Goal: Task Accomplishment & Management: Manage account settings

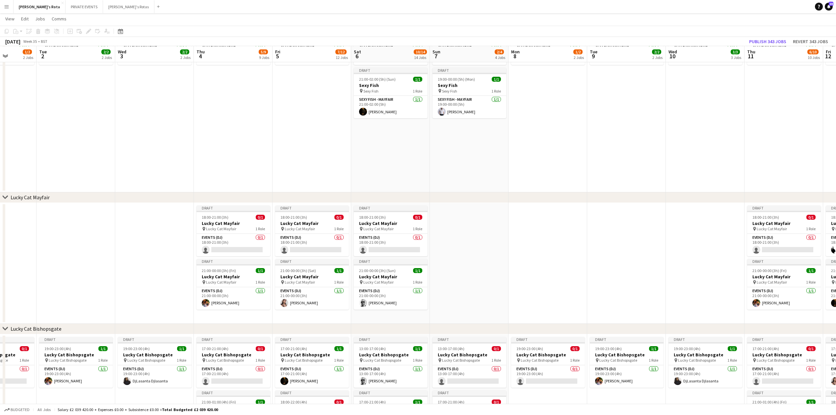
scroll to position [0, 234]
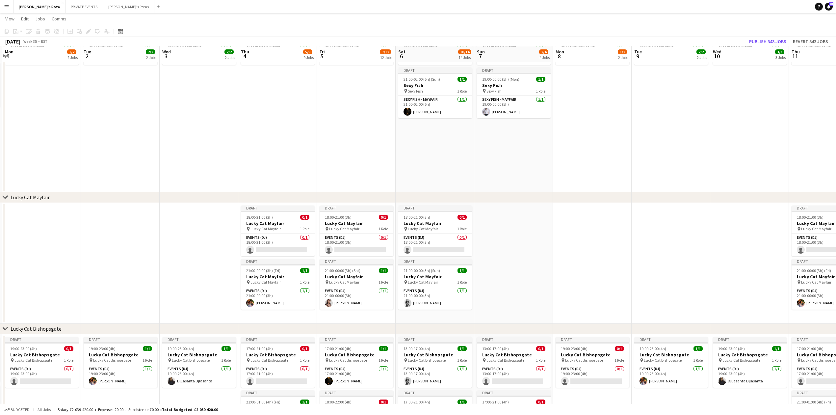
drag, startPoint x: 289, startPoint y: 268, endPoint x: 160, endPoint y: 262, distance: 129.5
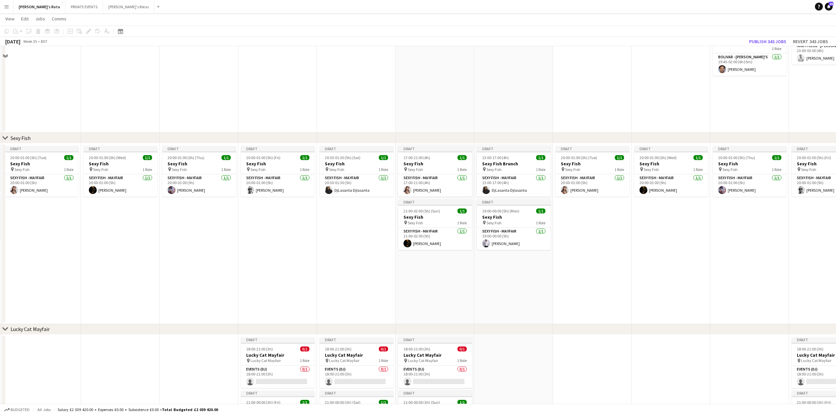
scroll to position [44, 0]
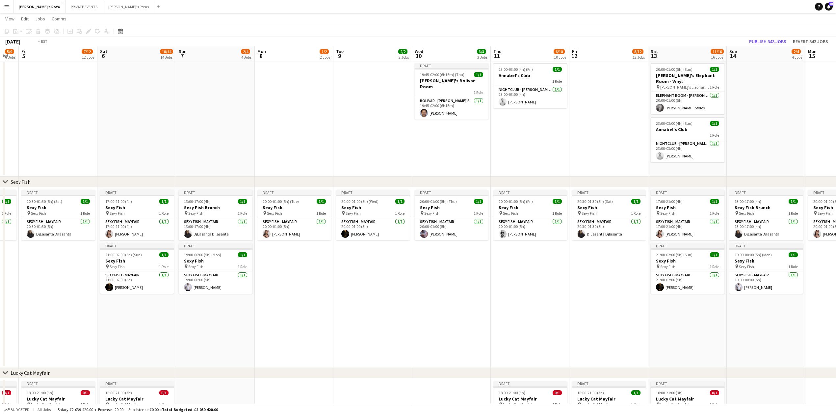
drag, startPoint x: 693, startPoint y: 286, endPoint x: 166, endPoint y: 299, distance: 527.3
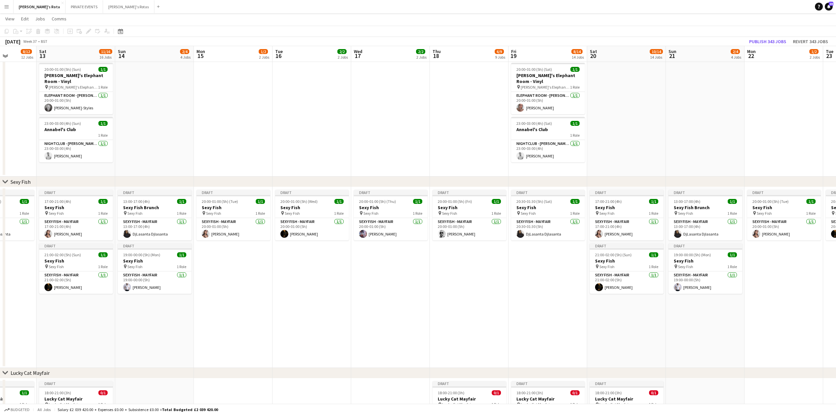
scroll to position [0, 281]
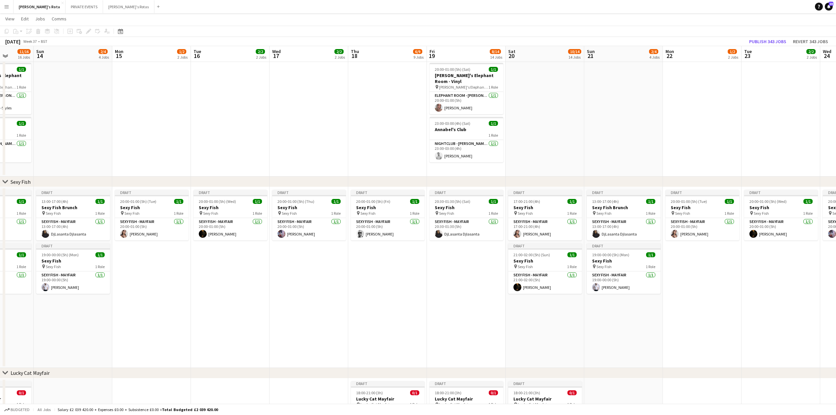
drag, startPoint x: 531, startPoint y: 299, endPoint x: 186, endPoint y: 296, distance: 344.9
drag, startPoint x: 363, startPoint y: 301, endPoint x: 21, endPoint y: 299, distance: 341.9
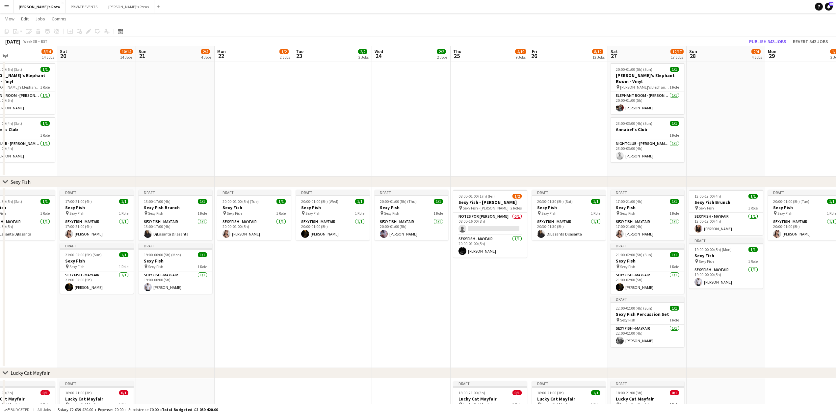
drag, startPoint x: 619, startPoint y: 294, endPoint x: 454, endPoint y: 295, distance: 164.5
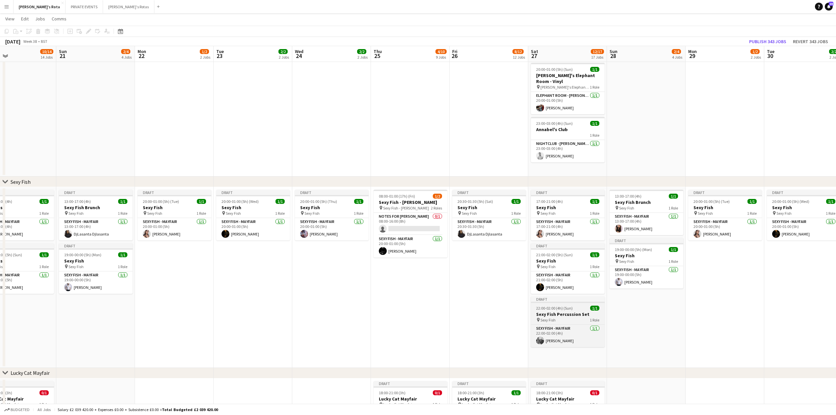
click at [571, 307] on span "22:00-02:00 (4h) (Sun)" at bounding box center [554, 307] width 37 height 5
drag, startPoint x: 562, startPoint y: 307, endPoint x: 583, endPoint y: 306, distance: 20.8
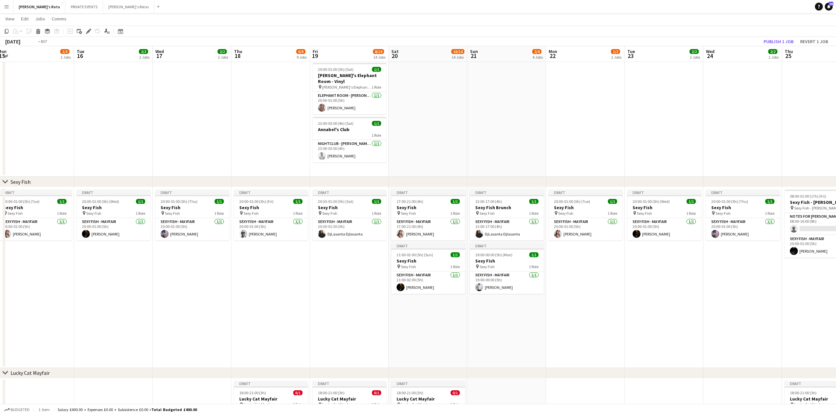
drag, startPoint x: 406, startPoint y: 315, endPoint x: 419, endPoint y: 304, distance: 16.6
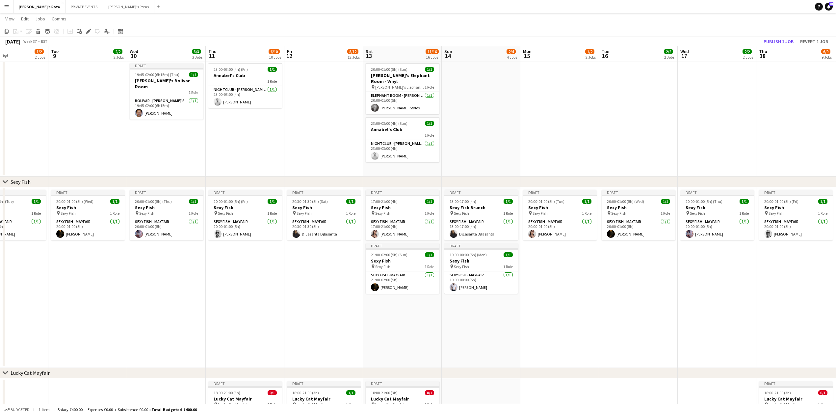
drag, startPoint x: 252, startPoint y: 324, endPoint x: 476, endPoint y: 324, distance: 223.8
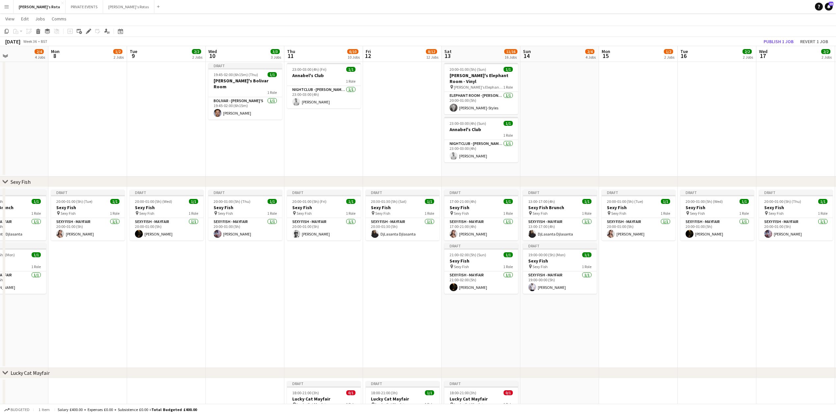
drag, startPoint x: 307, startPoint y: 311, endPoint x: 533, endPoint y: 312, distance: 226.1
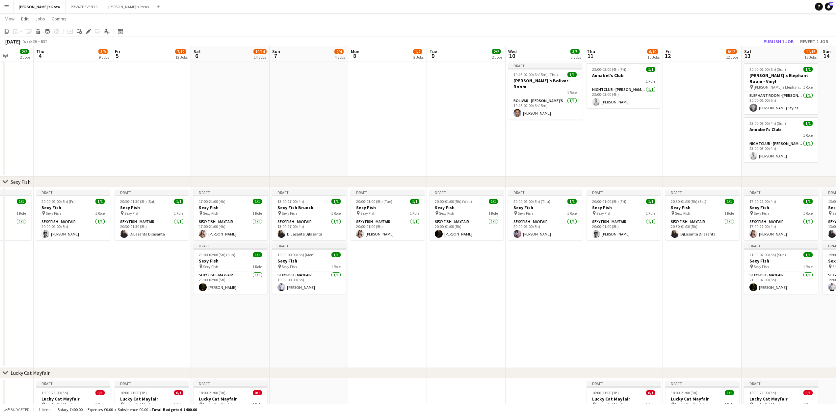
scroll to position [0, 178]
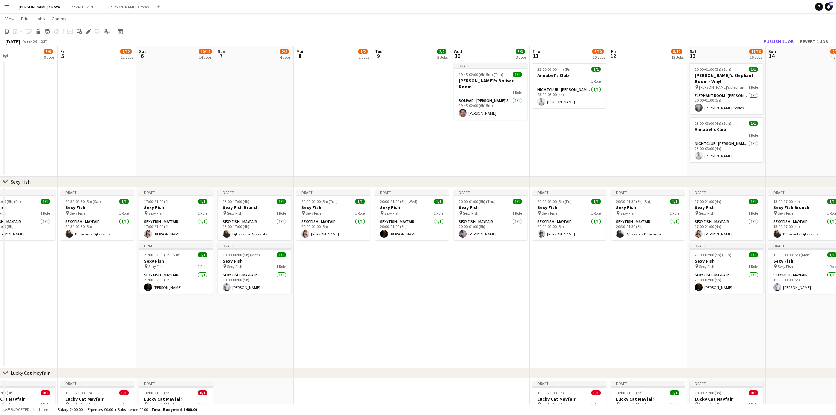
drag, startPoint x: 328, startPoint y: 304, endPoint x: 481, endPoint y: 297, distance: 153.5
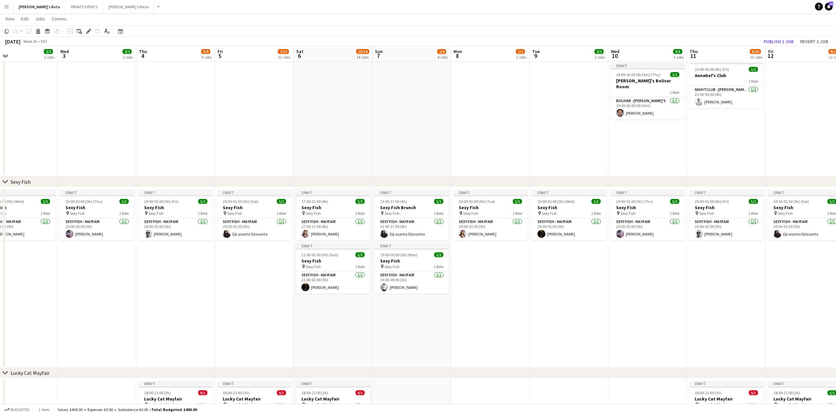
click at [250, 262] on app-date-cell "Draft 20:30-01:30 (5h) (Sat) 1/1 Sexy Fish pin Sexy Fish 1 Role SEXY FISH - MAY…" at bounding box center [254, 277] width 79 height 181
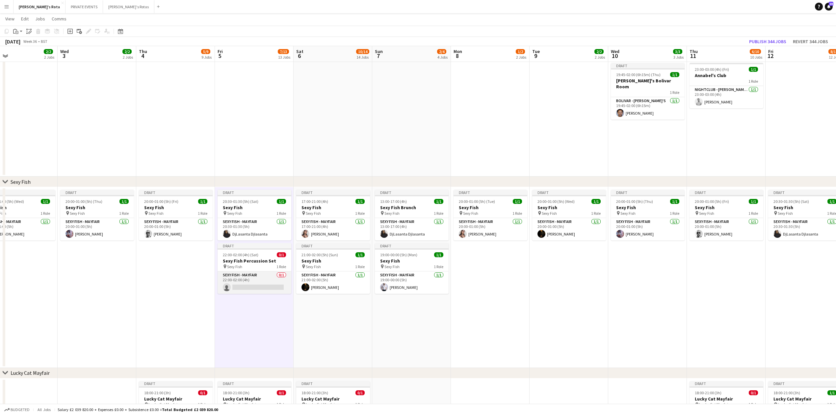
click at [247, 281] on app-card-role "SEXY FISH - MAYFAIR 0/1 22:00-02:00 (4h) single-neutral-actions" at bounding box center [255, 282] width 74 height 22
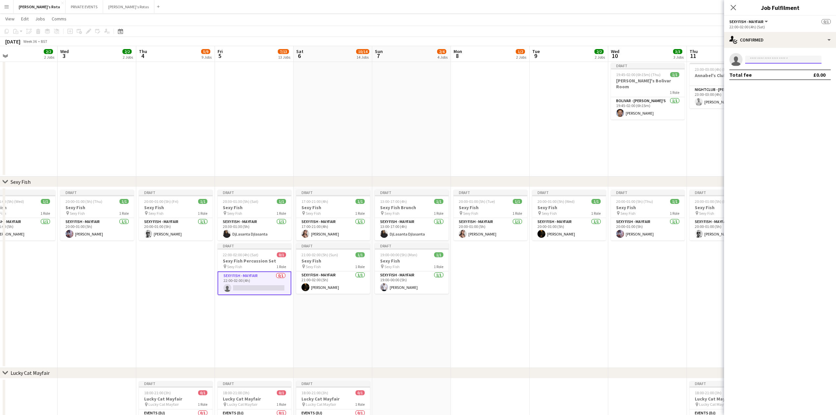
click at [751, 57] on input at bounding box center [783, 60] width 76 height 8
type input "*****"
click at [753, 68] on span "[PERSON_NAME]" at bounding box center [769, 69] width 38 height 6
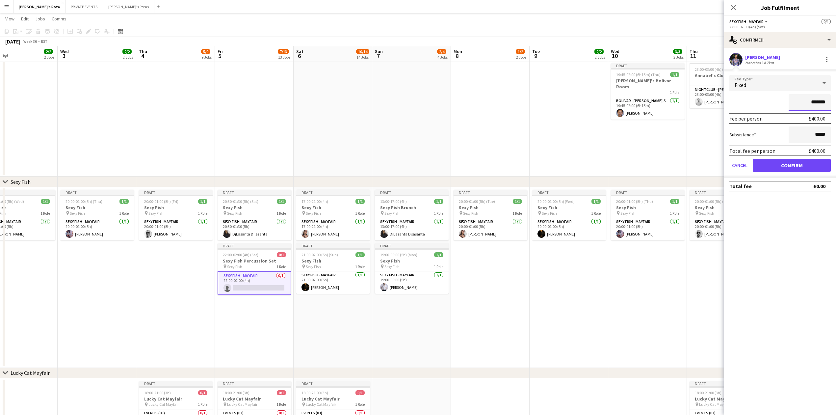
click at [817, 102] on input "*******" at bounding box center [809, 102] width 42 height 16
type input "*****"
click at [793, 160] on button "Confirm" at bounding box center [792, 165] width 78 height 13
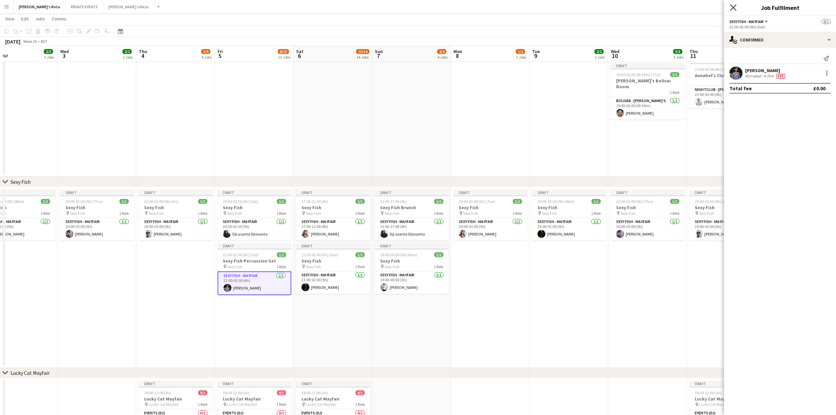
click at [732, 7] on icon "Close pop-in" at bounding box center [733, 7] width 6 height 6
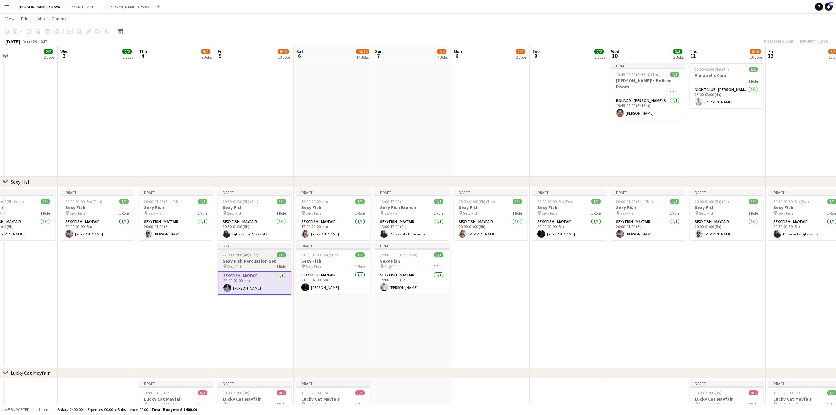
click at [261, 257] on div "22:00-02:00 (4h) (Sat) 1/1" at bounding box center [255, 254] width 74 height 5
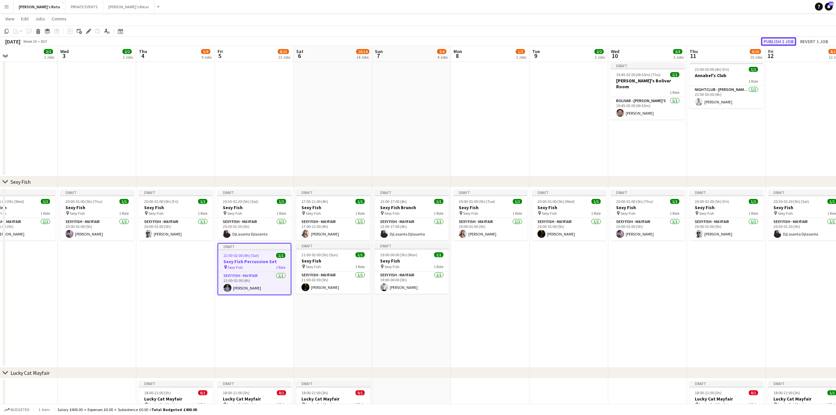
click at [770, 42] on button "Publish 1 job" at bounding box center [778, 41] width 35 height 9
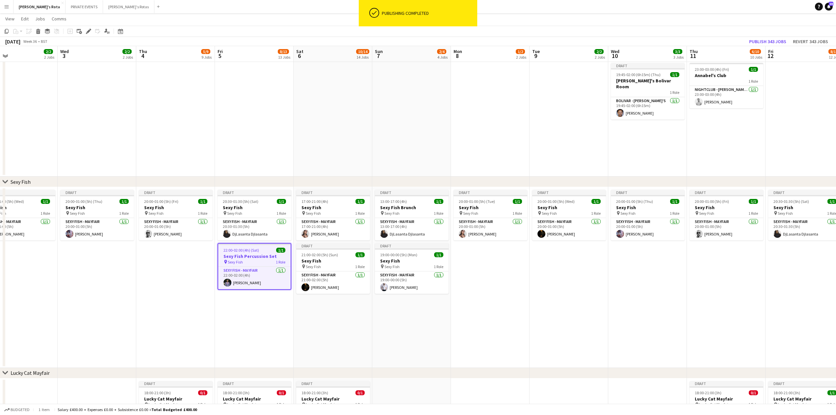
drag, startPoint x: 705, startPoint y: 296, endPoint x: 306, endPoint y: 289, distance: 399.9
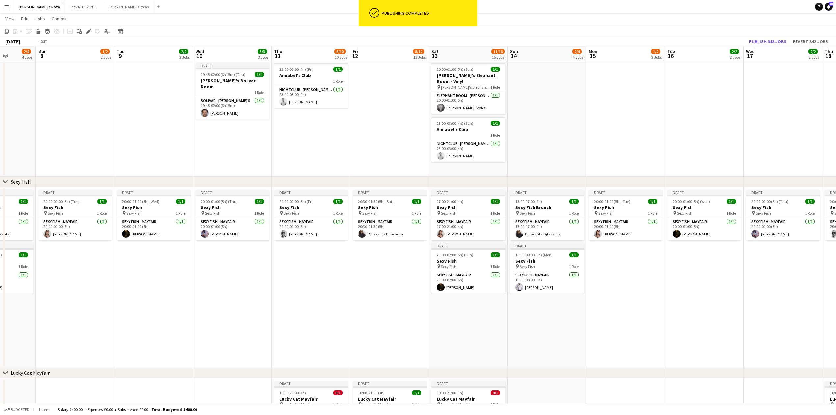
drag, startPoint x: 627, startPoint y: 332, endPoint x: 228, endPoint y: 321, distance: 399.3
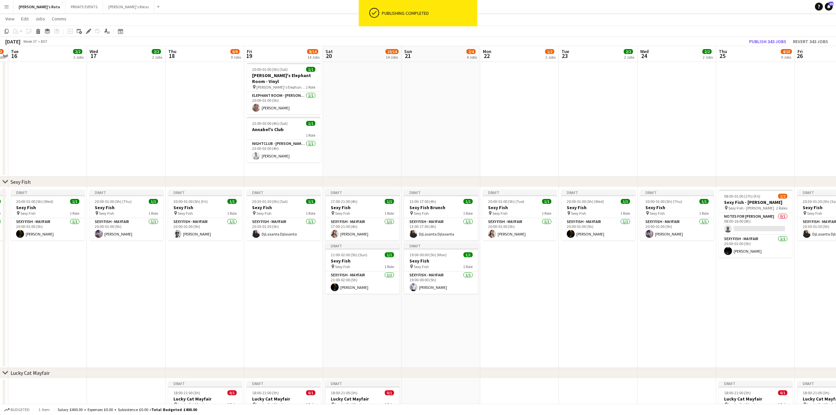
drag, startPoint x: 578, startPoint y: 328, endPoint x: 259, endPoint y: 319, distance: 320.0
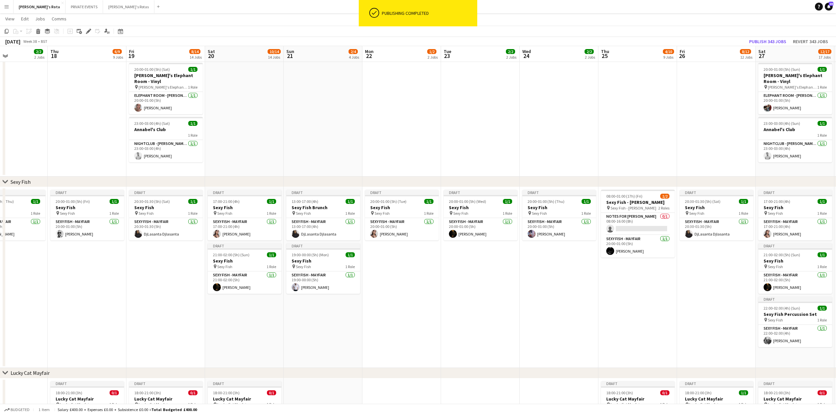
drag, startPoint x: 454, startPoint y: 329, endPoint x: 209, endPoint y: 316, distance: 245.2
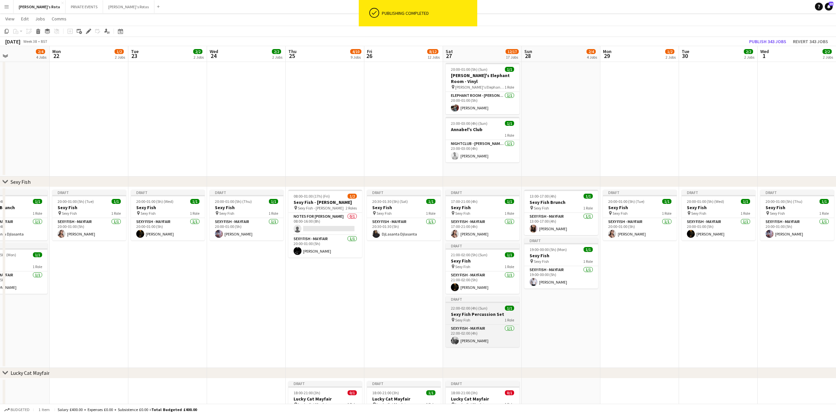
click at [468, 306] on span "22:00-02:00 (4h) (Sun)" at bounding box center [469, 307] width 37 height 5
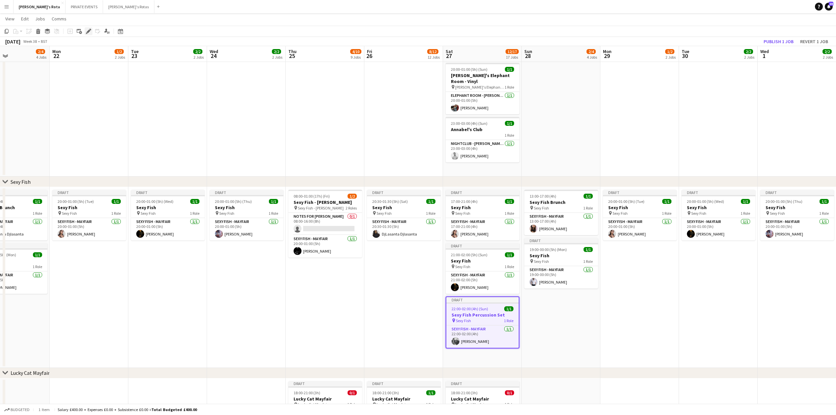
click at [89, 32] on icon at bounding box center [89, 32] width 4 height 4
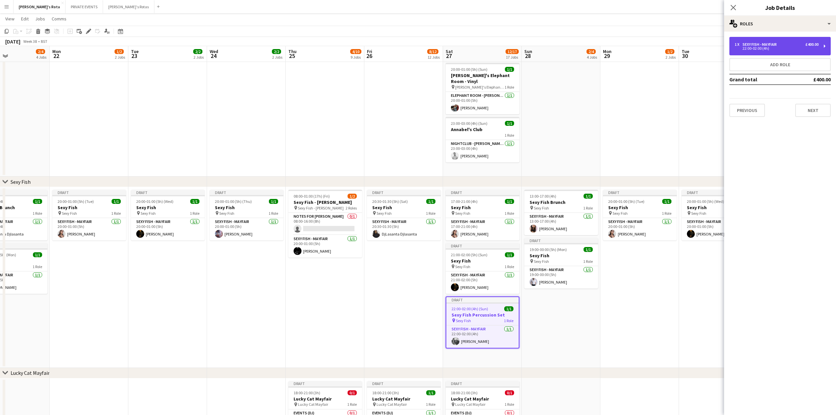
click at [743, 52] on div "1 x SEXY FISH - MAYFAIR £400.00 22:00-02:00 (4h)" at bounding box center [779, 46] width 101 height 18
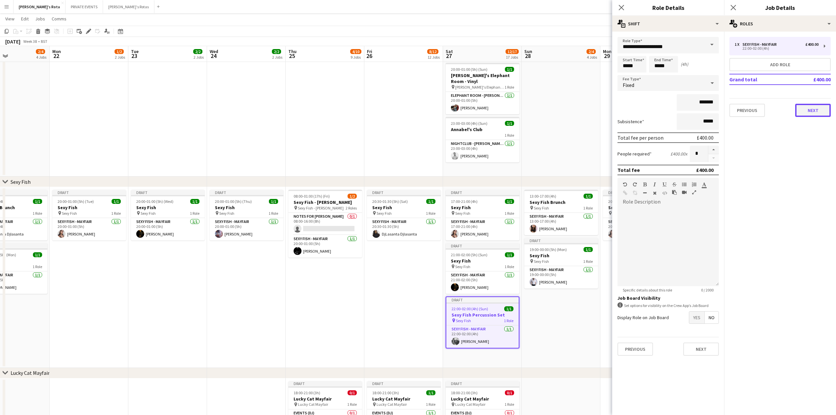
click at [812, 112] on button "Next" at bounding box center [813, 110] width 36 height 13
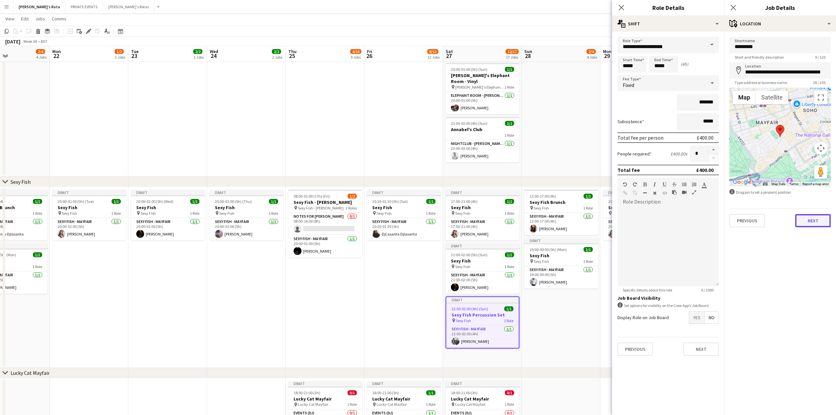
click at [813, 217] on button "Next" at bounding box center [813, 220] width 36 height 13
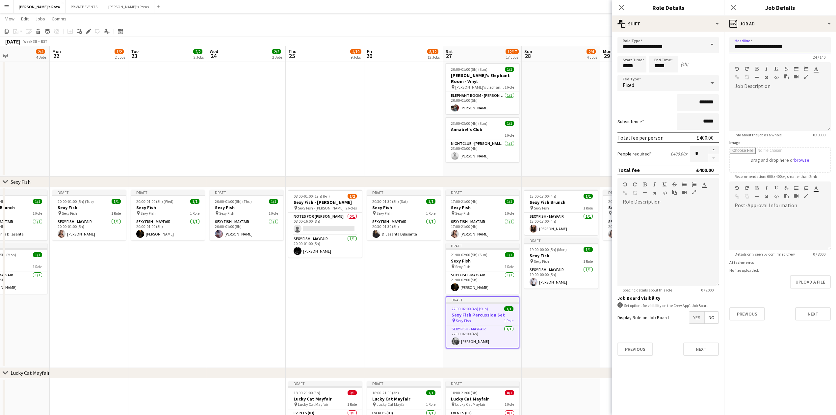
click at [765, 46] on input "**********" at bounding box center [779, 45] width 101 height 16
type input "**********"
click at [808, 315] on button "Next" at bounding box center [813, 313] width 36 height 13
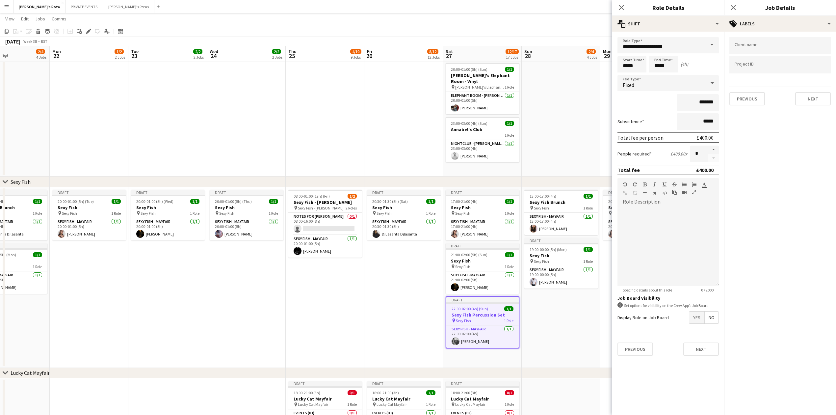
type input "*******"
click at [817, 100] on button "Next" at bounding box center [813, 98] width 36 height 13
click at [802, 66] on button "Next" at bounding box center [813, 68] width 36 height 13
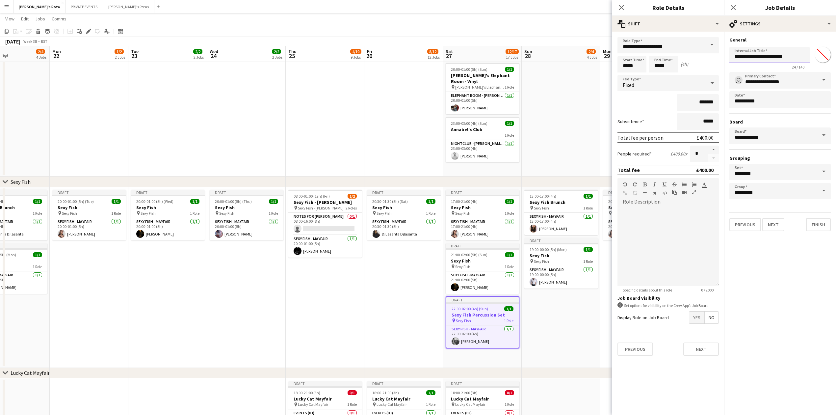
click at [766, 56] on input "**********" at bounding box center [769, 55] width 80 height 16
type input "**********"
click at [815, 218] on button "Finish" at bounding box center [818, 224] width 25 height 13
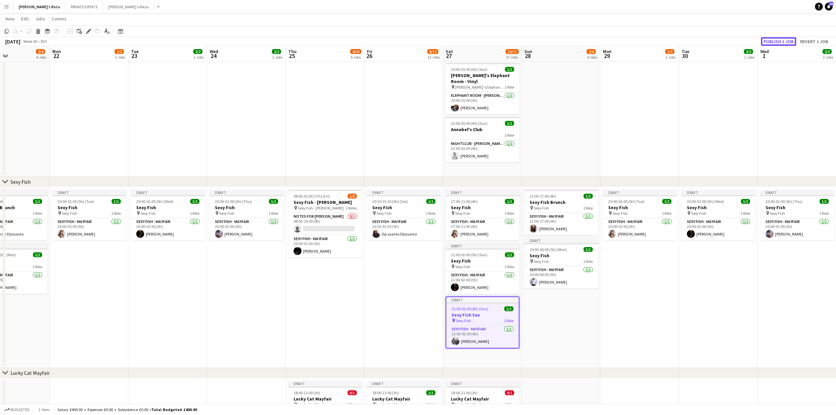
click at [774, 39] on button "Publish 1 job" at bounding box center [778, 41] width 35 height 9
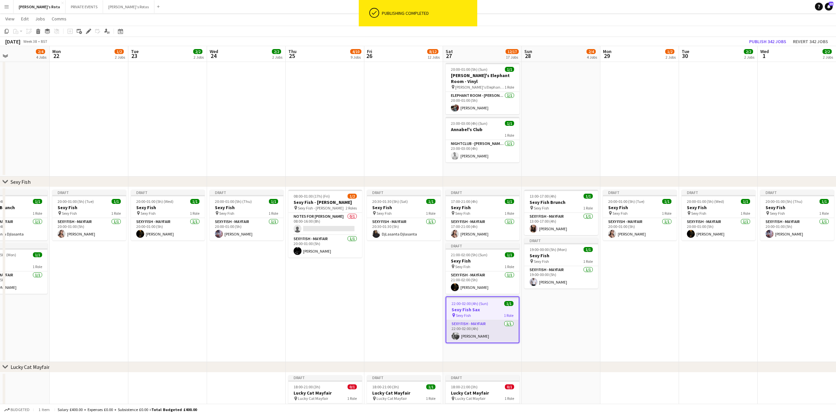
click at [484, 324] on app-card-role "SEXY FISH - MAYFAIR [DATE] 22:00-02:00 (4h) [PERSON_NAME]" at bounding box center [482, 331] width 72 height 22
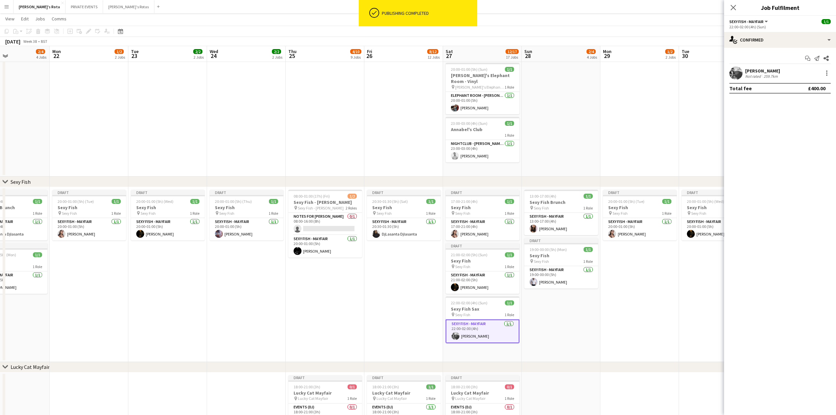
click at [313, 284] on app-date-cell "08:00-01:00 (17h) (Fri) 1/2 Sexy Fish - [PERSON_NAME] pin Sexy Fish - [PERSON_N…" at bounding box center [325, 274] width 79 height 175
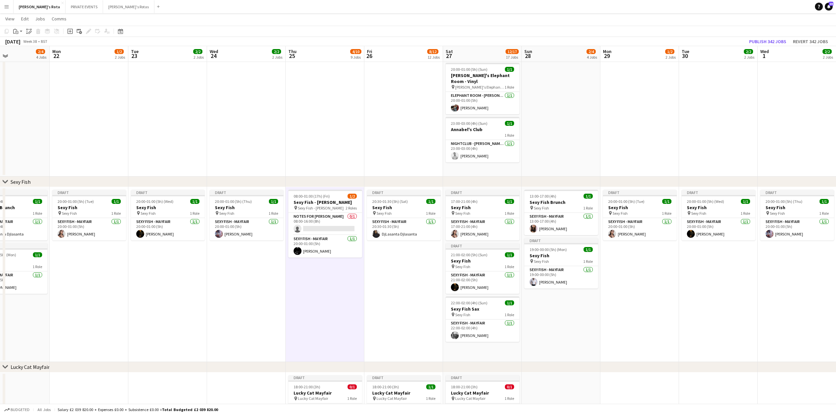
drag, startPoint x: 415, startPoint y: 312, endPoint x: 508, endPoint y: 314, distance: 93.1
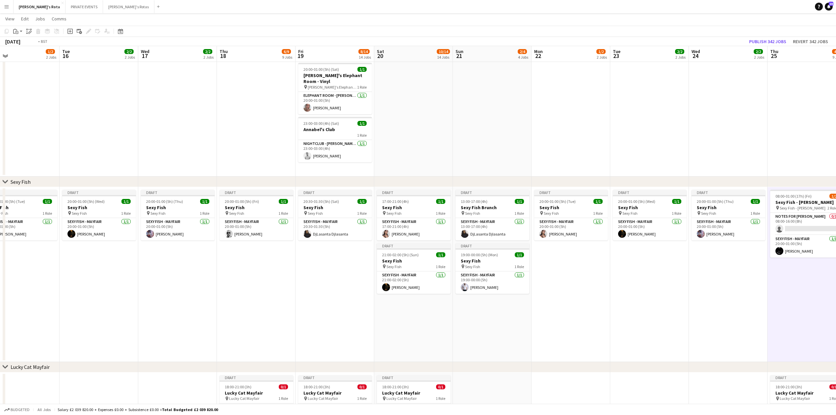
drag, startPoint x: 153, startPoint y: 318, endPoint x: 311, endPoint y: 312, distance: 158.4
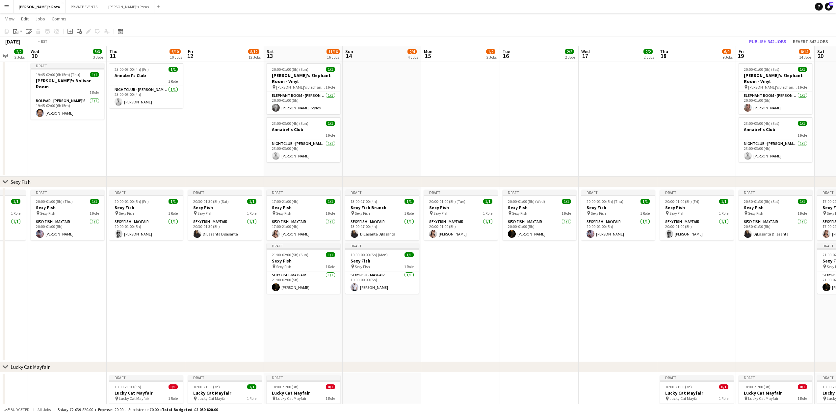
drag, startPoint x: 180, startPoint y: 348, endPoint x: 519, endPoint y: 353, distance: 339.6
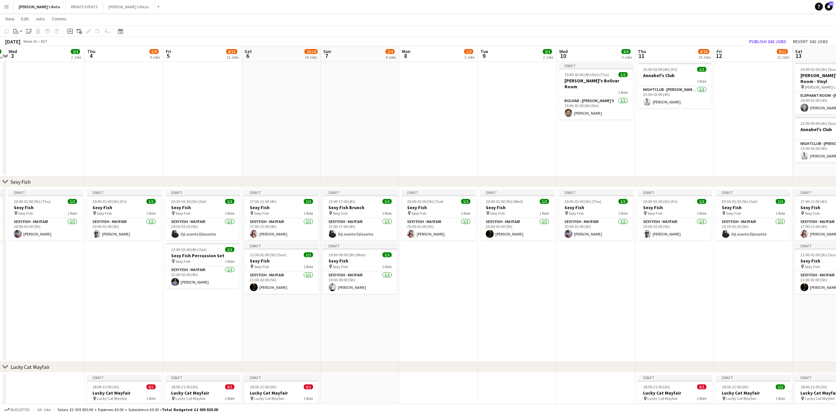
scroll to position [0, 174]
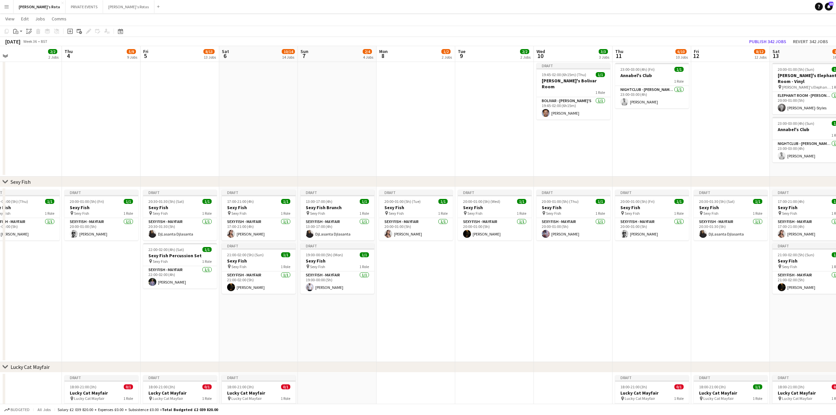
drag, startPoint x: 221, startPoint y: 332, endPoint x: 449, endPoint y: 328, distance: 228.1
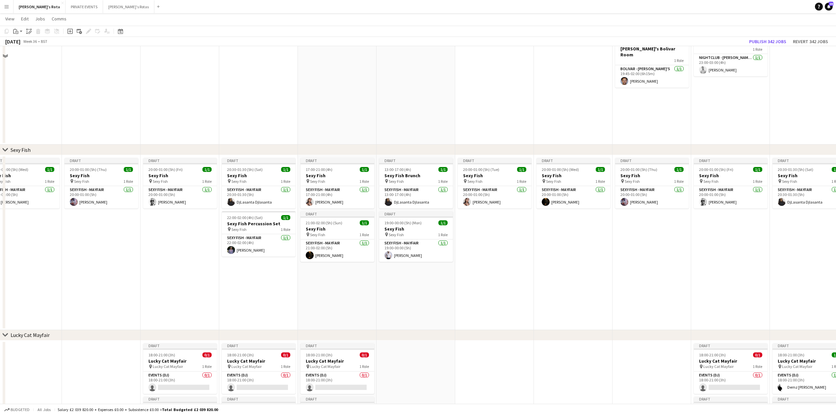
scroll to position [88, 0]
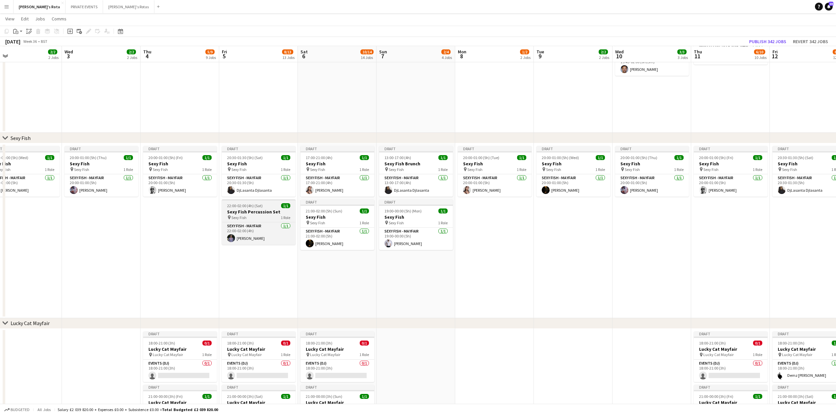
click at [245, 214] on h3 "Sexy Fish Percussion Set" at bounding box center [259, 212] width 74 height 6
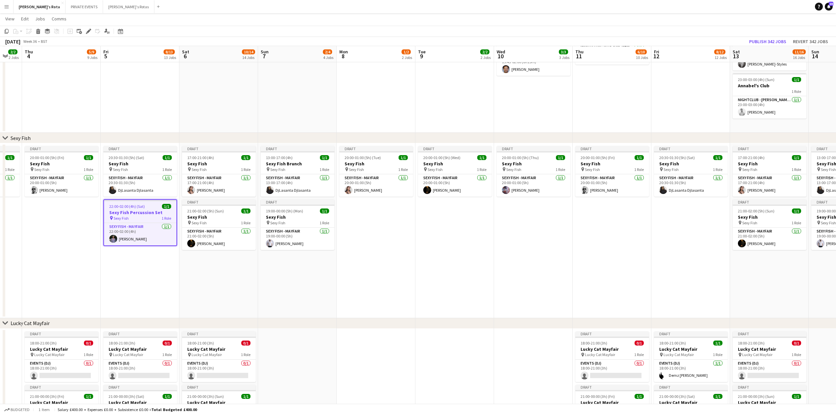
drag, startPoint x: 525, startPoint y: 260, endPoint x: 259, endPoint y: 254, distance: 265.3
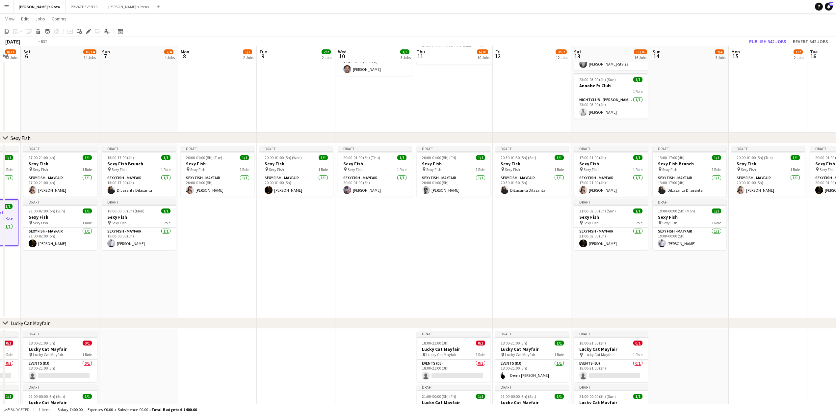
drag, startPoint x: 397, startPoint y: 259, endPoint x: 86, endPoint y: 251, distance: 311.4
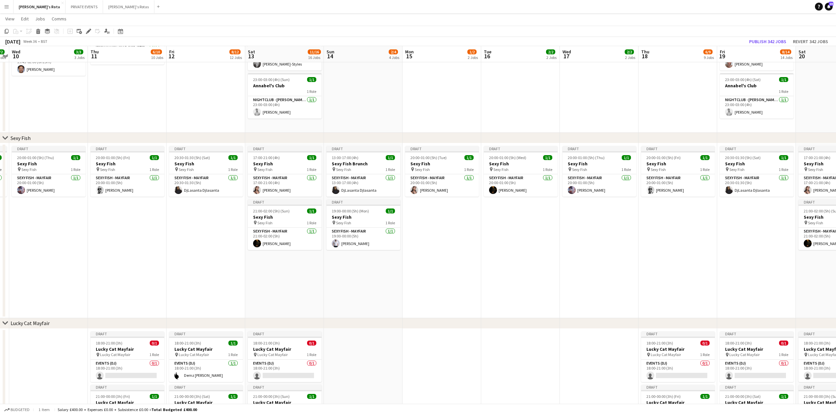
drag, startPoint x: 492, startPoint y: 277, endPoint x: 295, endPoint y: 270, distance: 197.6
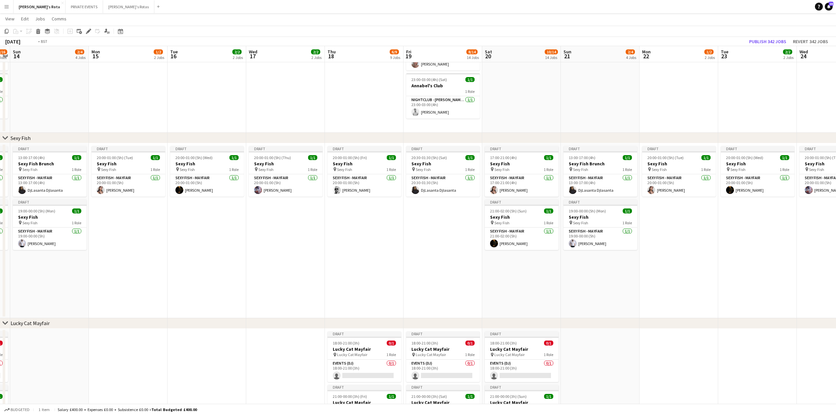
drag, startPoint x: 509, startPoint y: 270, endPoint x: 280, endPoint y: 261, distance: 229.2
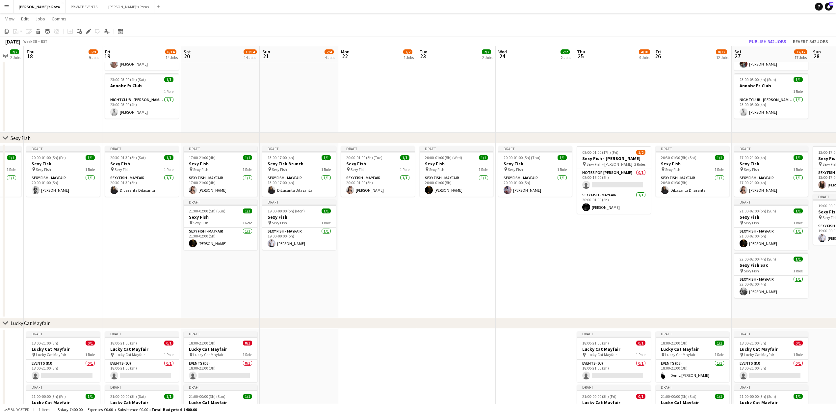
drag, startPoint x: 580, startPoint y: 254, endPoint x: 511, endPoint y: 251, distance: 69.2
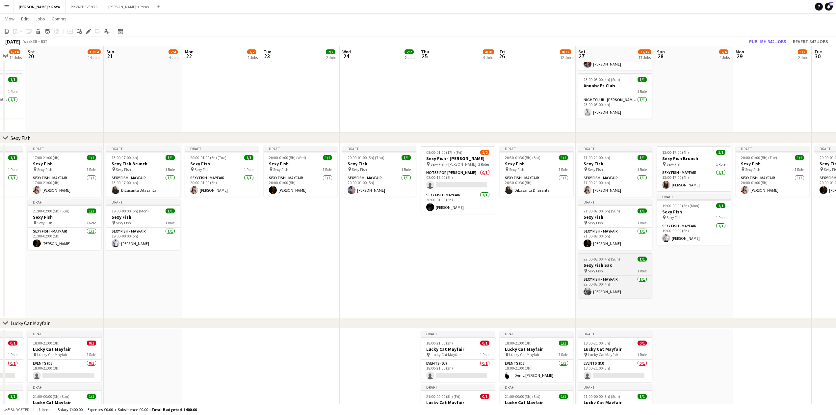
click at [618, 267] on h3 "Sexy Fish Sax" at bounding box center [615, 265] width 74 height 6
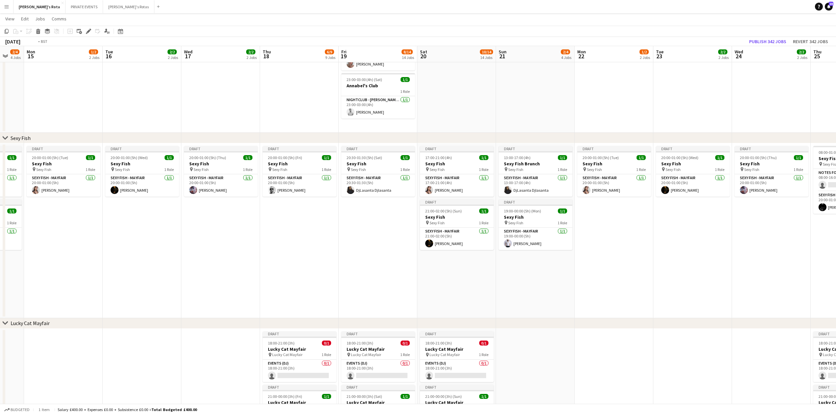
drag, startPoint x: 111, startPoint y: 288, endPoint x: 342, endPoint y: 284, distance: 231.4
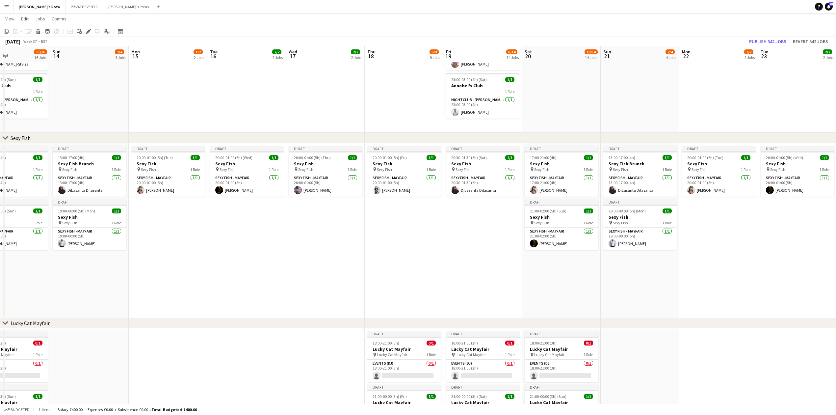
drag, startPoint x: 318, startPoint y: 278, endPoint x: 500, endPoint y: 274, distance: 181.7
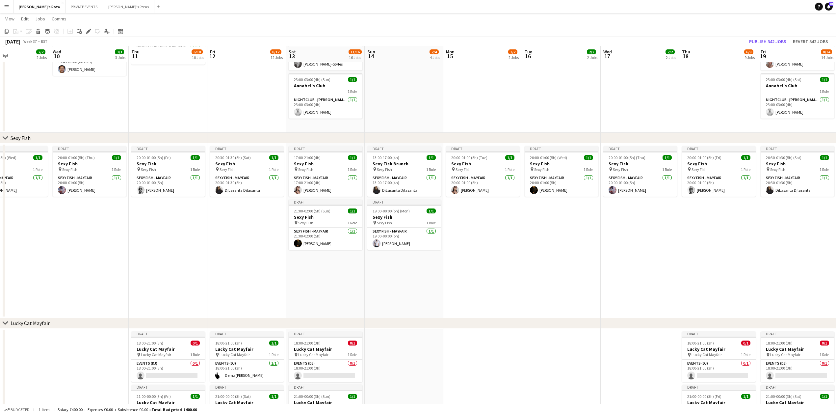
scroll to position [0, 204]
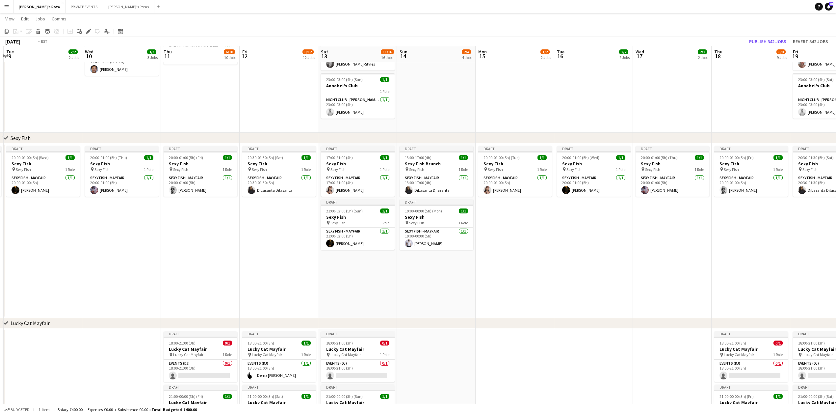
drag, startPoint x: 424, startPoint y: 273, endPoint x: 474, endPoint y: 264, distance: 50.8
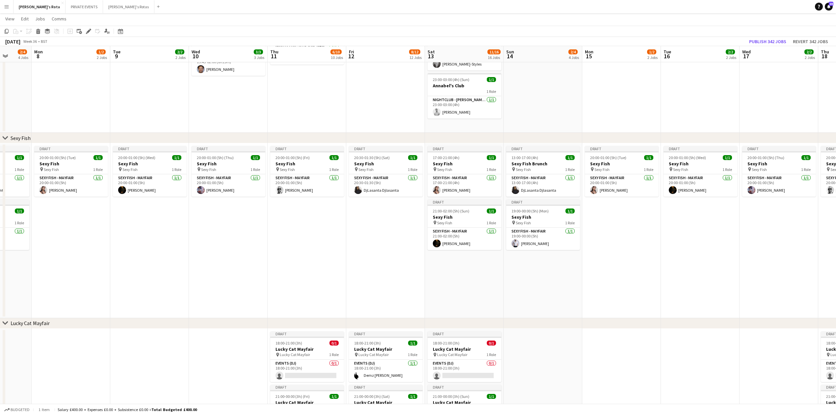
scroll to position [0, 0]
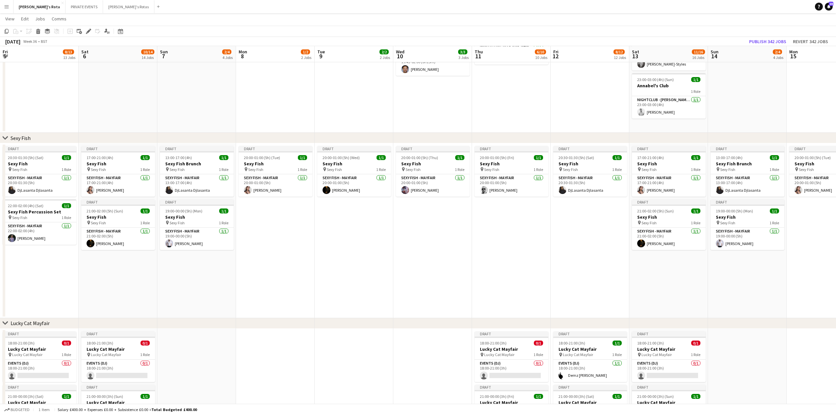
drag, startPoint x: 122, startPoint y: 279, endPoint x: 490, endPoint y: 271, distance: 367.3
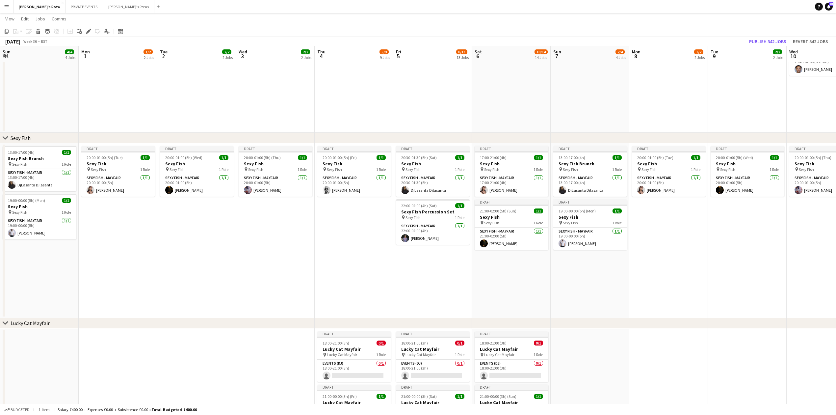
scroll to position [0, 174]
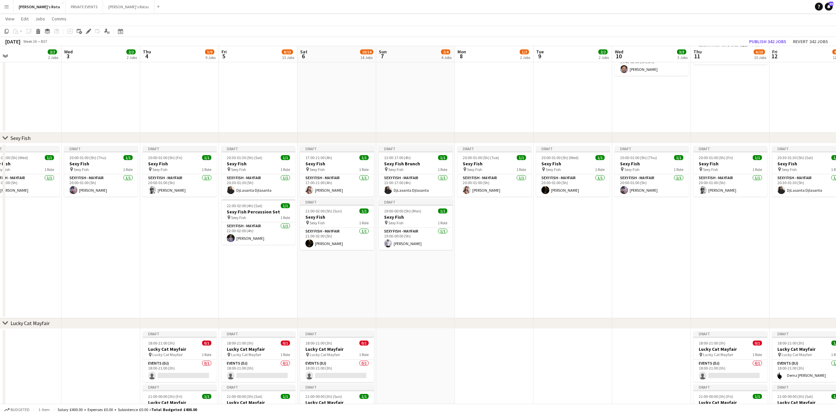
click at [333, 288] on app-date-cell "Draft 17:00-21:00 (4h) 1/1 Sexy Fish pin Sexy Fish 1 Role SEXY FISH - MAYFAIR […" at bounding box center [336, 230] width 79 height 175
click at [328, 285] on app-card-role "SEXY FISH - MAYFAIR 0/1 22:00-02:00 (4h) single-neutral-actions" at bounding box center [337, 292] width 74 height 22
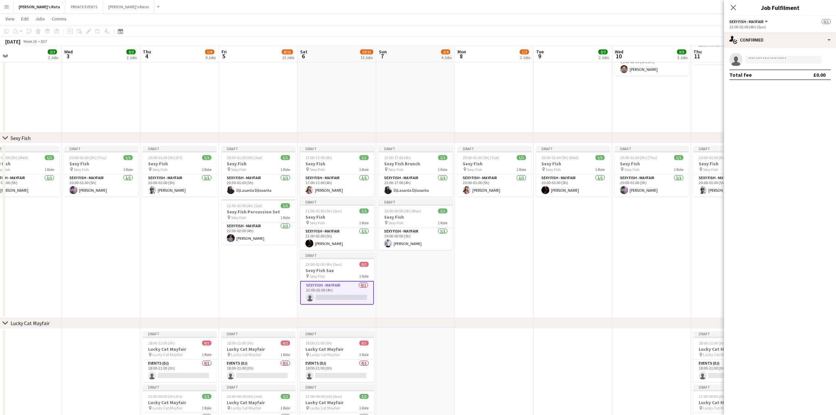
click at [771, 66] on app-invite-slot "single-neutral-actions" at bounding box center [780, 59] width 112 height 13
click at [765, 60] on input at bounding box center [783, 60] width 76 height 8
type input "********"
click at [763, 67] on span "[PERSON_NAME]" at bounding box center [769, 69] width 38 height 6
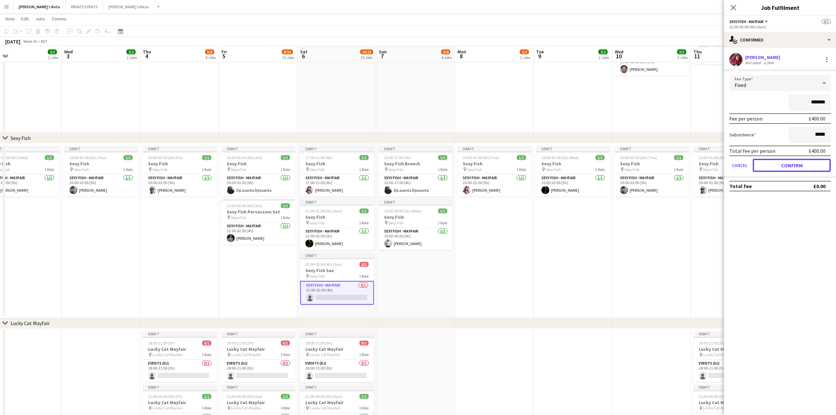
drag, startPoint x: 786, startPoint y: 161, endPoint x: 772, endPoint y: 139, distance: 26.2
click at [785, 161] on button "Confirm" at bounding box center [792, 165] width 78 height 13
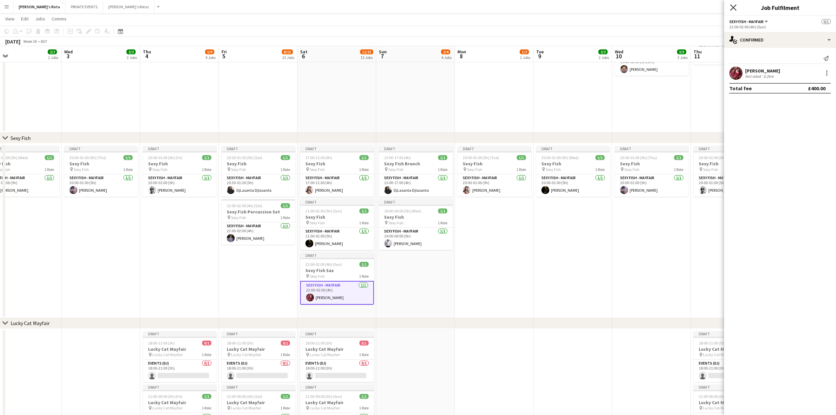
click at [733, 10] on icon "Close pop-in" at bounding box center [733, 7] width 6 height 6
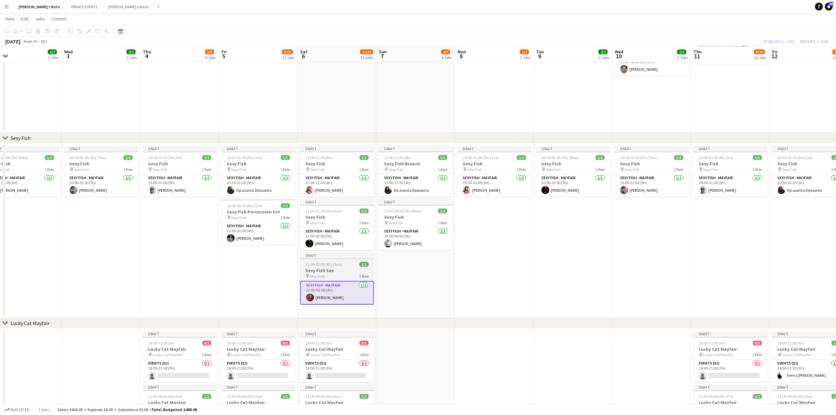
click at [344, 267] on app-job-card "Draft 22:00-02:00 (4h) (Sun) 1/1 Sexy Fish Sax pin Sexy Fish 1 Role SEXY FISH -…" at bounding box center [337, 278] width 74 height 52
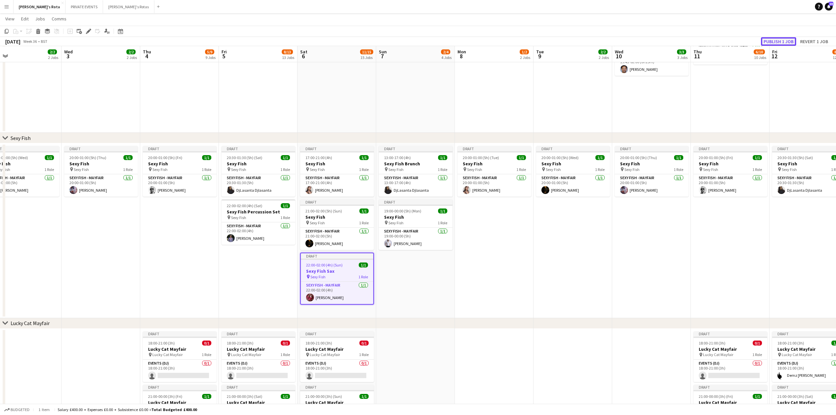
click at [767, 41] on button "Publish 1 job" at bounding box center [778, 41] width 35 height 9
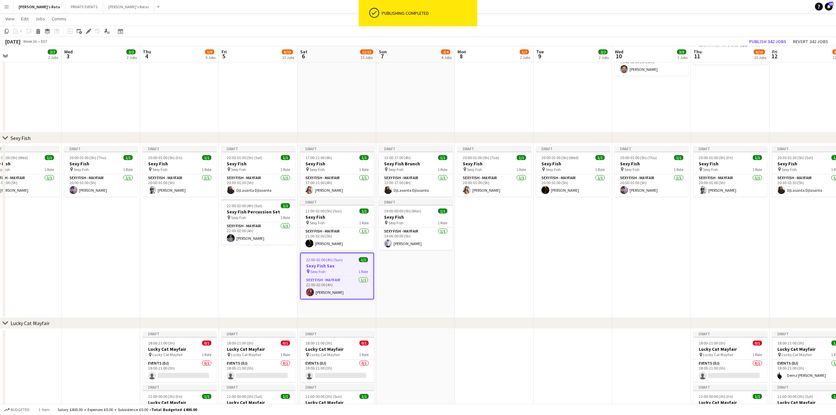
click at [226, 290] on app-date-cell "Draft 20:30-01:30 (5h) (Sat) 1/1 Sexy Fish pin Sexy Fish 1 Role SEXY FISH - MAY…" at bounding box center [258, 230] width 79 height 175
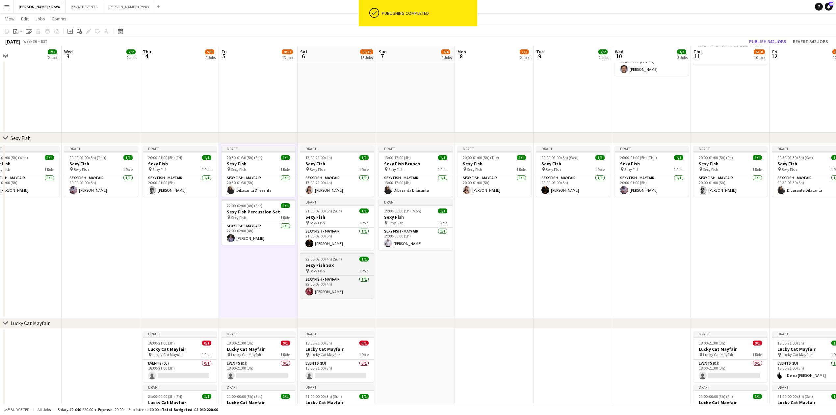
click at [329, 266] on h3 "Sexy Fish Sax" at bounding box center [337, 265] width 74 height 6
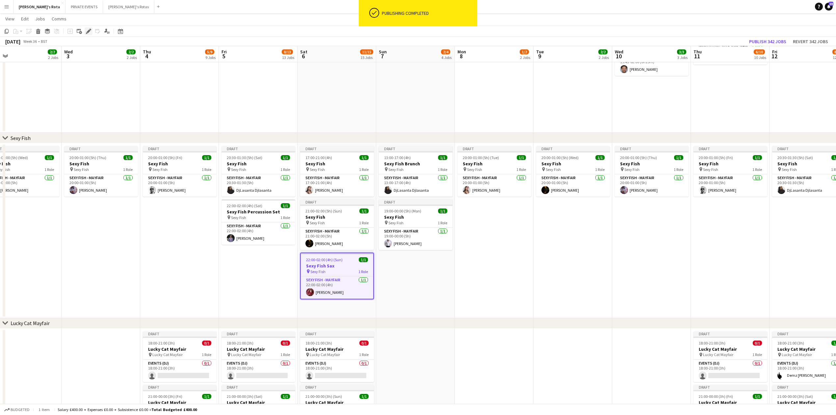
click at [89, 30] on icon at bounding box center [89, 32] width 4 height 4
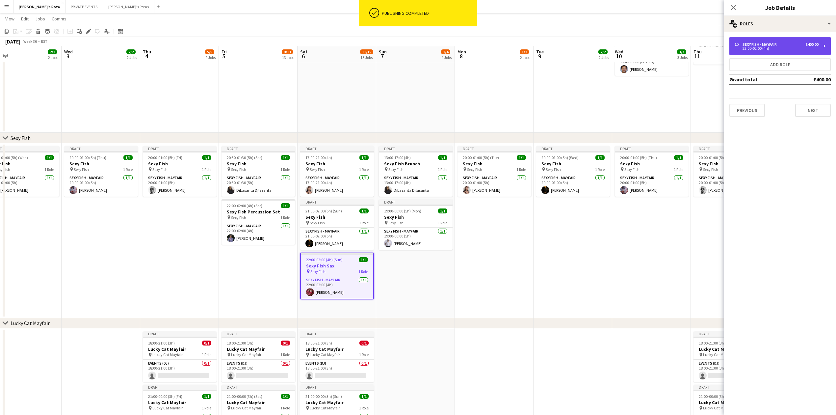
click at [802, 44] on div "1 x SEXY FISH - MAYFAIR £400.00" at bounding box center [776, 44] width 84 height 5
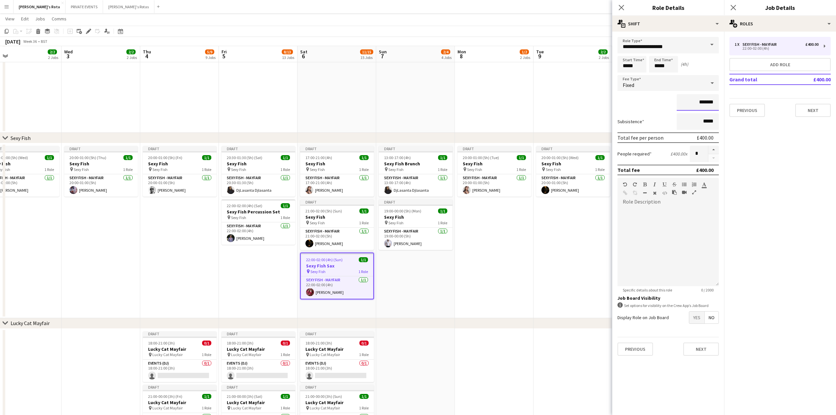
click at [710, 106] on input "*******" at bounding box center [698, 102] width 42 height 16
type input "**"
click at [819, 110] on button "Next" at bounding box center [813, 110] width 36 height 13
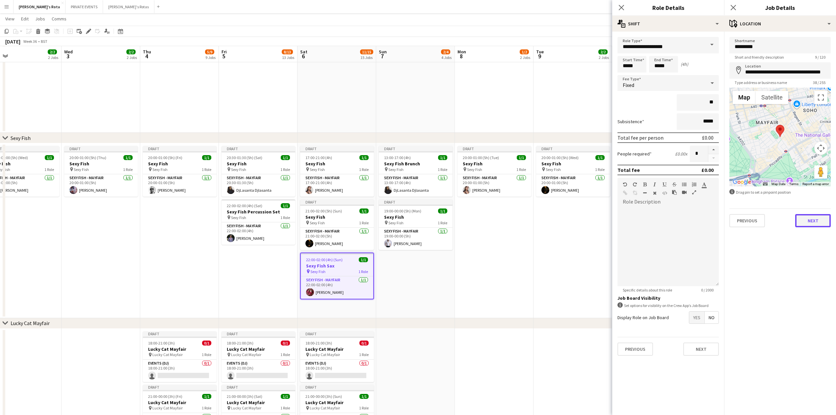
click at [809, 216] on button "Next" at bounding box center [813, 220] width 36 height 13
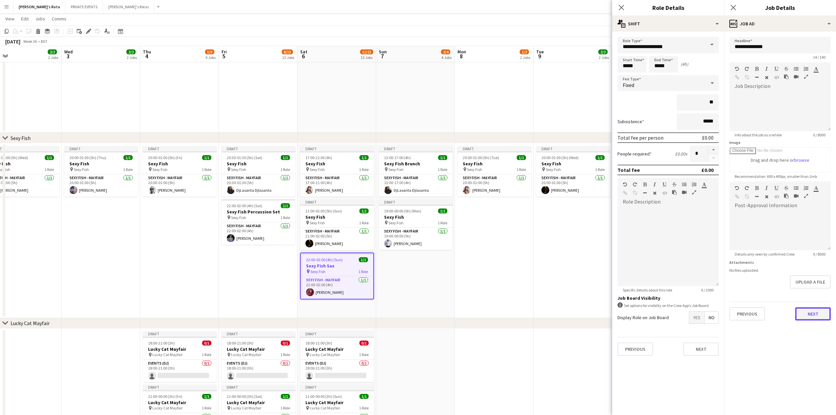
click at [804, 316] on button "Next" at bounding box center [813, 313] width 36 height 13
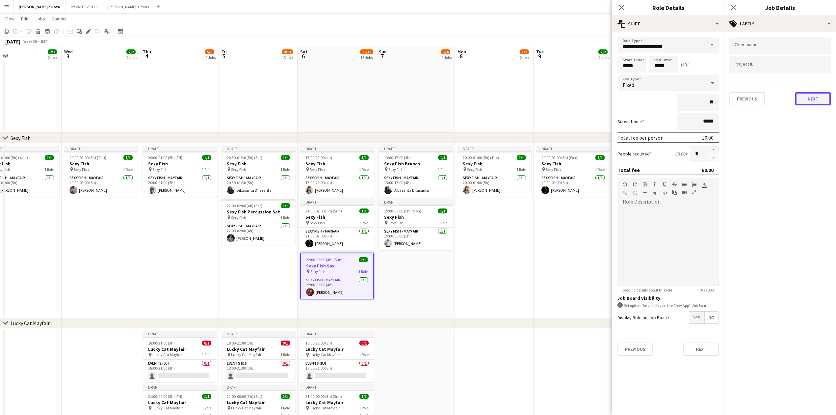
click at [807, 97] on button "Next" at bounding box center [813, 98] width 36 height 13
click at [814, 124] on button "Next" at bounding box center [813, 126] width 36 height 13
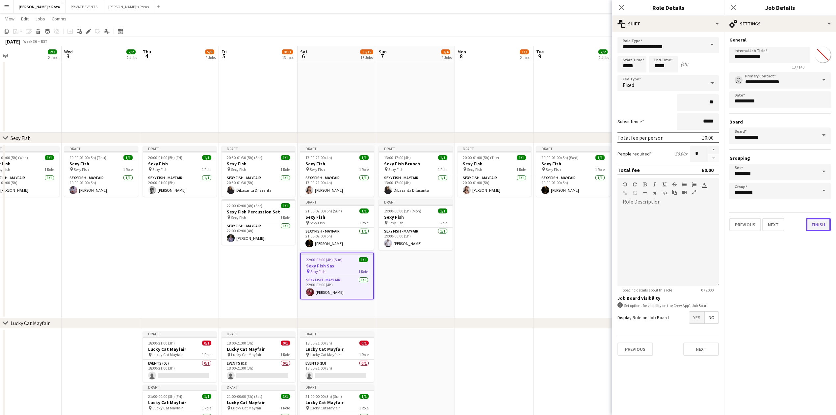
click at [815, 221] on button "Finish" at bounding box center [818, 224] width 25 height 13
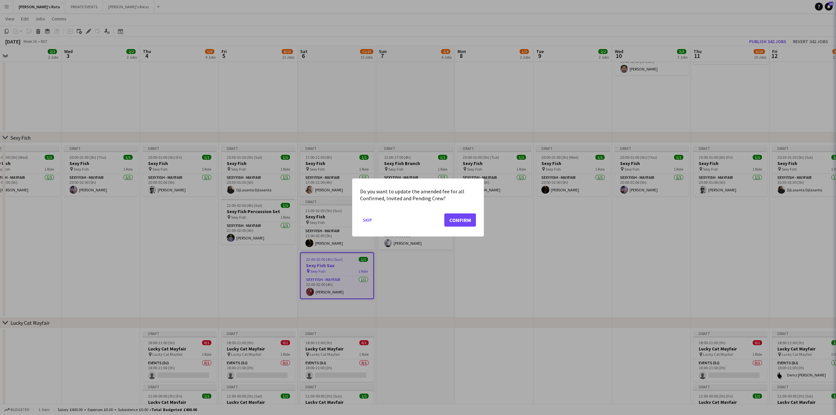
scroll to position [0, 0]
drag, startPoint x: 461, startPoint y: 219, endPoint x: 469, endPoint y: 177, distance: 43.2
click at [461, 219] on button "Confirm" at bounding box center [460, 219] width 32 height 13
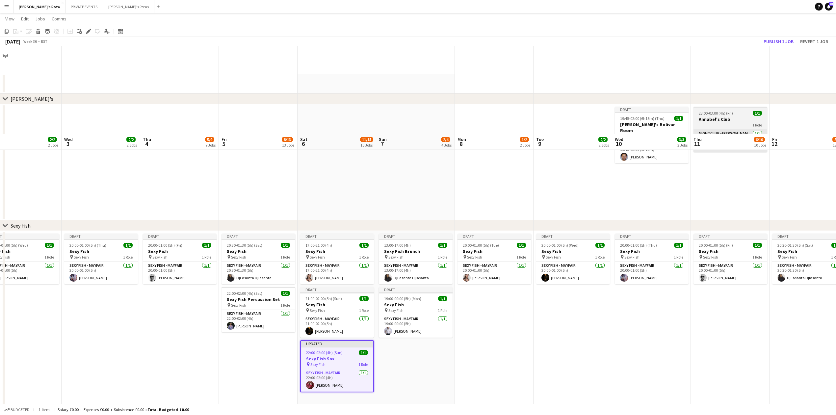
scroll to position [88, 0]
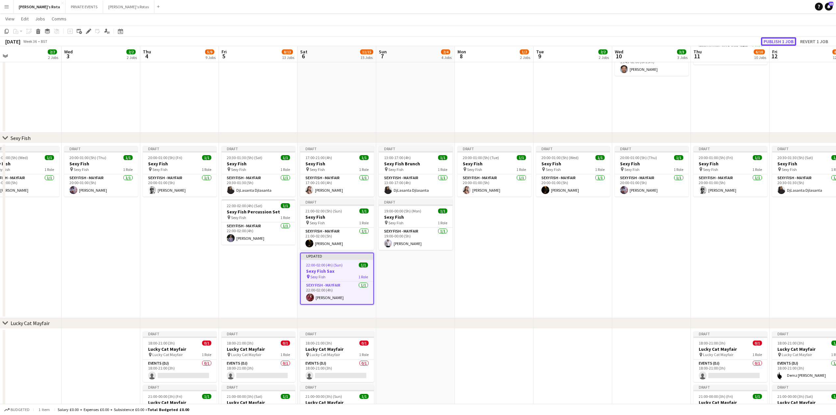
click at [770, 40] on button "Publish 1 job" at bounding box center [778, 41] width 35 height 9
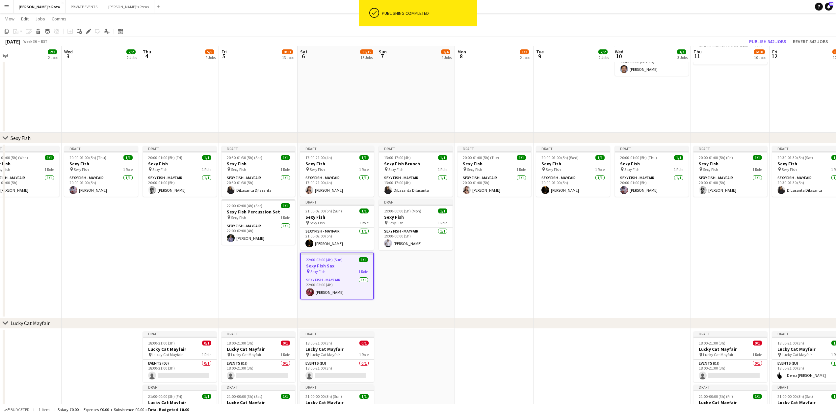
click at [152, 278] on app-date-cell "Draft 20:00-01:00 (5h) (Fri) 1/1 Sexy Fish pin Sexy Fish 1 Role SEXY FISH - MAY…" at bounding box center [179, 230] width 79 height 175
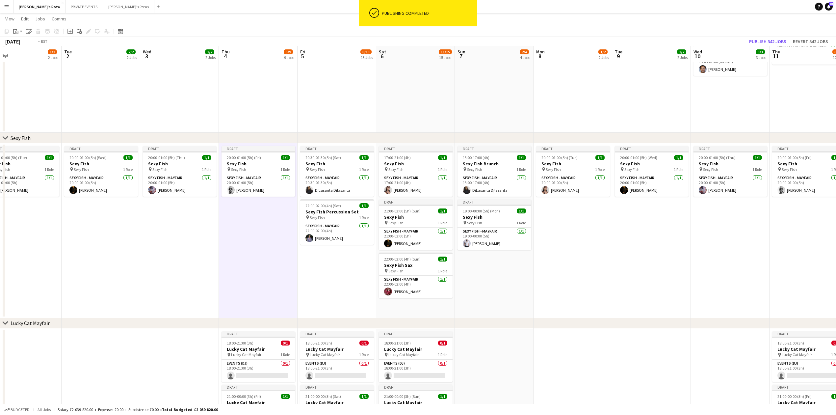
drag, startPoint x: 607, startPoint y: 252, endPoint x: 818, endPoint y: 226, distance: 212.8
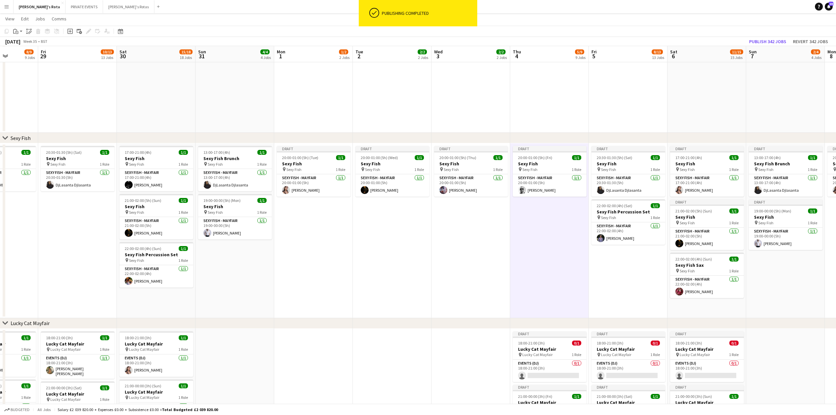
scroll to position [0, 134]
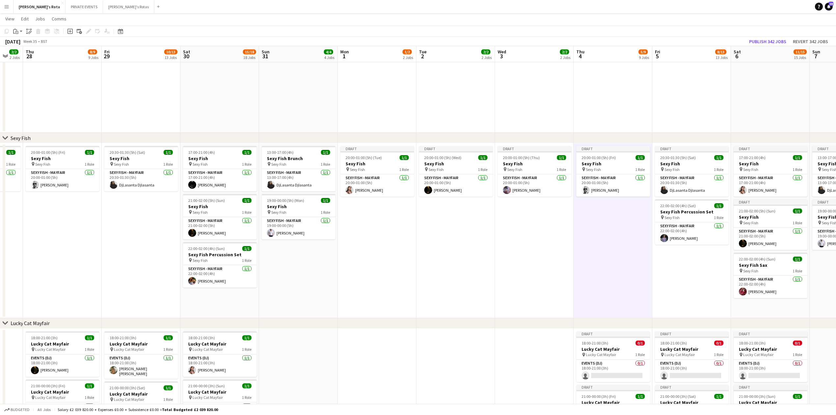
drag, startPoint x: 330, startPoint y: 278, endPoint x: 551, endPoint y: 263, distance: 221.6
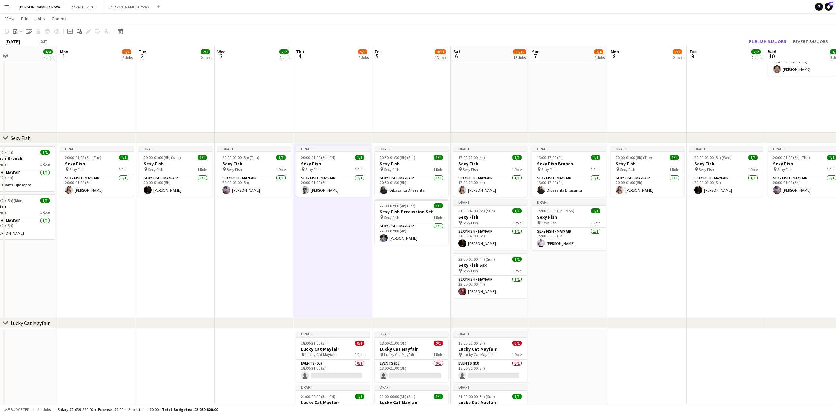
drag, startPoint x: 582, startPoint y: 264, endPoint x: 215, endPoint y: 313, distance: 369.8
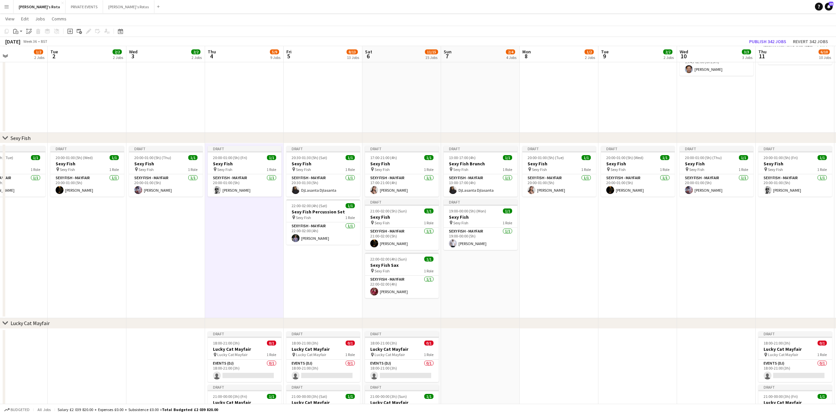
drag, startPoint x: 486, startPoint y: 311, endPoint x: 222, endPoint y: 324, distance: 264.3
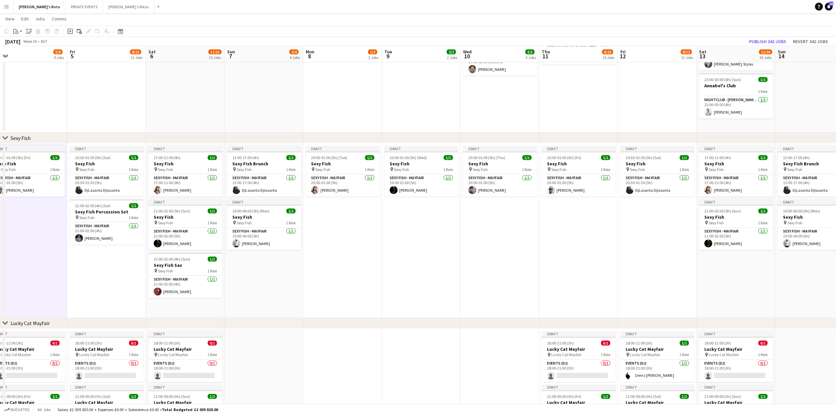
drag, startPoint x: 409, startPoint y: 293, endPoint x: 74, endPoint y: 329, distance: 336.6
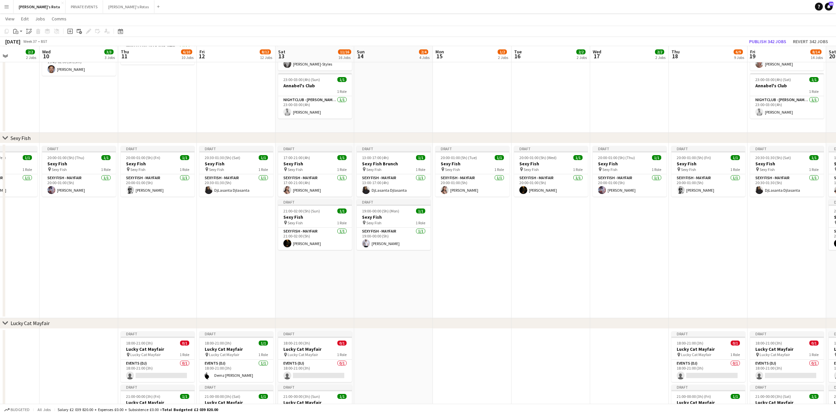
drag, startPoint x: 474, startPoint y: 289, endPoint x: 116, endPoint y: 304, distance: 358.3
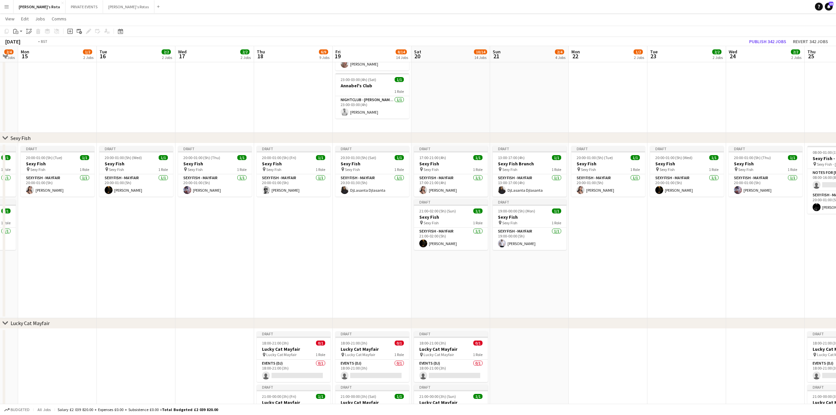
drag, startPoint x: 363, startPoint y: 286, endPoint x: 111, endPoint y: 308, distance: 252.7
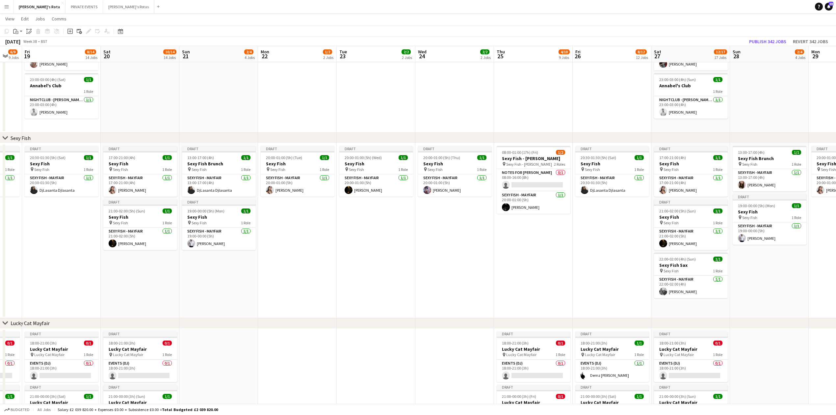
scroll to position [0, 241]
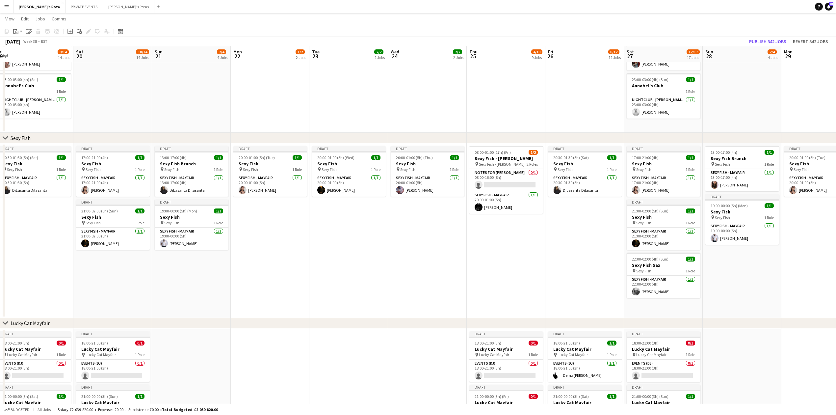
drag, startPoint x: 345, startPoint y: 284, endPoint x: 221, endPoint y: 296, distance: 124.3
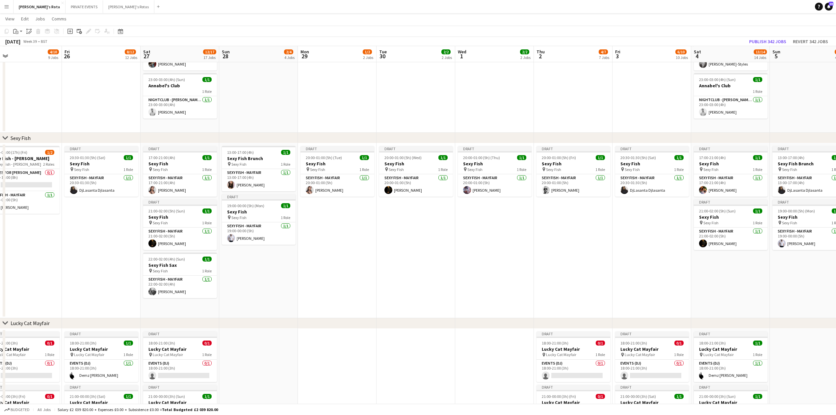
drag, startPoint x: 405, startPoint y: 286, endPoint x: 0, endPoint y: 334, distance: 407.7
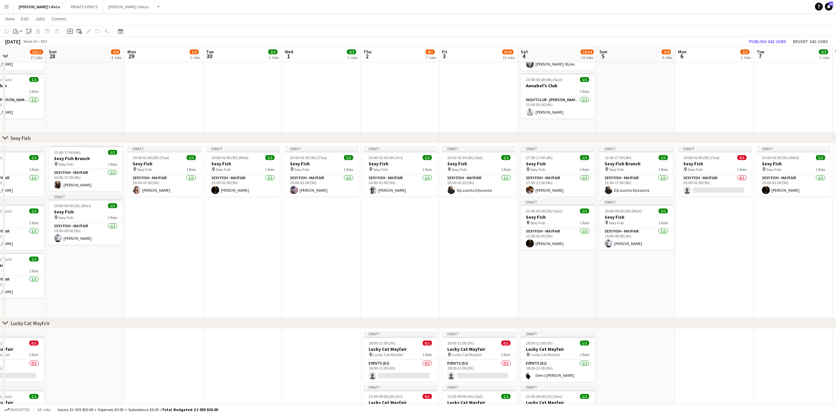
scroll to position [0, 236]
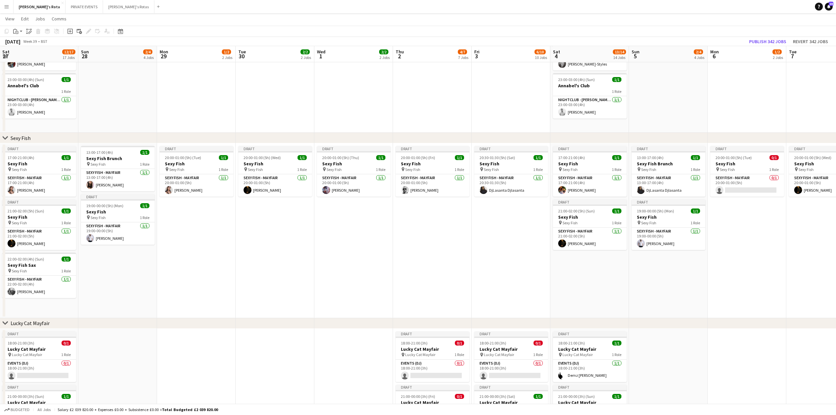
drag, startPoint x: 491, startPoint y: 285, endPoint x: 272, endPoint y: 302, distance: 220.1
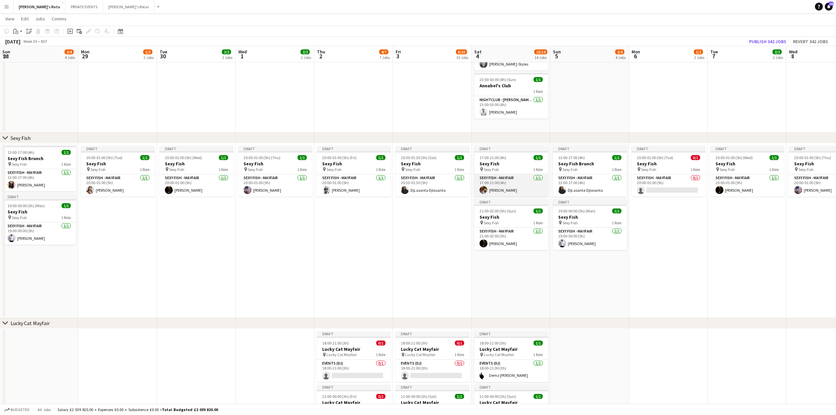
click at [500, 186] on app-card-role "SEXY FISH - MAYFAIR [DATE] 17:00-21:00 (4h) [PERSON_NAME]" at bounding box center [511, 185] width 74 height 22
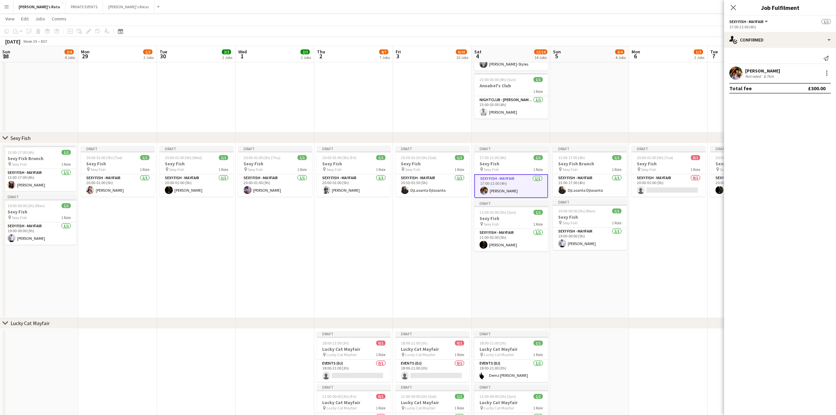
click at [328, 246] on app-date-cell "Draft 20:00-01:00 (5h) (Fri) 1/1 Sexy Fish pin Sexy Fish 1 Role SEXY FISH - MAY…" at bounding box center [353, 230] width 79 height 175
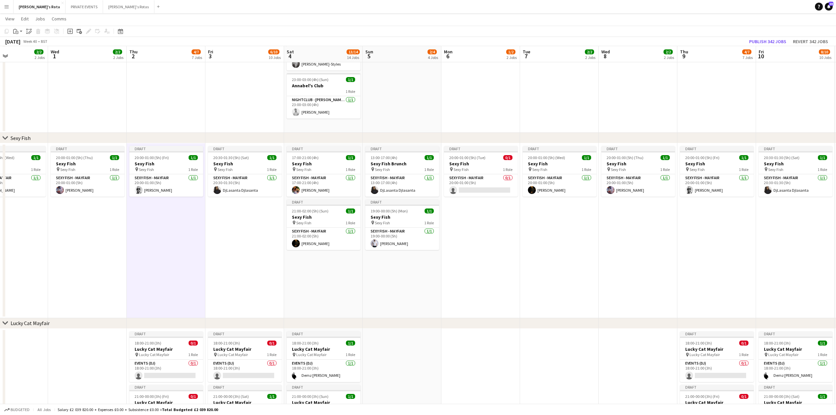
scroll to position [0, 223]
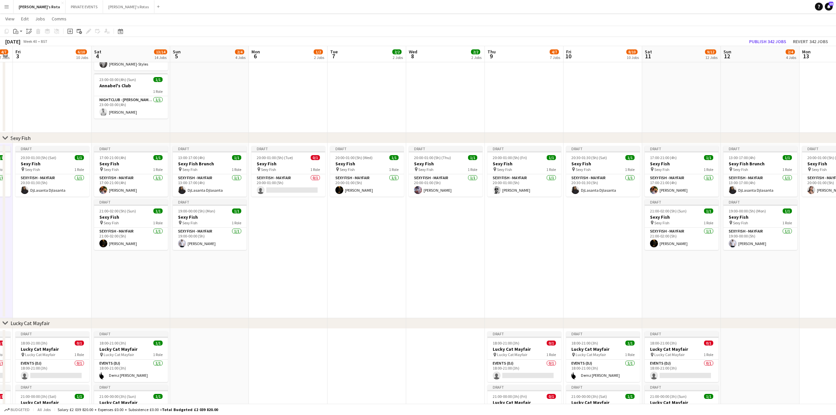
drag, startPoint x: 421, startPoint y: 266, endPoint x: 41, endPoint y: 278, distance: 380.2
click at [122, 150] on div "Draft" at bounding box center [131, 148] width 74 height 5
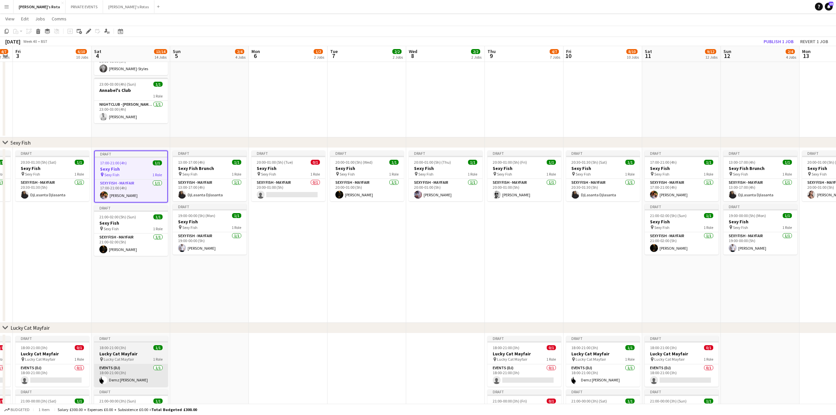
scroll to position [44, 0]
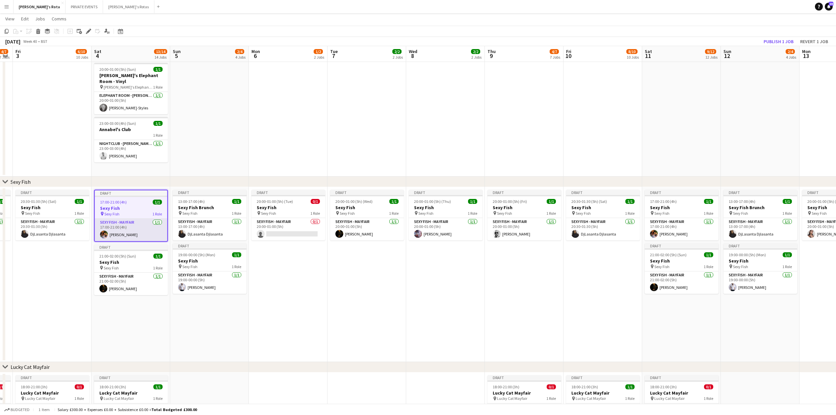
click at [124, 231] on app-card-role "SEXY FISH - MAYFAIR [DATE] 17:00-21:00 (4h) [PERSON_NAME]" at bounding box center [131, 229] width 72 height 22
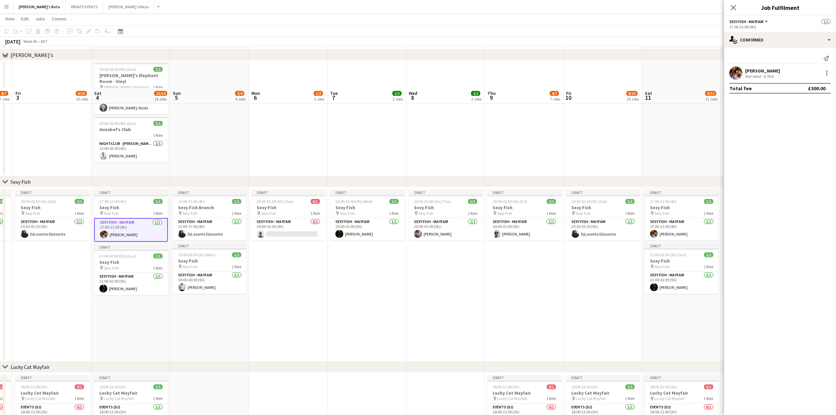
scroll to position [219, 0]
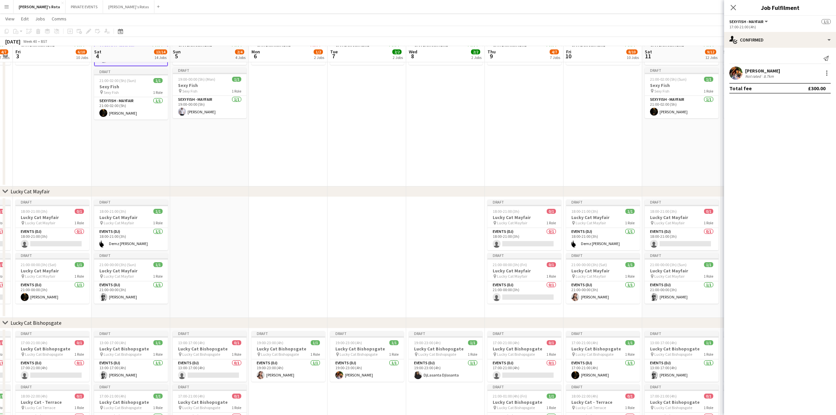
click at [111, 174] on app-date-cell "Draft 17:00-21:00 (4h) 1/1 Sexy Fish pin Sexy Fish 1 Role SEXY FISH - MAYFAIR […" at bounding box center [130, 99] width 79 height 175
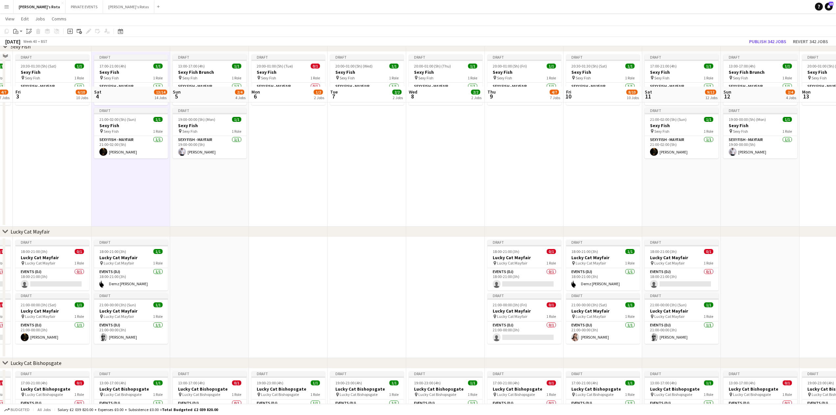
scroll to position [132, 0]
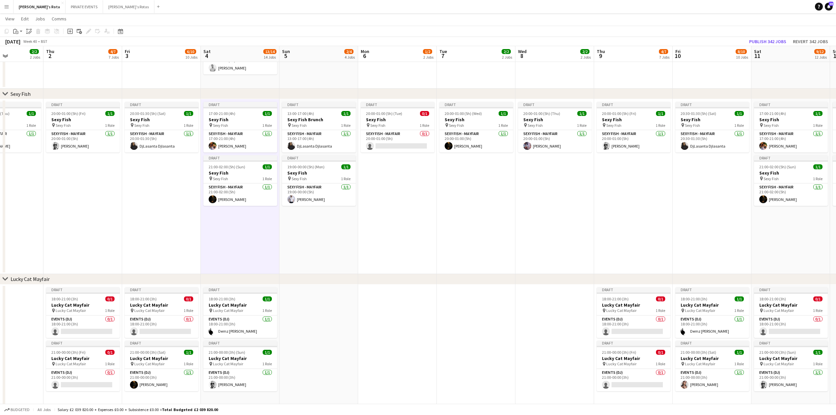
drag, startPoint x: 463, startPoint y: 205, endPoint x: 680, endPoint y: 186, distance: 218.0
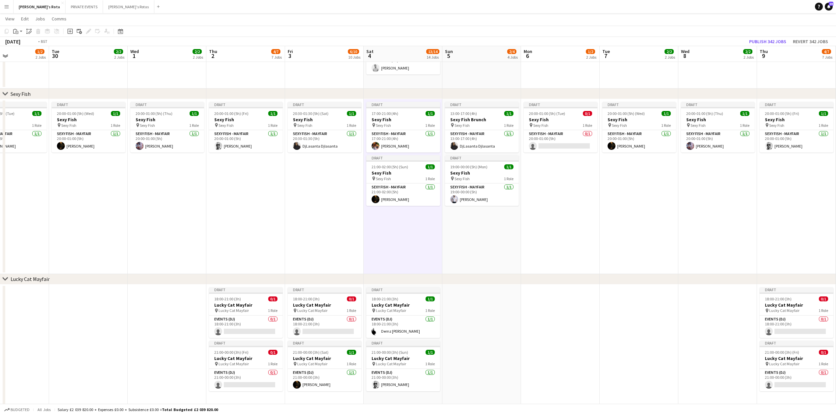
drag, startPoint x: 282, startPoint y: 226, endPoint x: 258, endPoint y: 230, distance: 24.0
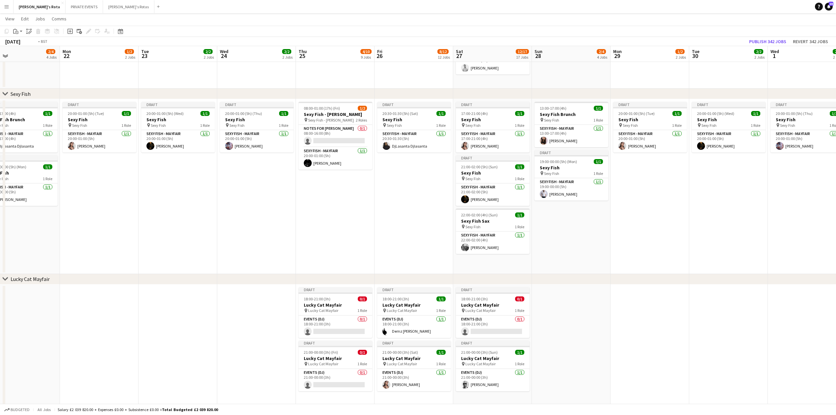
drag, startPoint x: 116, startPoint y: 240, endPoint x: 211, endPoint y: 222, distance: 95.9
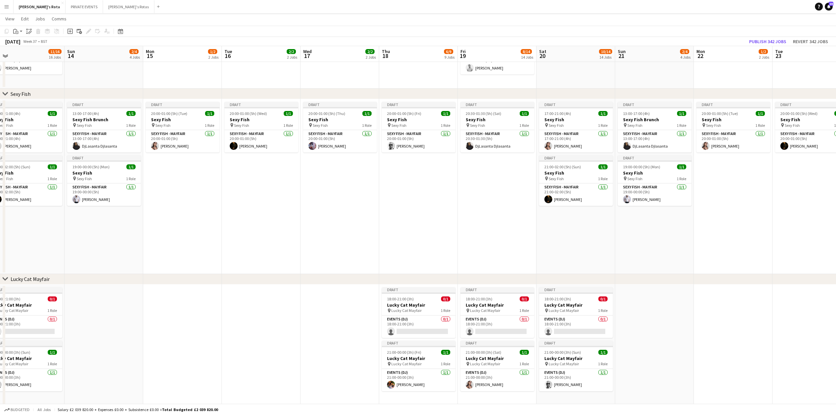
drag, startPoint x: 146, startPoint y: 243, endPoint x: 434, endPoint y: 235, distance: 288.4
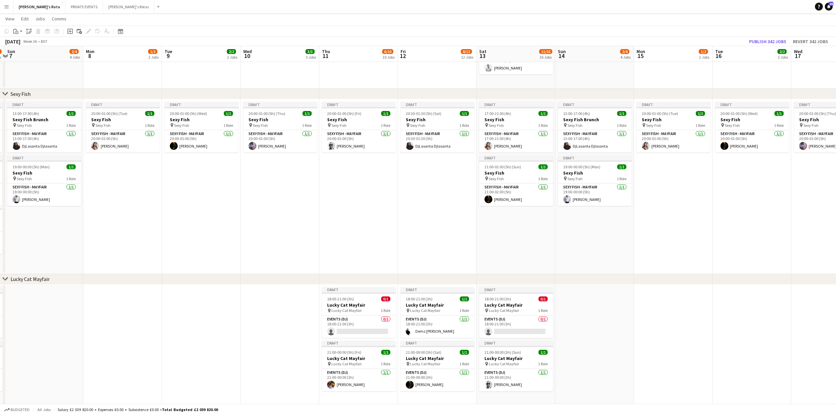
drag, startPoint x: 125, startPoint y: 239, endPoint x: 350, endPoint y: 228, distance: 225.3
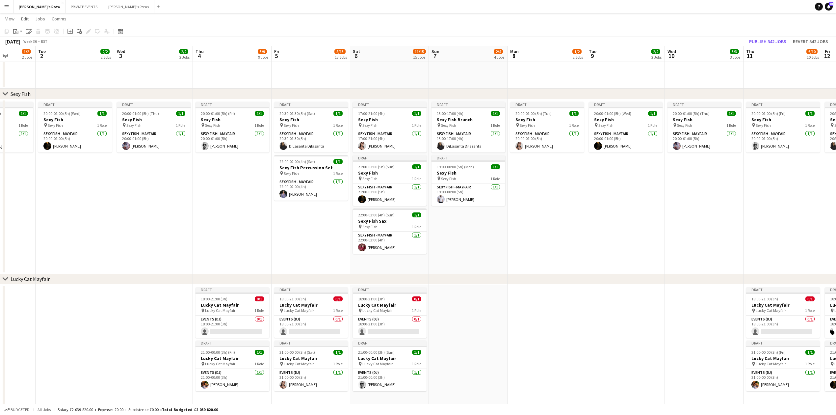
drag, startPoint x: 380, startPoint y: 251, endPoint x: 490, endPoint y: 251, distance: 109.9
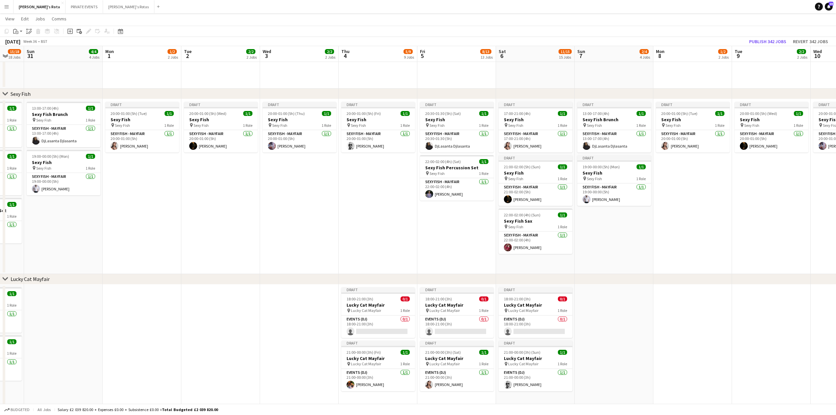
scroll to position [0, 197]
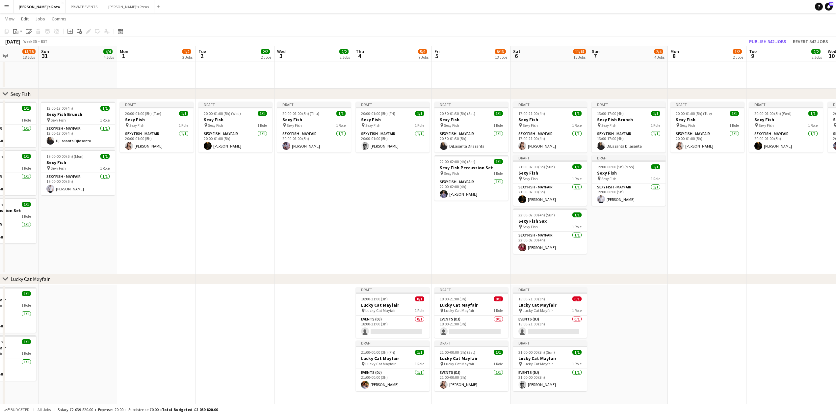
drag, startPoint x: 215, startPoint y: 261, endPoint x: 247, endPoint y: 261, distance: 31.9
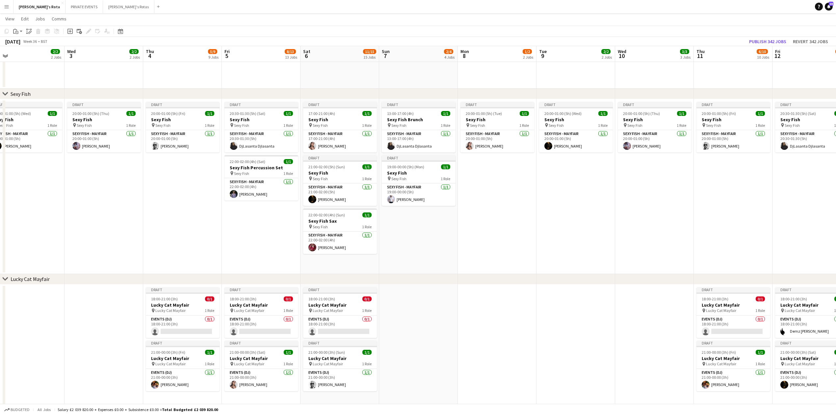
drag, startPoint x: 401, startPoint y: 203, endPoint x: 245, endPoint y: 203, distance: 156.0
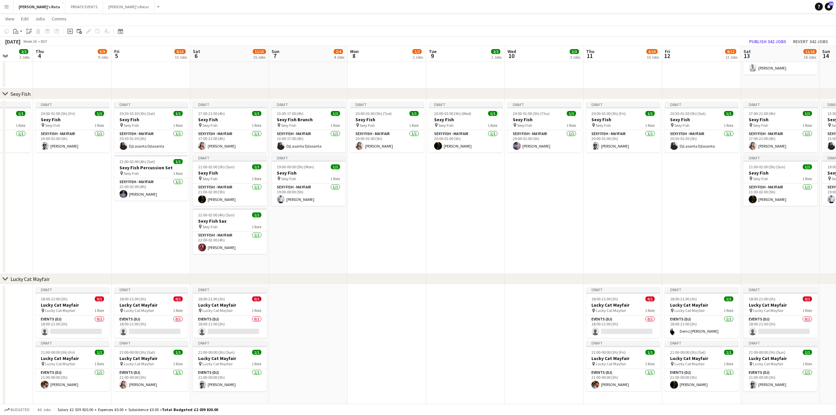
drag, startPoint x: 279, startPoint y: 235, endPoint x: 115, endPoint y: 232, distance: 164.2
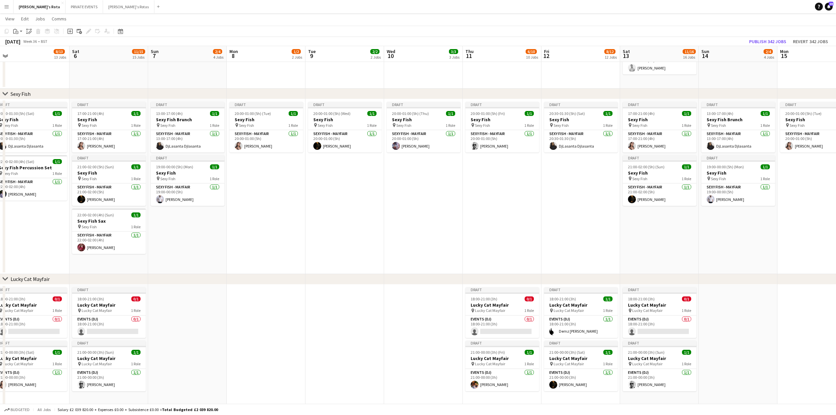
drag, startPoint x: 480, startPoint y: 252, endPoint x: 353, endPoint y: 246, distance: 127.5
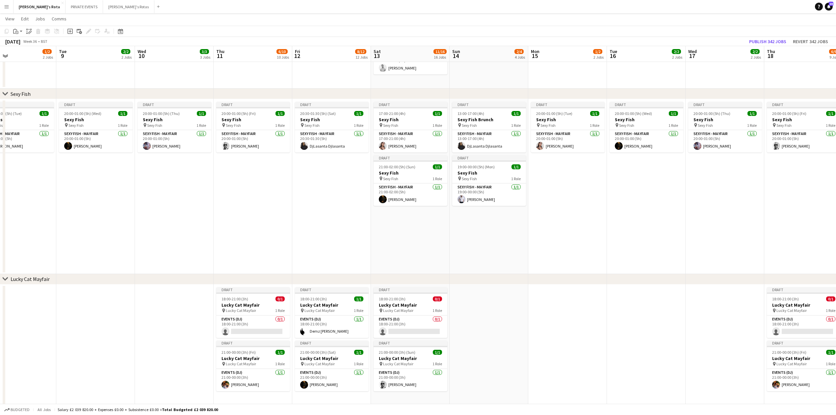
scroll to position [0, 221]
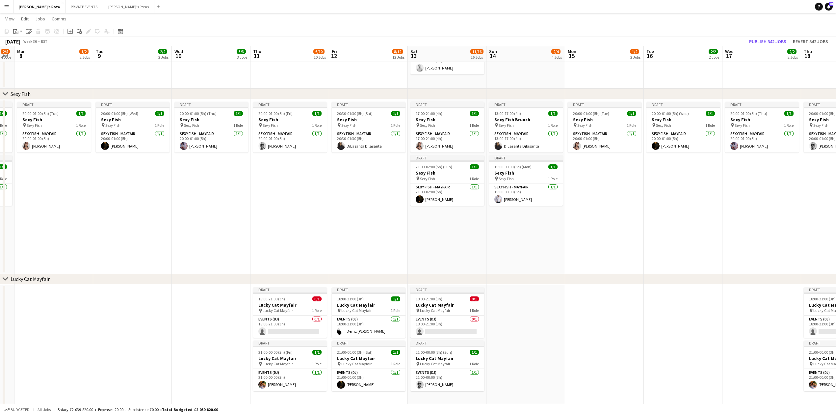
drag, startPoint x: 457, startPoint y: 249, endPoint x: 258, endPoint y: 243, distance: 199.2
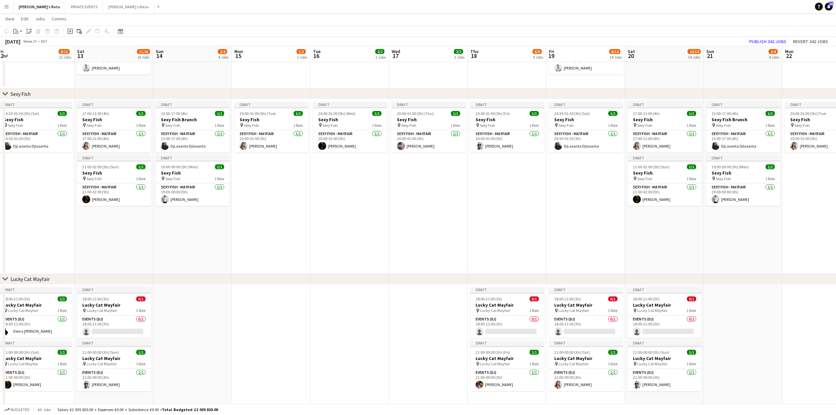
drag, startPoint x: 333, startPoint y: 201, endPoint x: 0, endPoint y: 192, distance: 333.5
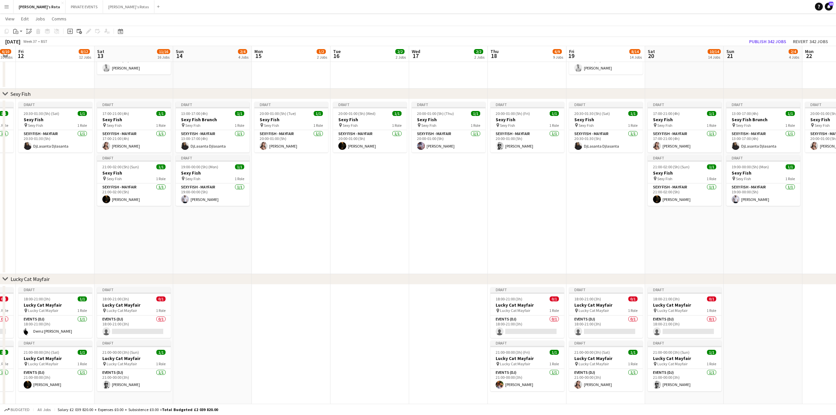
scroll to position [0, 228]
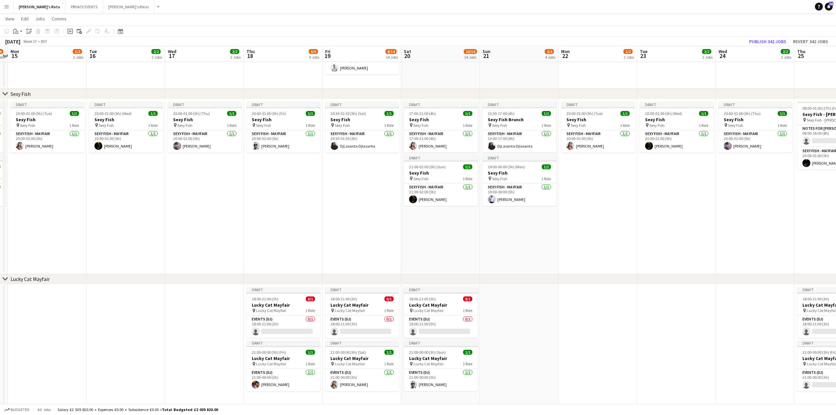
drag, startPoint x: 368, startPoint y: 207, endPoint x: 144, endPoint y: 205, distance: 223.8
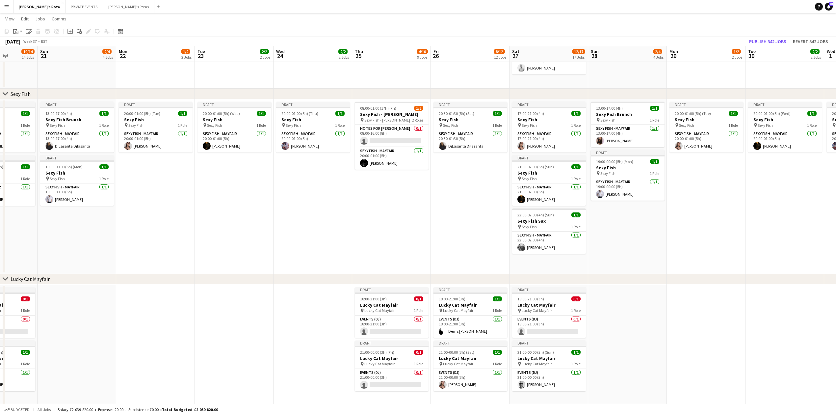
drag, startPoint x: 633, startPoint y: 229, endPoint x: 170, endPoint y: 219, distance: 463.8
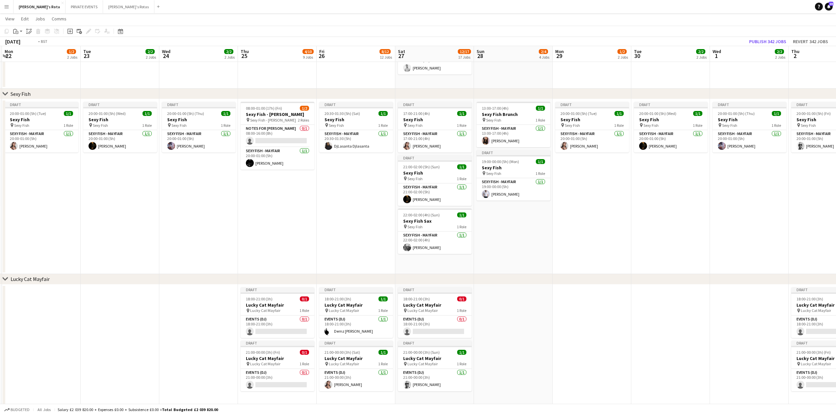
scroll to position [0, 189]
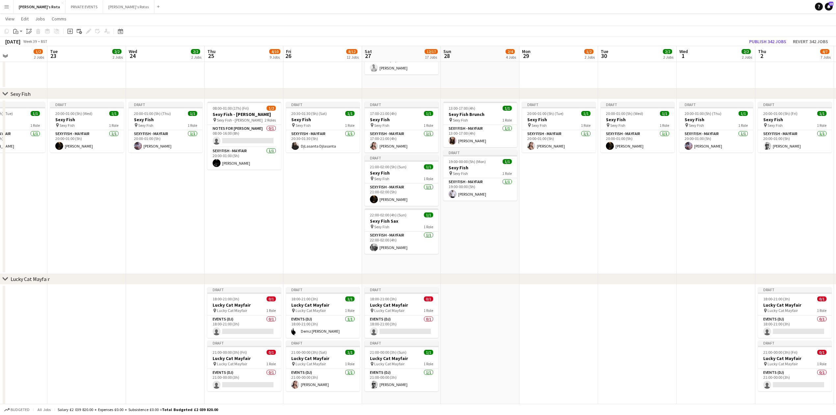
drag, startPoint x: 463, startPoint y: 223, endPoint x: 337, endPoint y: 225, distance: 126.0
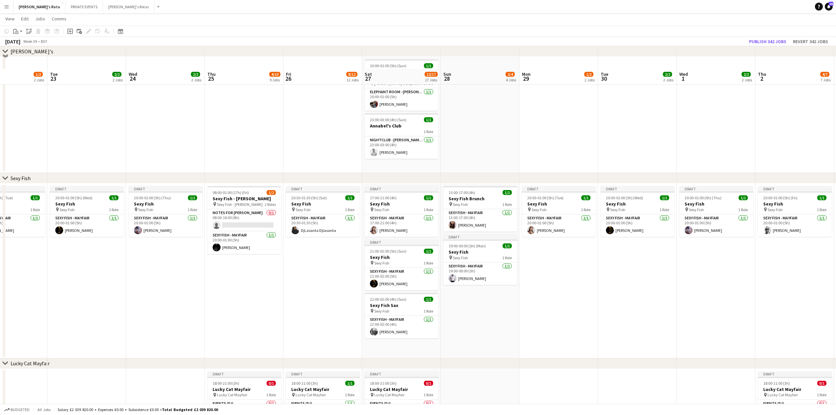
scroll to position [44, 0]
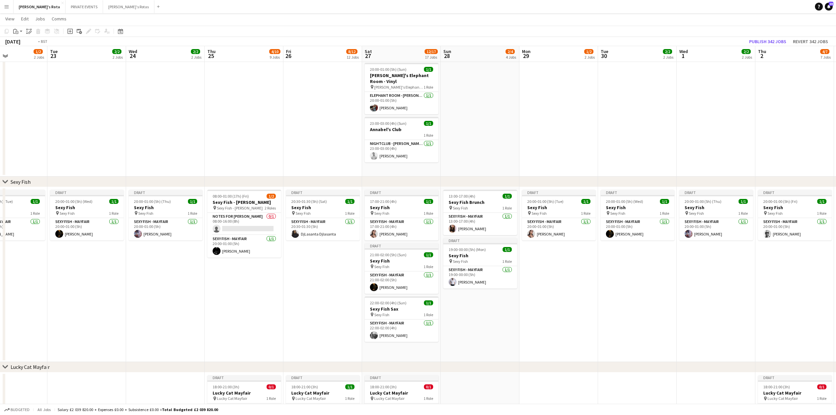
drag, startPoint x: 152, startPoint y: 120, endPoint x: 426, endPoint y: 156, distance: 276.1
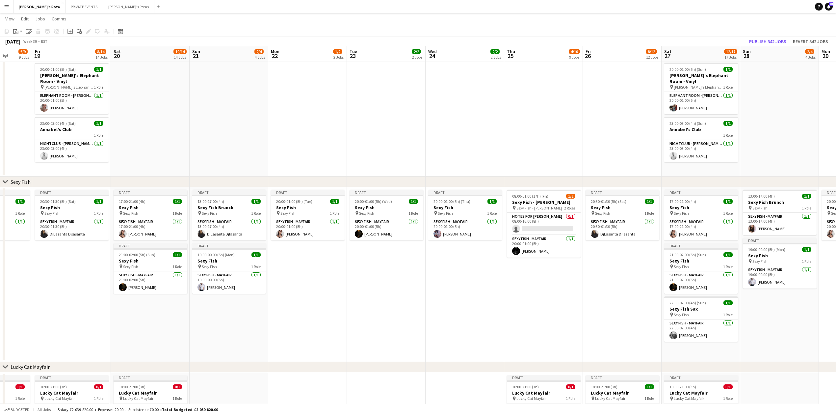
scroll to position [0, 203]
click at [121, 29] on icon "Date picker" at bounding box center [120, 31] width 5 height 5
click at [163, 129] on button "[DATE]" at bounding box center [167, 127] width 19 height 11
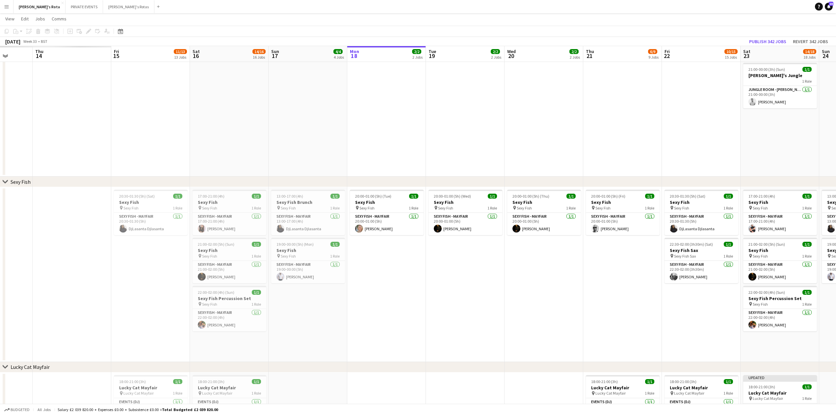
scroll to position [0, 226]
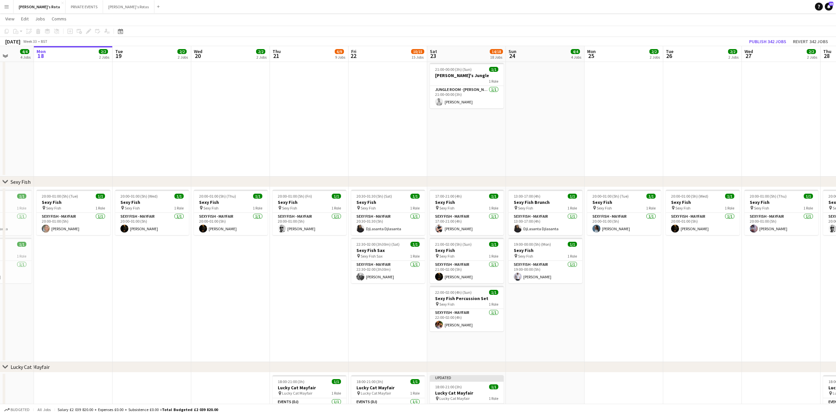
drag, startPoint x: 550, startPoint y: 359, endPoint x: 307, endPoint y: 329, distance: 245.0
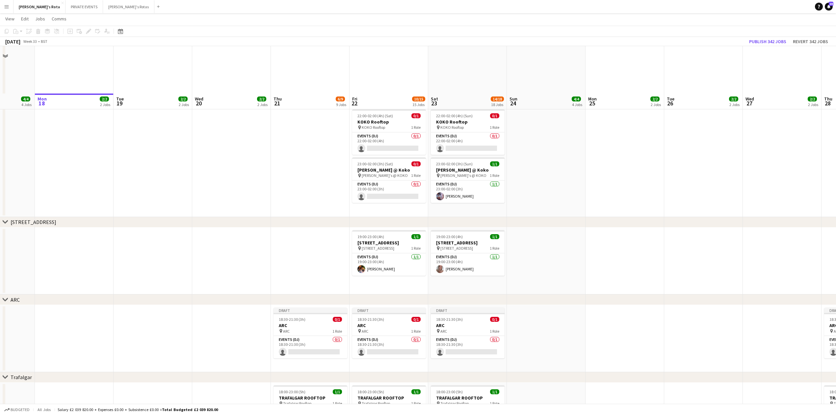
scroll to position [1009, 0]
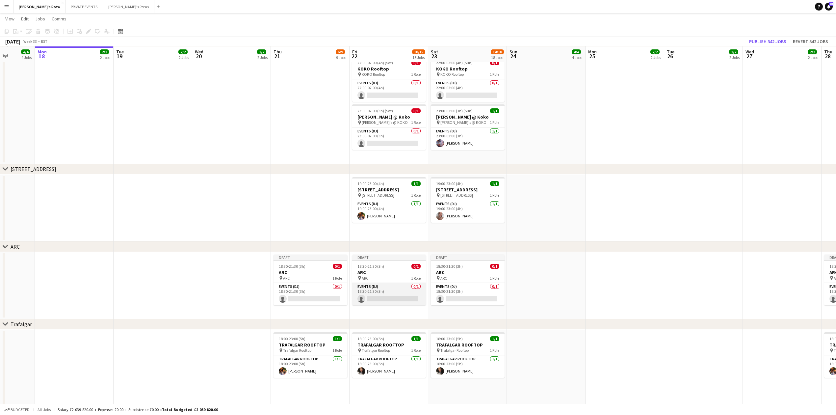
click at [389, 294] on app-card-role "Events (DJ) 0/1 18:30-21:30 (3h) single-neutral-actions" at bounding box center [389, 294] width 74 height 22
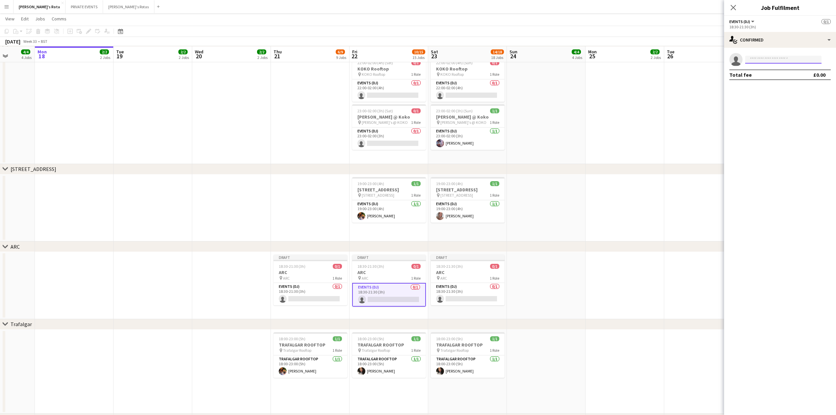
click at [763, 59] on input at bounding box center [783, 60] width 76 height 8
type input "****"
click at [765, 78] on span "[PHONE_NUMBER]" at bounding box center [783, 79] width 66 height 5
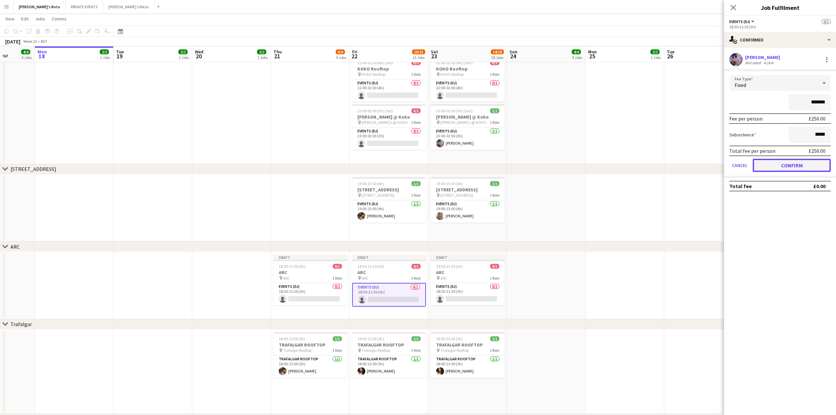
click at [786, 165] on button "Confirm" at bounding box center [792, 165] width 78 height 13
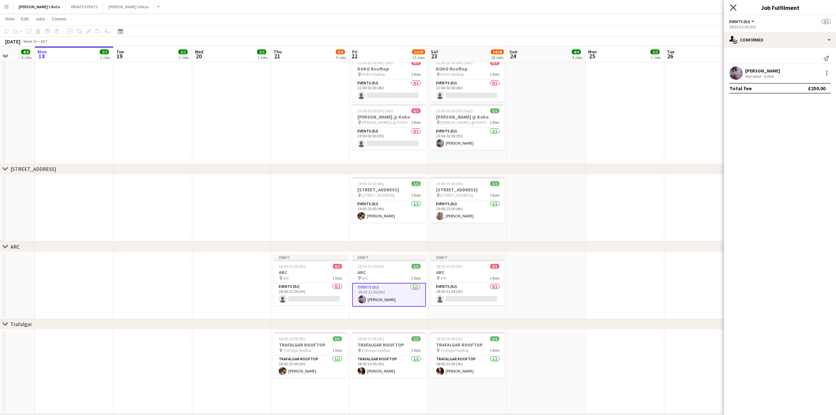
click at [732, 8] on icon at bounding box center [733, 7] width 6 height 6
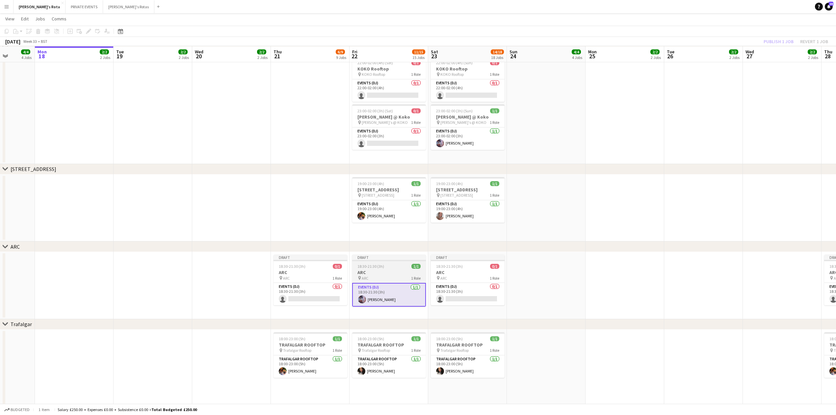
click at [379, 268] on span "18:30-21:30 (3h)" at bounding box center [370, 266] width 27 height 5
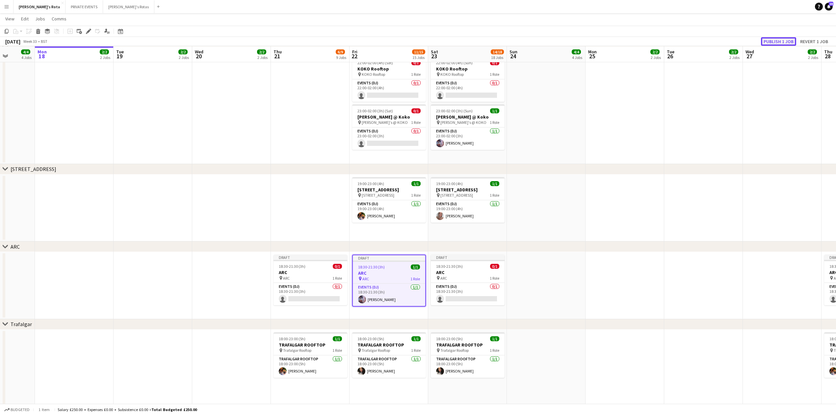
click at [774, 41] on button "Publish 1 job" at bounding box center [778, 41] width 35 height 9
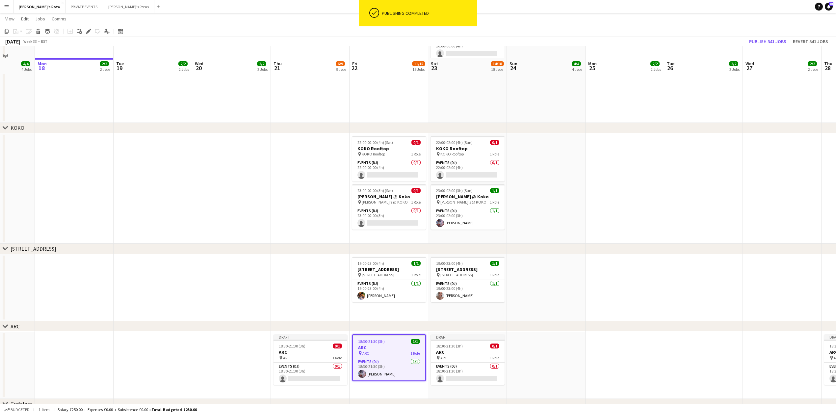
scroll to position [965, 0]
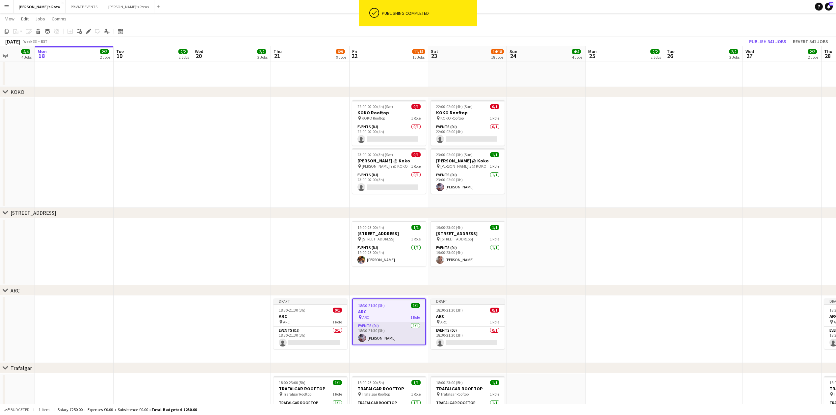
click at [378, 335] on app-card-role "Events (DJ) [DATE] 18:30-21:30 (3h) [PERSON_NAME]" at bounding box center [389, 333] width 72 height 22
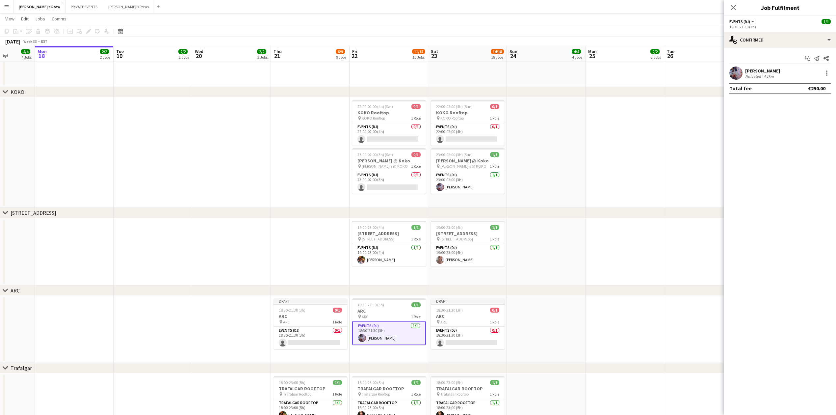
click at [831, 73] on div "[PERSON_NAME] Not rated 4.1km" at bounding box center [780, 72] width 112 height 13
click at [823, 78] on div "[PERSON_NAME] Not rated 4.1km" at bounding box center [780, 72] width 112 height 13
click at [829, 72] on div at bounding box center [827, 73] width 8 height 8
click at [793, 144] on button "Remove" at bounding box center [804, 149] width 51 height 16
click at [733, 7] on icon "Close pop-in" at bounding box center [733, 7] width 6 height 6
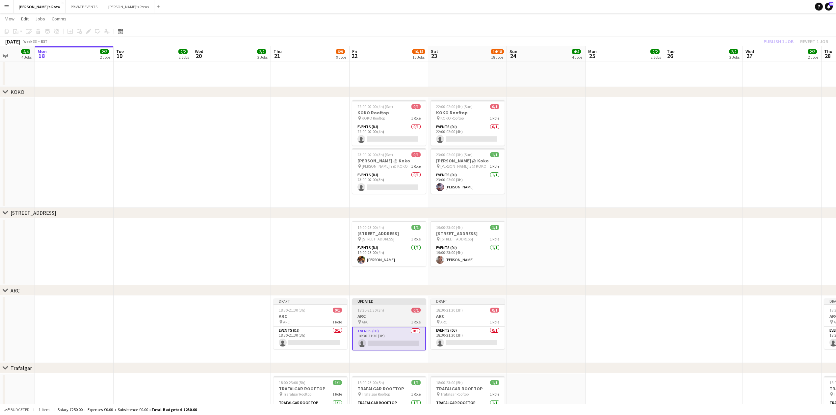
click at [389, 313] on h3 "ARC" at bounding box center [389, 316] width 74 height 6
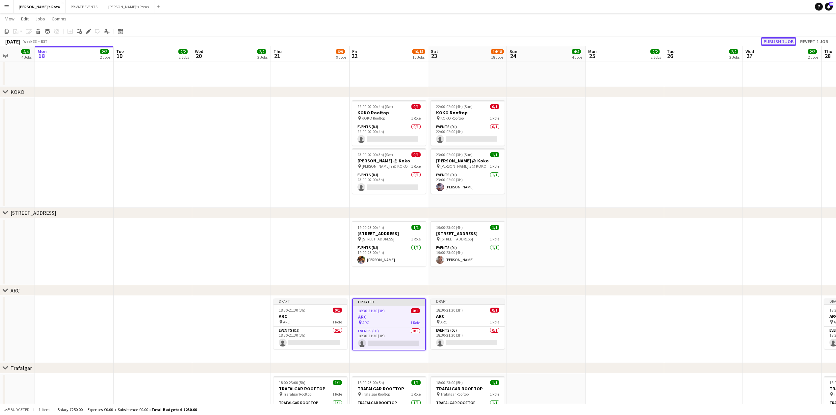
click at [765, 41] on button "Publish 1 job" at bounding box center [778, 41] width 35 height 9
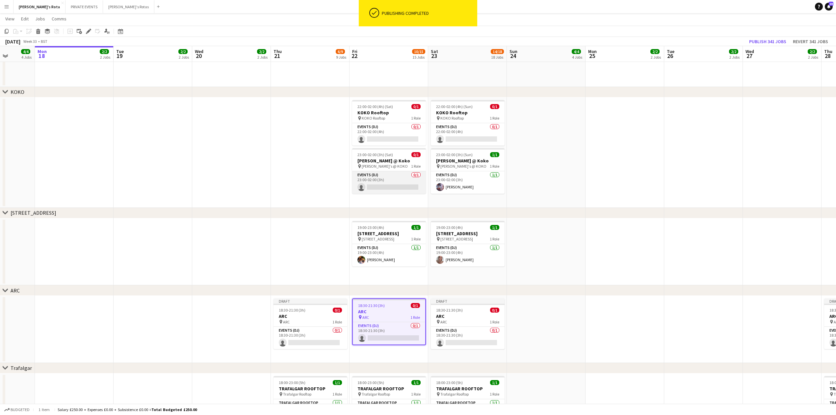
click at [394, 186] on app-card-role "Events (DJ) 0/1 23:00-02:00 (3h) single-neutral-actions" at bounding box center [389, 182] width 74 height 22
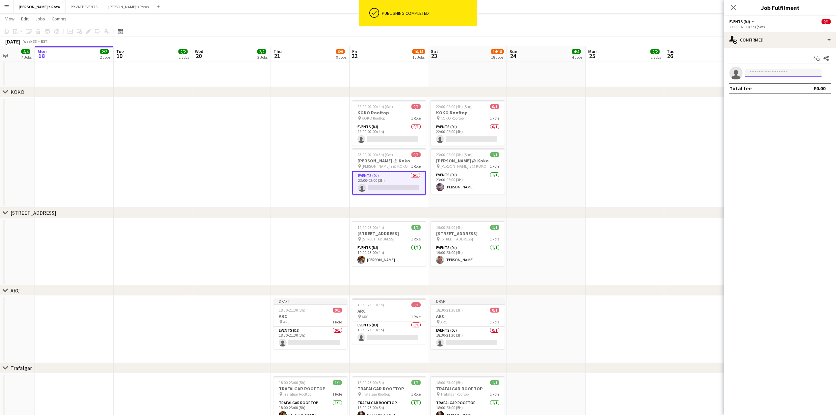
click at [761, 74] on input at bounding box center [783, 73] width 76 height 8
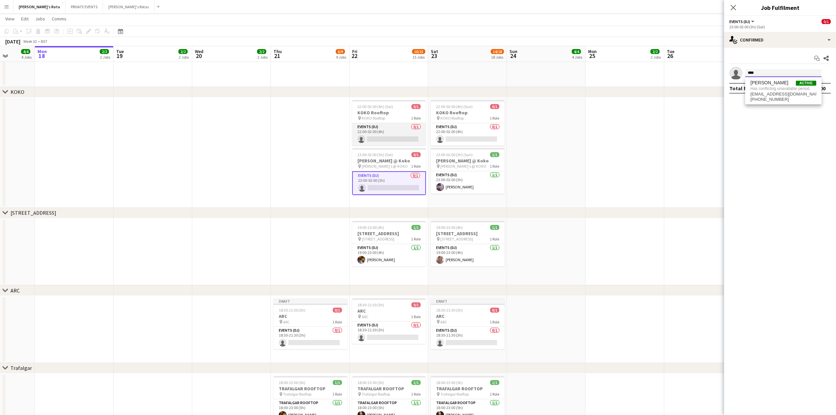
type input "****"
click at [375, 139] on app-card-role "Events (DJ) 0/1 22:00-02:00 (4h) single-neutral-actions" at bounding box center [389, 134] width 74 height 22
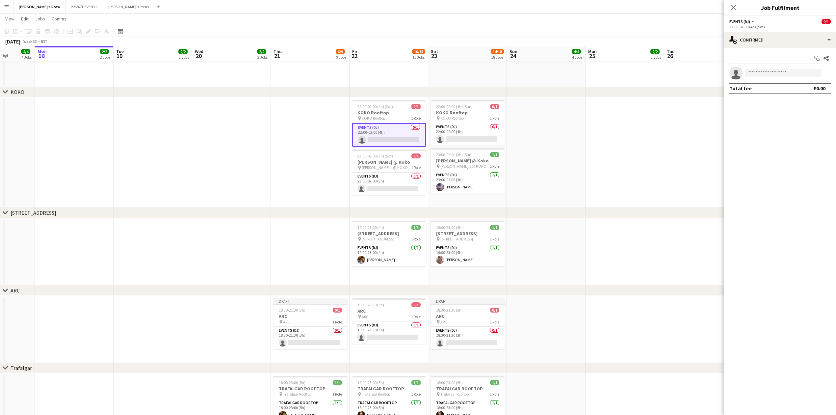
drag, startPoint x: 757, startPoint y: 79, endPoint x: 749, endPoint y: 73, distance: 10.3
click at [755, 78] on app-invite-slot "single-neutral-actions" at bounding box center [780, 72] width 112 height 13
click at [749, 73] on input at bounding box center [783, 73] width 76 height 8
type input "****"
click at [632, 120] on app-date-cell at bounding box center [624, 152] width 79 height 110
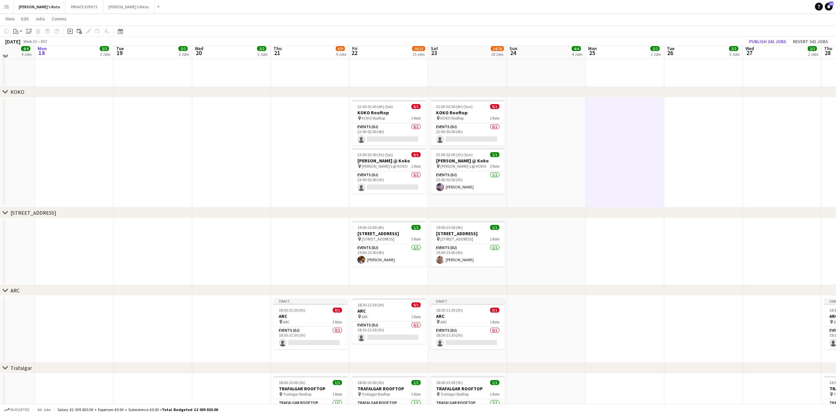
scroll to position [921, 0]
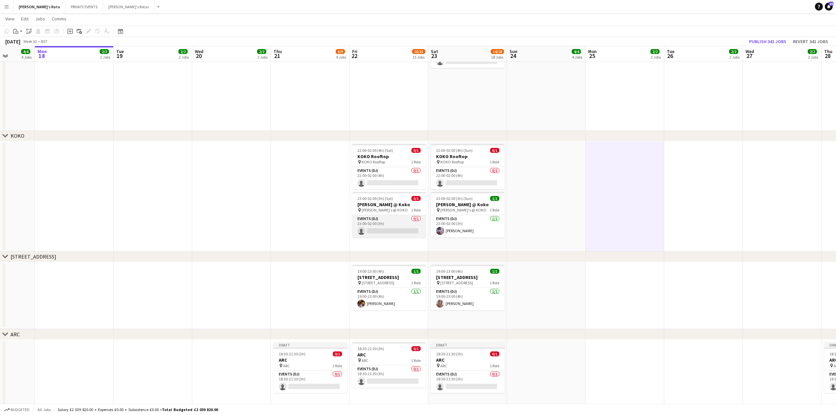
click at [382, 225] on app-card-role "Events (DJ) 0/1 23:00-02:00 (3h) single-neutral-actions" at bounding box center [389, 226] width 74 height 22
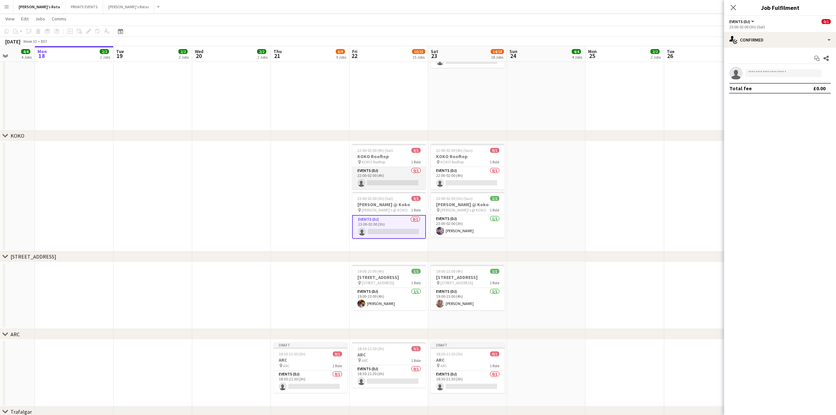
click at [359, 172] on app-card-role "Events (DJ) 0/1 22:00-02:00 (4h) single-neutral-actions" at bounding box center [389, 178] width 74 height 22
click at [772, 78] on app-invite-slot "single-neutral-actions" at bounding box center [780, 72] width 112 height 13
click at [761, 72] on input at bounding box center [783, 73] width 76 height 8
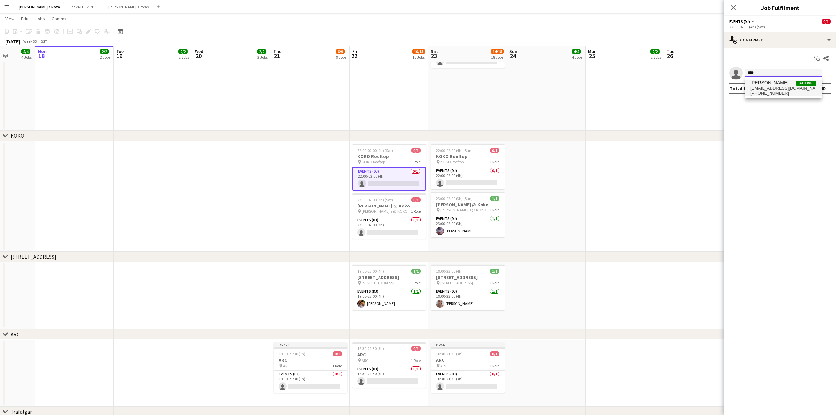
type input "****"
click at [764, 88] on span "[EMAIL_ADDRESS][DOMAIN_NAME]" at bounding box center [783, 88] width 66 height 5
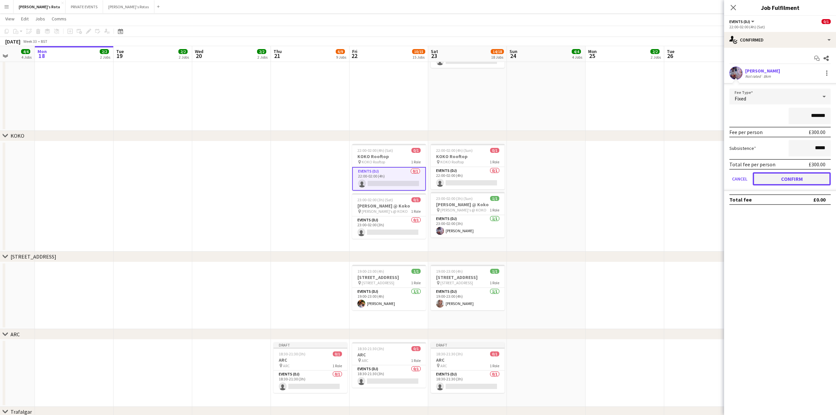
click at [781, 179] on button "Confirm" at bounding box center [792, 178] width 78 height 13
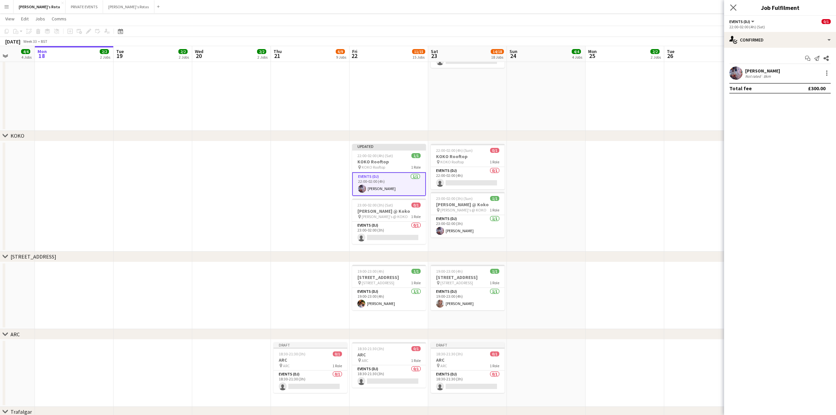
click at [731, 4] on app-icon "Close pop-in" at bounding box center [734, 8] width 10 height 10
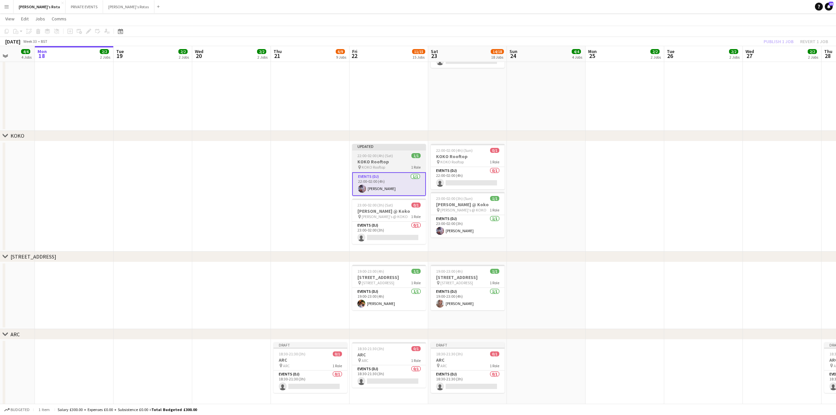
click at [374, 161] on h3 "KOKO Rooftop" at bounding box center [389, 162] width 74 height 6
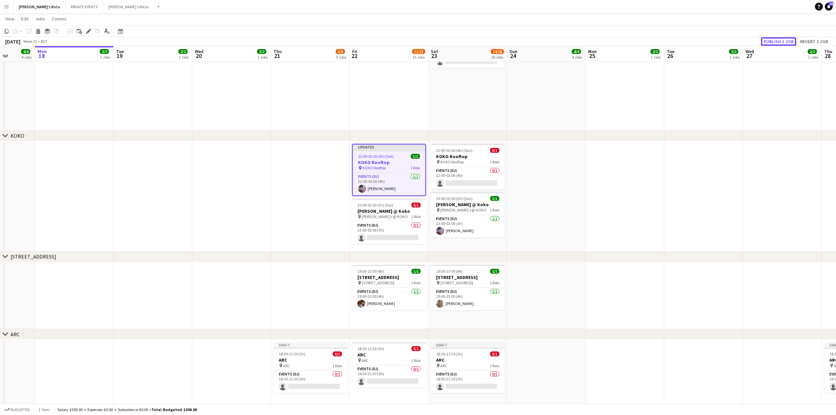
click at [776, 39] on button "Publish 1 job" at bounding box center [778, 41] width 35 height 9
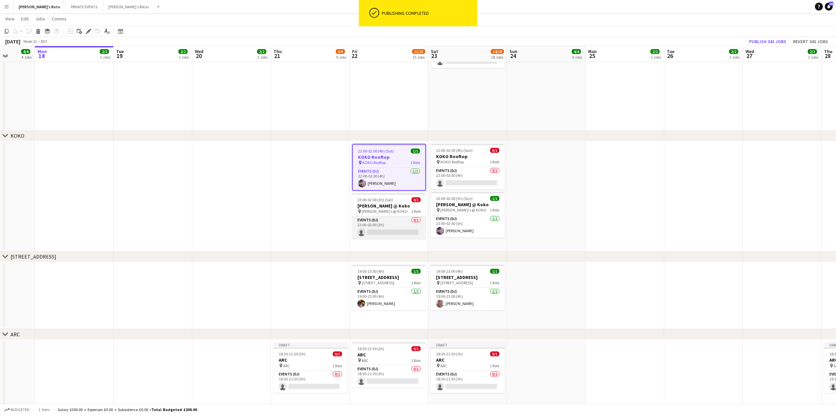
drag, startPoint x: 374, startPoint y: 234, endPoint x: 379, endPoint y: 233, distance: 4.7
click at [375, 234] on app-card-role "Events (DJ) 0/1 23:00-02:00 (3h) single-neutral-actions" at bounding box center [389, 227] width 74 height 22
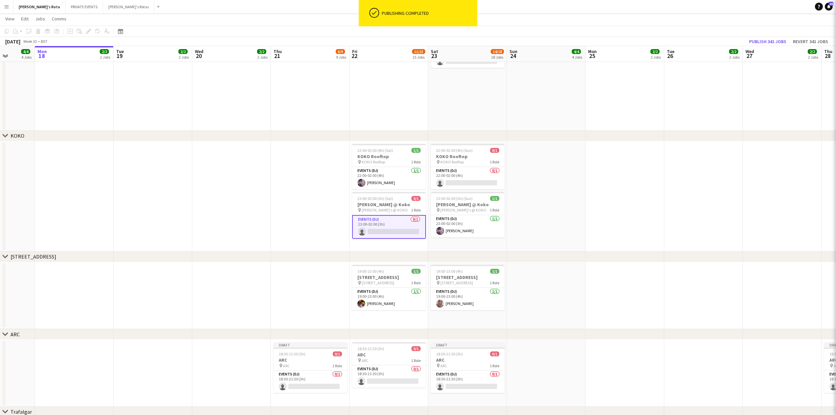
scroll to position [0, 279]
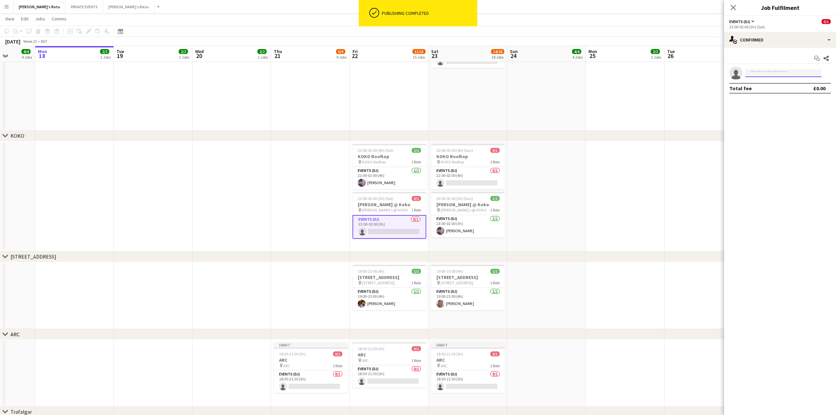
drag, startPoint x: 771, startPoint y: 70, endPoint x: 766, endPoint y: 74, distance: 6.6
click at [768, 73] on input at bounding box center [783, 73] width 76 height 8
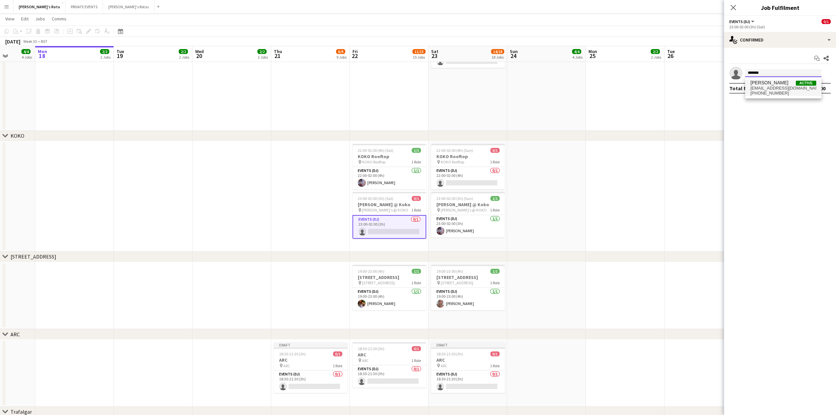
type input "*******"
click at [761, 82] on span "[PERSON_NAME]" at bounding box center [769, 83] width 38 height 6
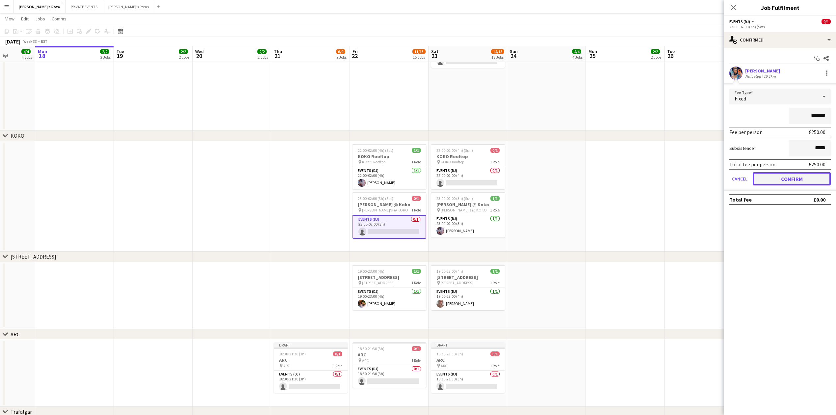
click at [786, 179] on button "Confirm" at bounding box center [792, 178] width 78 height 13
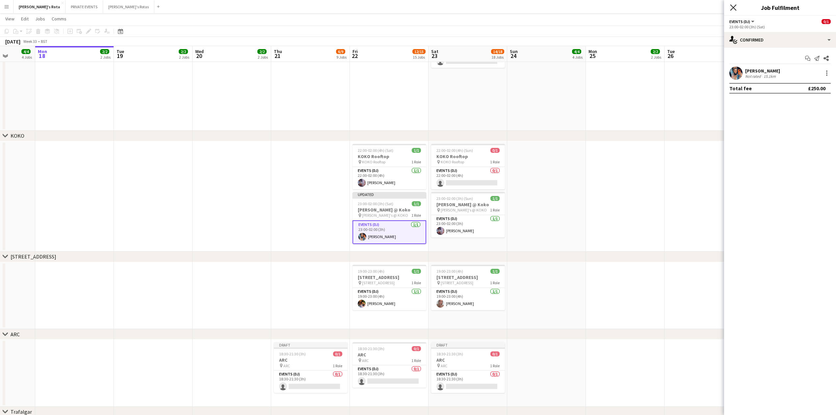
click at [732, 7] on icon at bounding box center [733, 7] width 6 height 6
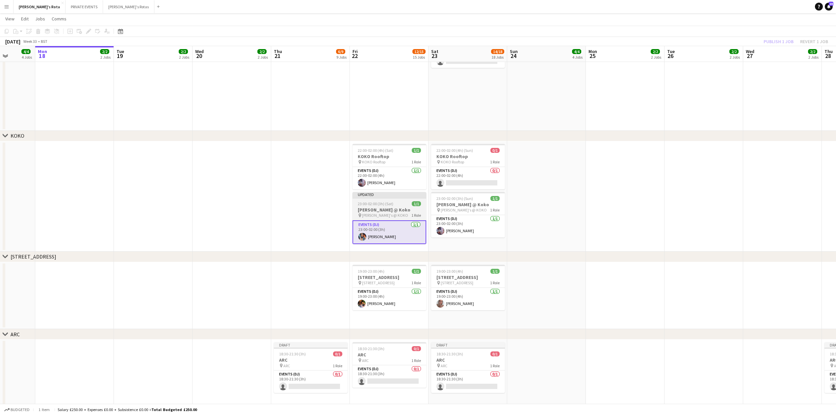
click at [401, 207] on h3 "[PERSON_NAME] @ Koko" at bounding box center [389, 210] width 74 height 6
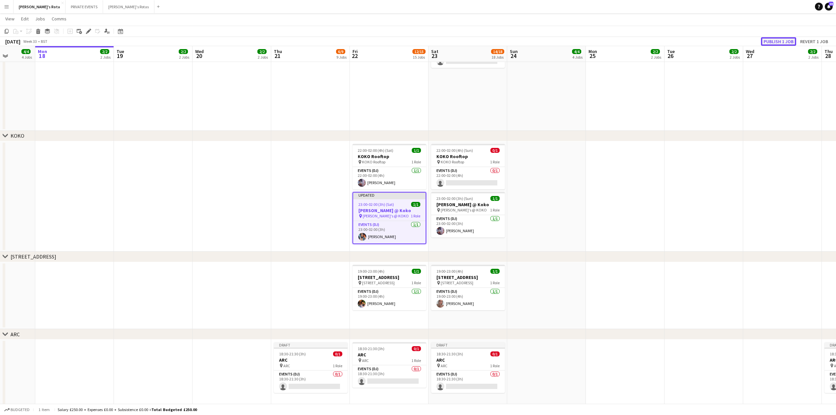
click at [775, 41] on button "Publish 1 job" at bounding box center [778, 41] width 35 height 9
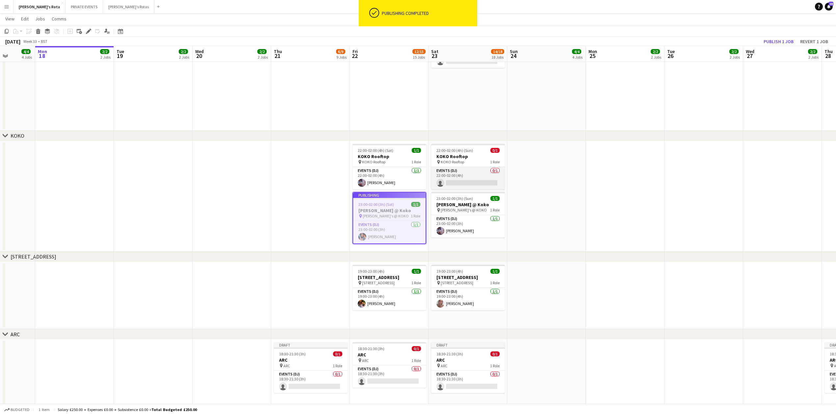
click at [468, 179] on app-card-role "Events (DJ) 0/1 22:00-02:00 (4h) single-neutral-actions" at bounding box center [468, 178] width 74 height 22
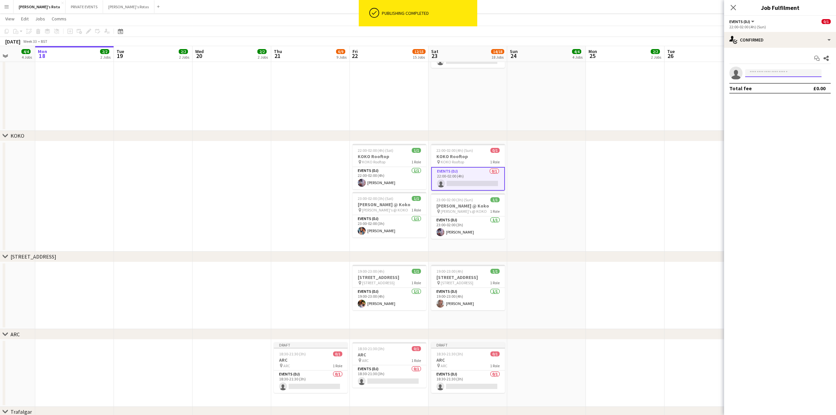
click at [767, 71] on input at bounding box center [783, 73] width 76 height 8
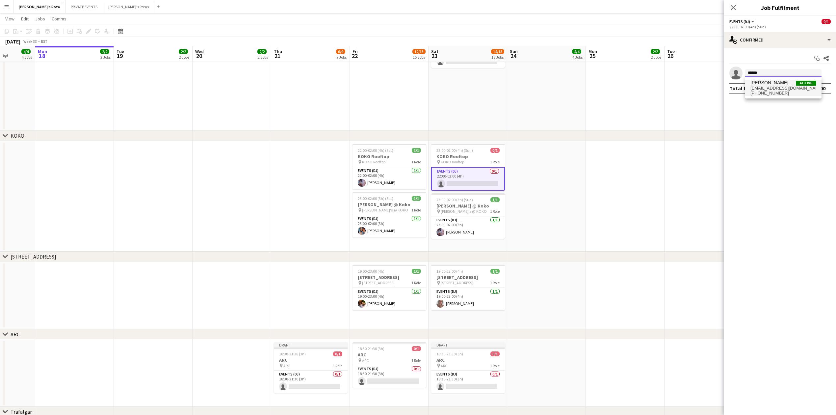
type input "******"
click at [765, 88] on span "[EMAIL_ADDRESS][DOMAIN_NAME]" at bounding box center [783, 88] width 66 height 5
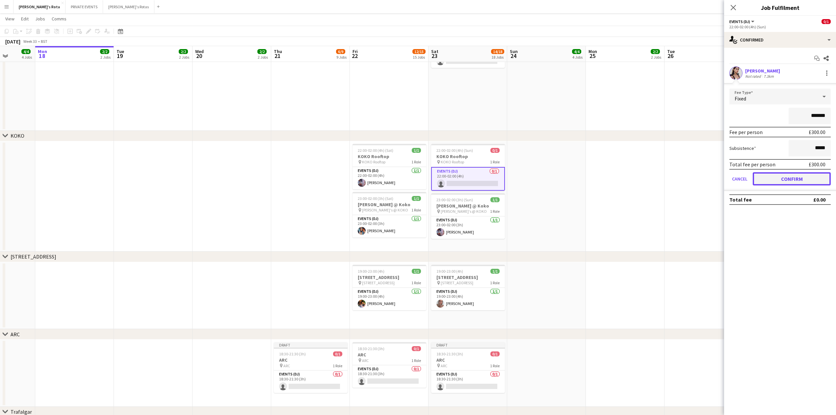
click at [787, 177] on button "Confirm" at bounding box center [792, 178] width 78 height 13
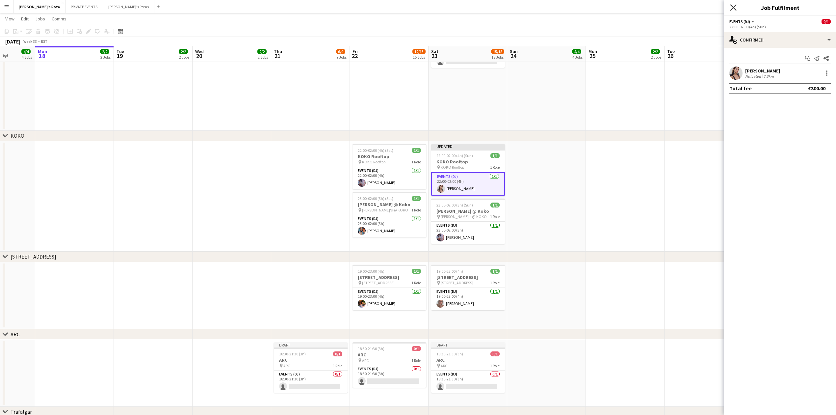
click at [733, 7] on icon "Close pop-in" at bounding box center [733, 7] width 6 height 6
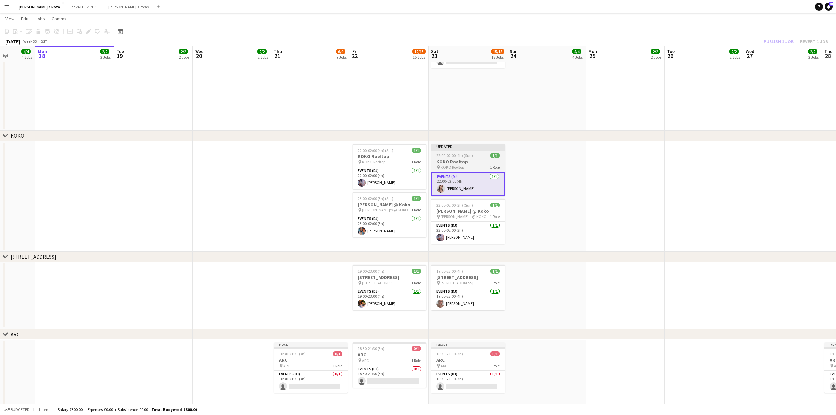
click at [462, 159] on h3 "KOKO Rooftop" at bounding box center [468, 162] width 74 height 6
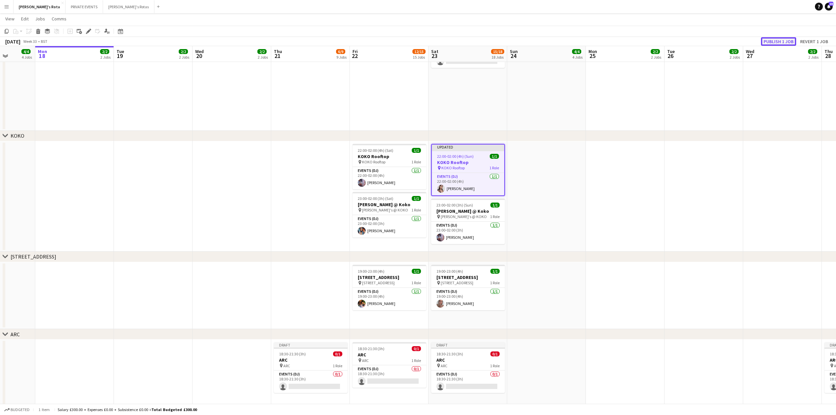
click at [768, 40] on button "Publish 1 job" at bounding box center [778, 41] width 35 height 9
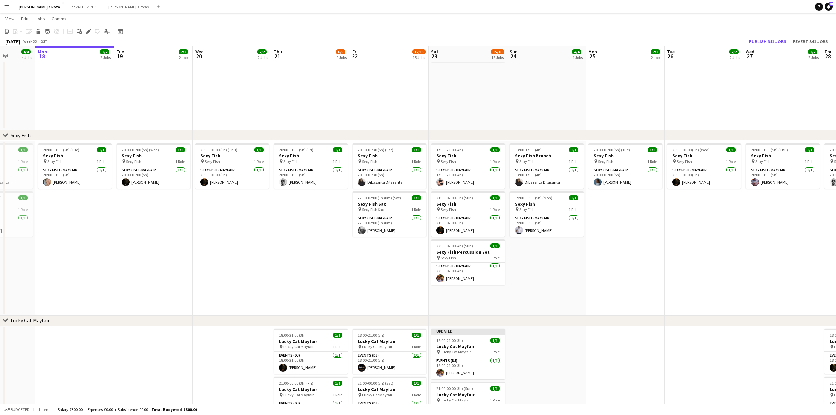
scroll to position [88, 0]
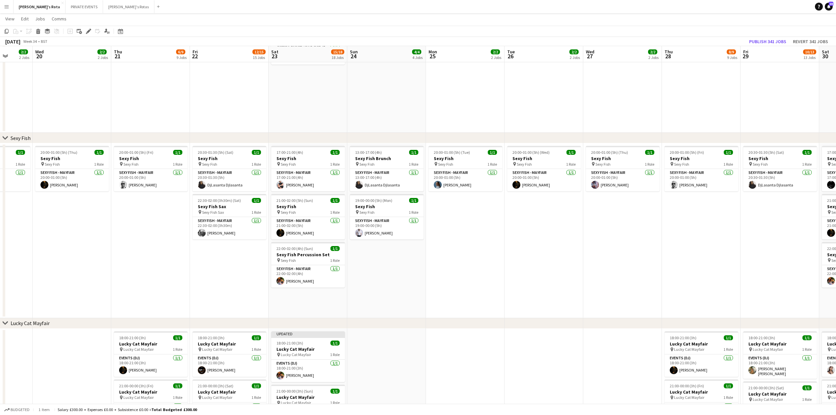
drag, startPoint x: 314, startPoint y: 260, endPoint x: 153, endPoint y: 257, distance: 160.9
click at [294, 258] on span "Sexy Fish" at bounding box center [287, 260] width 15 height 5
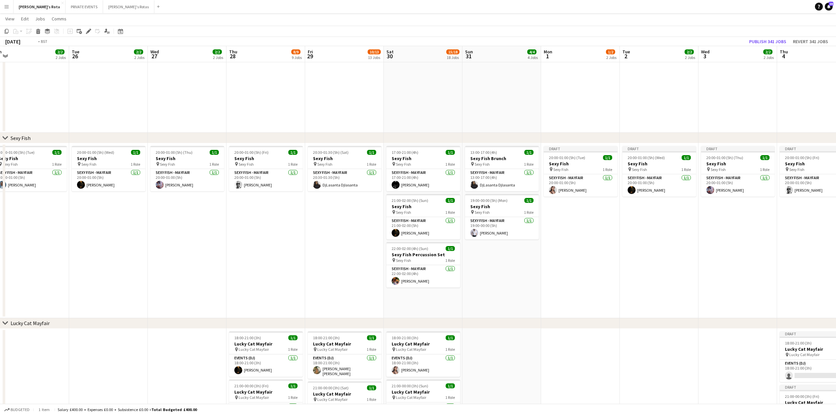
drag, startPoint x: 632, startPoint y: 267, endPoint x: 403, endPoint y: 252, distance: 228.8
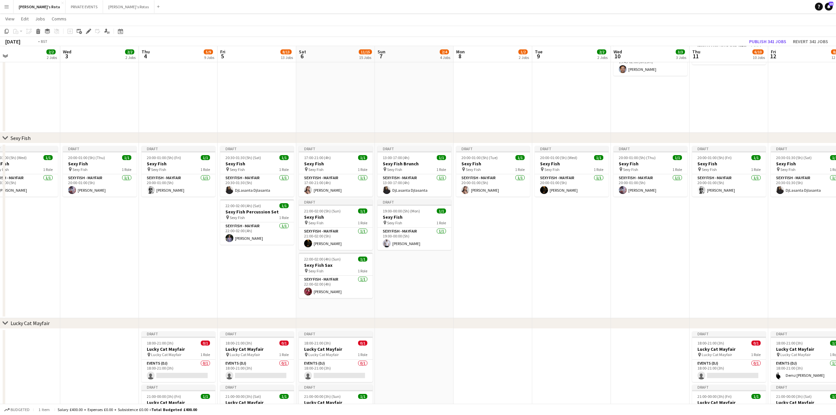
drag, startPoint x: 379, startPoint y: 256, endPoint x: 168, endPoint y: 244, distance: 211.6
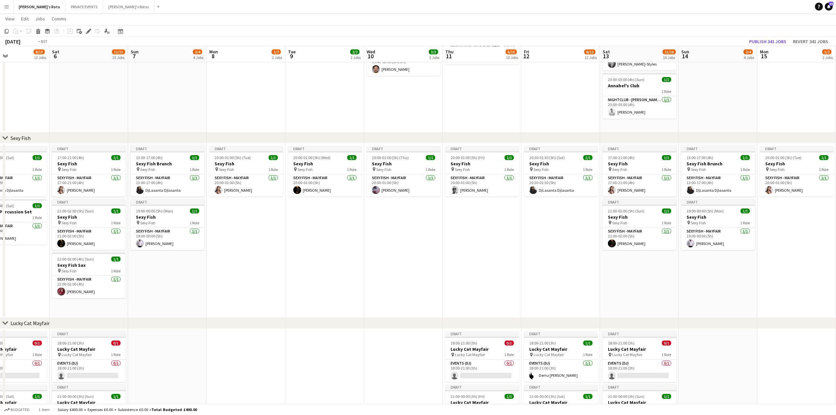
drag, startPoint x: 673, startPoint y: 255, endPoint x: 49, endPoint y: 232, distance: 623.7
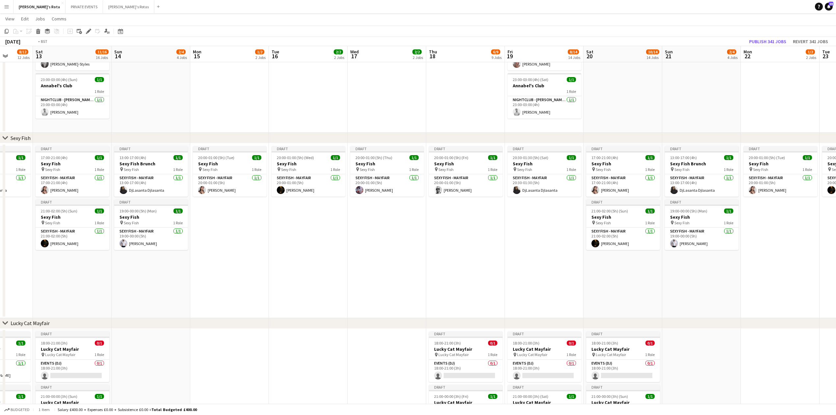
drag, startPoint x: 577, startPoint y: 267, endPoint x: 262, endPoint y: 265, distance: 314.9
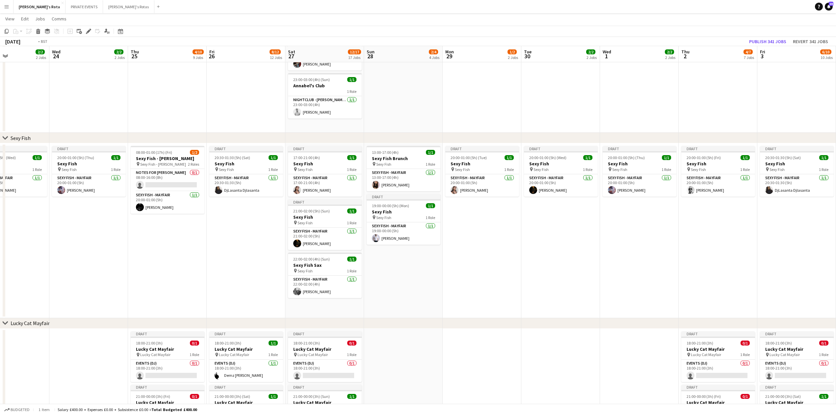
drag, startPoint x: 587, startPoint y: 262, endPoint x: 4, endPoint y: 235, distance: 583.7
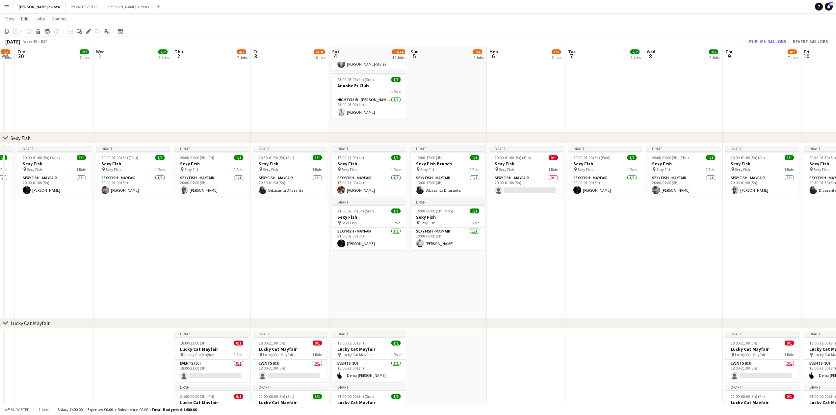
drag, startPoint x: 470, startPoint y: 248, endPoint x: 218, endPoint y: 223, distance: 253.6
drag, startPoint x: 325, startPoint y: 220, endPoint x: 314, endPoint y: 228, distance: 13.5
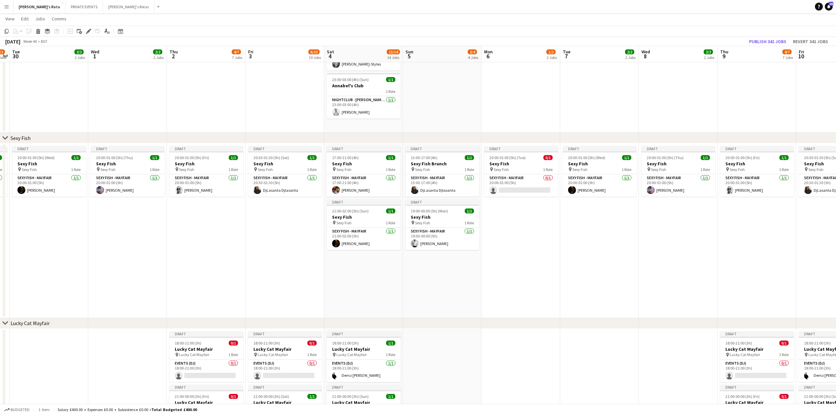
click at [289, 226] on app-date-cell "Draft 20:30-01:30 (5h) (Sat) 1/1 Sexy Fish pin Sexy Fish 1 Role SEXY FISH - MAY…" at bounding box center [284, 230] width 79 height 175
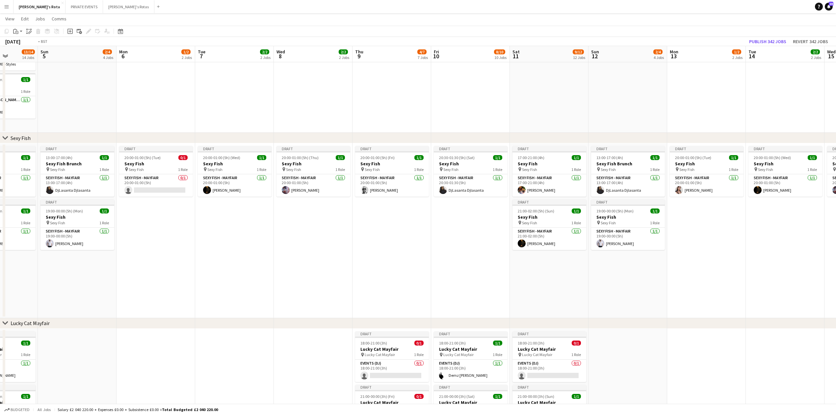
drag, startPoint x: 768, startPoint y: 282, endPoint x: 182, endPoint y: 264, distance: 586.7
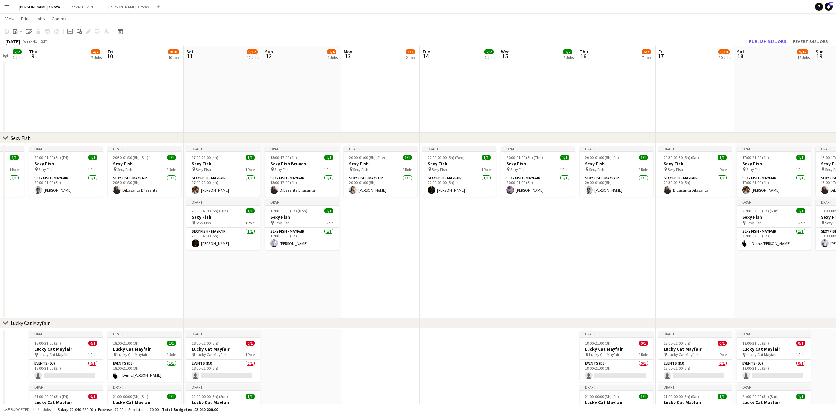
drag, startPoint x: 475, startPoint y: 291, endPoint x: 203, endPoint y: 276, distance: 273.2
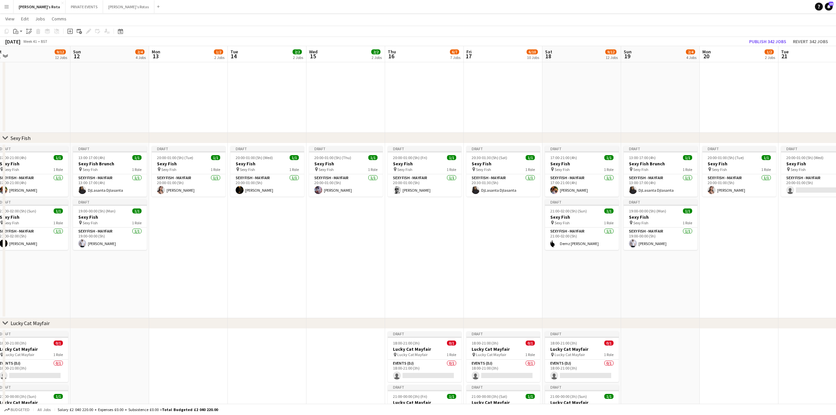
click at [490, 250] on app-date-cell "Draft 20:30-01:30 (5h) (Sat) 1/1 Sexy Fish pin Sexy Fish 1 Role SEXY FISH - MAY…" at bounding box center [503, 230] width 79 height 175
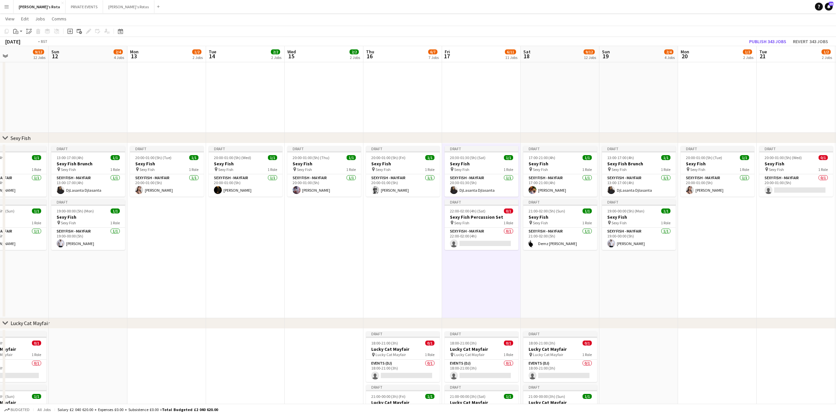
drag, startPoint x: 623, startPoint y: 277, endPoint x: 162, endPoint y: 263, distance: 461.2
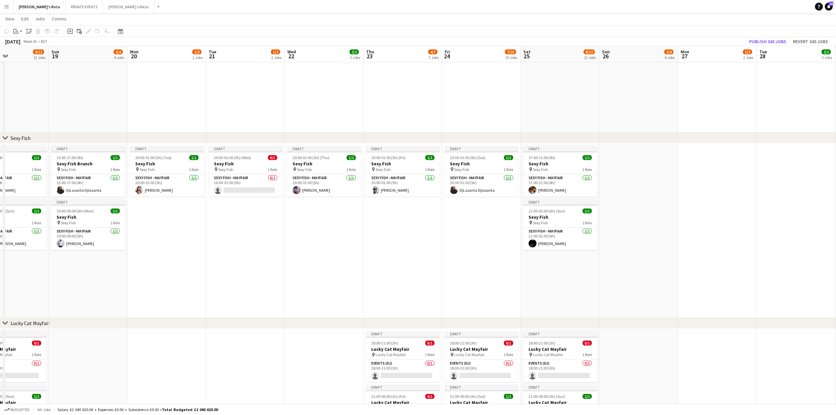
scroll to position [0, 182]
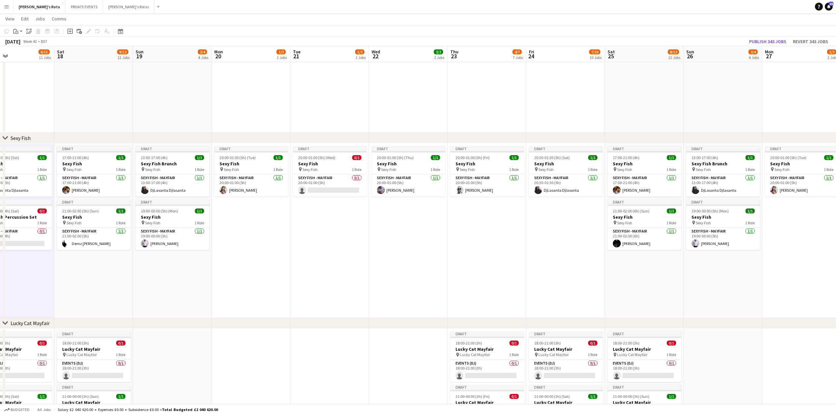
click at [620, 272] on app-date-cell "Draft 17:00-21:00 (4h) 1/1 Sexy Fish pin Sexy Fish 1 Role SEXY FISH - MAYFAIR […" at bounding box center [644, 230] width 79 height 175
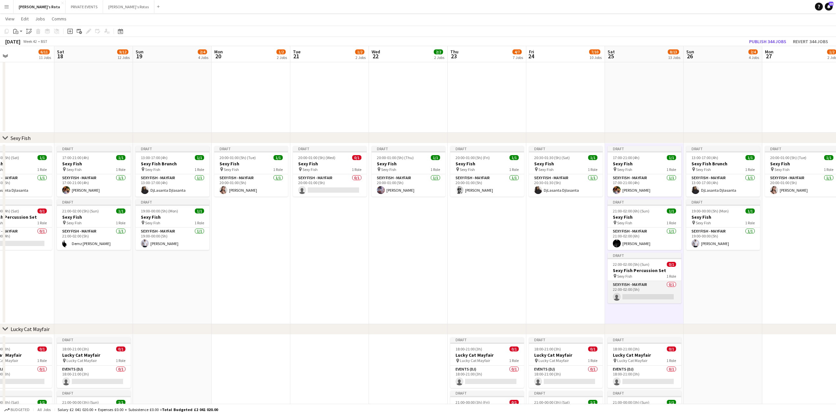
click at [649, 291] on app-card-role "SEXY FISH - MAYFAIR 0/1 22:00-02:00 (5h) single-neutral-actions" at bounding box center [644, 292] width 74 height 22
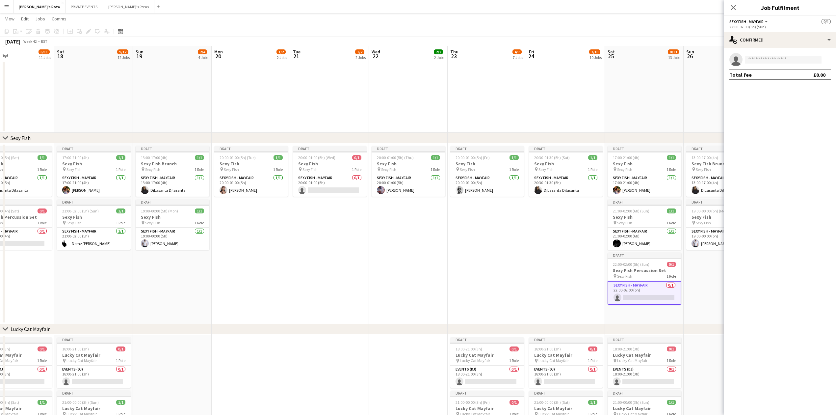
drag, startPoint x: 772, startPoint y: 55, endPoint x: 769, endPoint y: 60, distance: 5.7
click at [772, 56] on app-invite-slot "single-neutral-actions" at bounding box center [780, 59] width 112 height 13
click at [769, 61] on input at bounding box center [783, 60] width 76 height 8
type input "*****"
click at [768, 75] on span "[EMAIL_ADDRESS][DOMAIN_NAME]" at bounding box center [783, 74] width 66 height 5
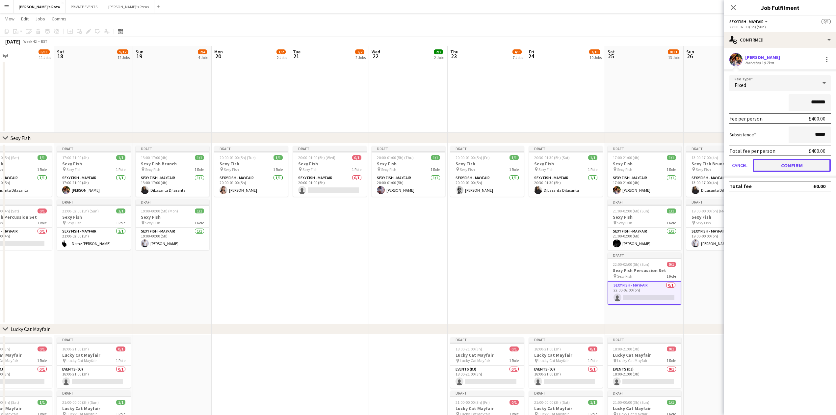
click at [793, 164] on button "Confirm" at bounding box center [792, 165] width 78 height 13
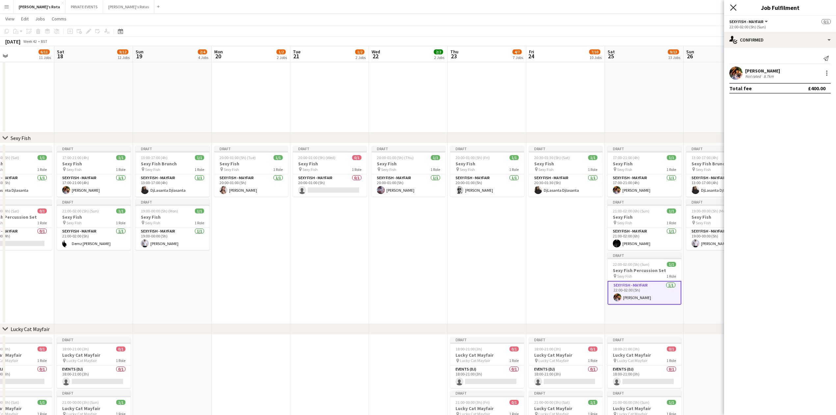
click at [732, 8] on icon "Close pop-in" at bounding box center [733, 7] width 6 height 6
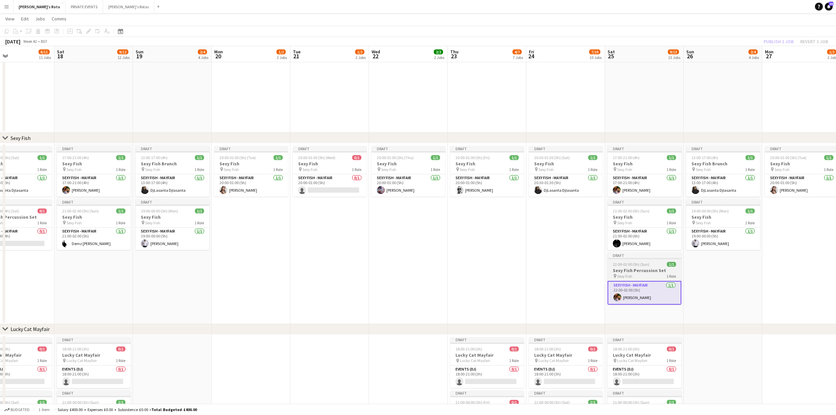
click at [646, 280] on app-job-card "Draft 22:00-02:00 (5h) (Sun) 1/1 Sexy Fish Percussion Set pin Sexy Fish 1 Role …" at bounding box center [644, 278] width 74 height 52
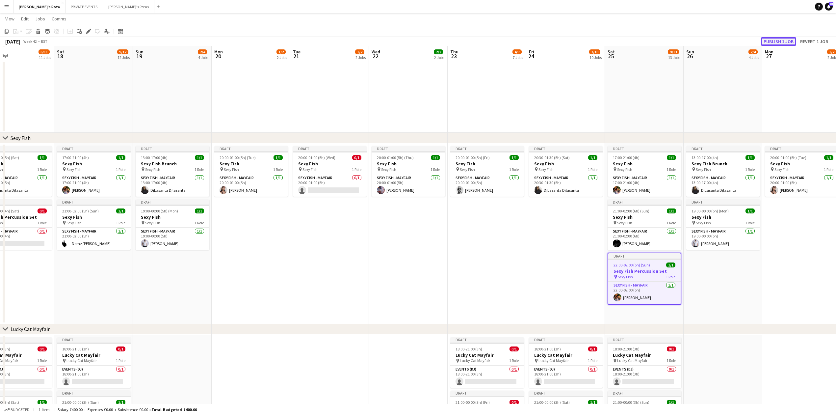
click at [775, 39] on button "Publish 1 job" at bounding box center [778, 41] width 35 height 9
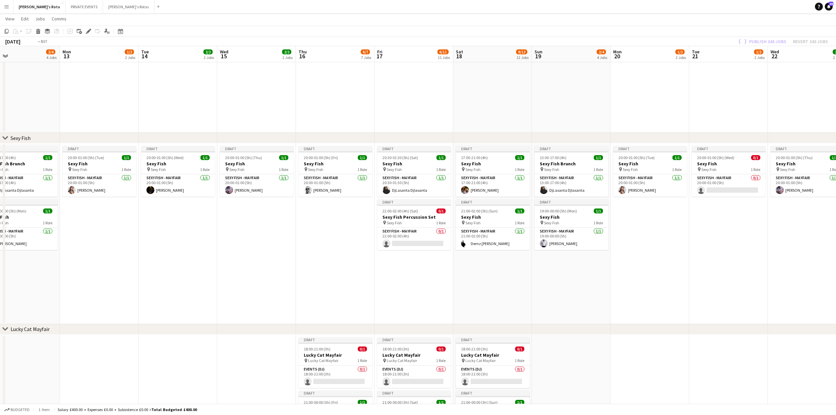
drag, startPoint x: 284, startPoint y: 267, endPoint x: 662, endPoint y: 278, distance: 378.9
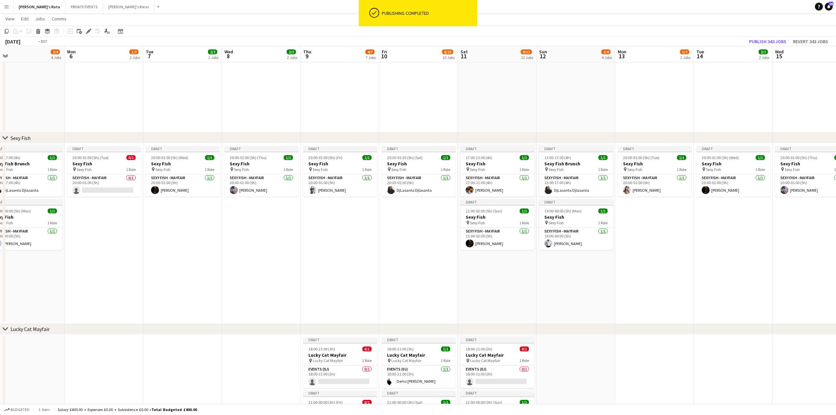
drag, startPoint x: 349, startPoint y: 283, endPoint x: 566, endPoint y: 264, distance: 217.7
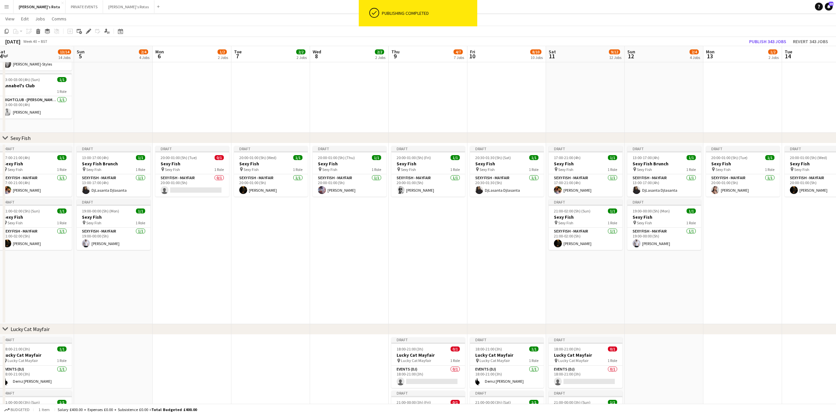
scroll to position [0, 187]
drag, startPoint x: 307, startPoint y: 260, endPoint x: 724, endPoint y: 271, distance: 417.4
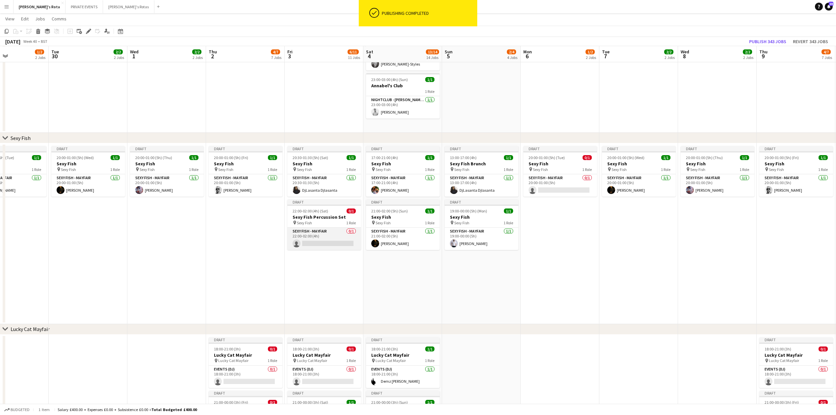
click at [327, 231] on app-card-role "SEXY FISH - MAYFAIR 0/1 22:00-02:00 (4h) single-neutral-actions" at bounding box center [324, 238] width 74 height 22
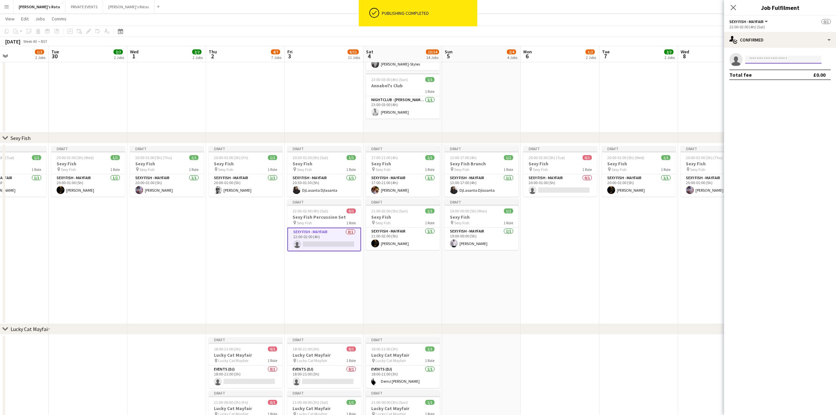
click at [765, 59] on input at bounding box center [783, 60] width 76 height 8
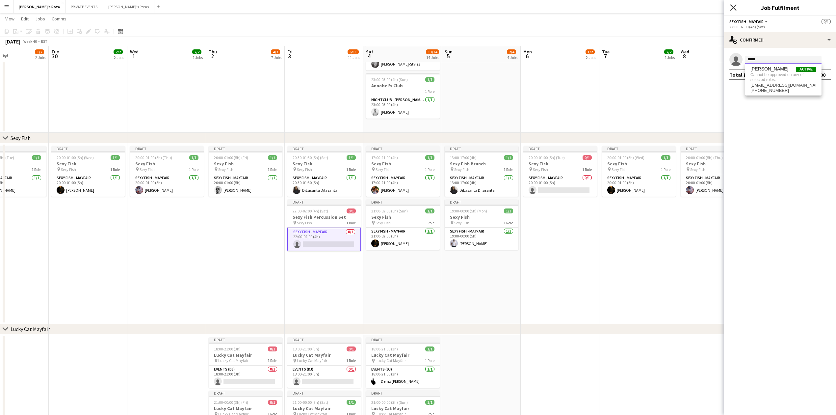
type input "*****"
click at [730, 6] on icon "Close pop-in" at bounding box center [733, 7] width 6 height 6
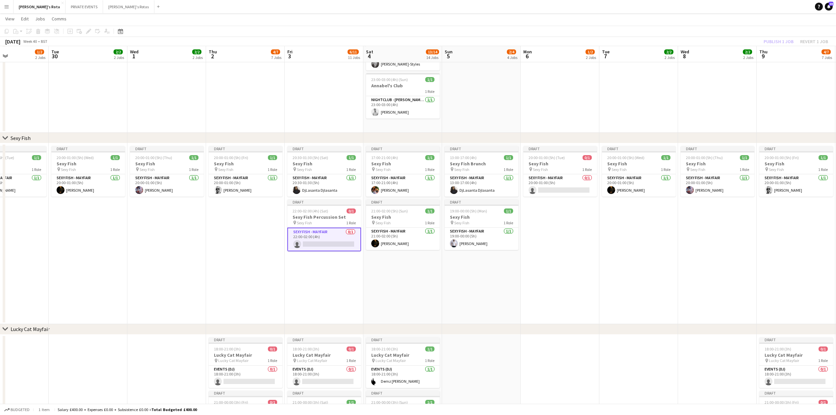
click at [305, 268] on app-date-cell "Draft 20:30-01:30 (5h) (Sat) 1/1 Sexy Fish pin Sexy Fish 1 Role SEXY FISH - MAY…" at bounding box center [324, 233] width 79 height 181
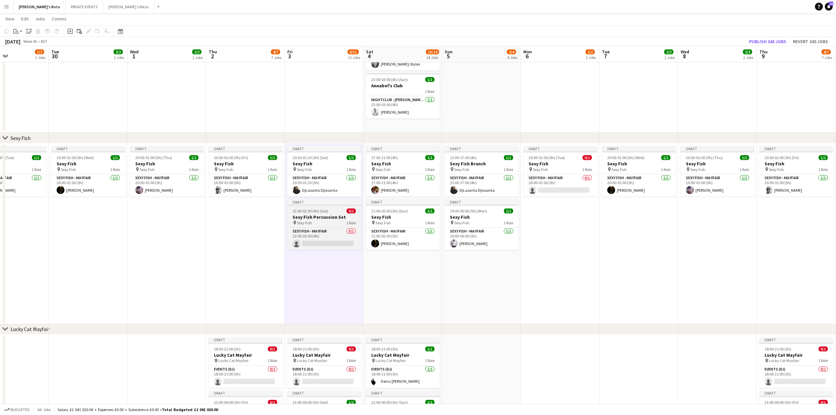
click at [315, 218] on h3 "Sexy Fish Percussion Set" at bounding box center [324, 217] width 74 height 6
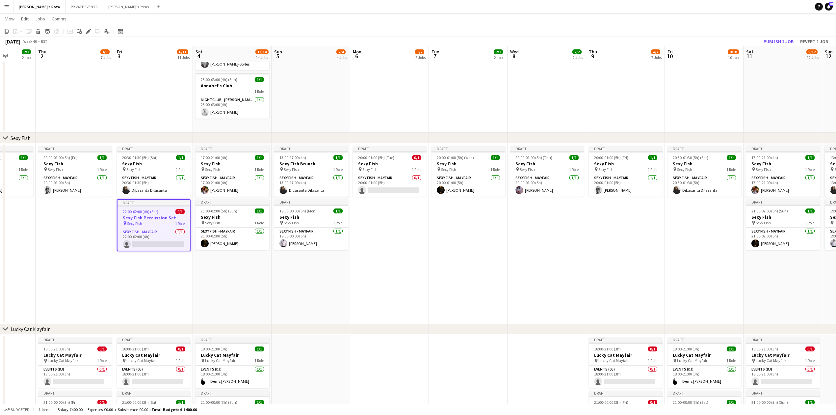
scroll to position [0, 282]
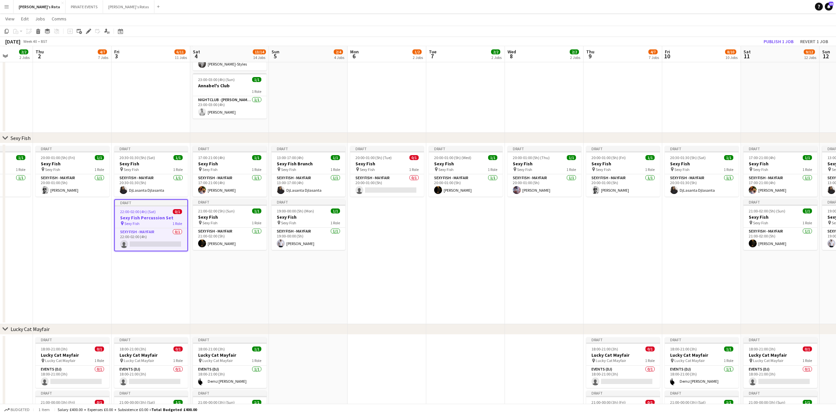
drag, startPoint x: 411, startPoint y: 280, endPoint x: 239, endPoint y: 259, distance: 174.0
click at [369, 277] on app-date-cell "Draft 20:00-01:00 (5h) (Tue) 0/1 Sexy Fish pin Sexy Fish 1 Role SEXY FISH - MAY…" at bounding box center [386, 233] width 79 height 181
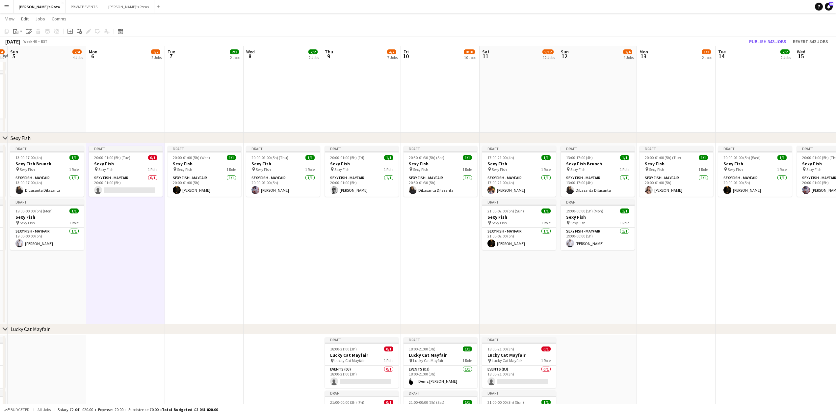
drag, startPoint x: 571, startPoint y: 282, endPoint x: 420, endPoint y: 291, distance: 151.6
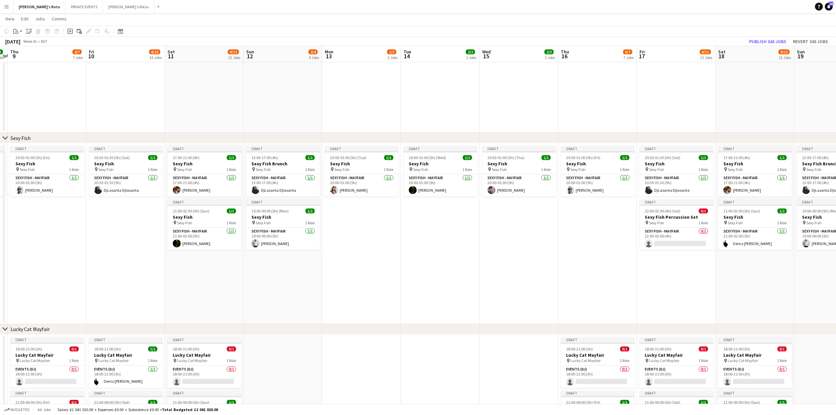
drag, startPoint x: 489, startPoint y: 293, endPoint x: 263, endPoint y: 272, distance: 227.3
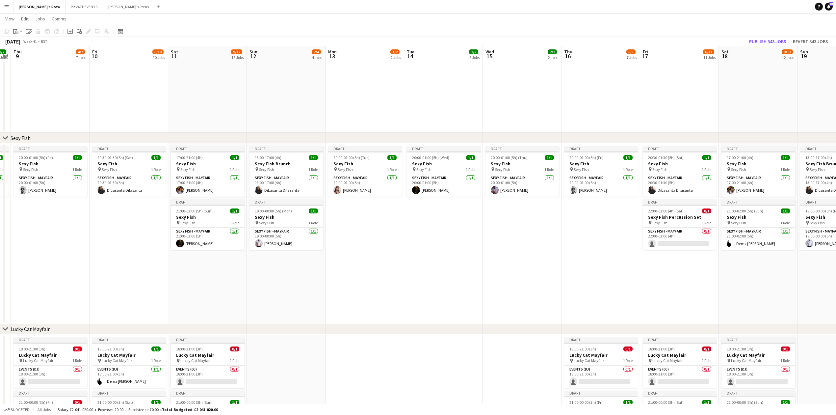
drag, startPoint x: 436, startPoint y: 276, endPoint x: 320, endPoint y: 271, distance: 115.9
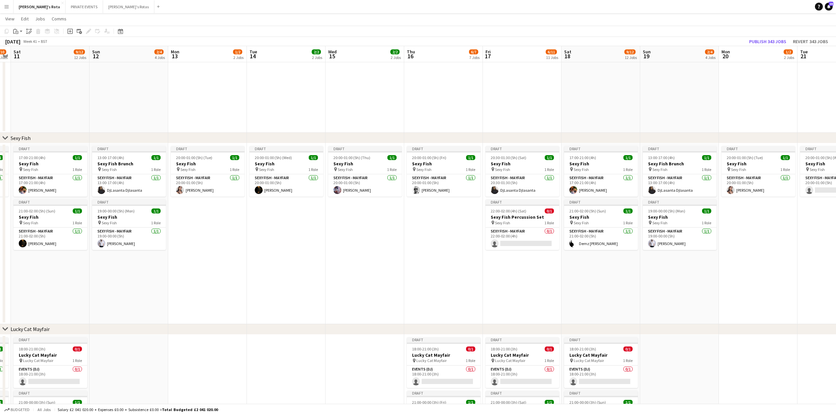
scroll to position [0, 224]
click at [506, 244] on app-card-role "SEXY FISH - MAYFAIR 0/1 22:00-02:00 (4h) single-neutral-actions" at bounding box center [523, 238] width 74 height 22
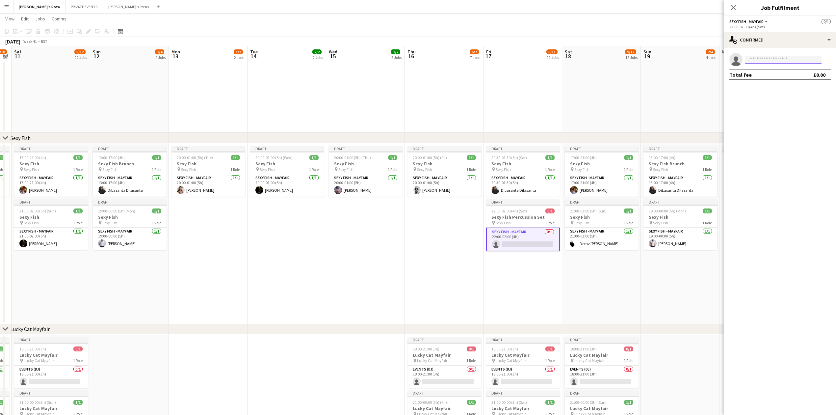
click at [757, 60] on input at bounding box center [783, 60] width 76 height 8
type input "*****"
click at [731, 8] on icon "Close pop-in" at bounding box center [733, 7] width 6 height 6
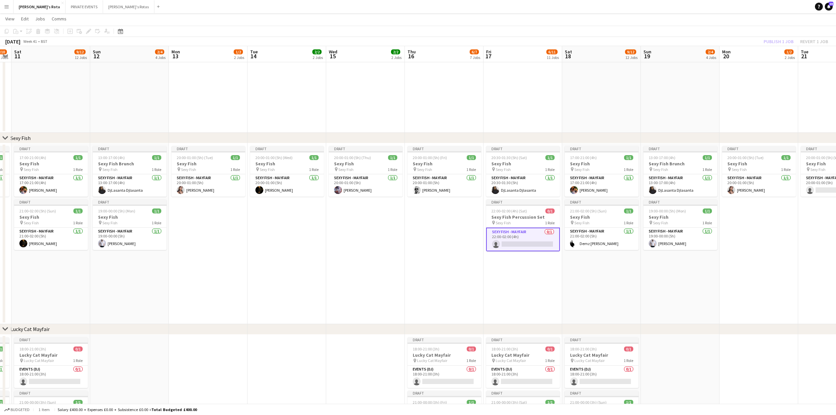
click at [7, 7] on app-icon "Menu" at bounding box center [6, 6] width 5 height 5
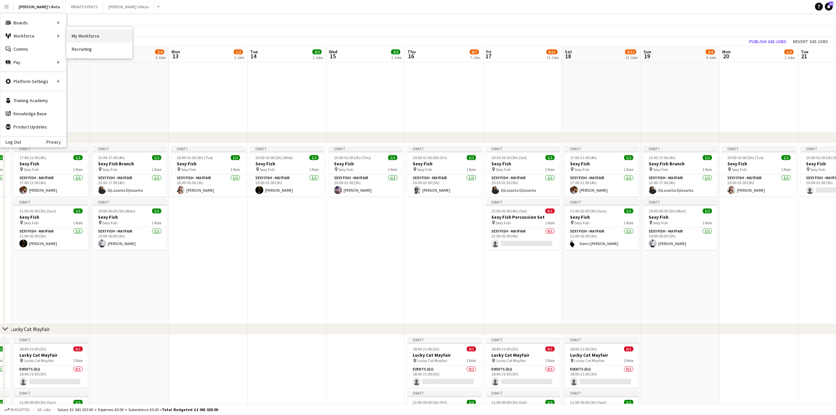
click at [91, 37] on link "My Workforce" at bounding box center [99, 35] width 66 height 13
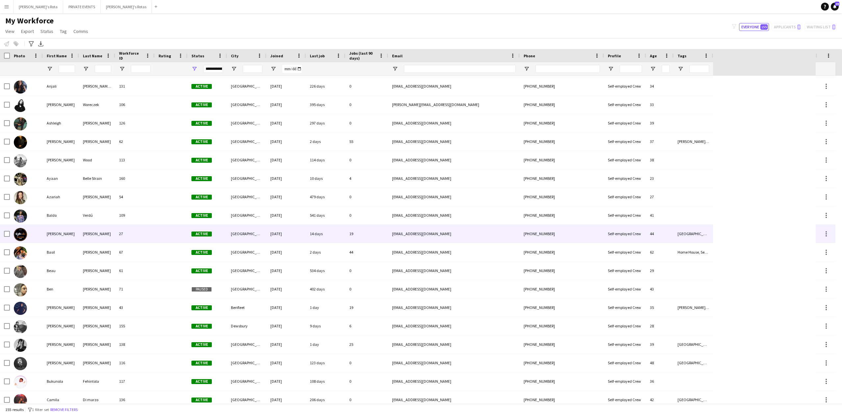
scroll to position [307, 0]
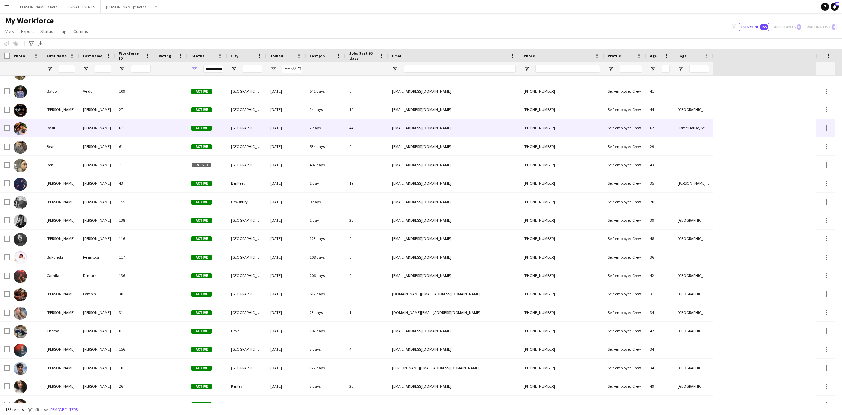
click at [67, 128] on div "Basil" at bounding box center [61, 128] width 36 height 18
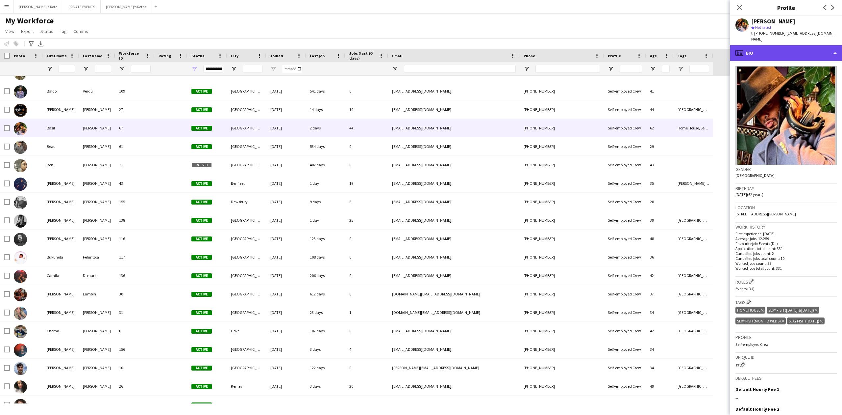
click at [777, 46] on div "profile Bio" at bounding box center [787, 53] width 112 height 16
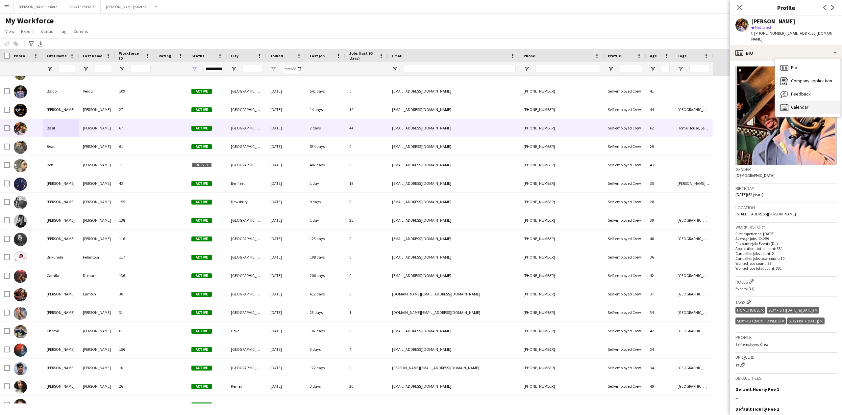
click at [791, 101] on div "Calendar Calendar" at bounding box center [808, 107] width 65 height 13
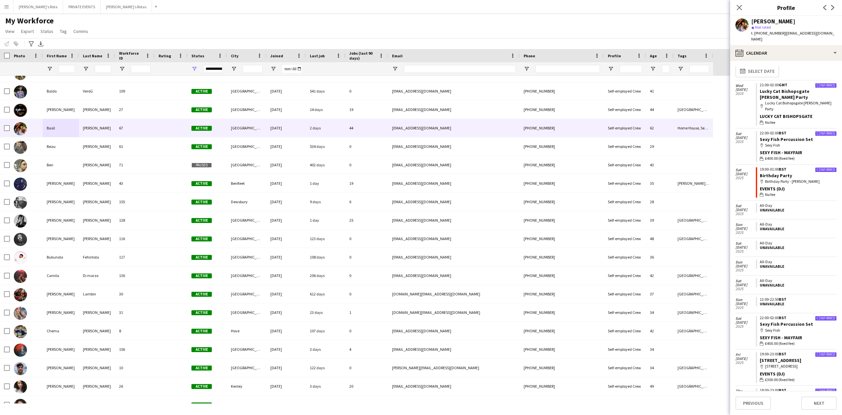
scroll to position [0, 0]
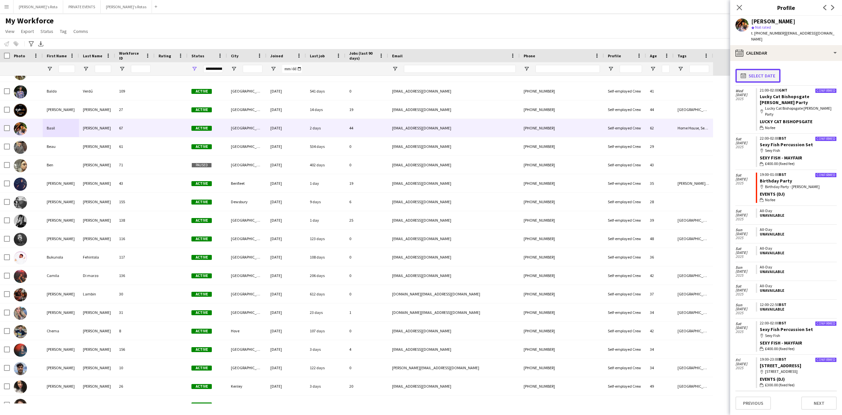
click at [756, 70] on button "calendar-full Select date" at bounding box center [758, 76] width 45 height 14
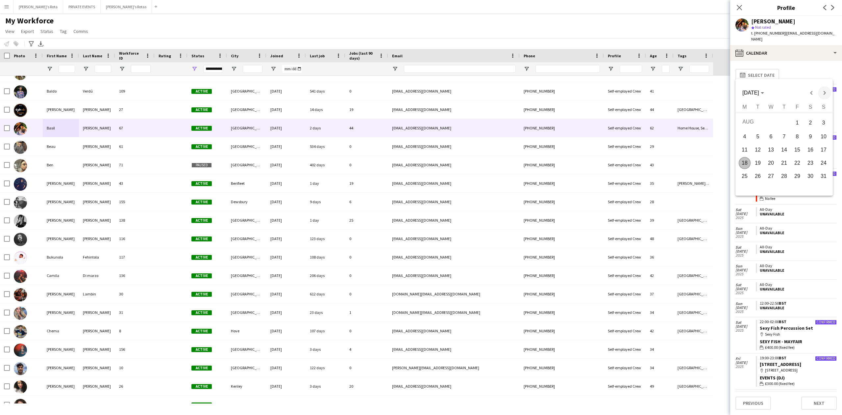
click at [823, 91] on span "Next month" at bounding box center [824, 92] width 13 height 13
click at [797, 137] on span "3" at bounding box center [798, 135] width 12 height 12
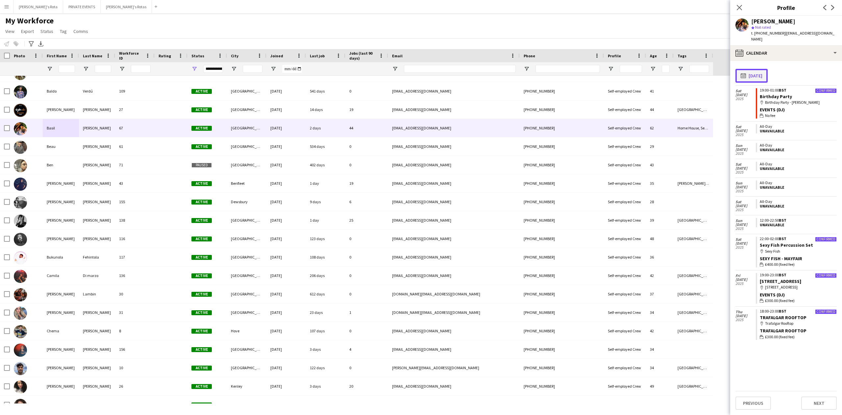
click at [765, 70] on button "calendar-full [DATE]" at bounding box center [752, 76] width 32 height 14
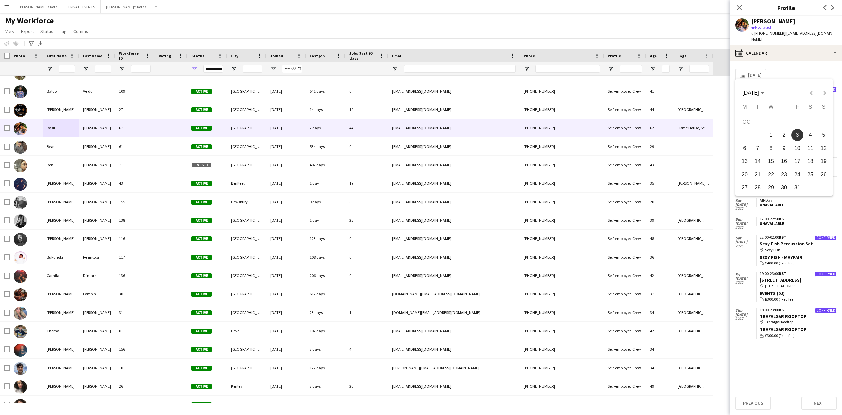
click at [797, 162] on span "17" at bounding box center [798, 161] width 12 height 12
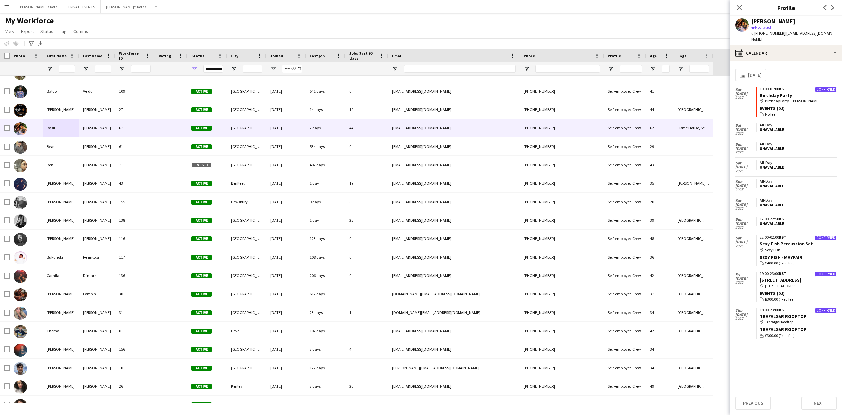
click at [207, 17] on div "My Workforce View Views Default view New view Update view Delete view Edit name…" at bounding box center [421, 27] width 842 height 22
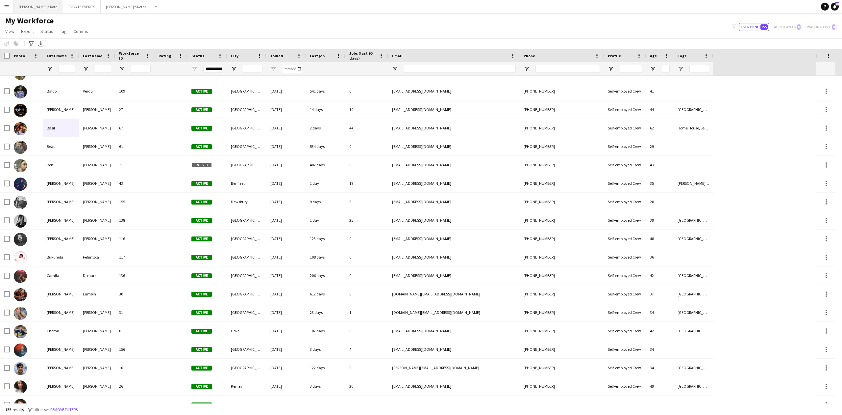
click at [30, 7] on button "[PERSON_NAME]'s Rota Close" at bounding box center [38, 6] width 50 height 13
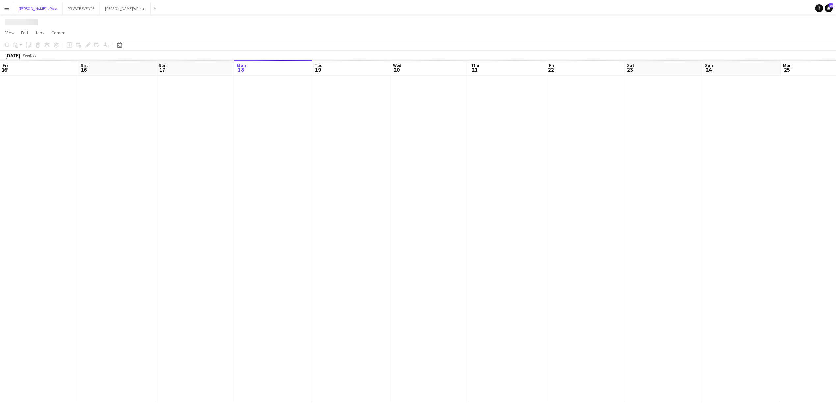
scroll to position [0, 157]
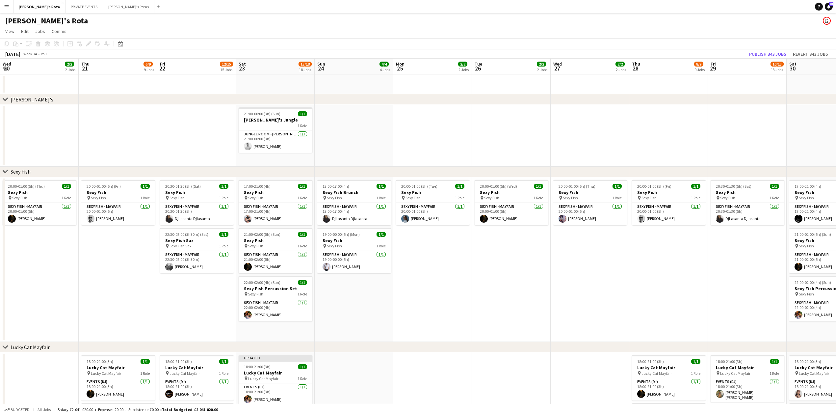
drag, startPoint x: 447, startPoint y: 305, endPoint x: 189, endPoint y: 305, distance: 258.3
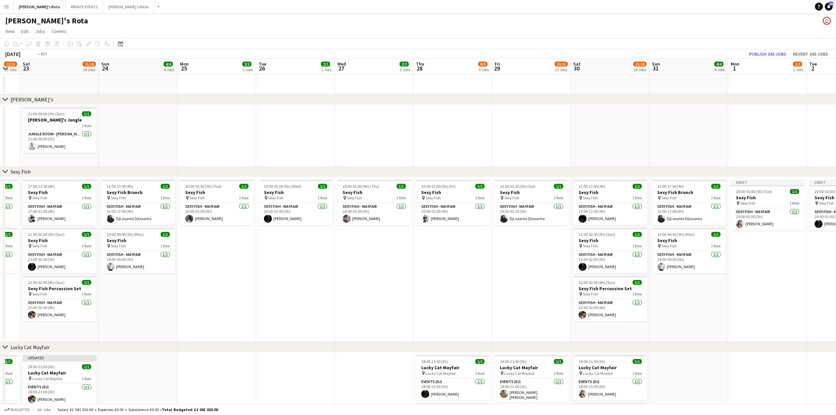
drag, startPoint x: 519, startPoint y: 302, endPoint x: 257, endPoint y: 292, distance: 261.5
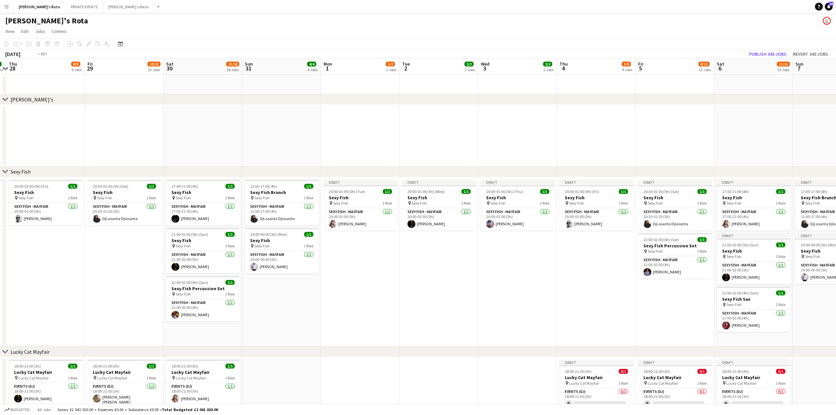
drag, startPoint x: 528, startPoint y: 291, endPoint x: 103, endPoint y: 278, distance: 425.7
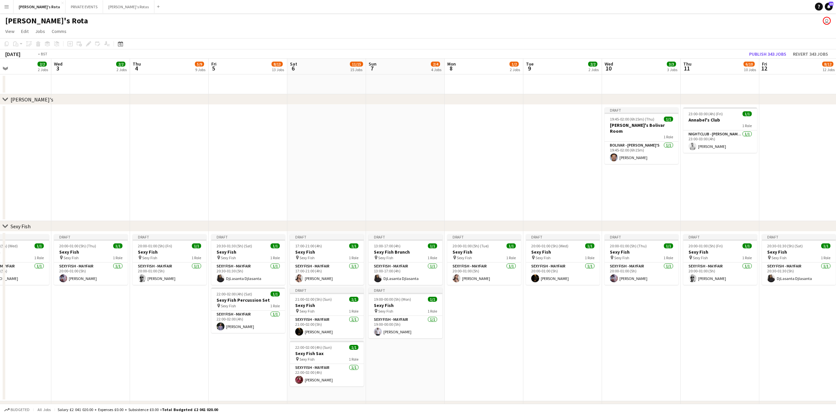
drag, startPoint x: 399, startPoint y: 284, endPoint x: 112, endPoint y: 272, distance: 287.5
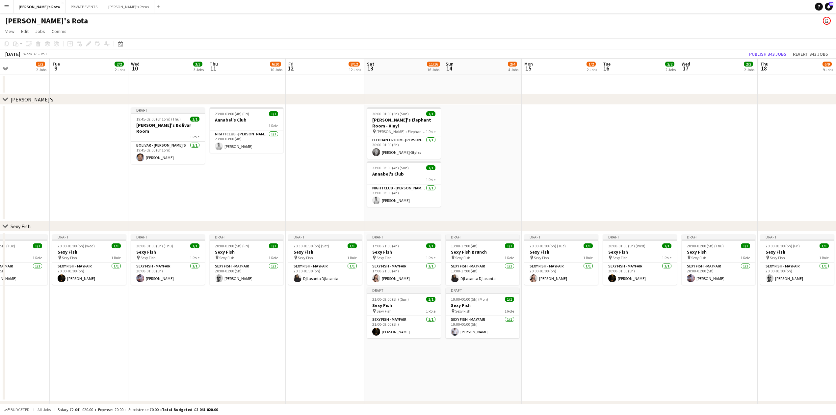
scroll to position [132, 0]
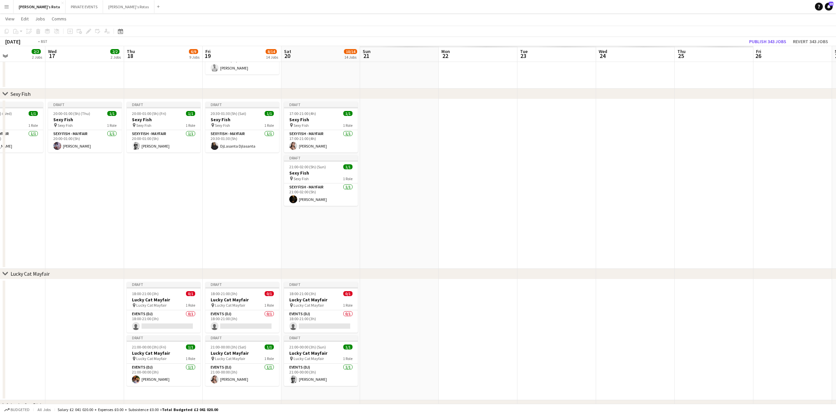
drag, startPoint x: 700, startPoint y: 223, endPoint x: 157, endPoint y: 226, distance: 542.6
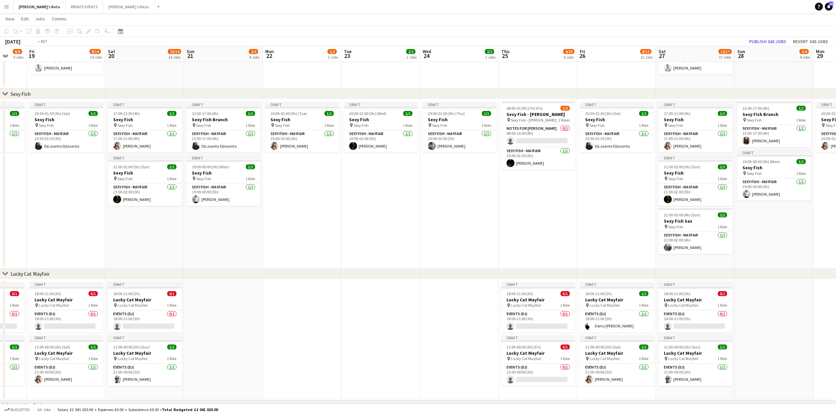
drag, startPoint x: 515, startPoint y: 233, endPoint x: 57, endPoint y: 233, distance: 457.7
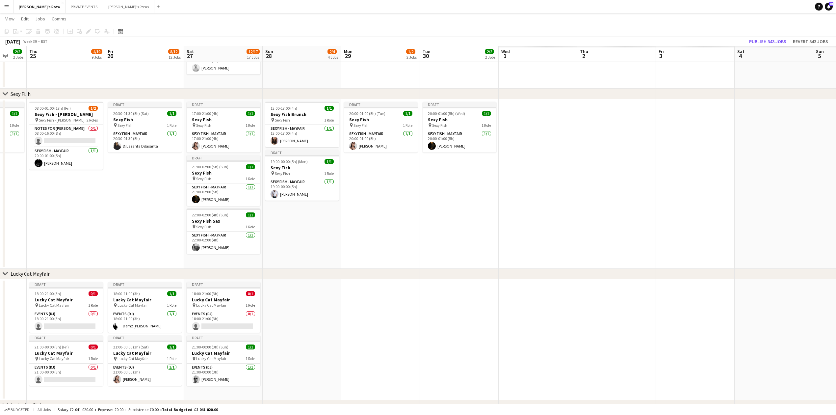
scroll to position [0, 234]
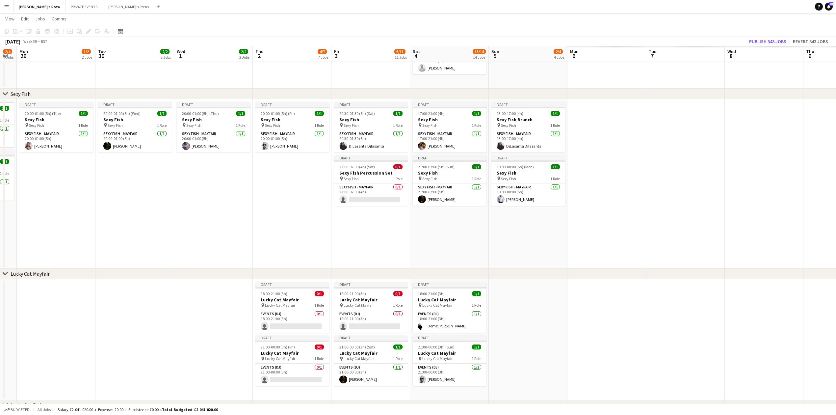
drag, startPoint x: 436, startPoint y: 201, endPoint x: 85, endPoint y: 203, distance: 351.1
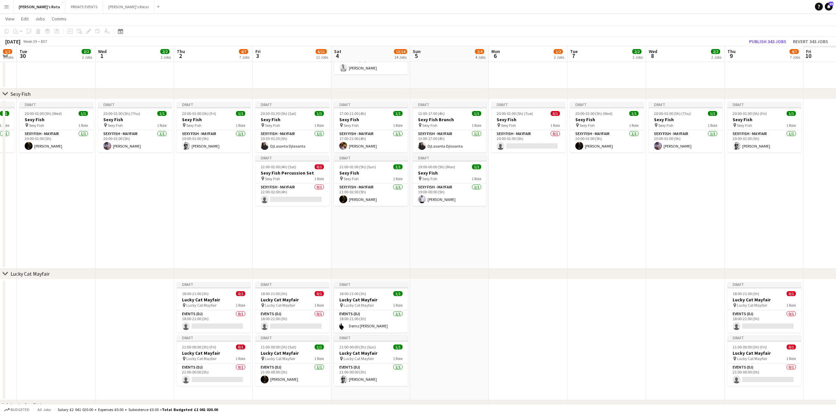
scroll to position [0, 221]
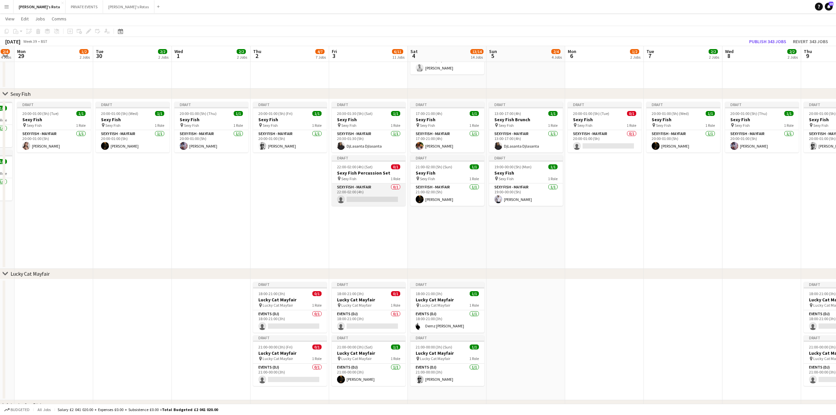
click at [365, 194] on app-card-role "SEXY FISH - MAYFAIR 0/1 22:00-02:00 (4h) single-neutral-actions" at bounding box center [369, 194] width 74 height 22
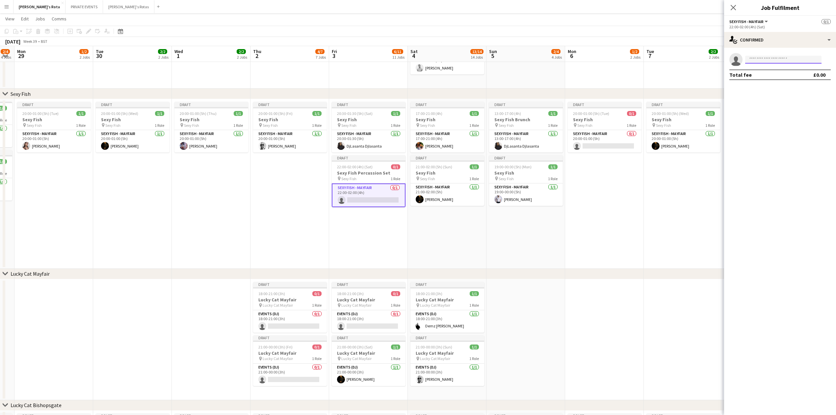
click at [749, 61] on input at bounding box center [783, 60] width 76 height 8
type input "*****"
click at [320, 192] on app-date-cell "Draft 20:00-01:00 (5h) (Fri) 1/1 Sexy Fish pin Sexy Fish 1 Role SEXY FISH - MAY…" at bounding box center [289, 183] width 79 height 169
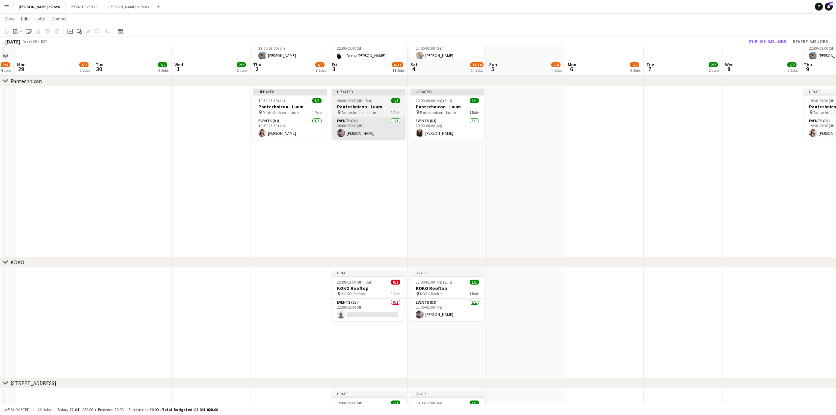
scroll to position [921, 0]
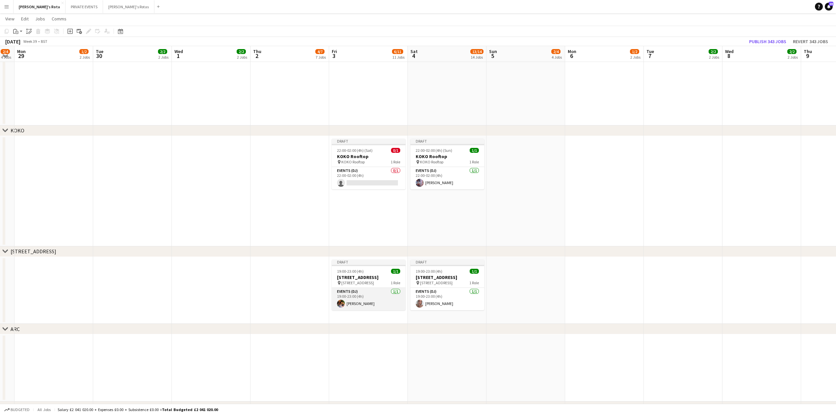
click at [363, 299] on app-card-role "Events (DJ) [DATE] 19:00-23:00 (4h) [PERSON_NAME]" at bounding box center [369, 299] width 74 height 22
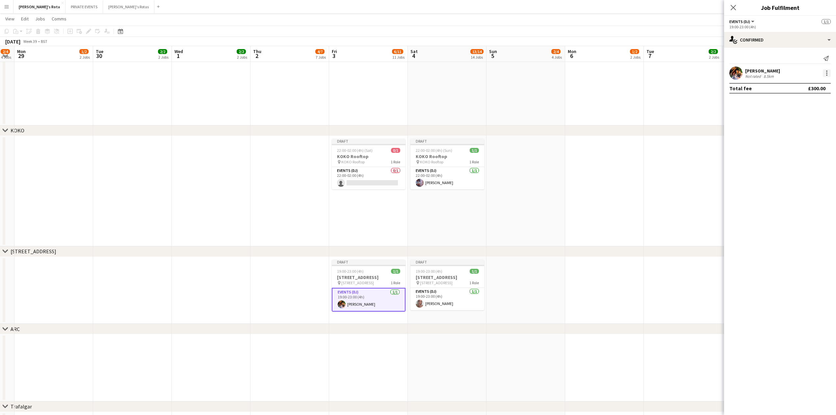
click at [828, 74] on div at bounding box center [827, 73] width 8 height 8
drag, startPoint x: 812, startPoint y: 141, endPoint x: 811, endPoint y: 145, distance: 4.0
click at [811, 145] on button "Remove" at bounding box center [804, 149] width 51 height 16
click at [732, 6] on icon "Close pop-in" at bounding box center [733, 7] width 6 height 6
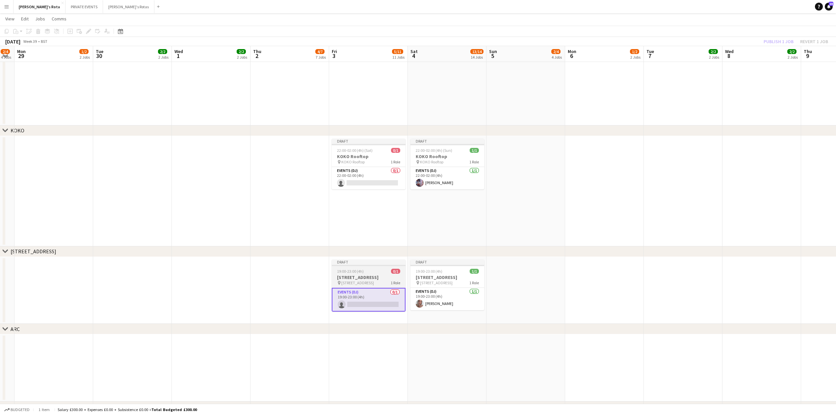
click at [372, 269] on div "19:00-23:00 (4h) 0/1" at bounding box center [369, 271] width 74 height 5
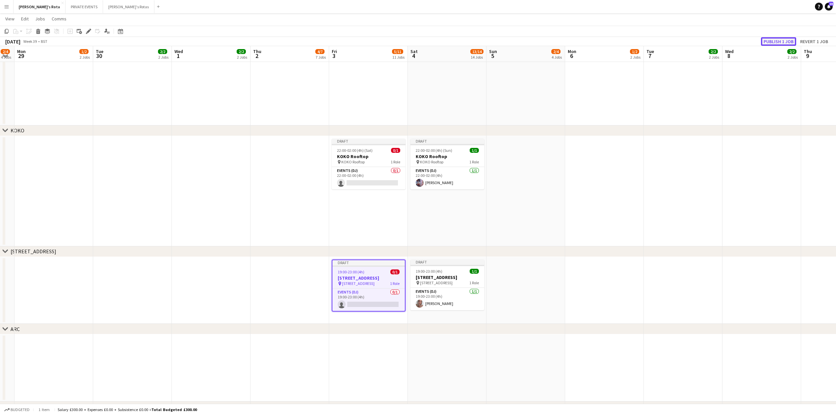
click at [782, 40] on button "Publish 1 job" at bounding box center [778, 41] width 35 height 9
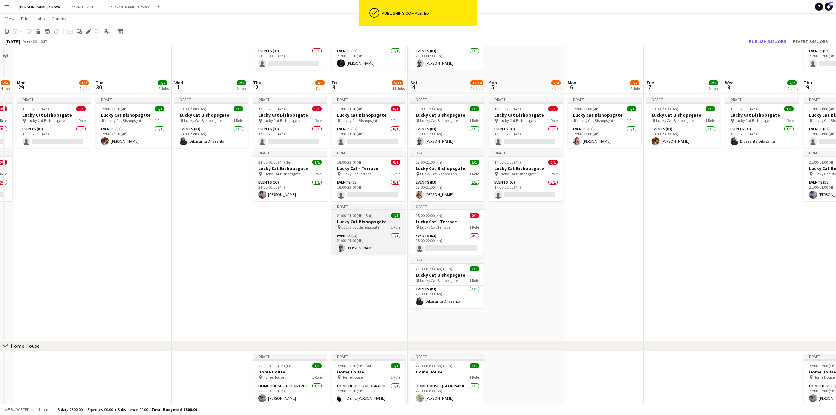
scroll to position [439, 0]
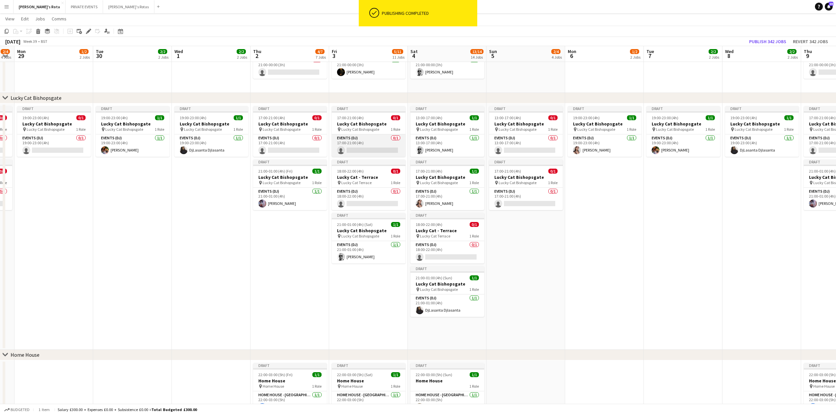
click at [363, 145] on app-card-role "Events (DJ) 0/1 17:00-21:00 (4h) single-neutral-actions" at bounding box center [369, 145] width 74 height 22
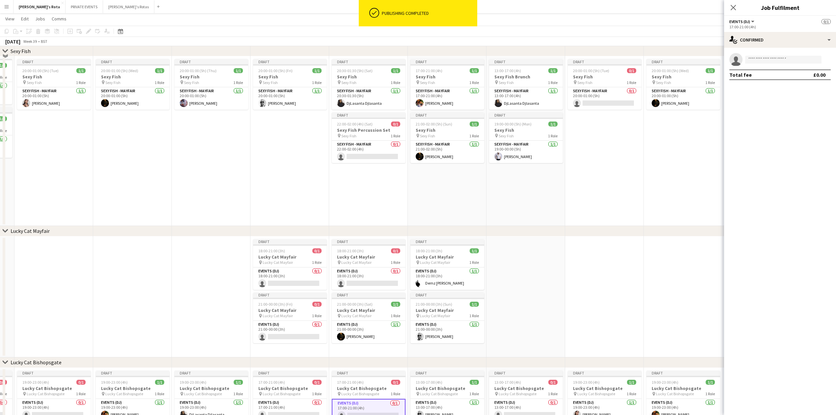
scroll to position [132, 0]
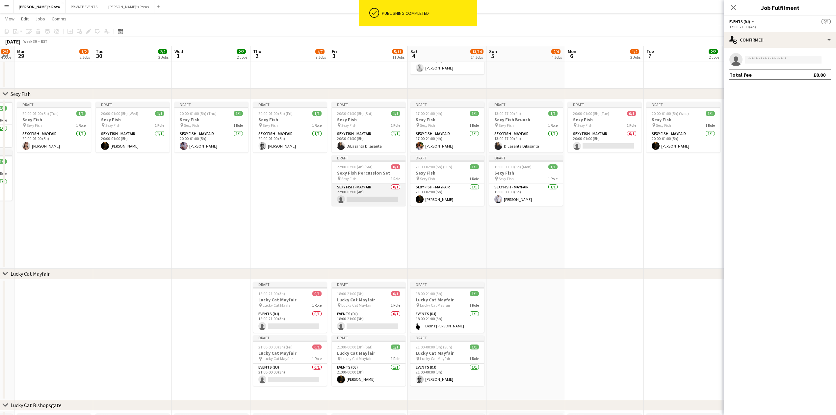
click at [357, 198] on app-card-role "SEXY FISH - MAYFAIR 0/1 22:00-02:00 (4h) single-neutral-actions" at bounding box center [369, 194] width 74 height 22
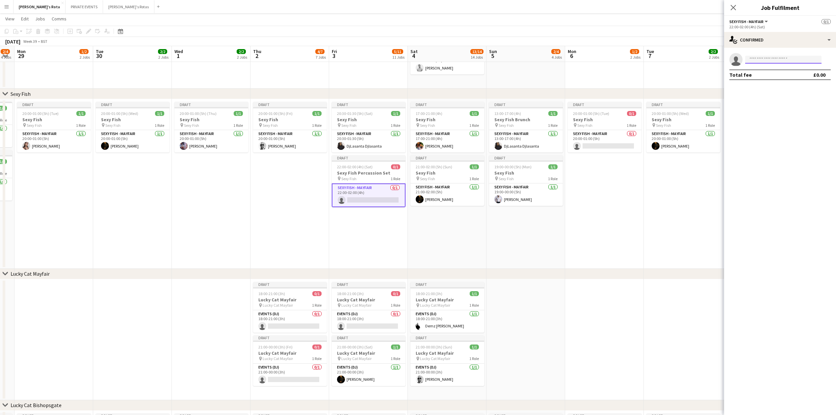
click at [782, 60] on input at bounding box center [783, 60] width 76 height 8
type input "*****"
click at [771, 74] on span "[EMAIL_ADDRESS][DOMAIN_NAME]" at bounding box center [783, 74] width 66 height 5
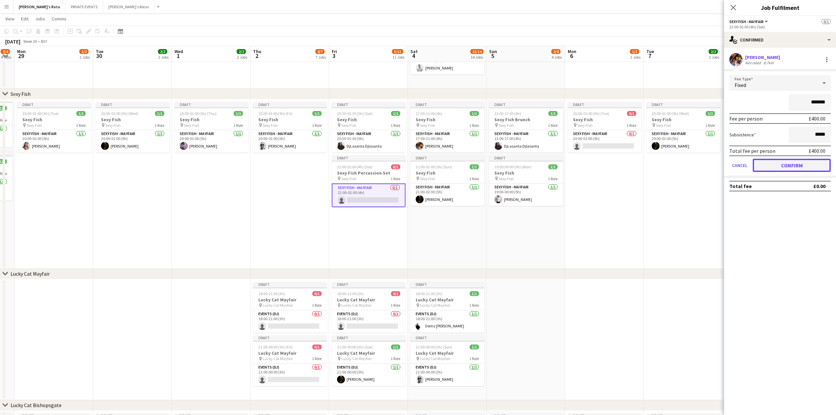
drag, startPoint x: 799, startPoint y: 164, endPoint x: 758, endPoint y: 117, distance: 61.8
click at [798, 163] on button "Confirm" at bounding box center [792, 165] width 78 height 13
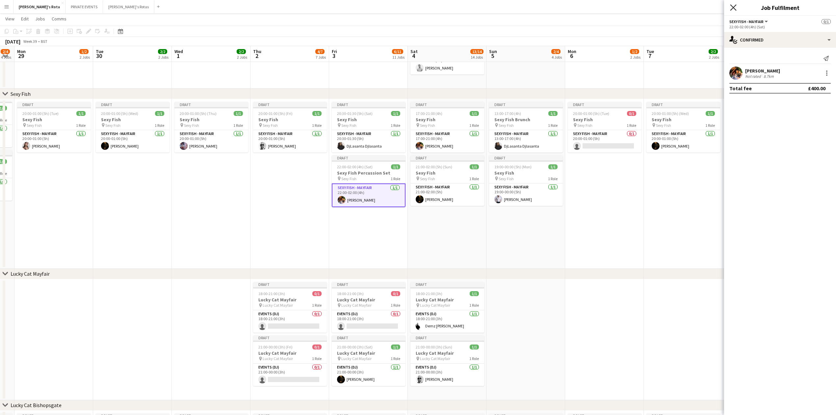
click at [733, 7] on icon "Close pop-in" at bounding box center [733, 7] width 6 height 6
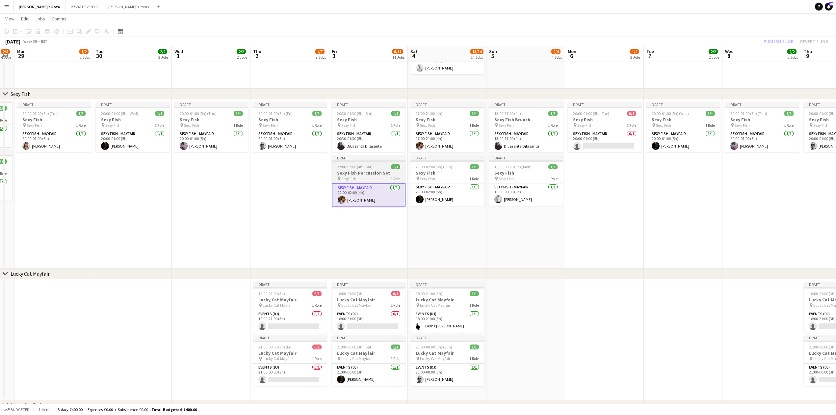
click at [366, 170] on h3 "Sexy Fish Percussion Set" at bounding box center [369, 173] width 74 height 6
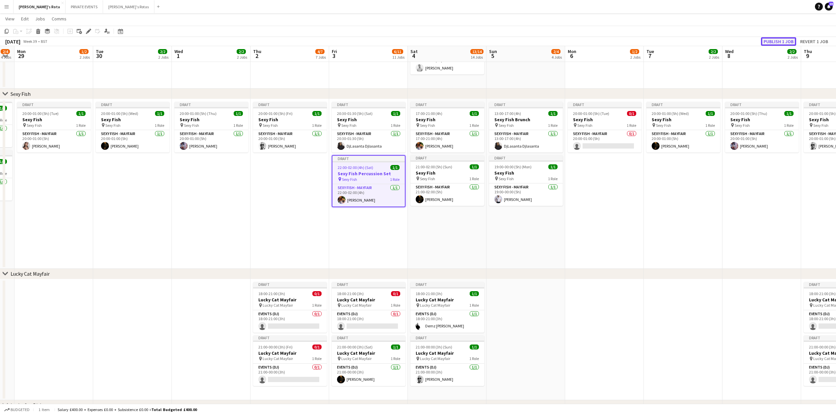
click at [772, 39] on button "Publish 1 job" at bounding box center [778, 41] width 35 height 9
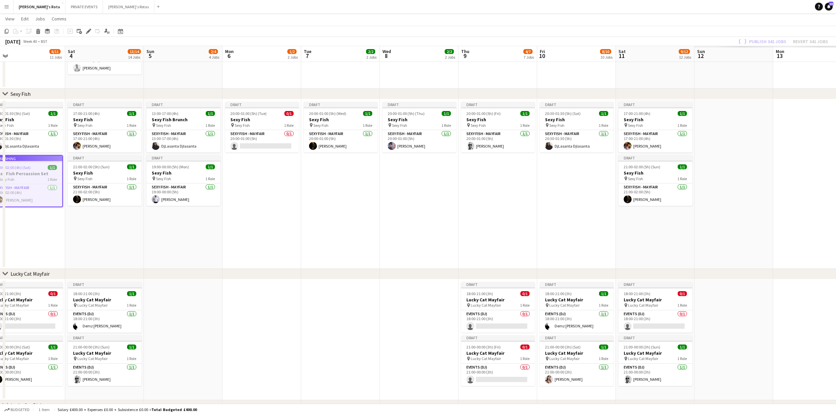
drag, startPoint x: 766, startPoint y: 231, endPoint x: 225, endPoint y: 228, distance: 541.0
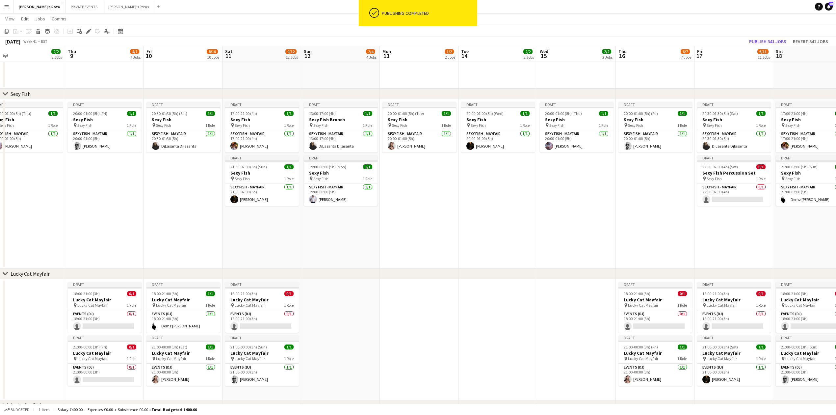
scroll to position [0, 253]
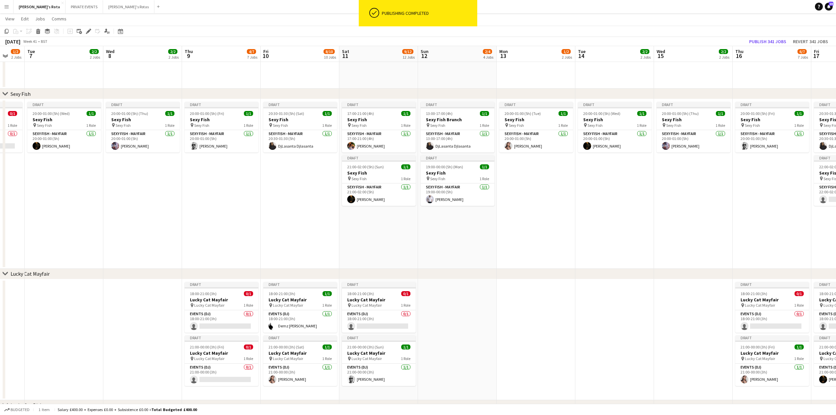
drag, startPoint x: 526, startPoint y: 225, endPoint x: 215, endPoint y: 222, distance: 311.3
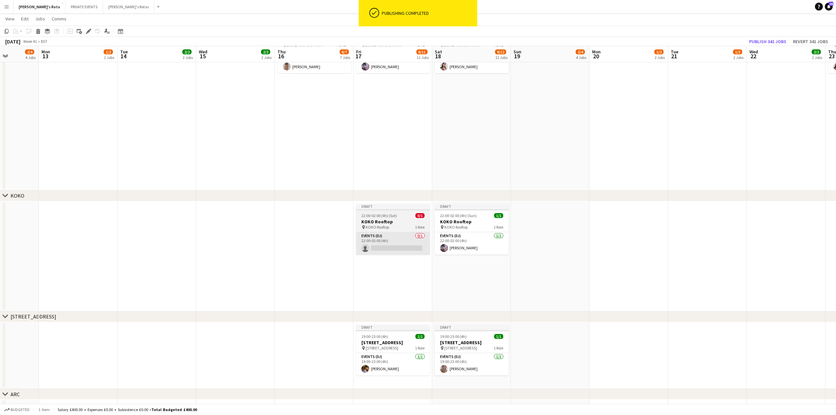
scroll to position [965, 0]
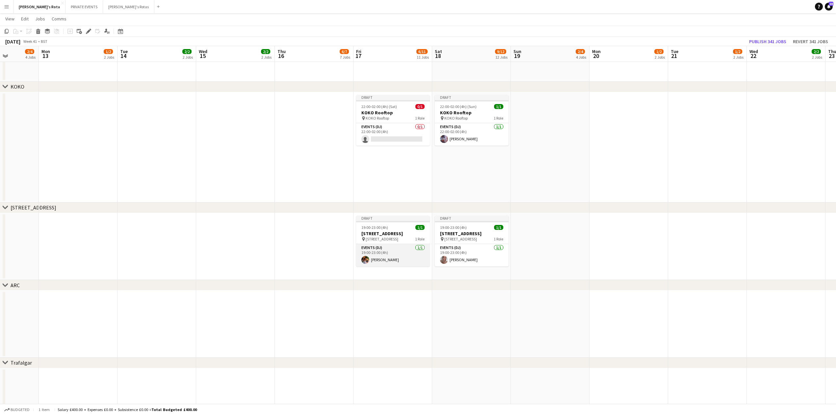
click at [390, 261] on app-card-role "Events (DJ) [DATE] 19:00-23:00 (4h) [PERSON_NAME]" at bounding box center [393, 255] width 74 height 22
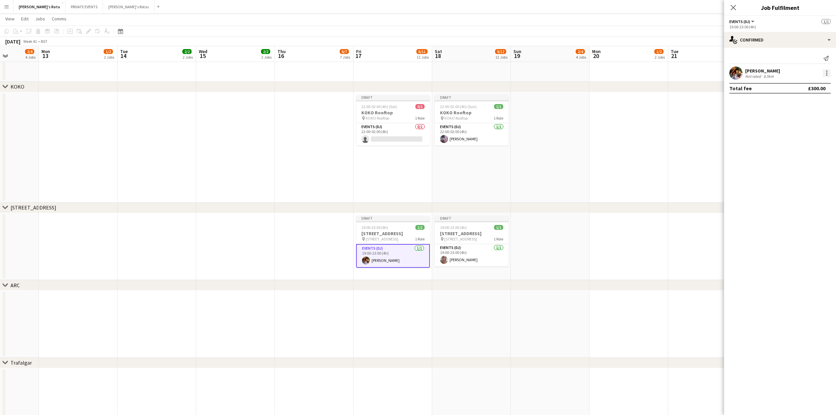
click at [826, 73] on div at bounding box center [827, 73] width 8 height 8
drag, startPoint x: 795, startPoint y: 149, endPoint x: 768, endPoint y: 77, distance: 77.3
click at [795, 148] on span "Remove" at bounding box center [794, 148] width 20 height 6
click at [733, 5] on icon "Close pop-in" at bounding box center [733, 7] width 6 height 6
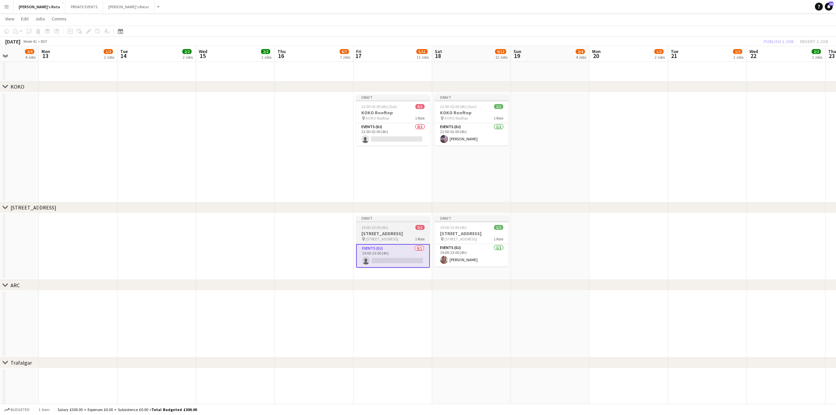
click at [370, 228] on span "19:00-23:00 (4h)" at bounding box center [374, 227] width 27 height 5
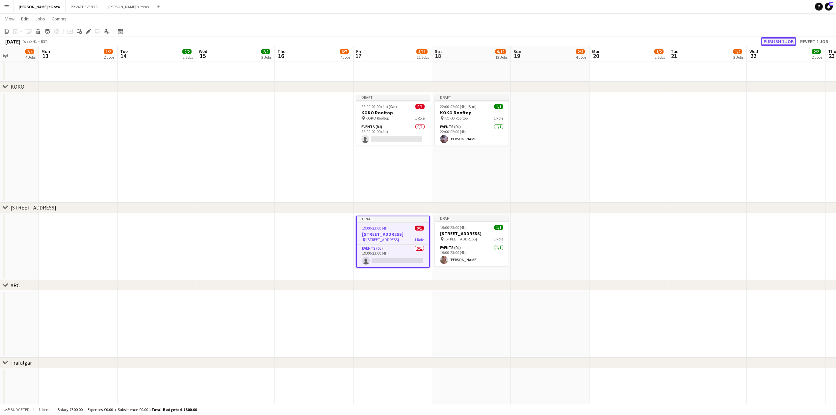
click at [775, 42] on button "Publish 1 job" at bounding box center [778, 41] width 35 height 9
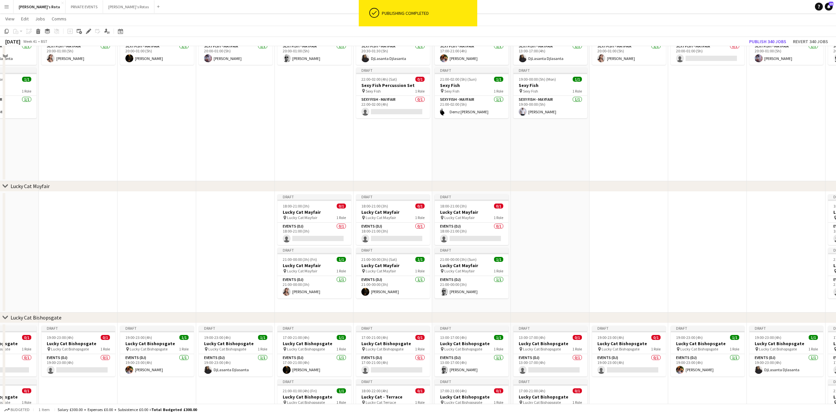
scroll to position [132, 0]
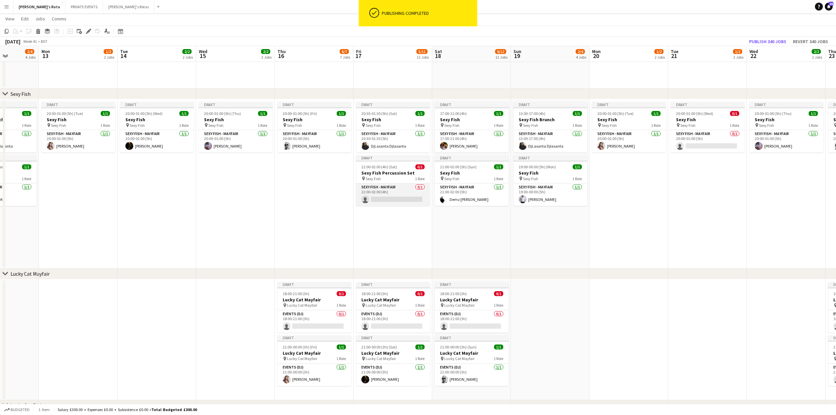
click at [376, 193] on app-card-role "SEXY FISH - MAYFAIR 0/1 22:00-02:00 (4h) single-neutral-actions" at bounding box center [393, 194] width 74 height 22
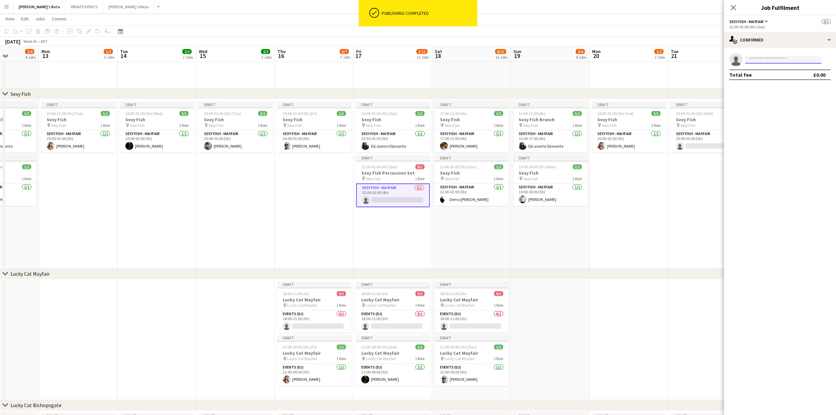
click at [764, 61] on input at bounding box center [783, 60] width 76 height 8
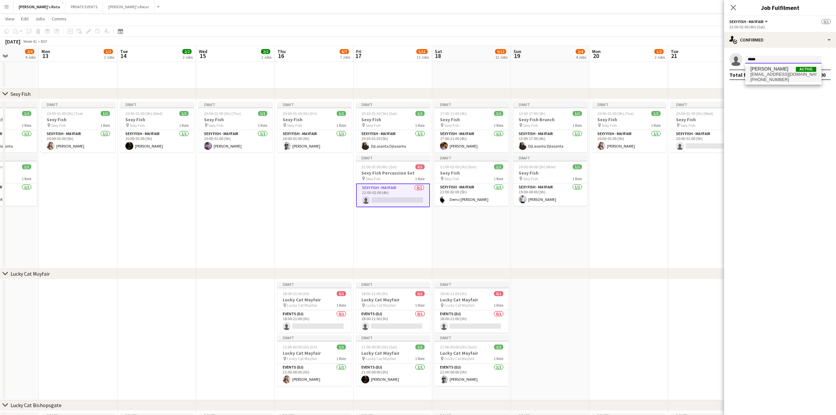
type input "*****"
click at [755, 72] on span "[EMAIL_ADDRESS][DOMAIN_NAME]" at bounding box center [783, 74] width 66 height 5
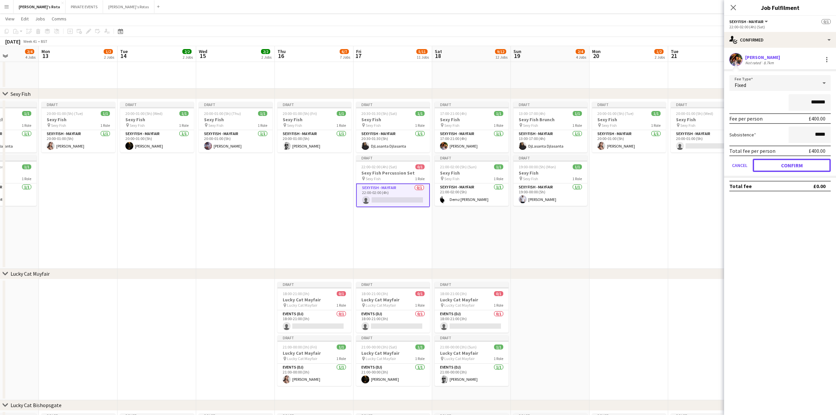
drag, startPoint x: 796, startPoint y: 167, endPoint x: 780, endPoint y: 143, distance: 29.4
click at [795, 166] on button "Confirm" at bounding box center [792, 165] width 78 height 13
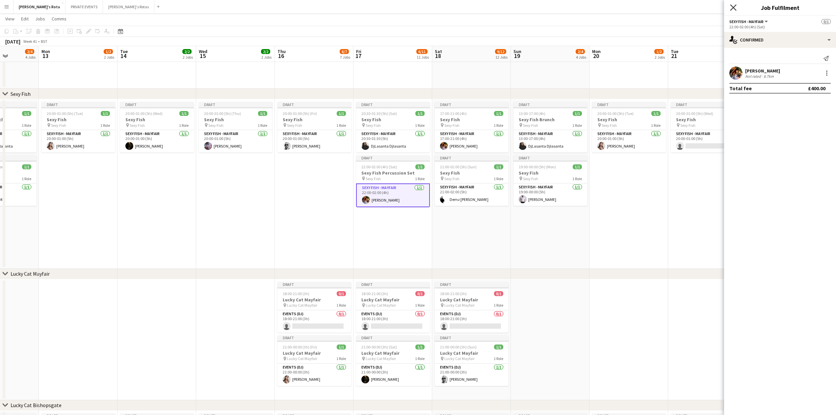
click at [731, 7] on icon "Close pop-in" at bounding box center [733, 7] width 6 height 6
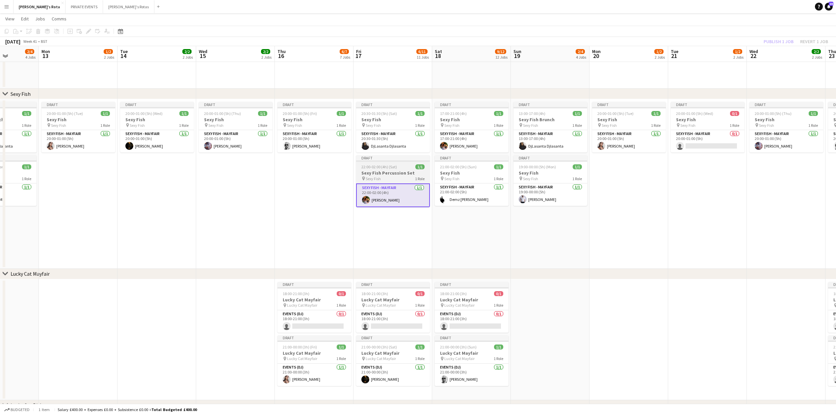
click at [389, 173] on h3 "Sexy Fish Percussion Set" at bounding box center [393, 173] width 74 height 6
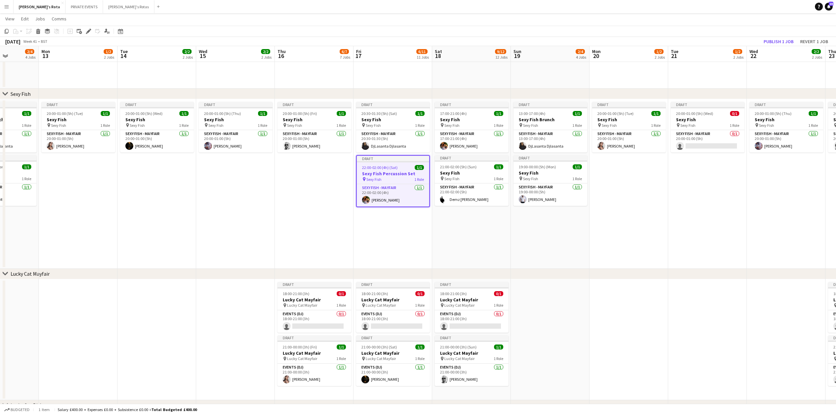
scroll to position [0, 276]
click at [777, 39] on button "Publish 1 job" at bounding box center [778, 41] width 35 height 9
click at [172, 216] on app-date-cell "Draft 20:00-01:00 (5h) (Wed) 1/1 Sexy Fish pin Sexy Fish 1 Role SEXY FISH - MAY…" at bounding box center [156, 183] width 79 height 169
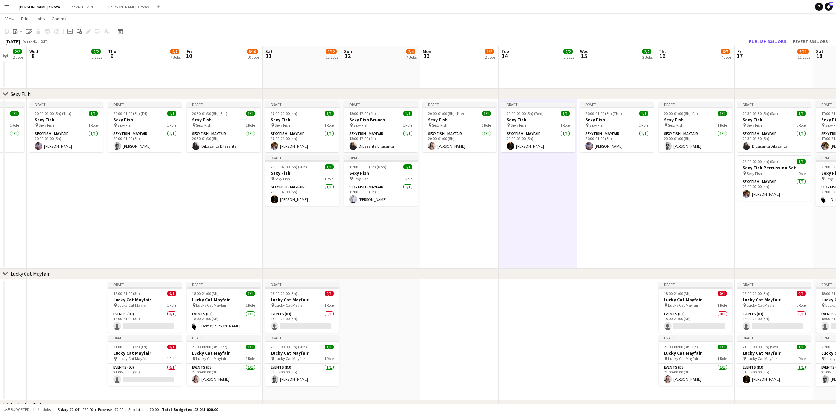
drag, startPoint x: 121, startPoint y: 223, endPoint x: 276, endPoint y: 226, distance: 155.0
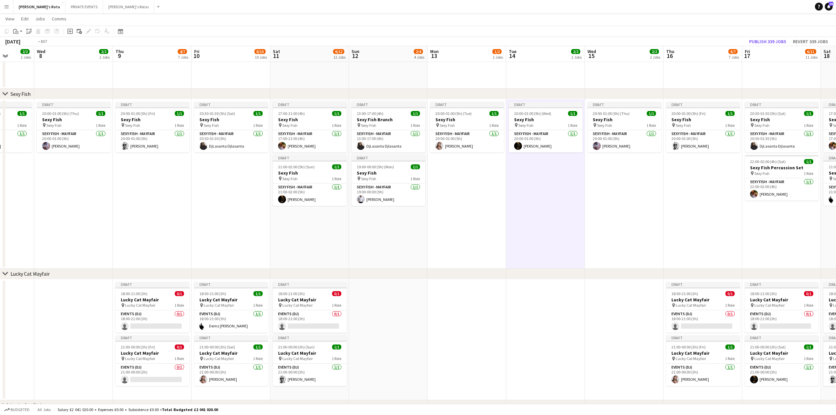
drag, startPoint x: 132, startPoint y: 224, endPoint x: 448, endPoint y: 223, distance: 315.9
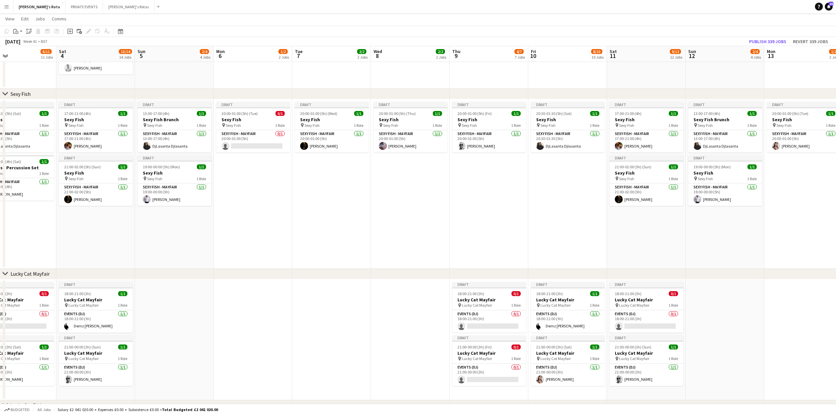
drag, startPoint x: 238, startPoint y: 228, endPoint x: 366, endPoint y: 227, distance: 128.7
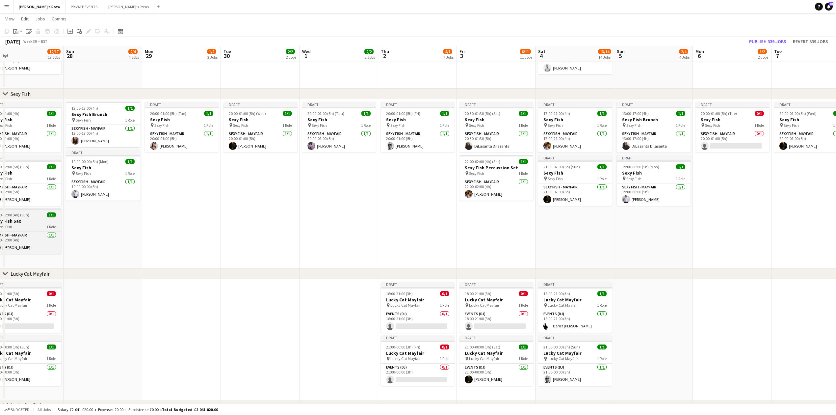
drag, startPoint x: 473, startPoint y: 233, endPoint x: 172, endPoint y: 232, distance: 300.8
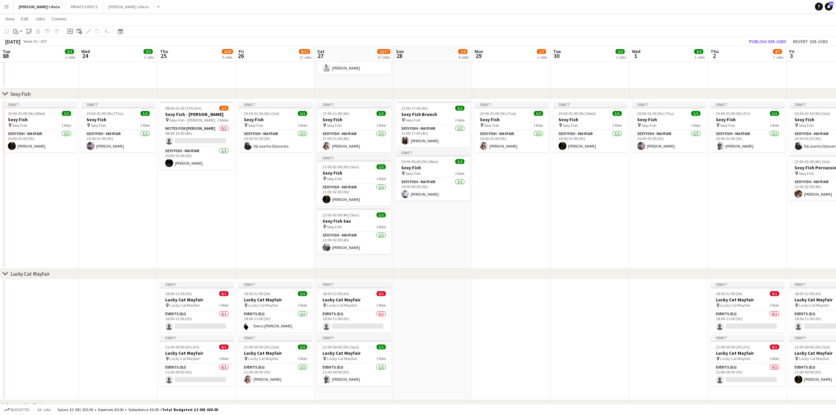
scroll to position [0, 0]
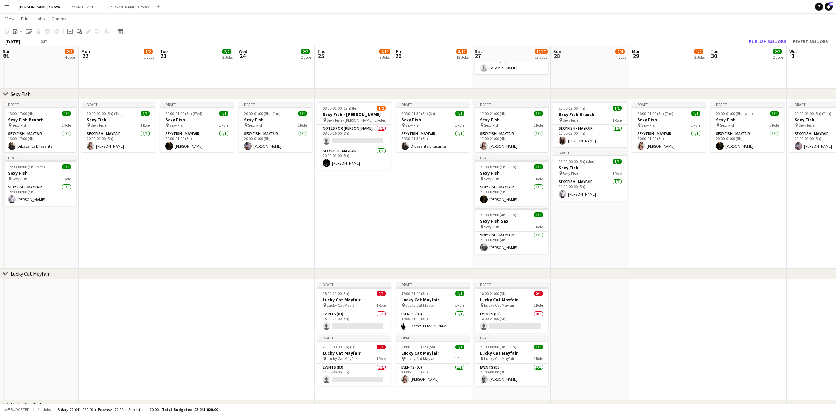
drag, startPoint x: 159, startPoint y: 232, endPoint x: 312, endPoint y: 245, distance: 154.3
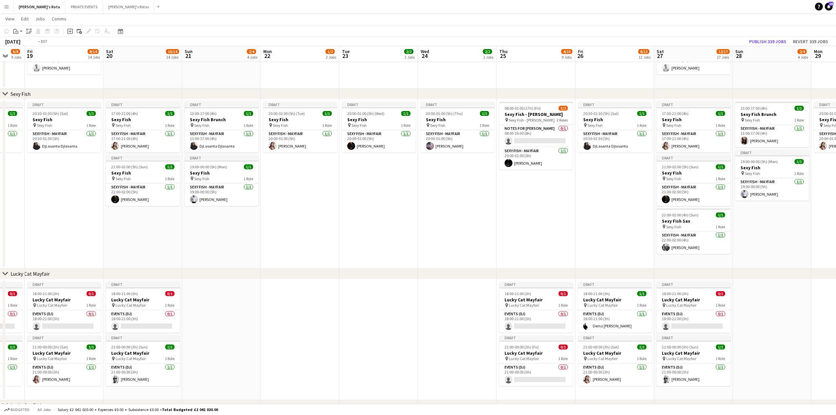
drag, startPoint x: 90, startPoint y: 260, endPoint x: 507, endPoint y: 236, distance: 418.6
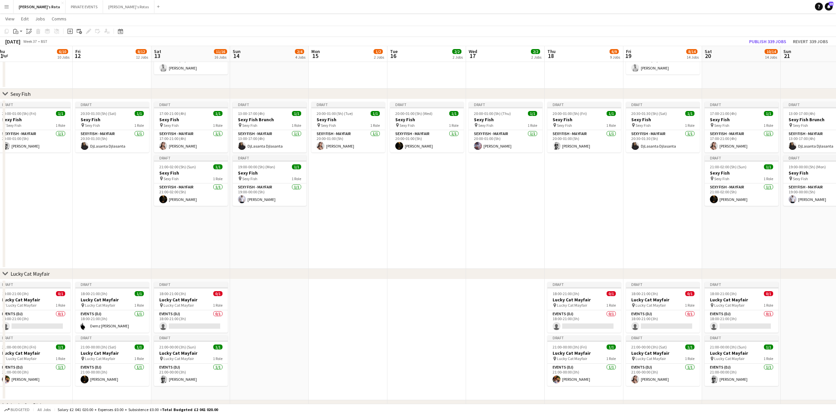
drag, startPoint x: 114, startPoint y: 234, endPoint x: 509, endPoint y: 227, distance: 395.3
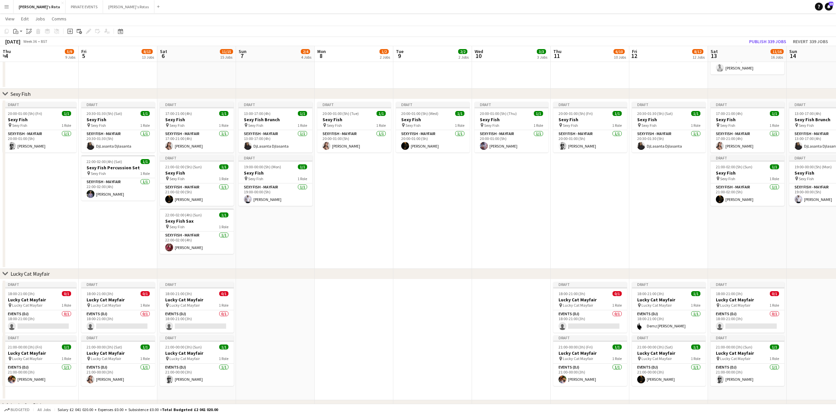
drag, startPoint x: 53, startPoint y: 236, endPoint x: 373, endPoint y: 211, distance: 321.1
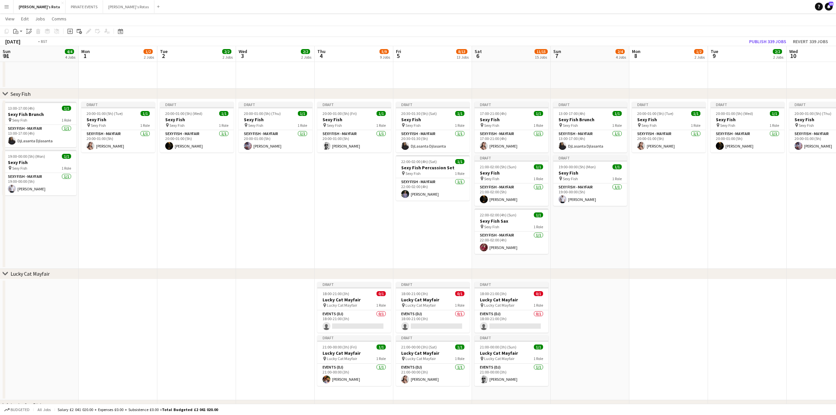
drag, startPoint x: 194, startPoint y: 211, endPoint x: 577, endPoint y: 191, distance: 383.5
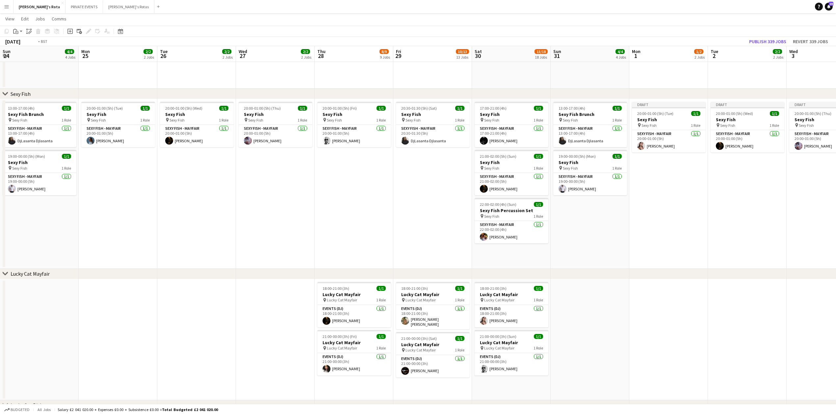
drag, startPoint x: 148, startPoint y: 209, endPoint x: 595, endPoint y: 190, distance: 447.3
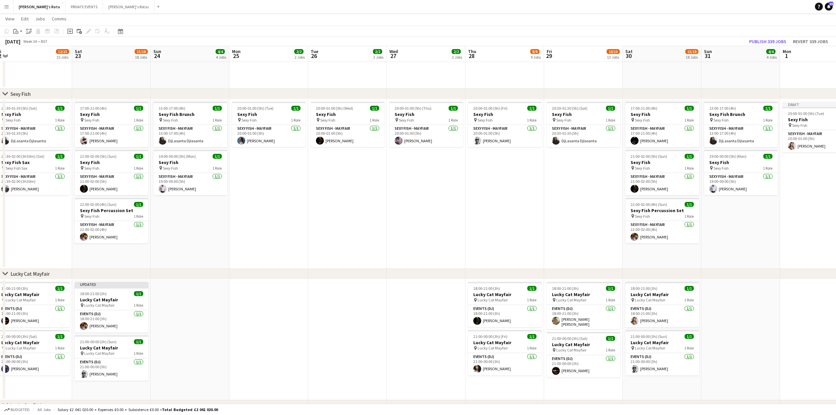
scroll to position [0, 209]
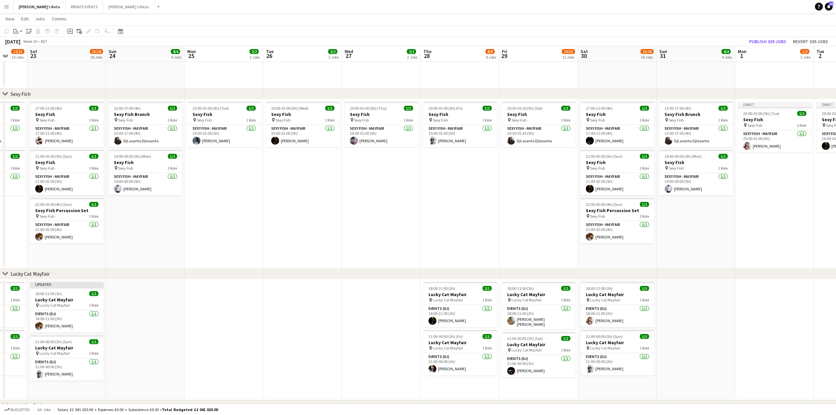
drag, startPoint x: 539, startPoint y: 192, endPoint x: 494, endPoint y: 192, distance: 44.8
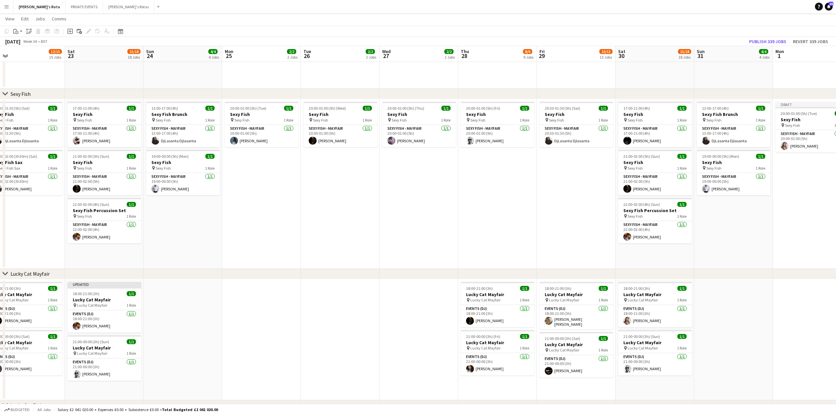
drag, startPoint x: 346, startPoint y: 213, endPoint x: 513, endPoint y: 195, distance: 167.4
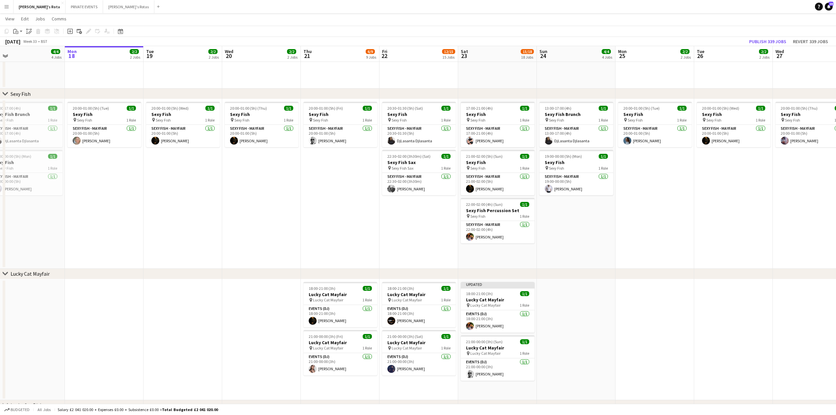
drag, startPoint x: 115, startPoint y: 200, endPoint x: 445, endPoint y: 207, distance: 330.1
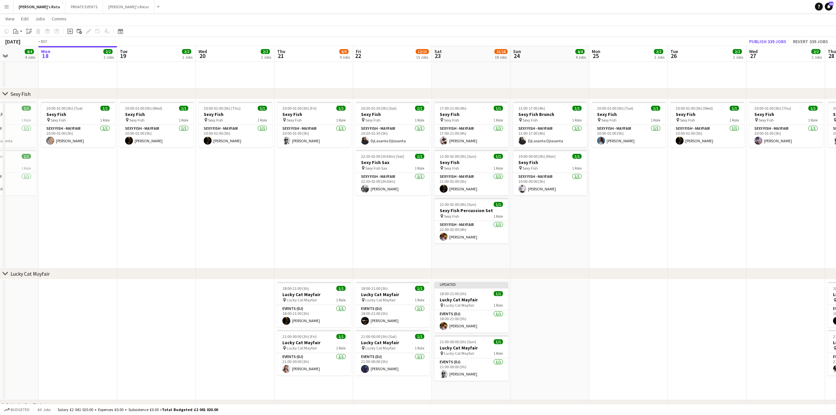
drag, startPoint x: 466, startPoint y: 204, endPoint x: 28, endPoint y: 167, distance: 439.8
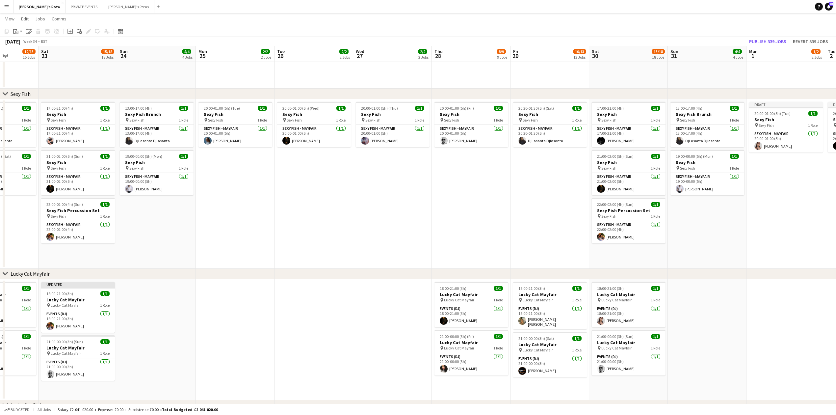
scroll to position [0, 198]
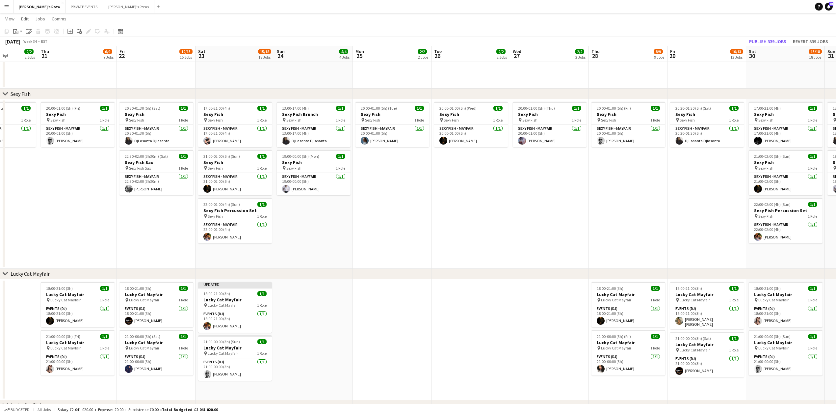
click at [119, 26] on app-toolbar "Copy Paste Paste Ctrl+V Paste with crew Ctrl+Shift+V Paste linked Job [GEOGRAPH…" at bounding box center [418, 31] width 836 height 11
click at [119, 31] on icon "Date picker" at bounding box center [120, 31] width 5 height 5
click at [4, 3] on button "Menu" at bounding box center [6, 6] width 13 height 13
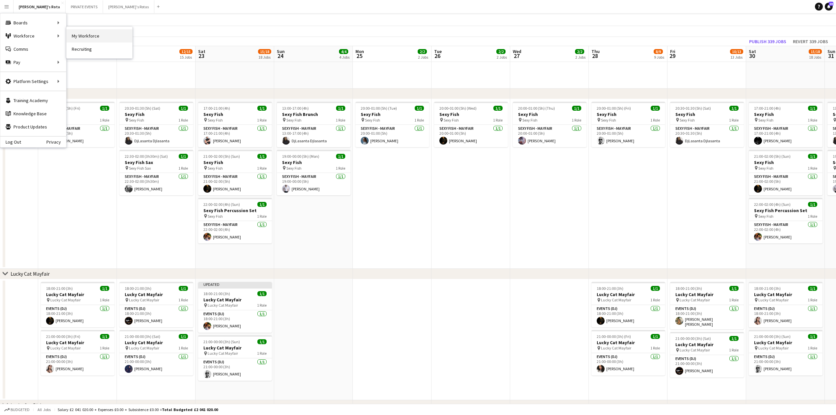
click at [83, 34] on link "My Workforce" at bounding box center [99, 35] width 66 height 13
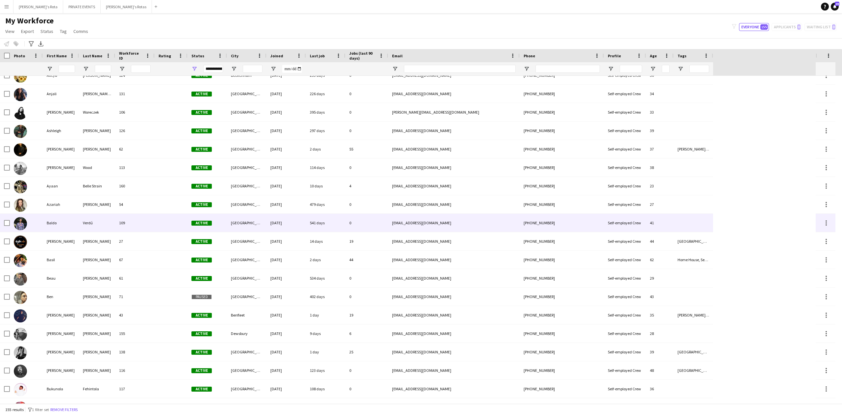
scroll to position [219, 0]
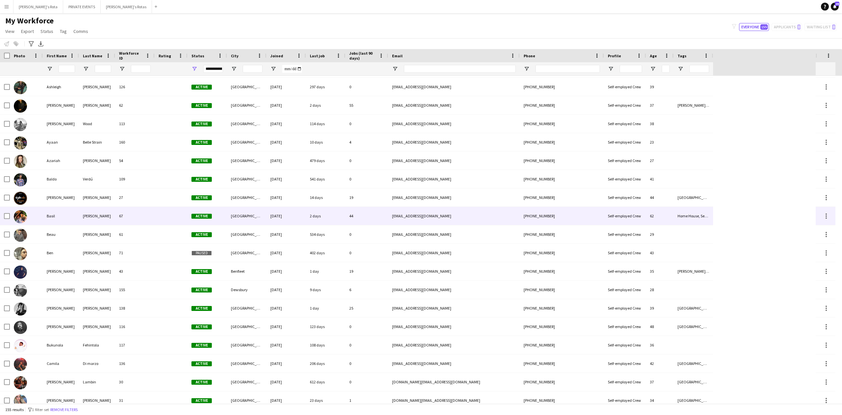
click at [73, 215] on div "Basil" at bounding box center [61, 216] width 36 height 18
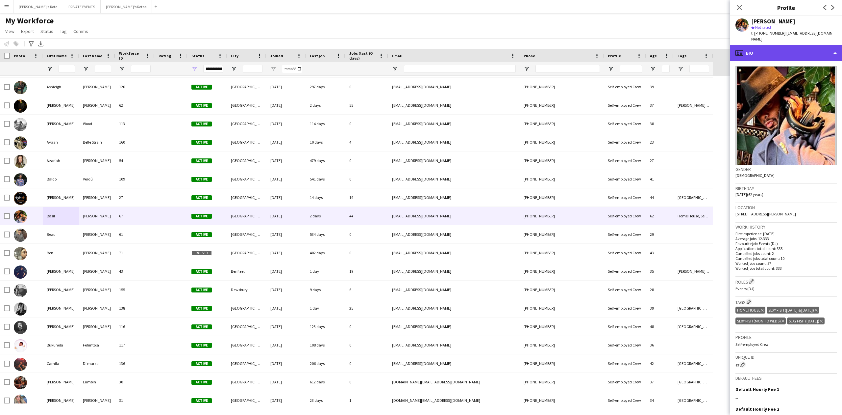
click at [789, 50] on div "profile Bio" at bounding box center [787, 53] width 112 height 16
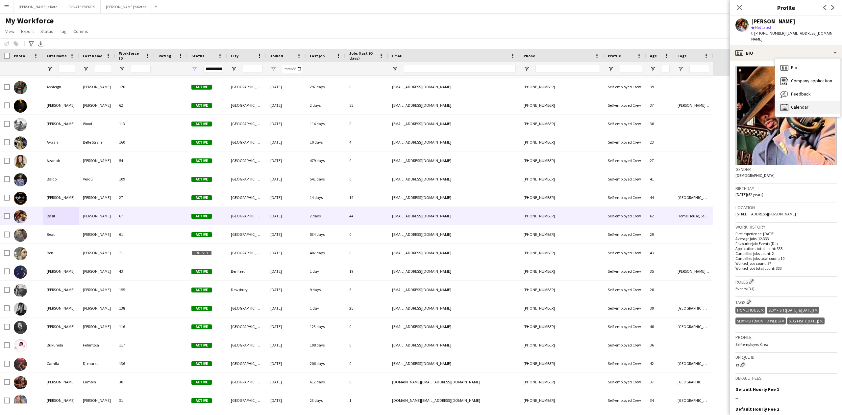
click at [798, 104] on span "Calendar" at bounding box center [799, 107] width 17 height 6
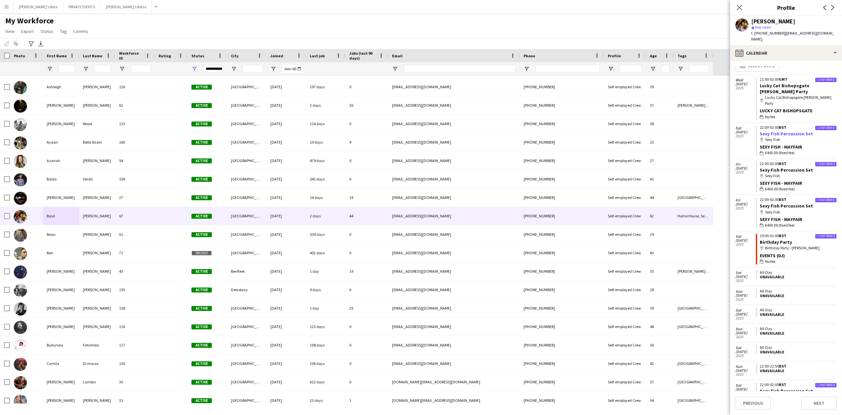
scroll to position [0, 0]
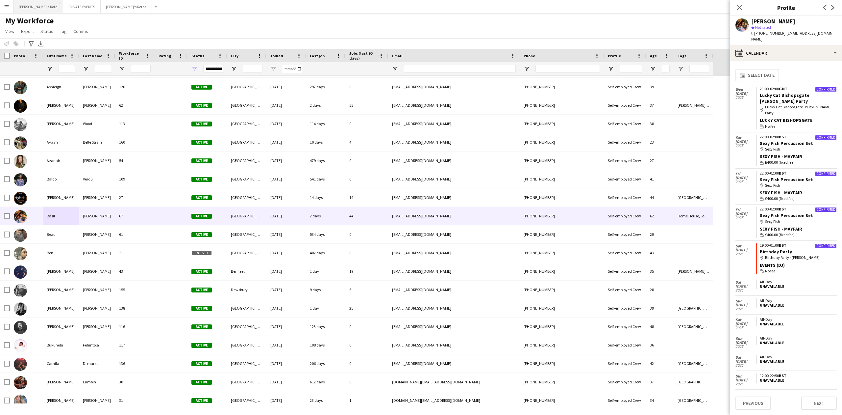
click at [28, 7] on button "[PERSON_NAME]'s Rota Close" at bounding box center [38, 6] width 50 height 13
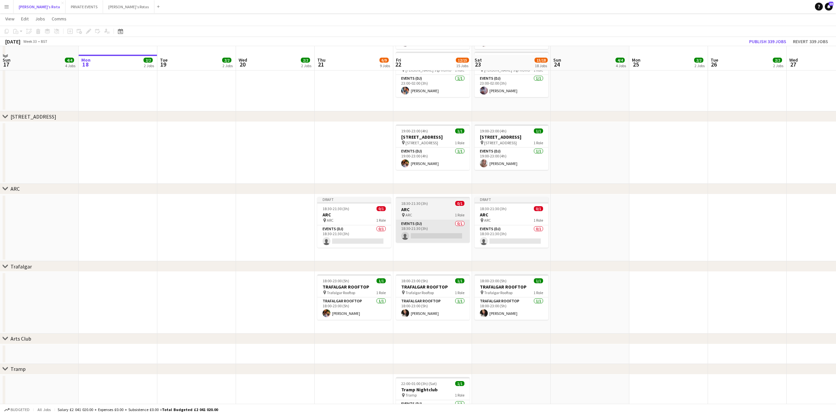
scroll to position [965, 0]
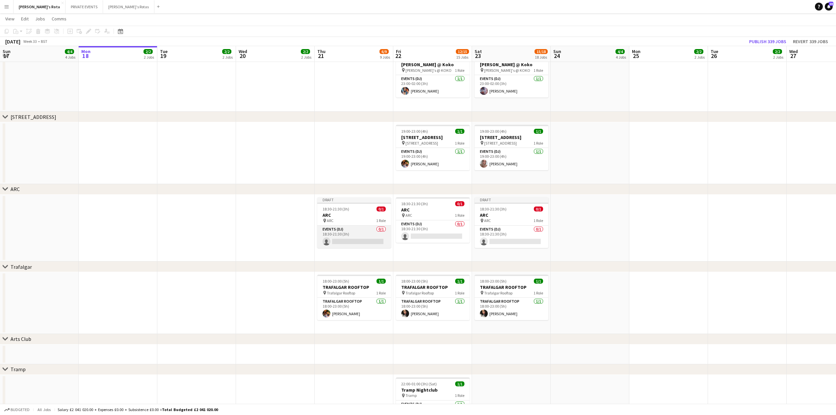
click at [369, 233] on app-card-role "Events (DJ) 0/1 18:30-21:30 (3h) single-neutral-actions" at bounding box center [354, 236] width 74 height 22
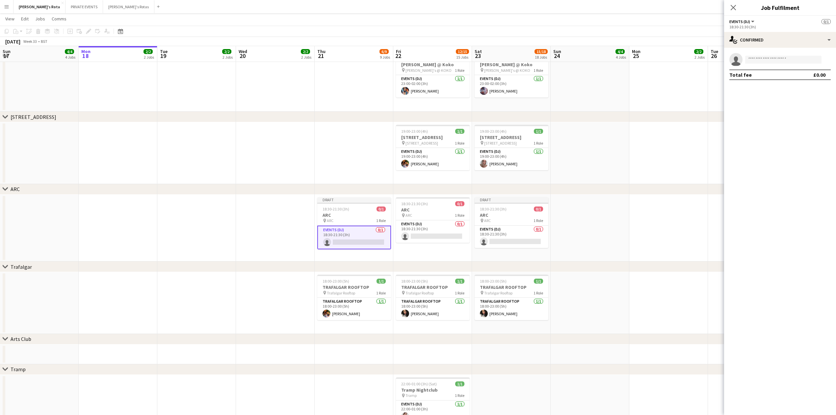
click at [763, 64] on app-invite-slot "single-neutral-actions" at bounding box center [780, 59] width 112 height 13
click at [760, 60] on input at bounding box center [783, 60] width 76 height 8
type input "*"
click at [760, 61] on input "*****" at bounding box center [783, 60] width 76 height 8
type input "*****"
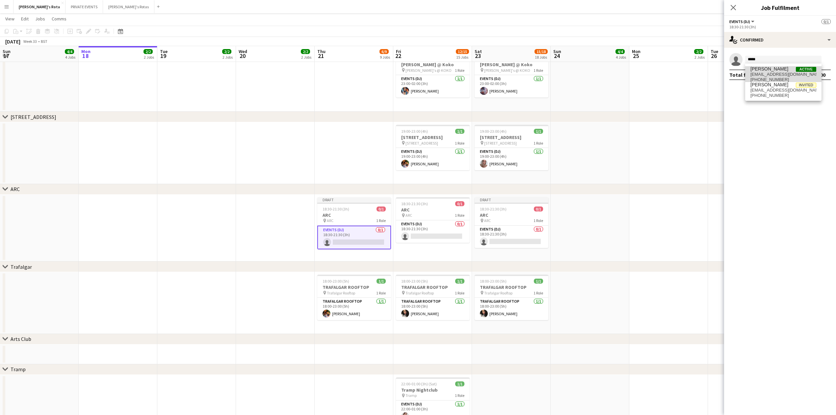
click at [762, 69] on span "[PERSON_NAME]" at bounding box center [769, 69] width 38 height 6
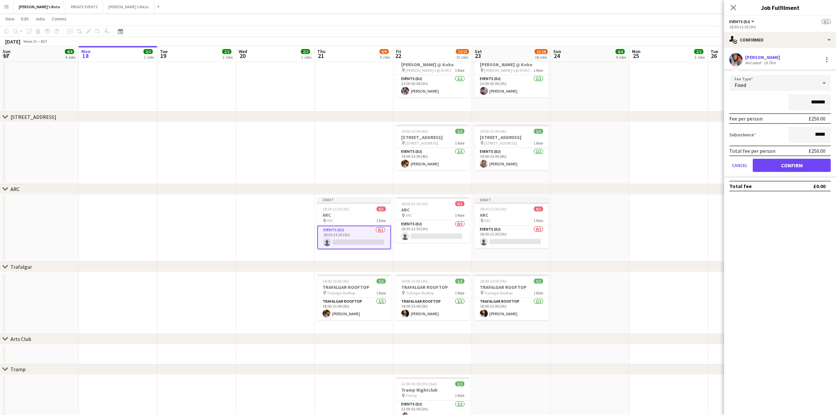
click at [783, 156] on form "Fee Type Fixed ******* Fee per person £250.00 Subsistence ***** Total fee per p…" at bounding box center [780, 126] width 112 height 102
click at [780, 165] on button "Confirm" at bounding box center [792, 165] width 78 height 13
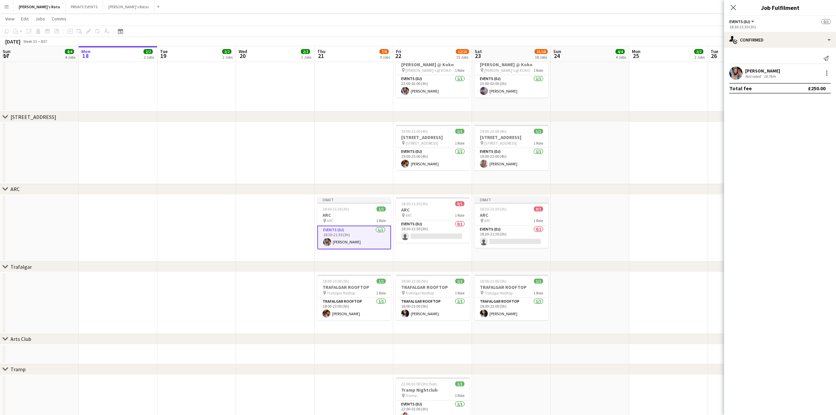
drag, startPoint x: 736, startPoint y: 5, endPoint x: 732, endPoint y: 6, distance: 4.3
click at [732, 6] on app-icon "Close pop-in" at bounding box center [733, 8] width 8 height 8
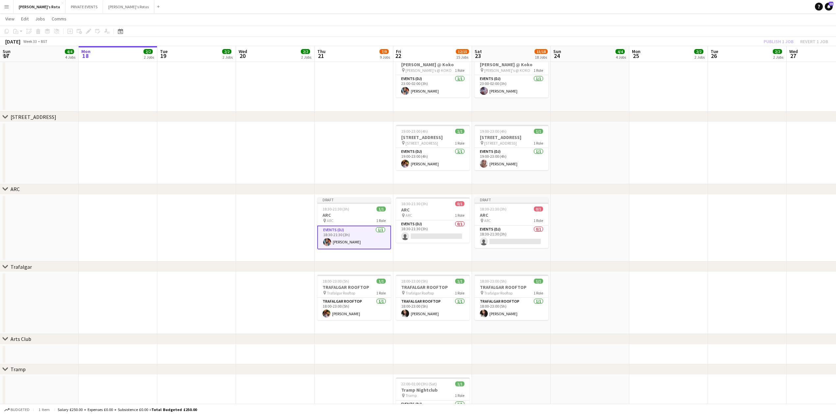
drag, startPoint x: 356, startPoint y: 209, endPoint x: 192, endPoint y: 228, distance: 164.9
click at [354, 209] on div "18:30-21:30 (3h) 1/1" at bounding box center [354, 208] width 74 height 5
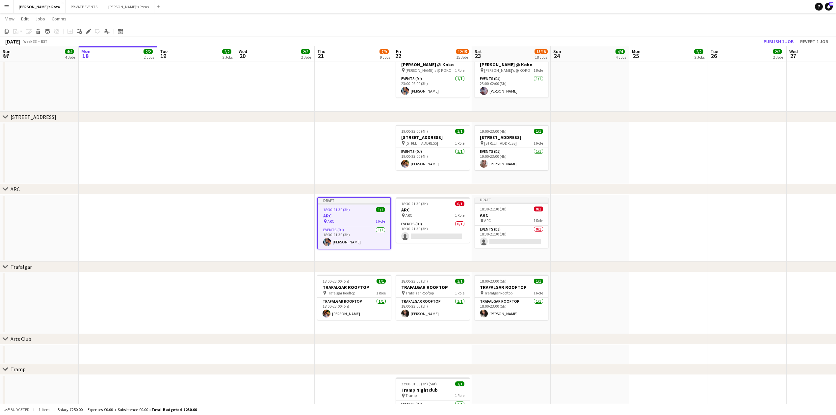
scroll to position [0, 159]
click at [769, 42] on button "Publish 1 job" at bounding box center [778, 41] width 35 height 9
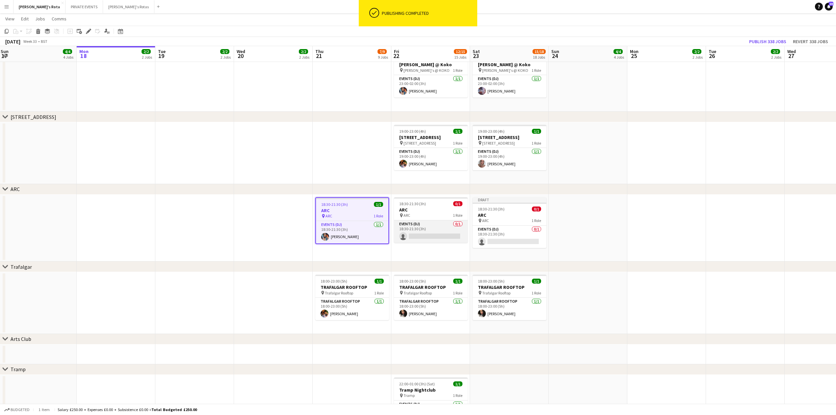
click at [424, 236] on app-card-role "Events (DJ) 0/1 18:30-21:30 (3h) single-neutral-actions" at bounding box center [431, 231] width 74 height 22
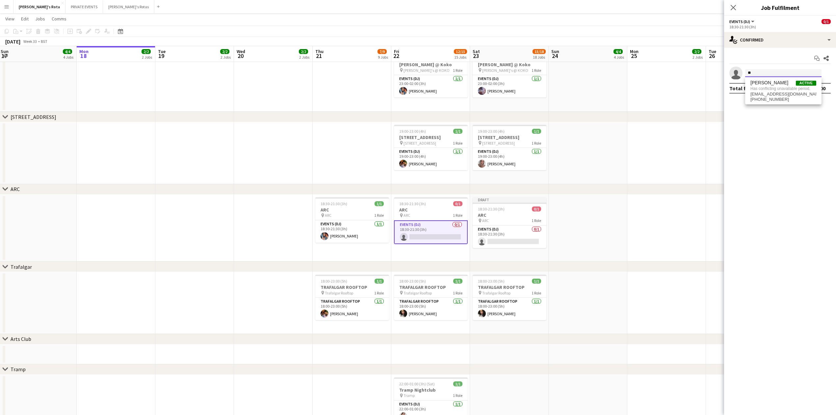
type input "*"
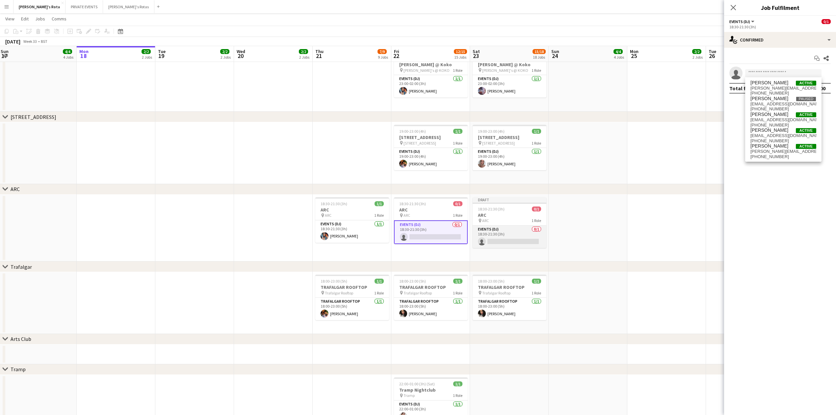
click at [531, 225] on app-card-role "Events (DJ) 0/1 18:30-21:30 (3h) single-neutral-actions" at bounding box center [510, 236] width 74 height 22
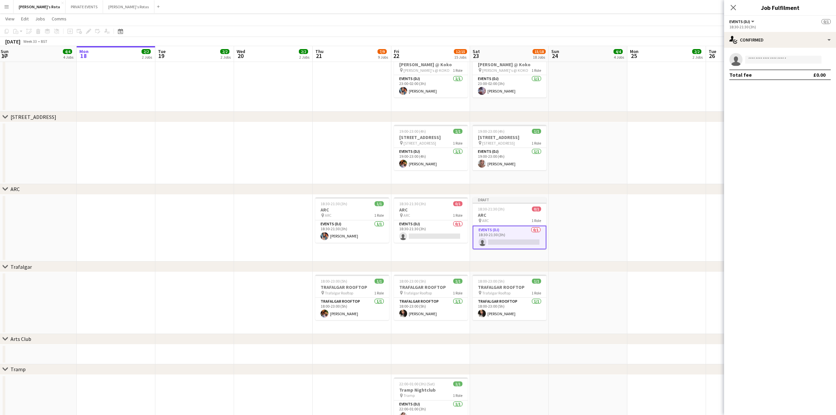
drag, startPoint x: 774, startPoint y: 66, endPoint x: 761, endPoint y: 57, distance: 16.1
click at [773, 66] on app-confirmed-crew "single-neutral-actions Total fee £0.00" at bounding box center [780, 66] width 112 height 27
click at [760, 58] on input at bounding box center [783, 60] width 76 height 8
click at [759, 59] on input at bounding box center [783, 60] width 76 height 8
type input "****"
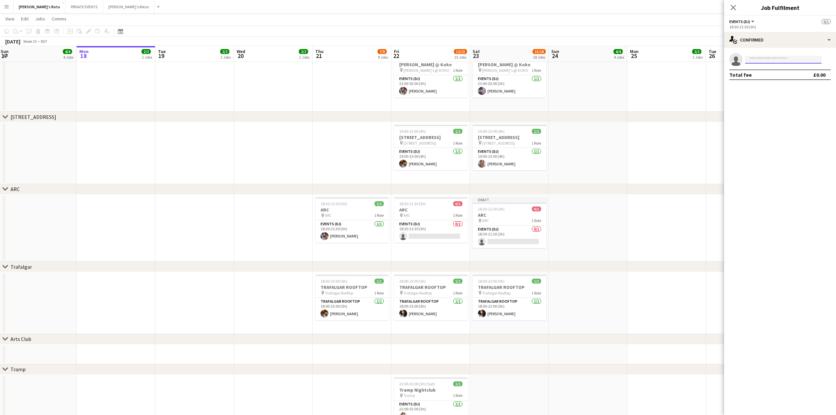
scroll to position [1422, 0]
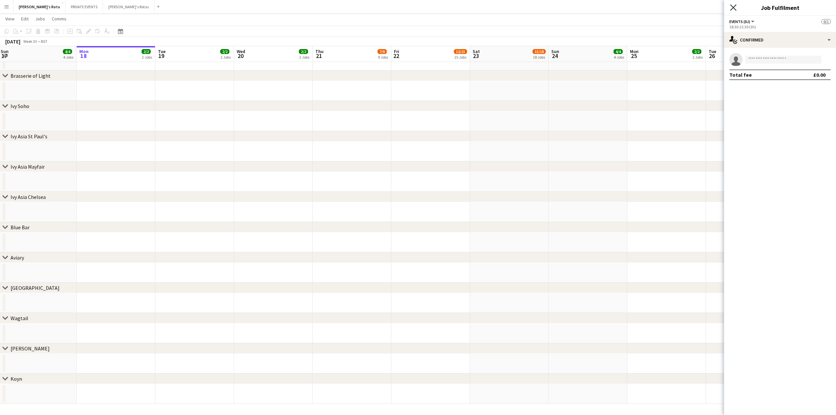
click at [733, 7] on icon at bounding box center [733, 7] width 6 height 6
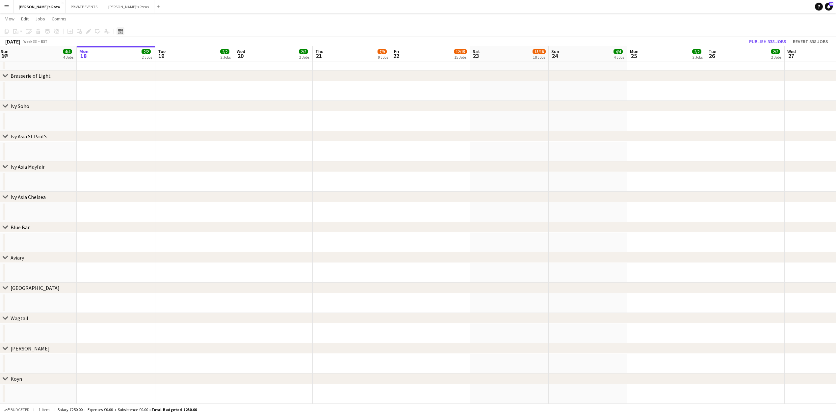
click at [121, 27] on div "Date picker" at bounding box center [120, 31] width 8 height 8
click at [165, 127] on button "[DATE]" at bounding box center [167, 127] width 19 height 11
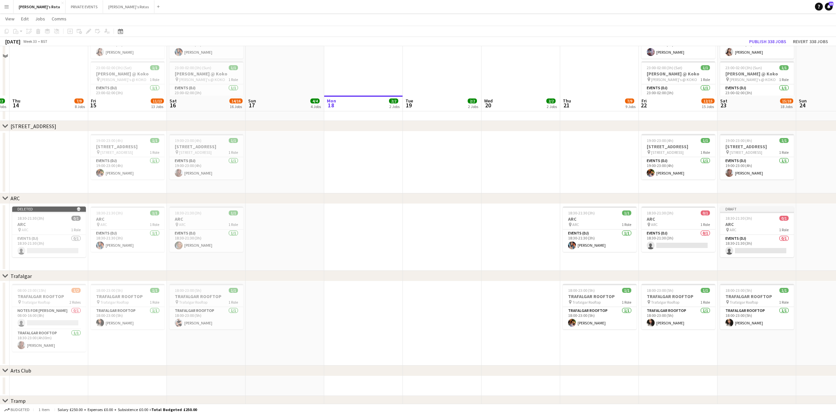
scroll to position [1005, 0]
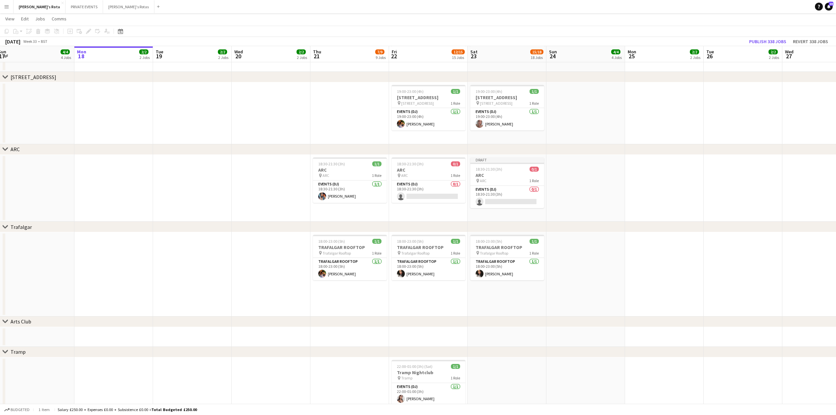
drag, startPoint x: 422, startPoint y: 177, endPoint x: 154, endPoint y: 187, distance: 267.4
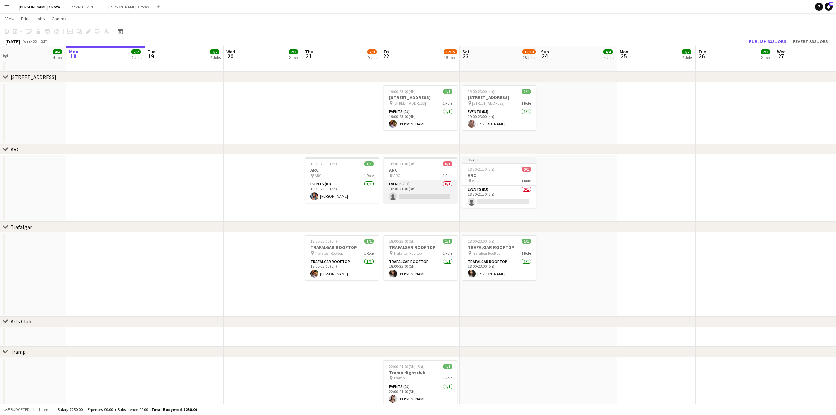
click at [402, 190] on app-card-role "Events (DJ) 0/1 18:30-21:30 (3h) single-neutral-actions" at bounding box center [421, 191] width 74 height 22
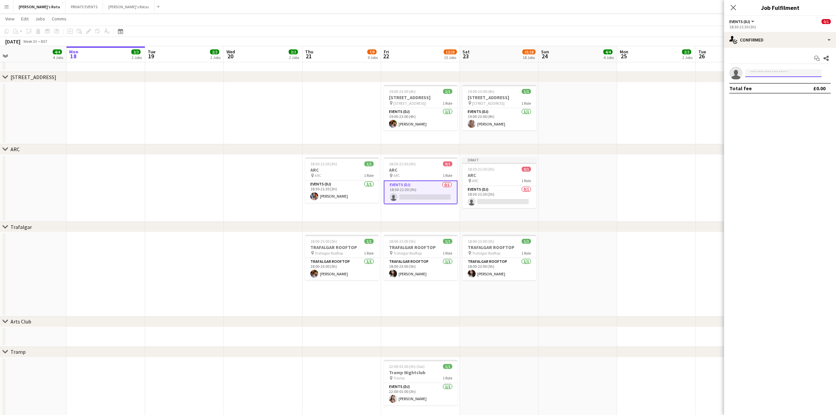
click at [754, 76] on input at bounding box center [783, 73] width 76 height 8
type input "****"
click at [735, 10] on icon at bounding box center [733, 7] width 6 height 6
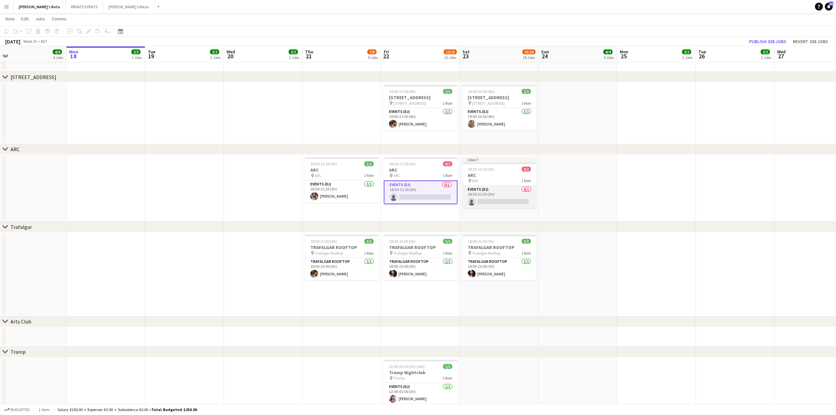
click at [486, 204] on app-card-role "Events (DJ) 0/1 18:30-21:30 (3h) single-neutral-actions" at bounding box center [499, 197] width 74 height 22
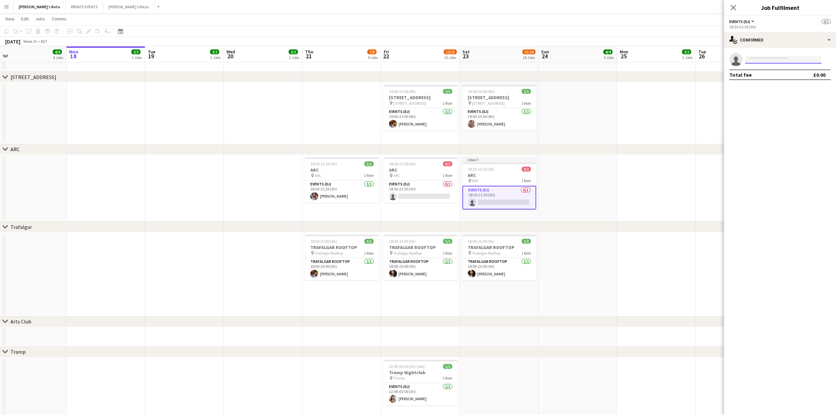
click at [762, 59] on input at bounding box center [783, 60] width 76 height 8
type input "****"
click at [732, 7] on icon "Close pop-in" at bounding box center [733, 7] width 6 height 6
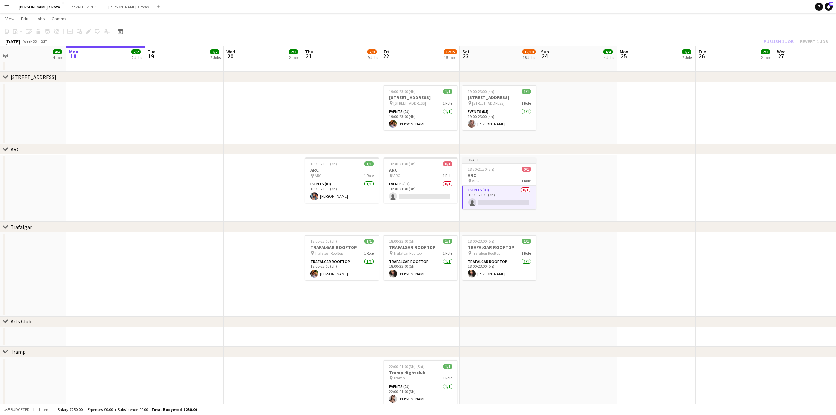
click at [228, 145] on div "chevron-right ARC" at bounding box center [418, 149] width 836 height 11
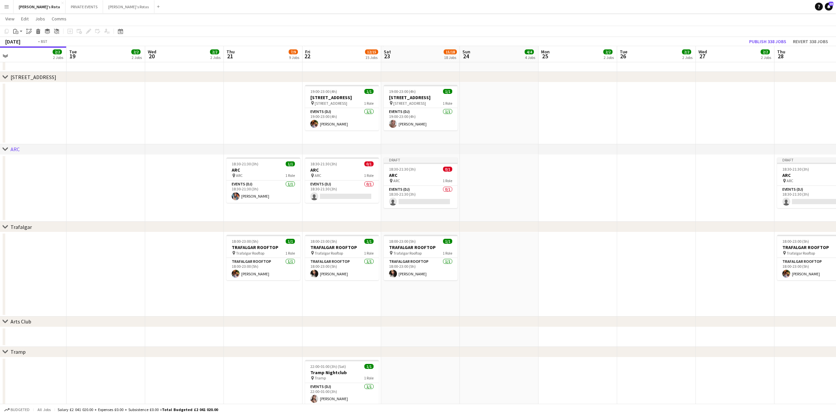
drag, startPoint x: 605, startPoint y: 196, endPoint x: 291, endPoint y: 195, distance: 313.6
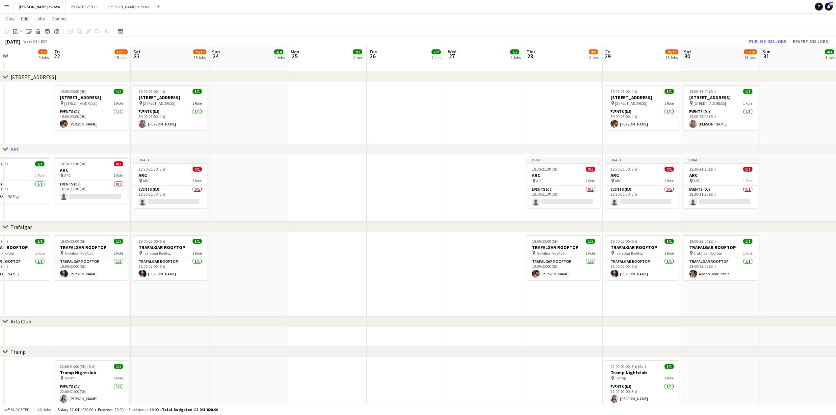
scroll to position [0, 303]
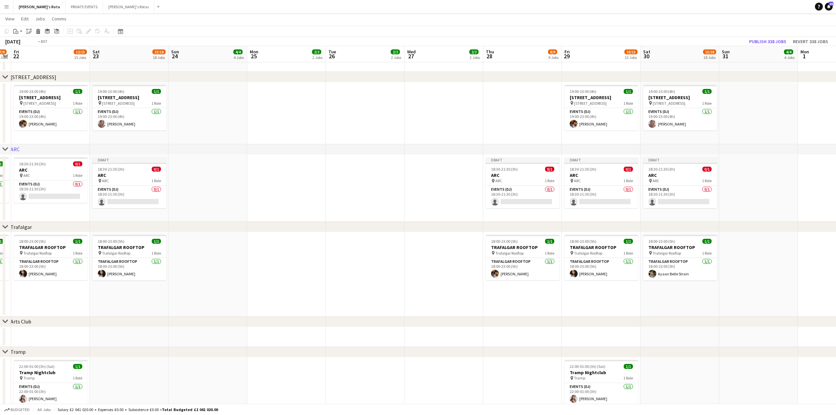
drag, startPoint x: 410, startPoint y: 196, endPoint x: 106, endPoint y: 199, distance: 303.7
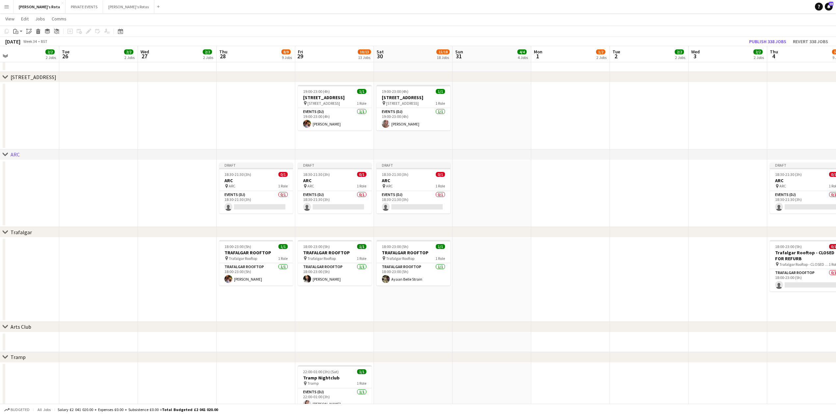
scroll to position [1041, 0]
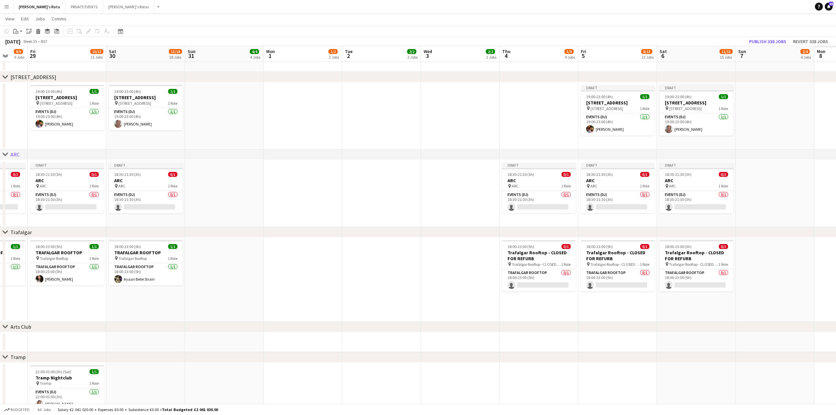
drag, startPoint x: 583, startPoint y: 202, endPoint x: 251, endPoint y: 207, distance: 331.7
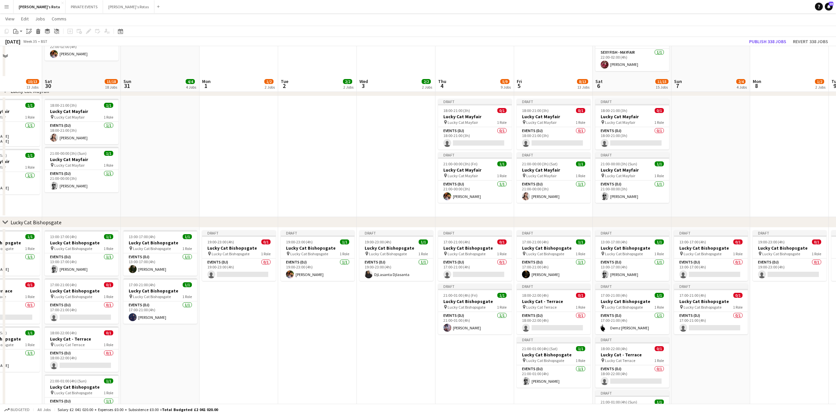
scroll to position [263, 0]
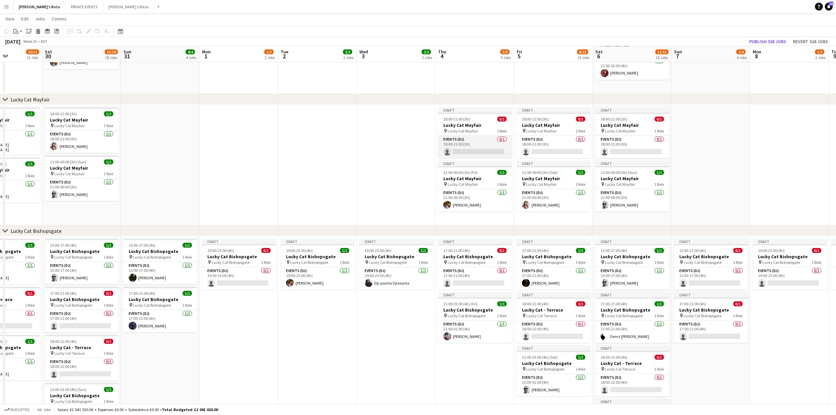
click at [467, 148] on app-card-role "Events (DJ) 0/1 18:00-21:00 (3h) single-neutral-actions" at bounding box center [475, 147] width 74 height 22
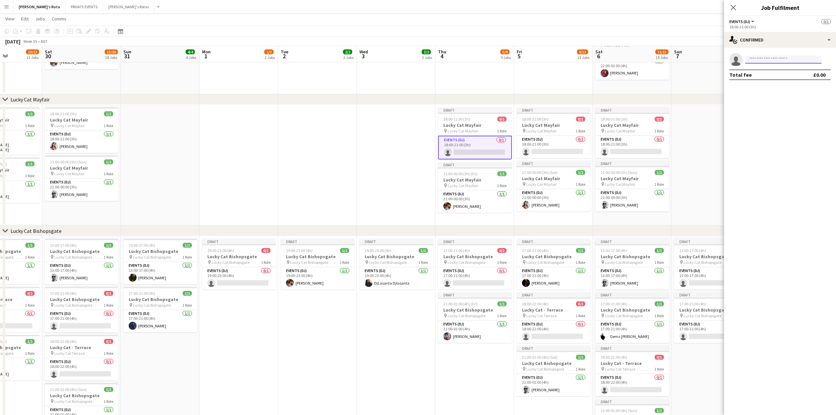
click at [781, 62] on input at bounding box center [783, 60] width 76 height 8
type input "*"
type input "******"
click at [778, 74] on span "[EMAIL_ADDRESS][DOMAIN_NAME]" at bounding box center [783, 74] width 66 height 5
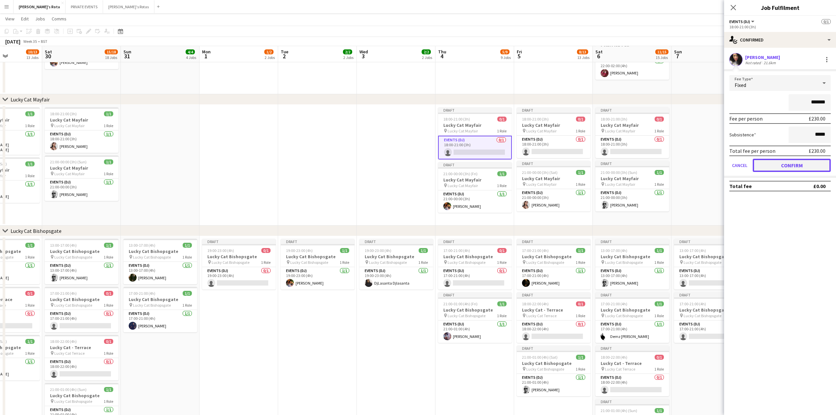
click at [790, 165] on button "Confirm" at bounding box center [792, 165] width 78 height 13
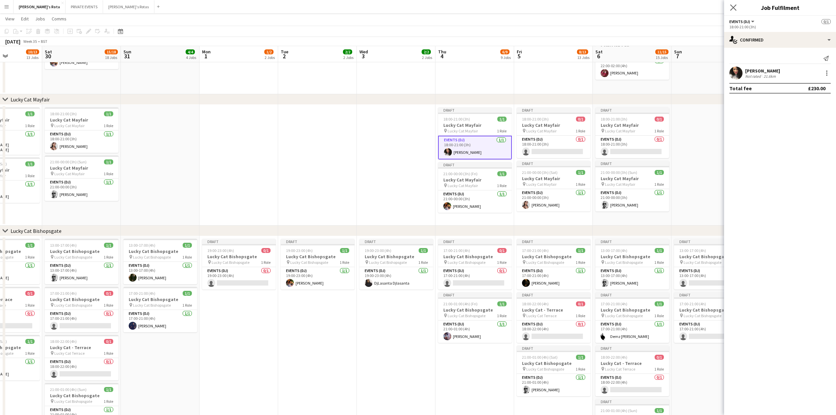
click at [733, 3] on app-icon "Close pop-in" at bounding box center [734, 8] width 10 height 10
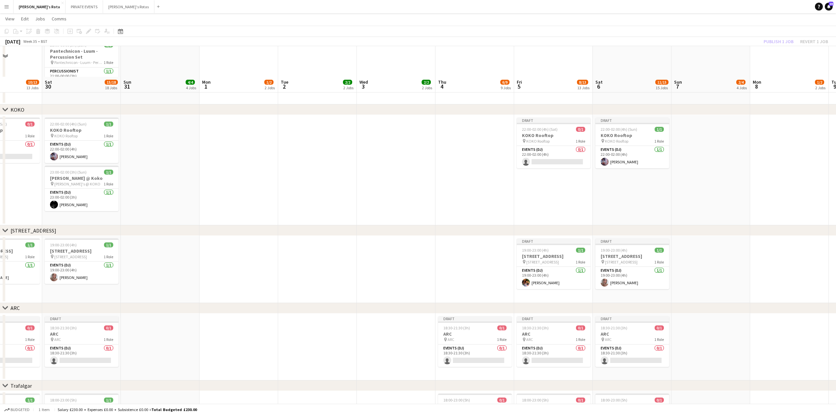
scroll to position [965, 0]
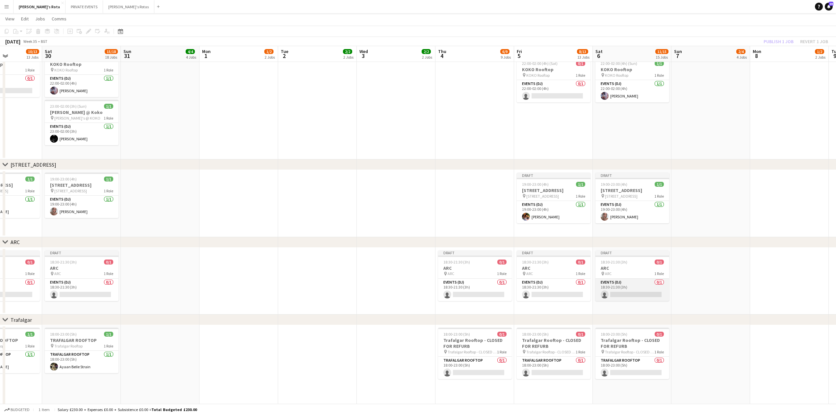
click at [619, 290] on app-card-role "Events (DJ) 0/1 18:30-21:30 (3h) single-neutral-actions" at bounding box center [632, 289] width 74 height 22
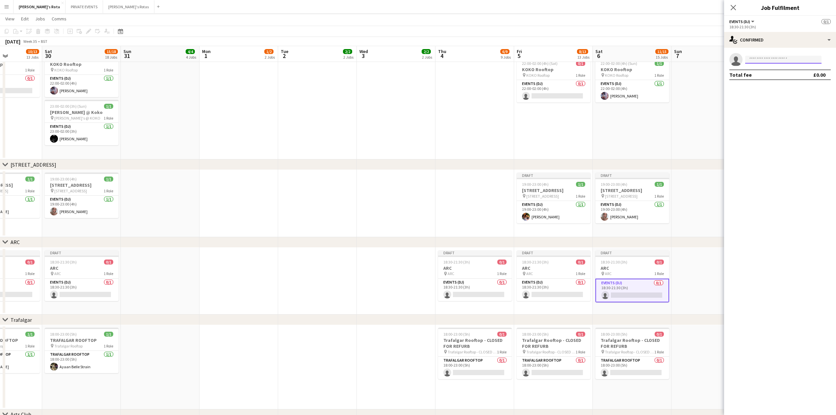
click at [760, 56] on input at bounding box center [783, 60] width 76 height 8
type input "******"
click at [773, 78] on span "[PHONE_NUMBER]" at bounding box center [783, 79] width 66 height 5
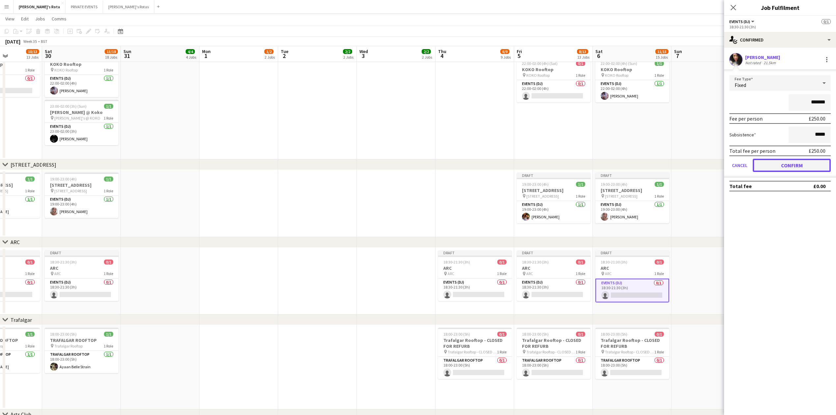
drag, startPoint x: 798, startPoint y: 170, endPoint x: 793, endPoint y: 167, distance: 5.5
click at [797, 170] on button "Confirm" at bounding box center [792, 165] width 78 height 13
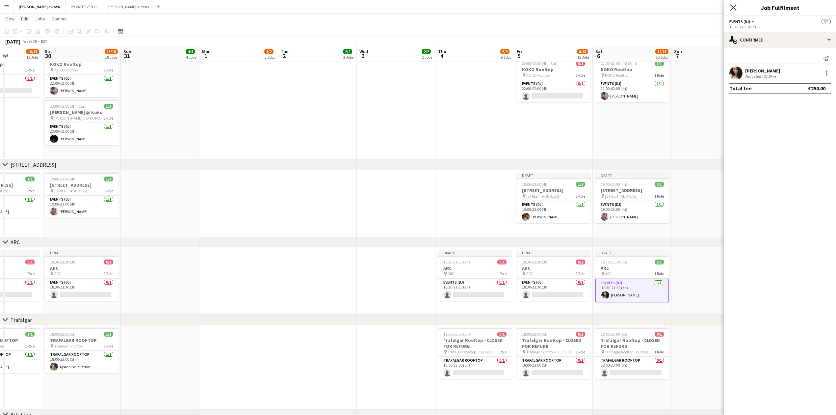
click at [732, 7] on icon at bounding box center [733, 7] width 6 height 6
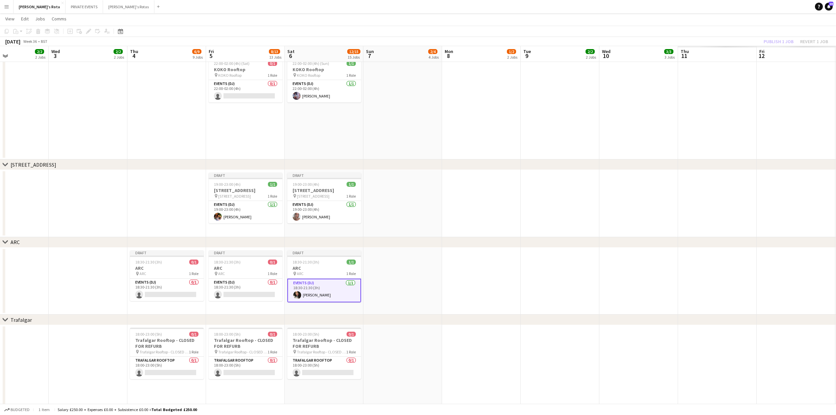
drag, startPoint x: 783, startPoint y: 249, endPoint x: 411, endPoint y: 267, distance: 372.9
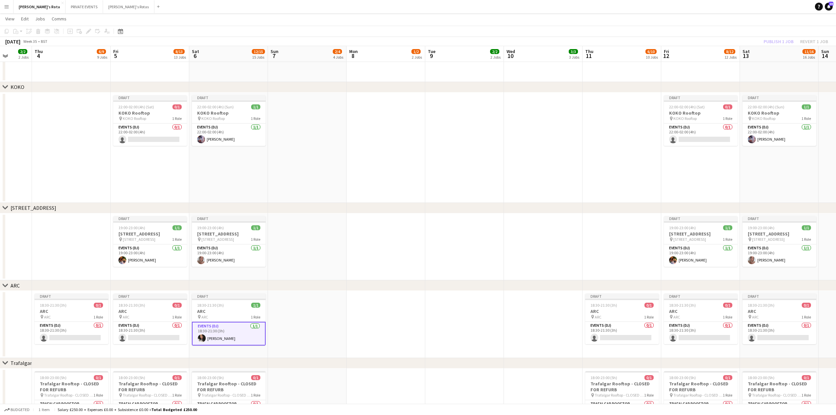
scroll to position [1008, 0]
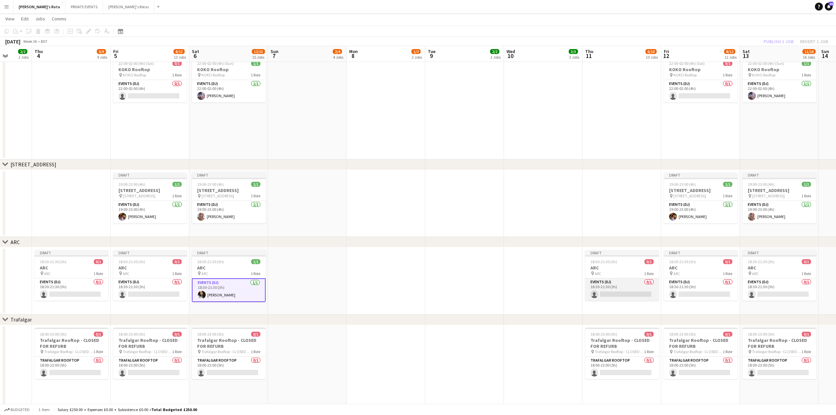
click at [614, 292] on app-card-role "Events (DJ) 0/1 18:30-21:30 (3h) single-neutral-actions" at bounding box center [622, 289] width 74 height 22
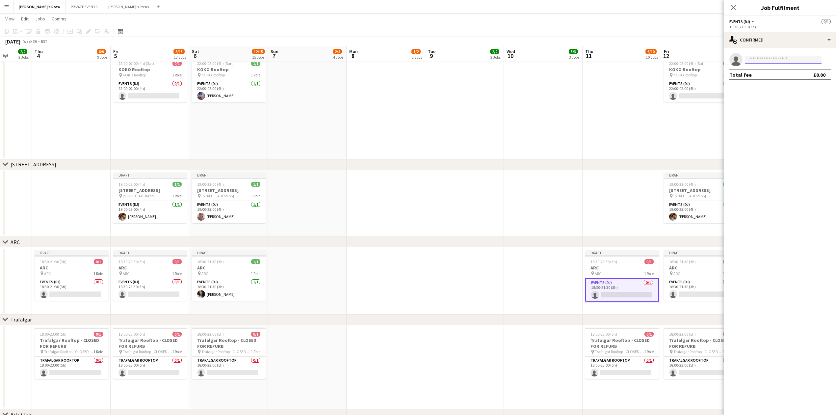
click at [780, 56] on input at bounding box center [783, 60] width 76 height 8
type input "******"
click at [770, 74] on span "[EMAIL_ADDRESS][DOMAIN_NAME]" at bounding box center [783, 74] width 66 height 5
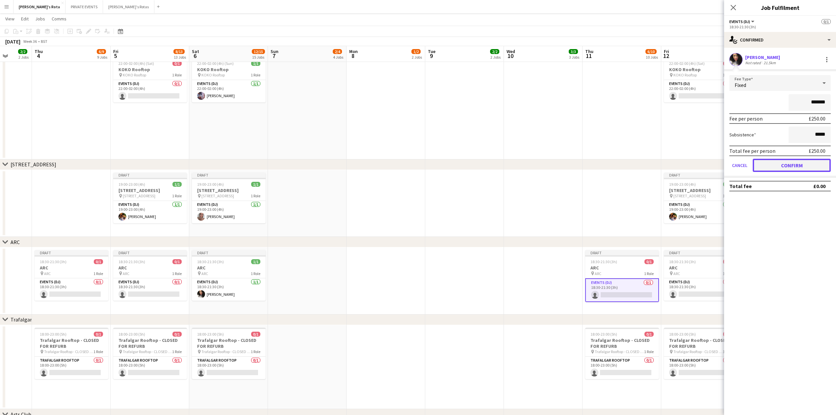
click at [786, 160] on button "Confirm" at bounding box center [792, 165] width 78 height 13
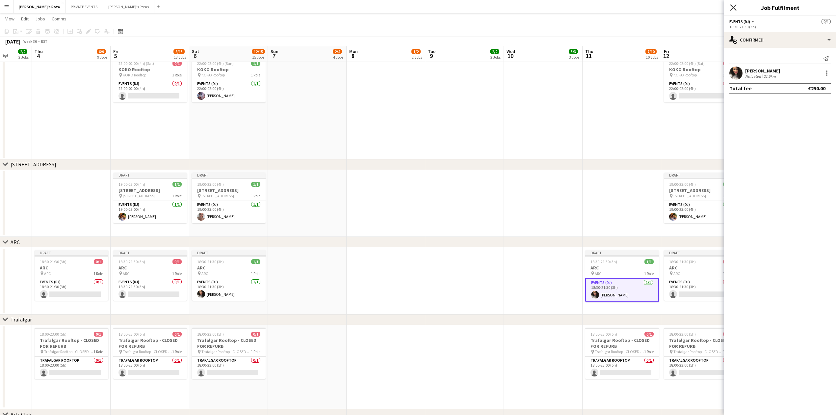
click at [732, 7] on icon at bounding box center [733, 7] width 6 height 6
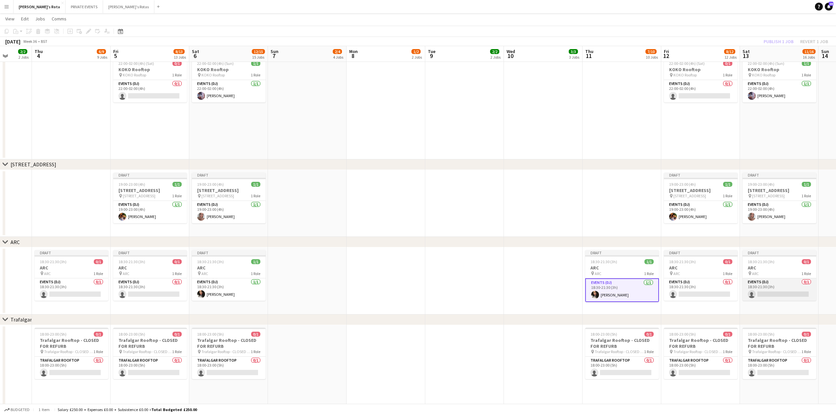
click at [777, 286] on app-card-role "Events (DJ) 0/1 18:30-21:30 (3h) single-neutral-actions" at bounding box center [779, 289] width 74 height 22
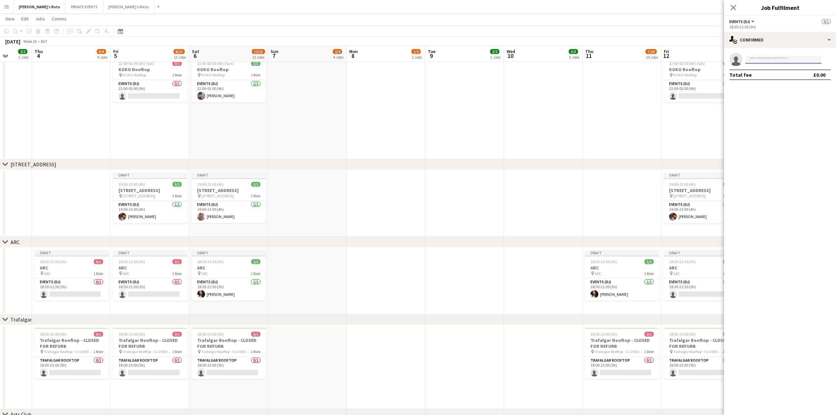
click at [761, 58] on input at bounding box center [783, 60] width 76 height 8
type input "******"
click at [767, 75] on span "[EMAIL_ADDRESS][DOMAIN_NAME]" at bounding box center [783, 74] width 66 height 5
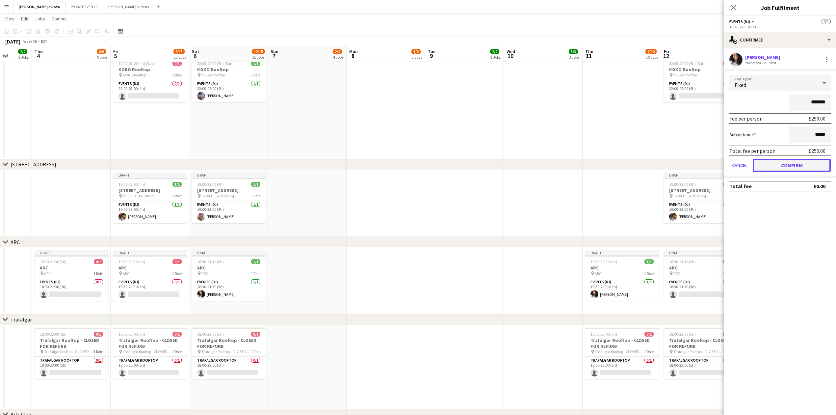
click at [790, 159] on button "Confirm" at bounding box center [792, 165] width 78 height 13
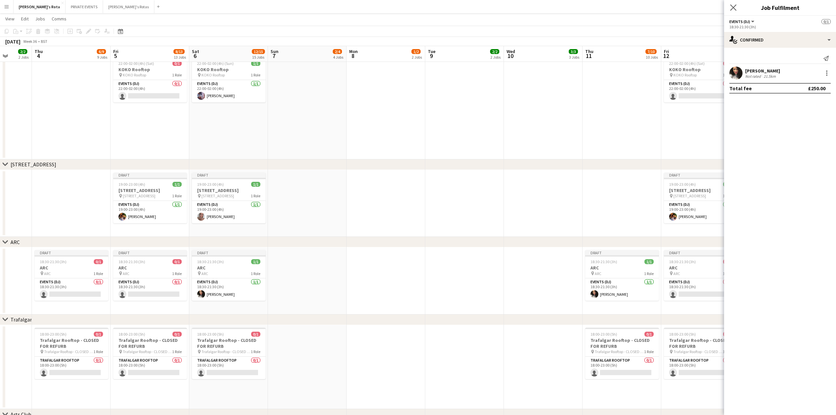
click at [734, 3] on app-icon "Close pop-in" at bounding box center [734, 8] width 10 height 10
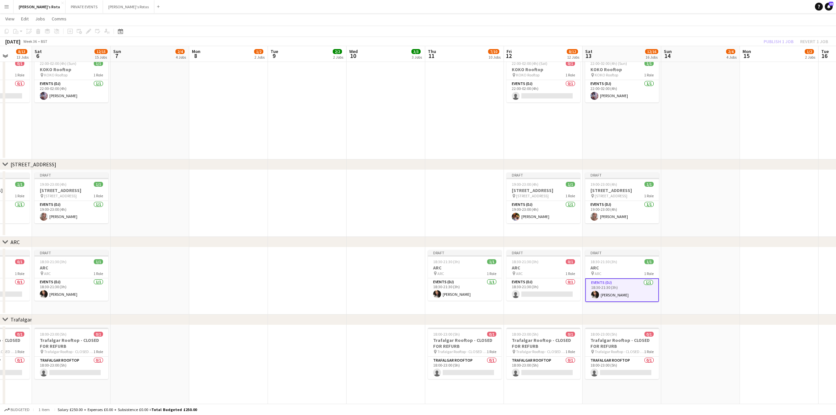
drag, startPoint x: 591, startPoint y: 154, endPoint x: 617, endPoint y: 203, distance: 54.9
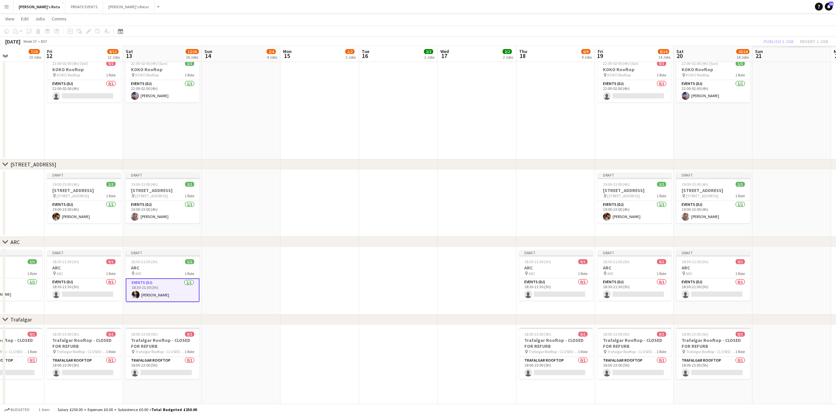
scroll to position [0, 269]
drag, startPoint x: 618, startPoint y: 203, endPoint x: 383, endPoint y: 207, distance: 234.3
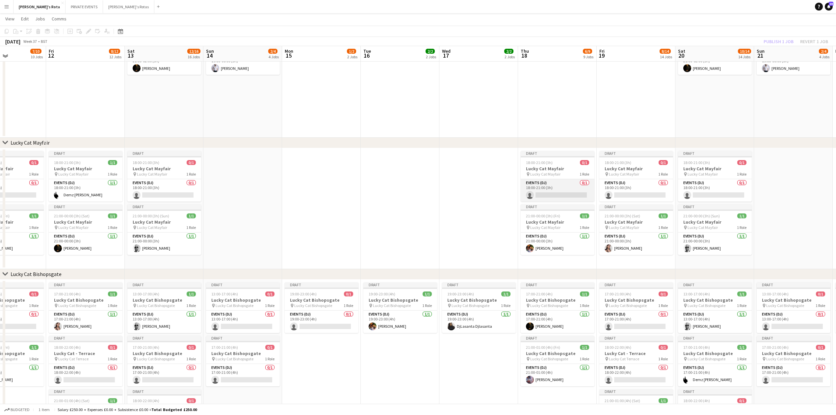
scroll to position [262, 0]
click at [545, 179] on app-card-role "Events (DJ) 0/1 18:00-21:00 (3h) single-neutral-actions" at bounding box center [558, 190] width 74 height 22
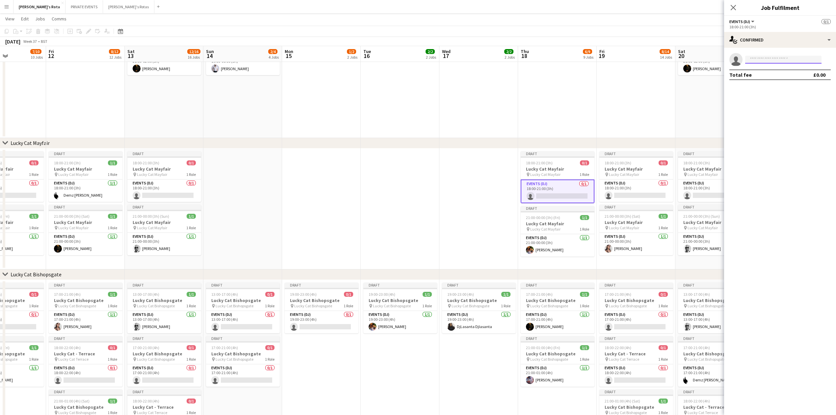
click at [772, 58] on input at bounding box center [783, 60] width 76 height 8
type input "******"
click at [773, 76] on span "[EMAIL_ADDRESS][DOMAIN_NAME]" at bounding box center [783, 74] width 66 height 5
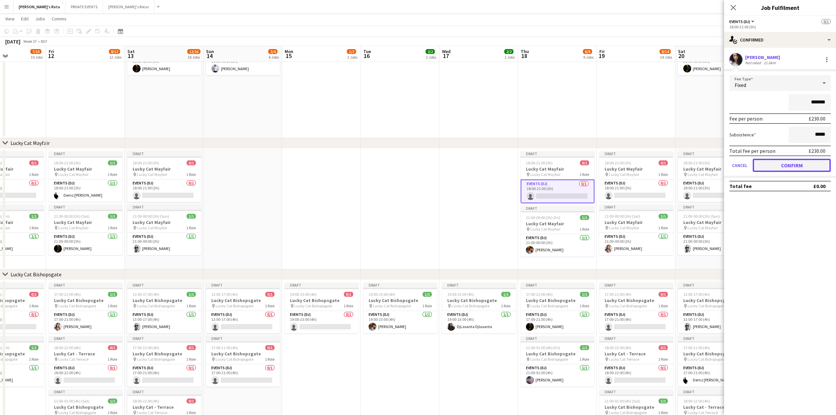
click at [775, 167] on button "Confirm" at bounding box center [792, 165] width 78 height 13
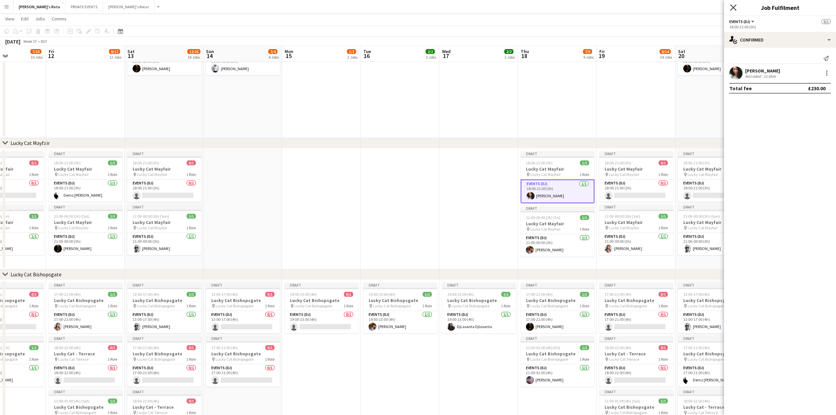
click at [735, 6] on icon at bounding box center [733, 7] width 6 height 6
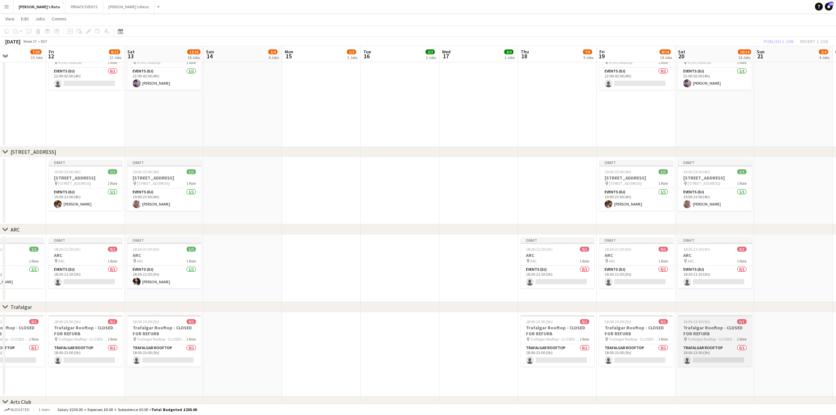
scroll to position [1096, 0]
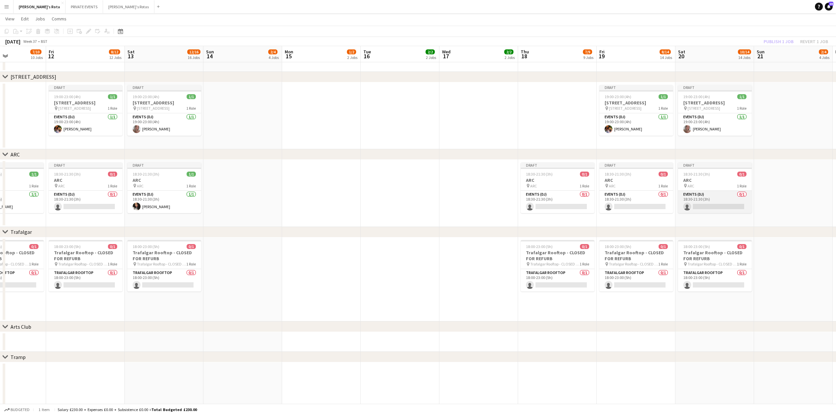
click at [710, 198] on app-card-role "Events (DJ) 0/1 18:30-21:30 (3h) single-neutral-actions" at bounding box center [715, 202] width 74 height 22
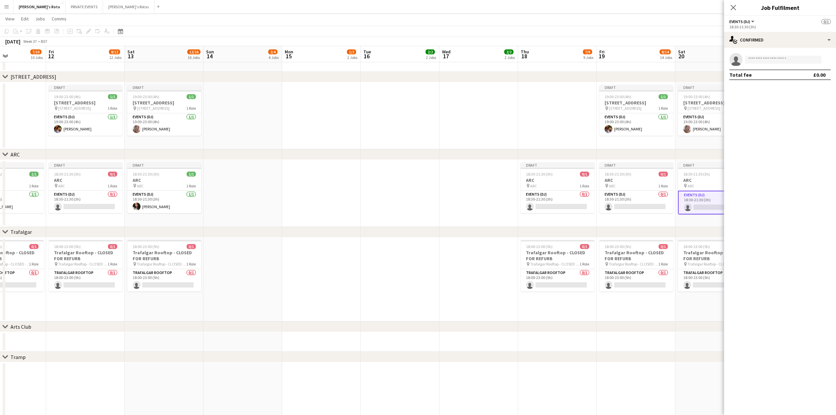
click at [760, 54] on app-invite-slot "single-neutral-actions" at bounding box center [780, 59] width 112 height 13
drag, startPoint x: 760, startPoint y: 54, endPoint x: 759, endPoint y: 59, distance: 4.7
click at [759, 58] on app-invite-slot "single-neutral-actions" at bounding box center [780, 59] width 112 height 13
click at [759, 59] on input at bounding box center [783, 60] width 76 height 8
type input "******"
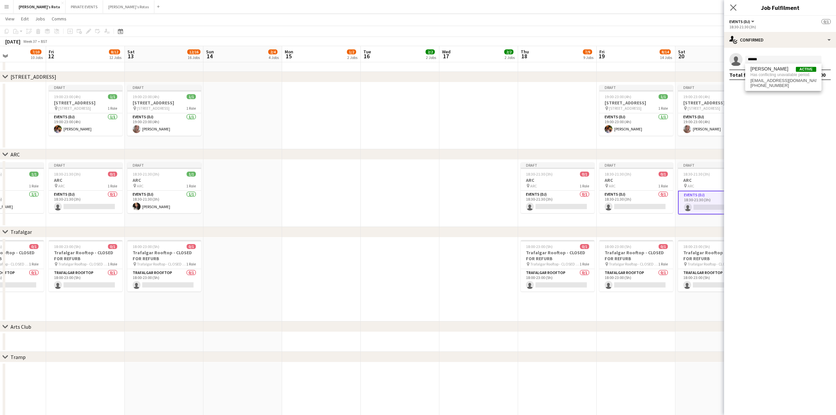
click at [733, 3] on app-icon "Close pop-in" at bounding box center [734, 8] width 10 height 10
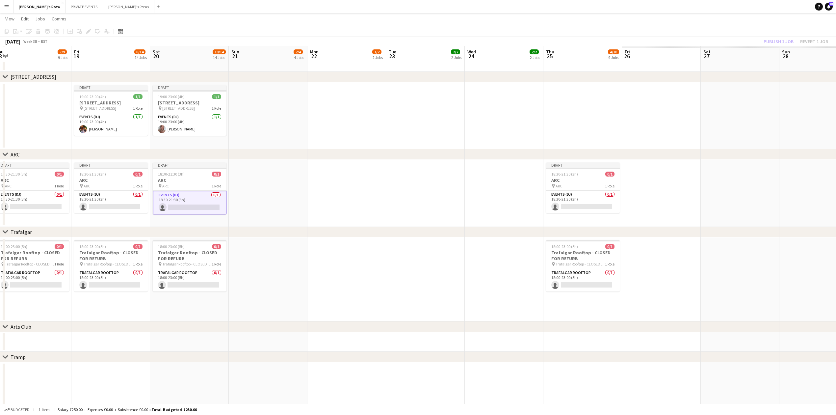
drag, startPoint x: 812, startPoint y: 139, endPoint x: 371, endPoint y: 140, distance: 441.6
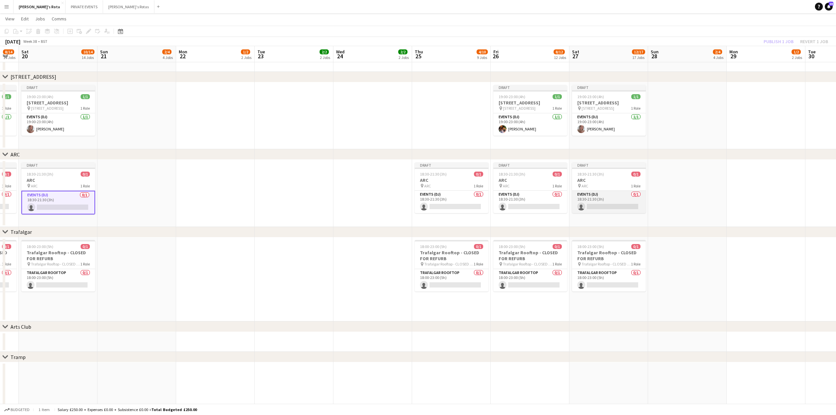
click at [584, 203] on app-card-role "Events (DJ) 0/1 18:30-21:30 (3h) single-neutral-actions" at bounding box center [609, 202] width 74 height 22
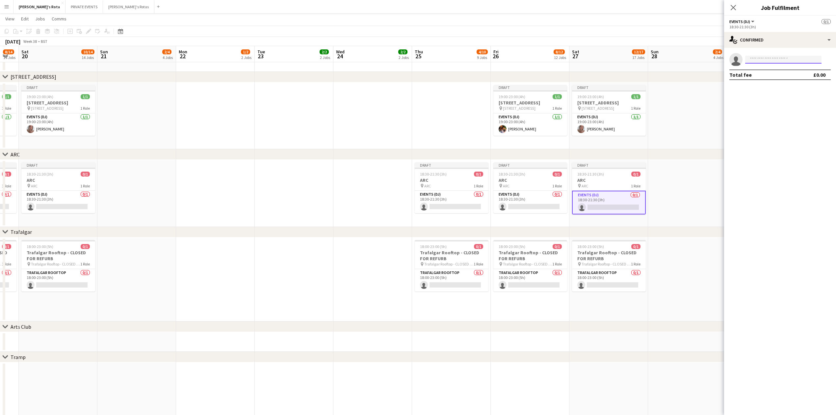
click at [765, 61] on input at bounding box center [783, 60] width 76 height 8
type input "******"
click at [766, 70] on span "[PERSON_NAME]" at bounding box center [769, 69] width 38 height 6
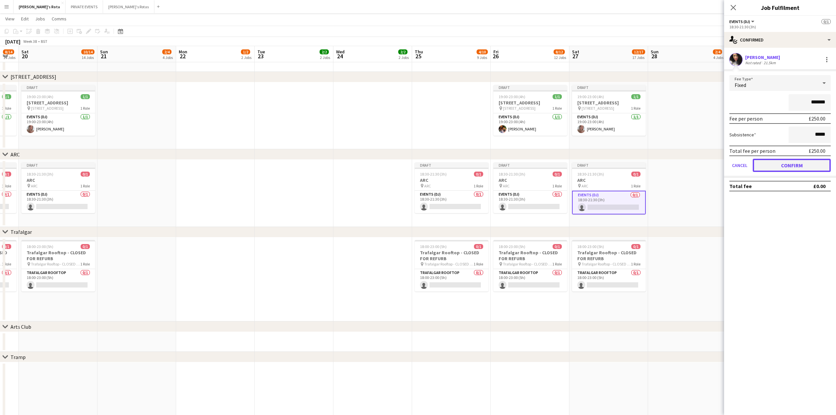
click at [800, 165] on button "Confirm" at bounding box center [792, 165] width 78 height 13
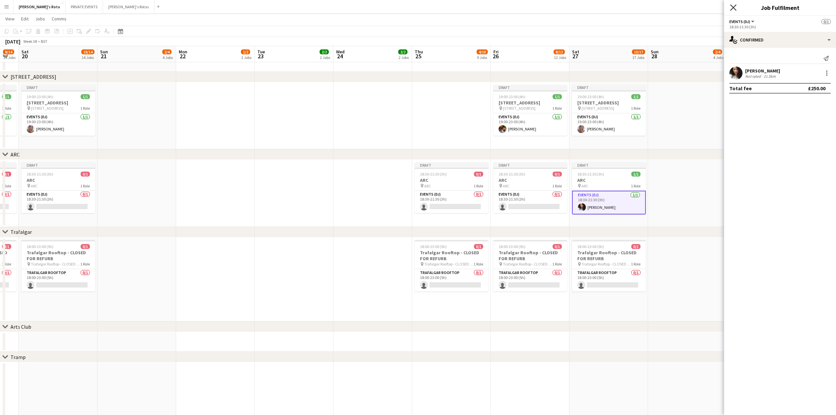
click at [733, 6] on icon "Close pop-in" at bounding box center [733, 7] width 6 height 6
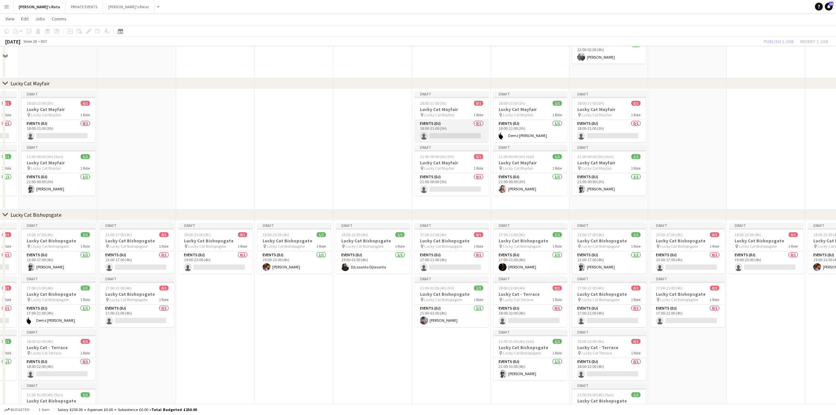
scroll to position [306, 0]
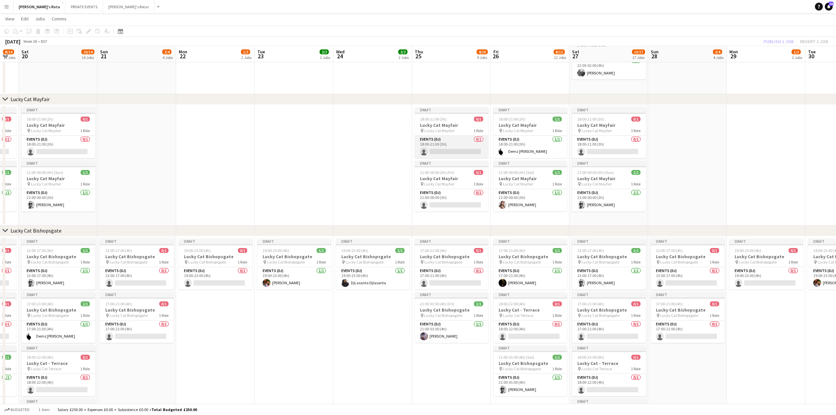
click at [450, 146] on app-card-role "Events (DJ) 0/1 18:00-21:00 (3h) single-neutral-actions" at bounding box center [452, 147] width 74 height 22
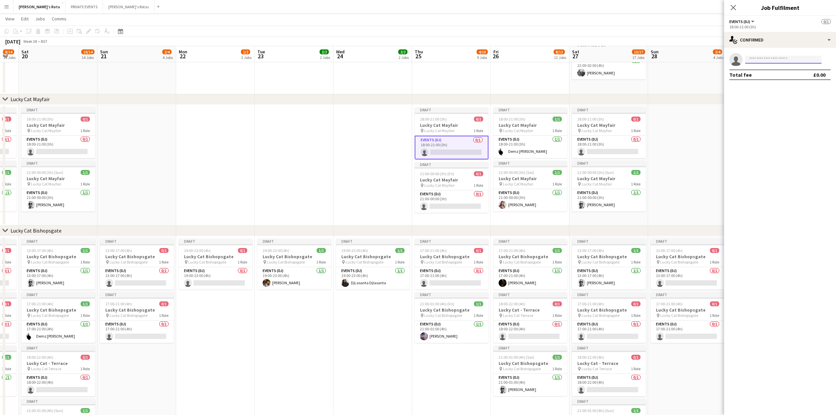
click at [780, 57] on input at bounding box center [783, 60] width 76 height 8
type input "******"
click at [777, 74] on span "[EMAIL_ADDRESS][DOMAIN_NAME]" at bounding box center [783, 74] width 66 height 5
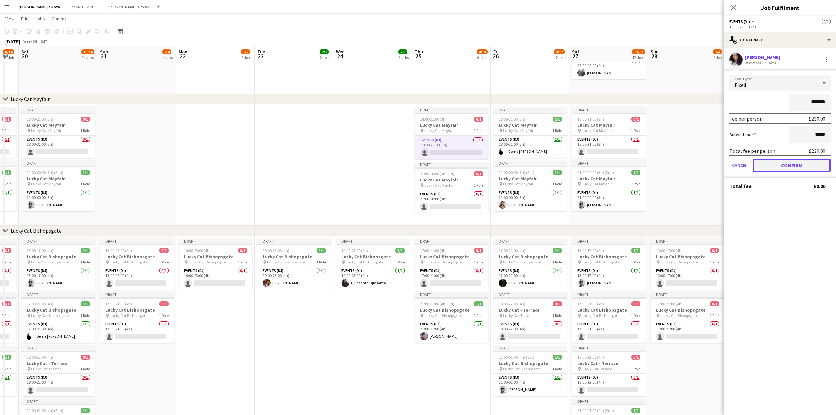
click at [778, 165] on button "Confirm" at bounding box center [792, 165] width 78 height 13
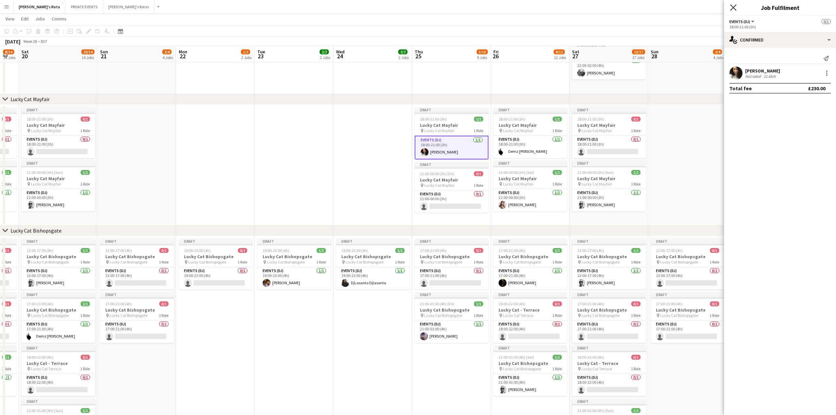
click at [735, 5] on icon "Close pop-in" at bounding box center [733, 7] width 6 height 6
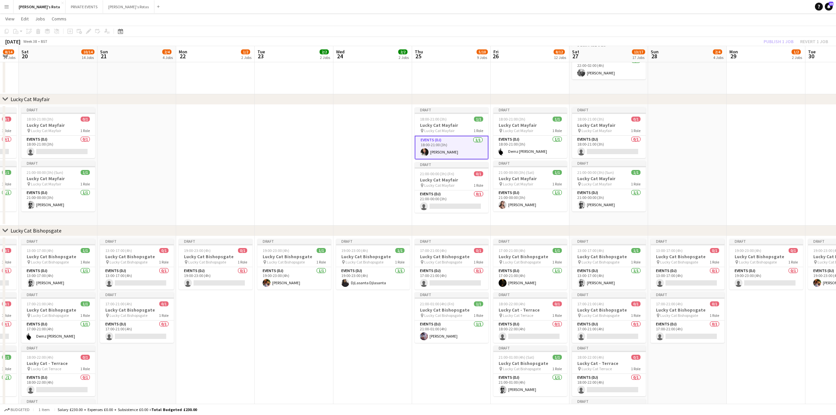
click at [390, 84] on app-date-cell "Draft 20:00-01:00 (5h) (Thu) 1/1 Sexy Fish pin Sexy Fish 1 Role SEXY FISH - MAY…" at bounding box center [372, 9] width 79 height 169
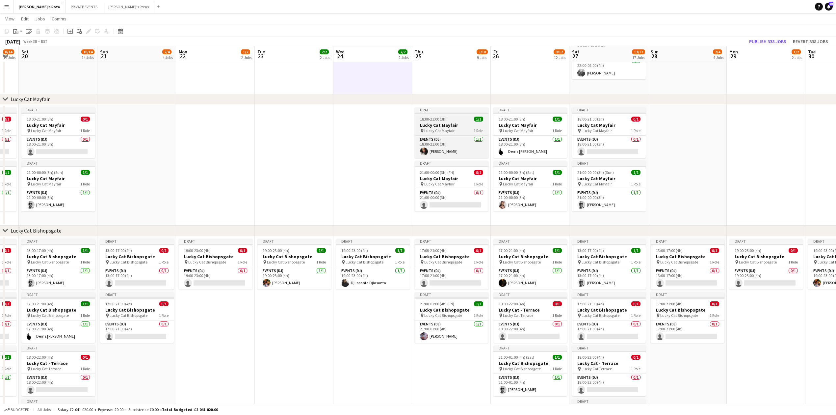
click at [432, 123] on h3 "Lucky Cat Mayfair" at bounding box center [452, 125] width 74 height 6
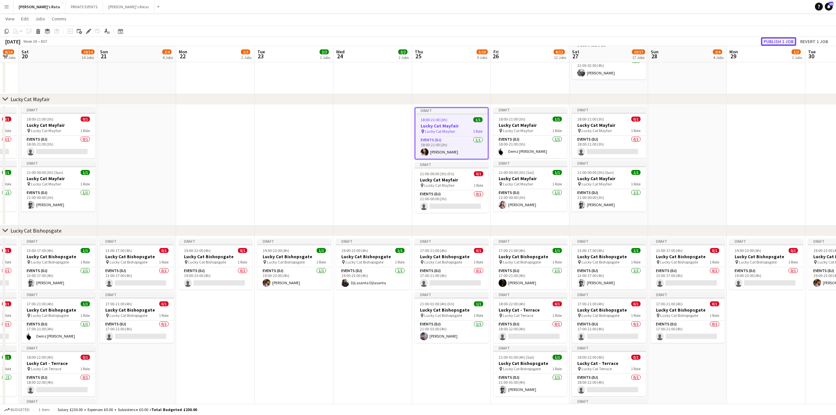
click at [778, 41] on button "Publish 1 job" at bounding box center [778, 41] width 35 height 9
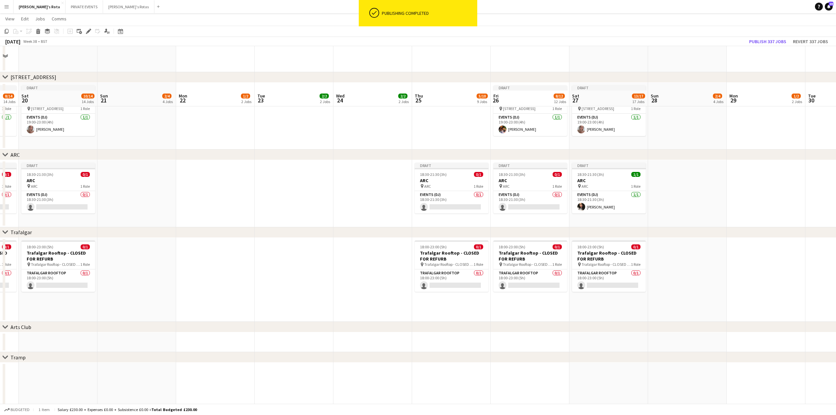
scroll to position [1140, 0]
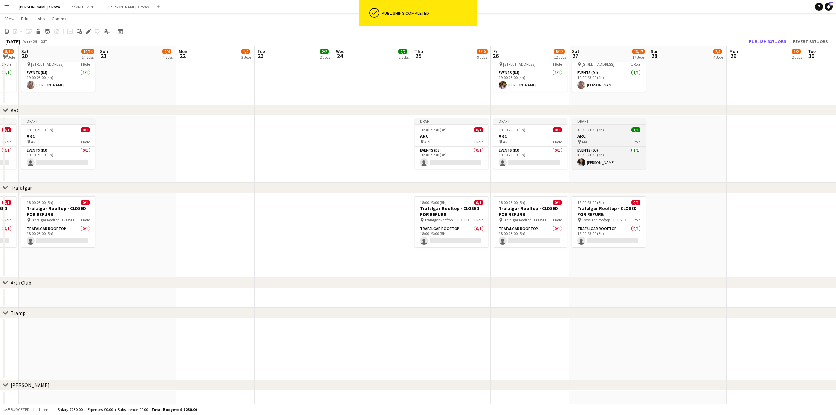
click at [593, 134] on h3 "ARC" at bounding box center [609, 136] width 74 height 6
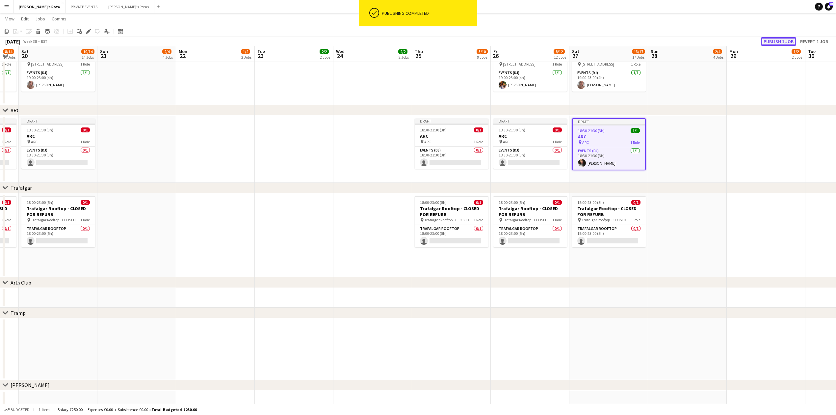
click at [775, 38] on button "Publish 1 job" at bounding box center [778, 41] width 35 height 9
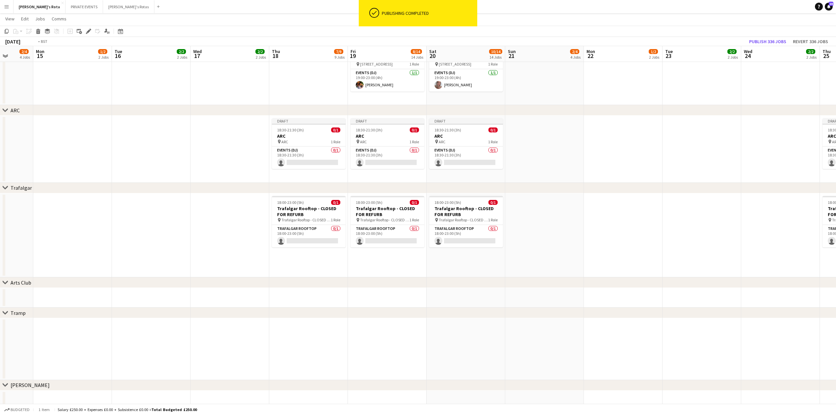
drag, startPoint x: 215, startPoint y: 157, endPoint x: 591, endPoint y: 149, distance: 376.5
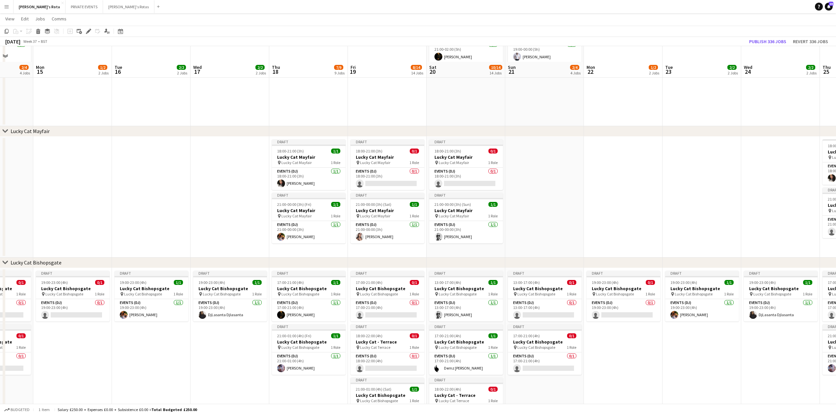
scroll to position [262, 0]
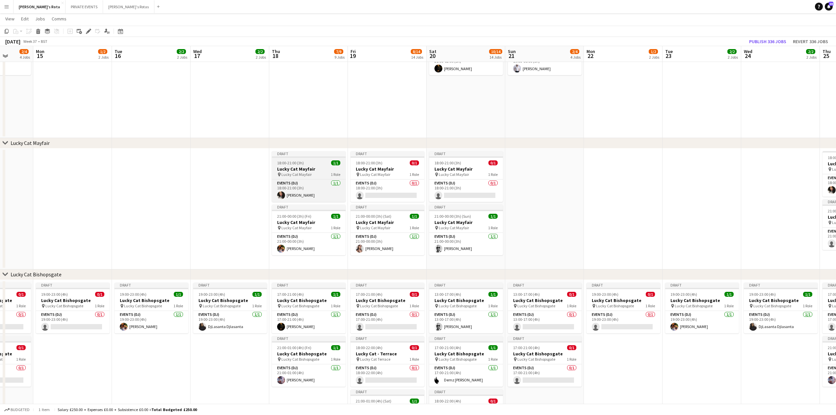
click at [291, 162] on span "18:00-21:00 (3h)" at bounding box center [290, 162] width 27 height 5
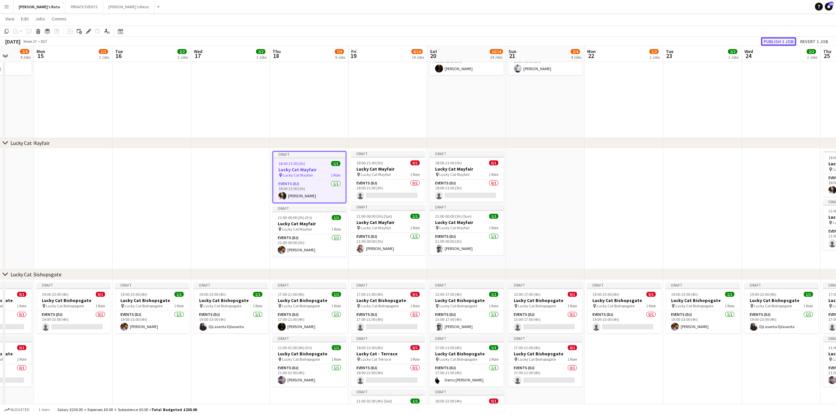
click at [777, 43] on button "Publish 1 job" at bounding box center [778, 41] width 35 height 9
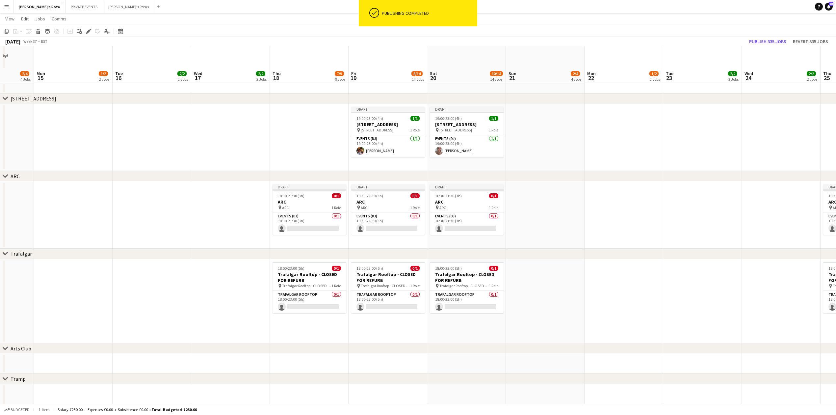
scroll to position [1096, 0]
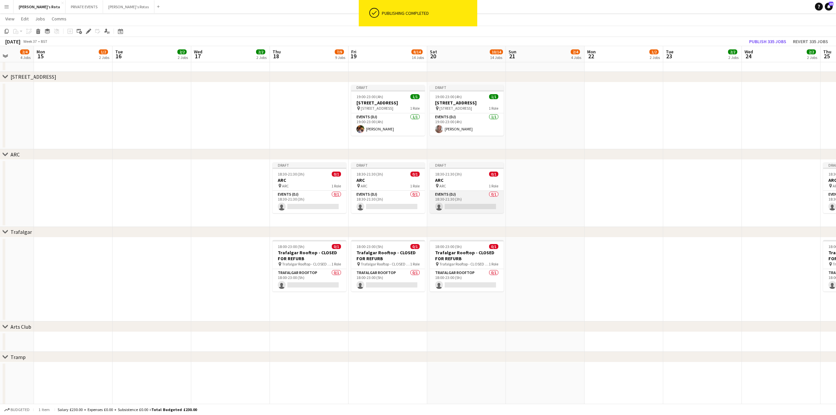
click at [467, 202] on app-card-role "Events (DJ) 0/1 18:30-21:30 (3h) single-neutral-actions" at bounding box center [467, 202] width 74 height 22
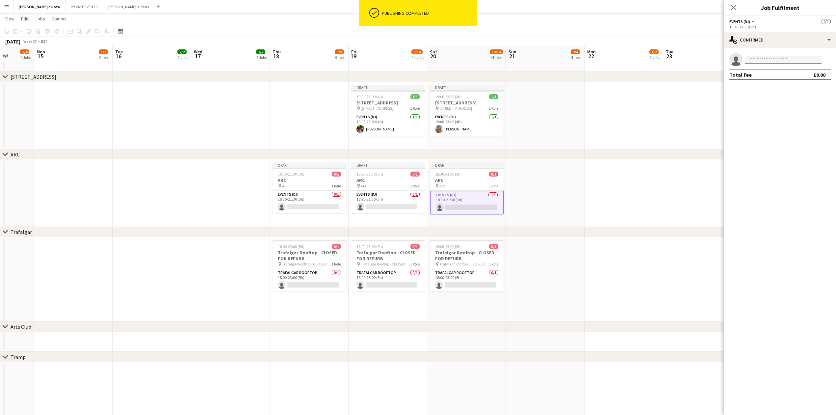
click at [769, 61] on input at bounding box center [783, 60] width 76 height 8
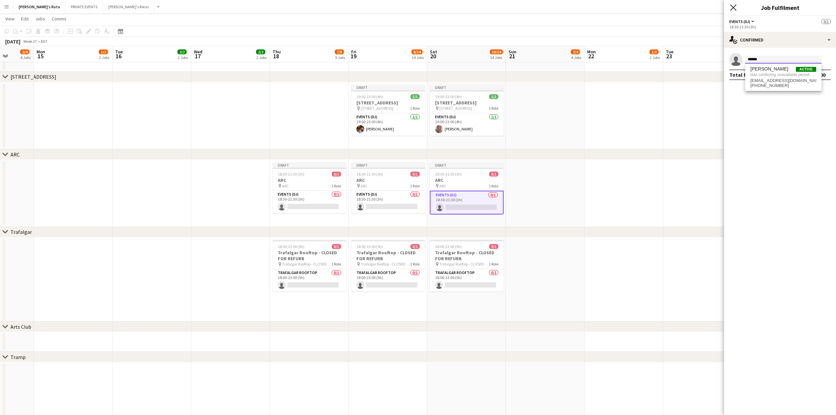
type input "******"
click at [731, 5] on icon "Close pop-in" at bounding box center [733, 7] width 6 height 6
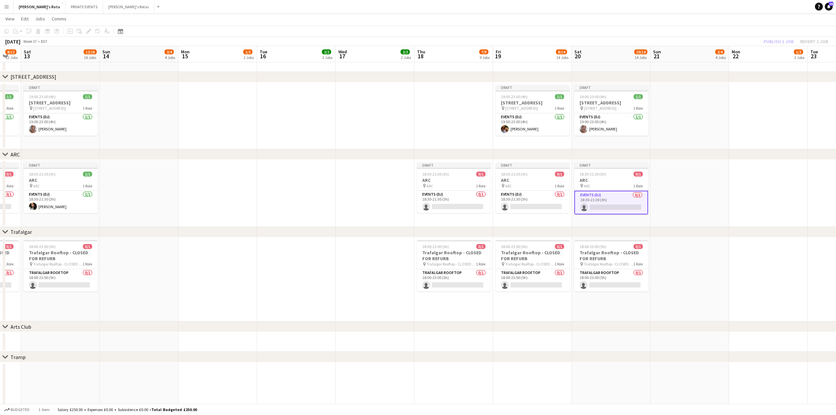
drag, startPoint x: 203, startPoint y: 128, endPoint x: 341, endPoint y: 179, distance: 146.8
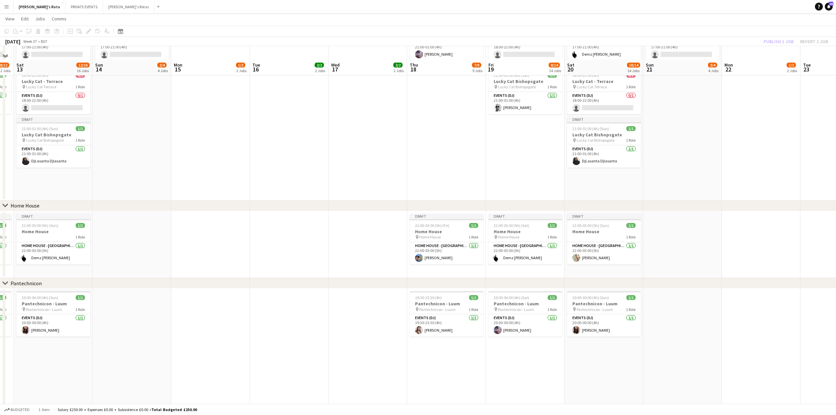
scroll to position [569, 0]
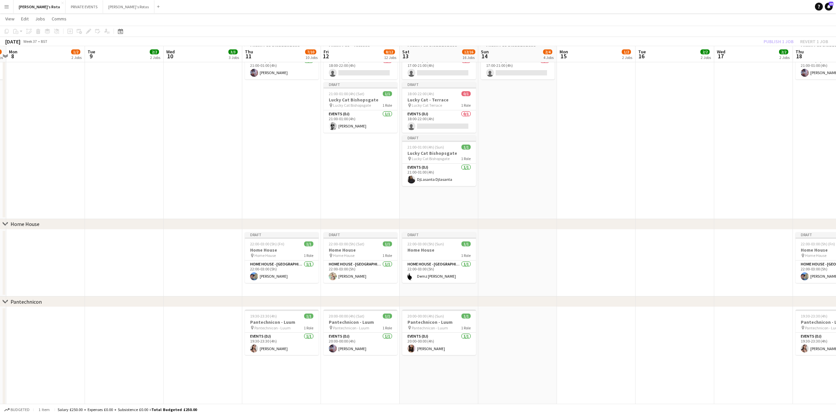
click at [646, 179] on app-calendar-viewport "Sun 7 2/4 4 Jobs Mon 8 1/2 2 Jobs Tue 9 2/2 2 Jobs Wed 10 3/3 3 Jobs Thu 11 7/1…" at bounding box center [418, 415] width 836 height 1918
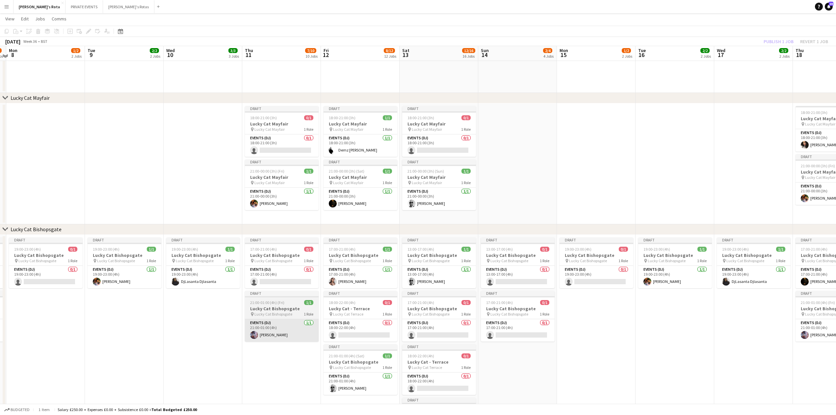
scroll to position [306, 0]
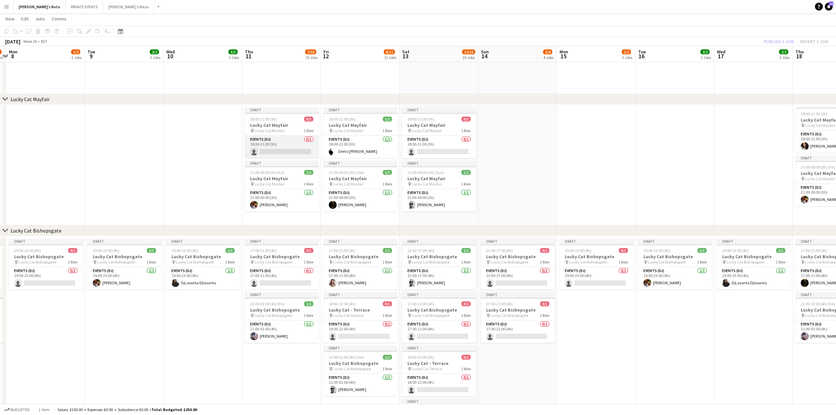
click at [283, 145] on app-card-role "Events (DJ) 0/1 18:00-21:00 (3h) single-neutral-actions" at bounding box center [282, 147] width 74 height 22
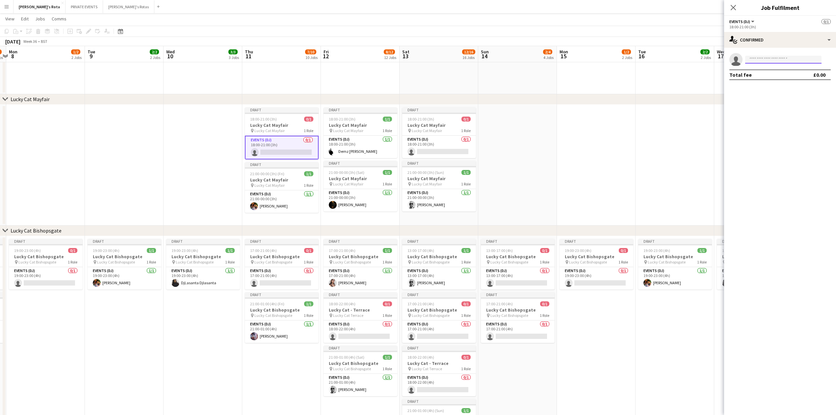
click at [789, 58] on input at bounding box center [783, 60] width 76 height 8
type input "******"
click at [729, 8] on app-icon "Close pop-in" at bounding box center [734, 8] width 10 height 10
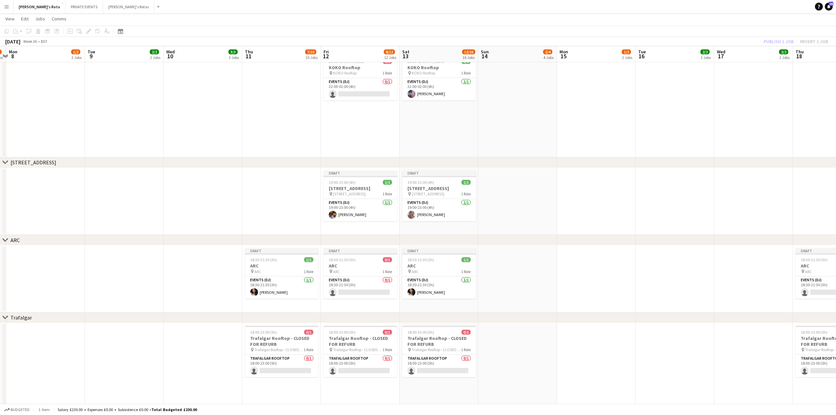
scroll to position [1096, 0]
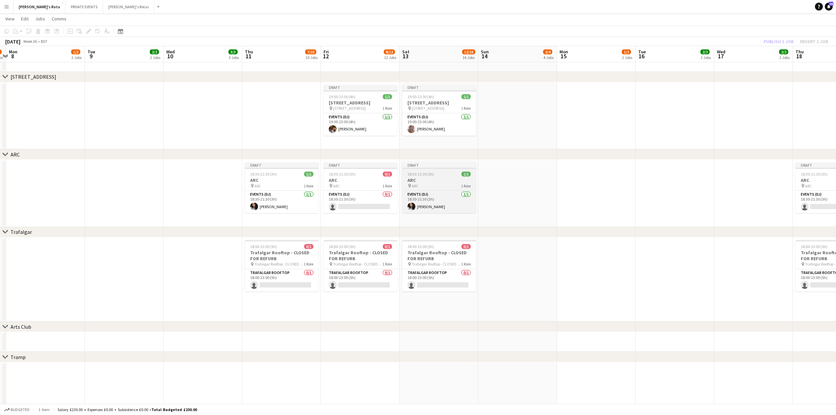
click at [440, 176] on app-job-card "Draft 18:30-21:30 (3h) 1/1 ARC pin ARC 1 Role Events (DJ) 1/1 18:30-21:30 (3h) …" at bounding box center [439, 187] width 74 height 51
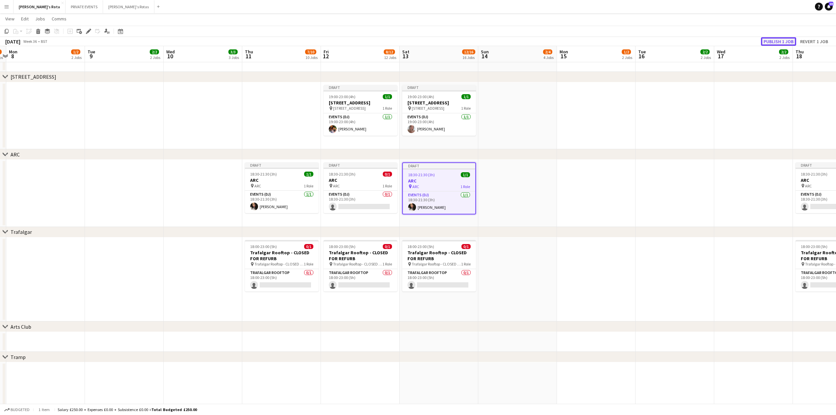
click at [778, 40] on button "Publish 1 job" at bounding box center [778, 41] width 35 height 9
click at [267, 178] on h3 "ARC" at bounding box center [282, 180] width 74 height 6
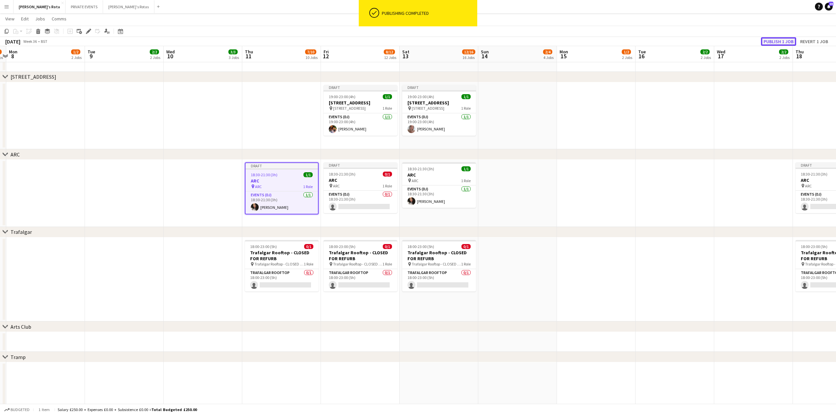
click at [782, 40] on button "Publish 1 job" at bounding box center [778, 41] width 35 height 9
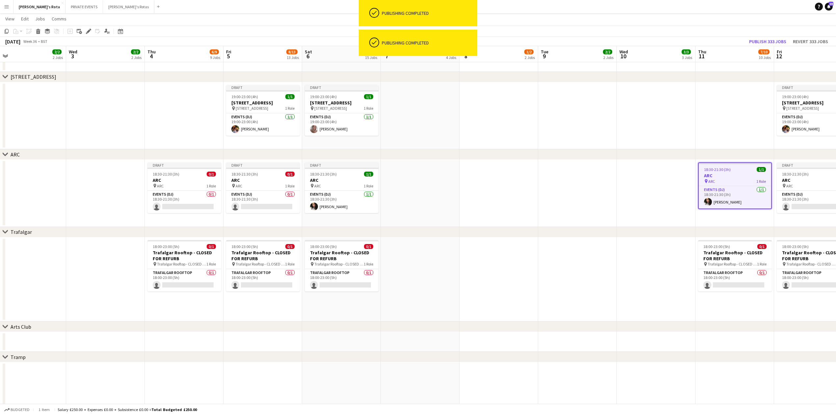
scroll to position [0, 174]
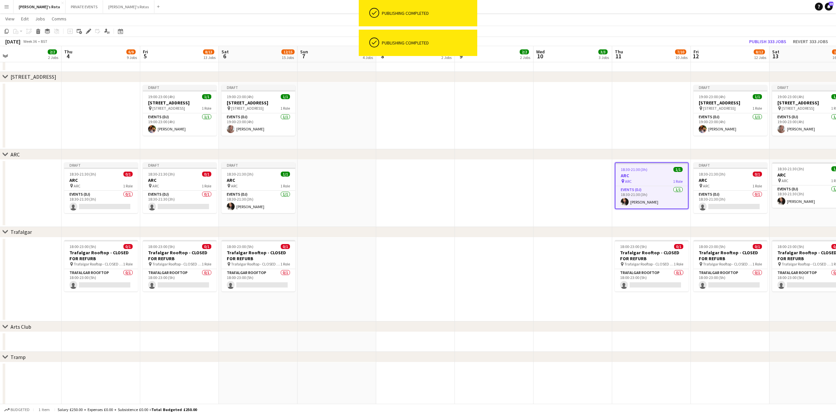
drag, startPoint x: 107, startPoint y: 169, endPoint x: 600, endPoint y: 157, distance: 492.7
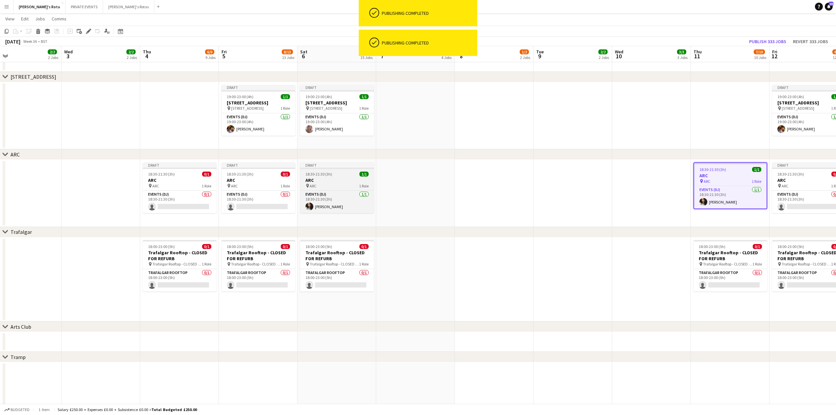
click at [324, 174] on span "18:30-21:30 (3h)" at bounding box center [318, 173] width 27 height 5
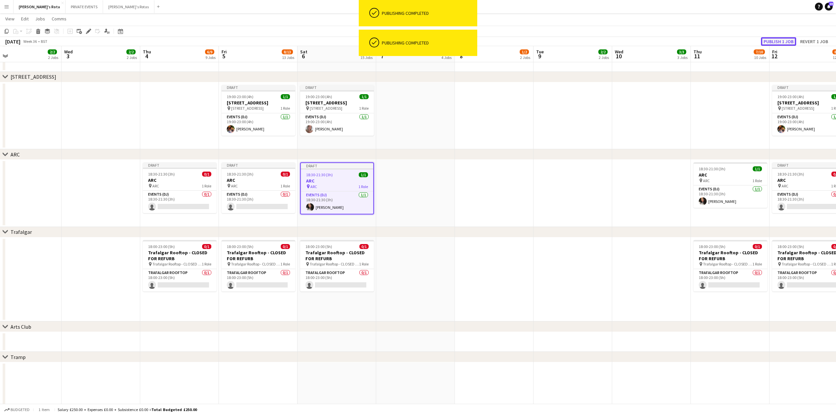
click at [789, 42] on button "Publish 1 job" at bounding box center [778, 41] width 35 height 9
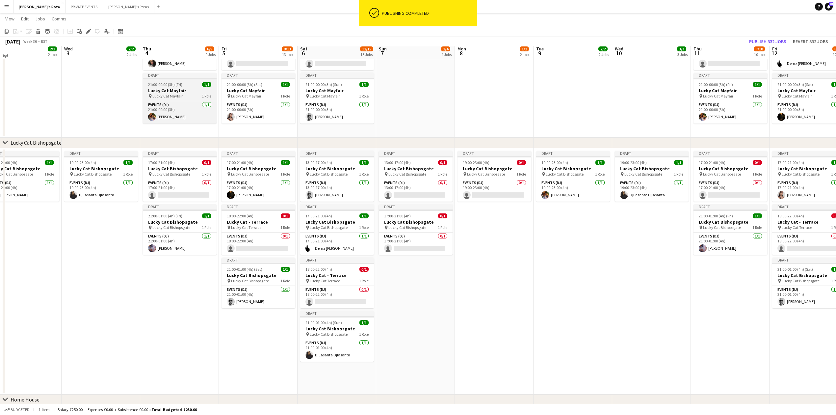
scroll to position [350, 0]
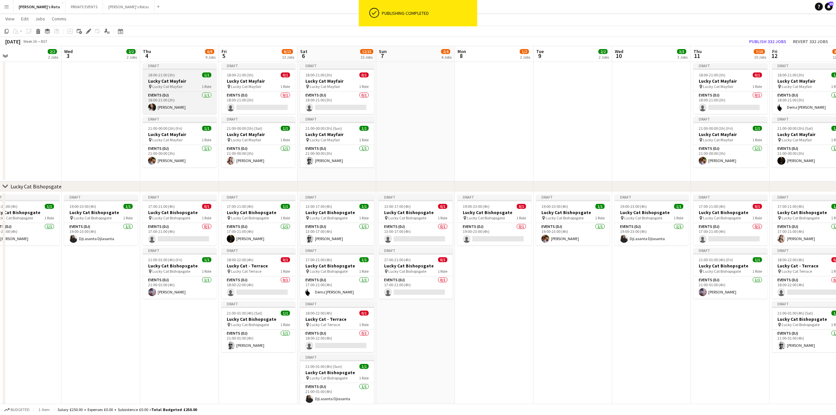
click at [174, 86] on span "Lucky Cat Mayfair" at bounding box center [167, 86] width 30 height 5
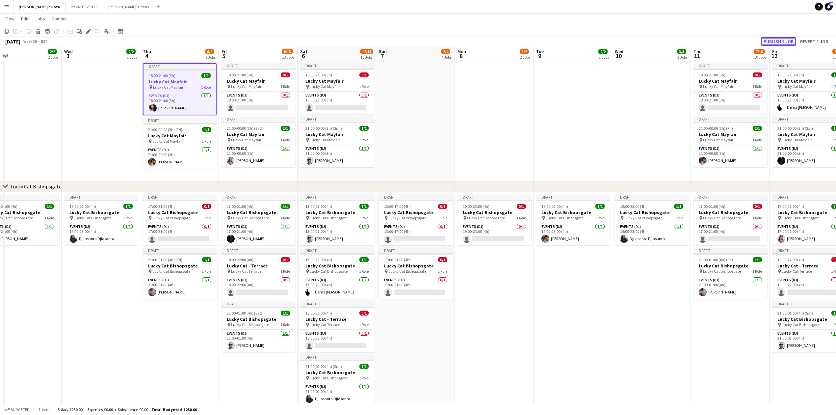
click at [771, 38] on button "Publish 1 job" at bounding box center [778, 41] width 35 height 9
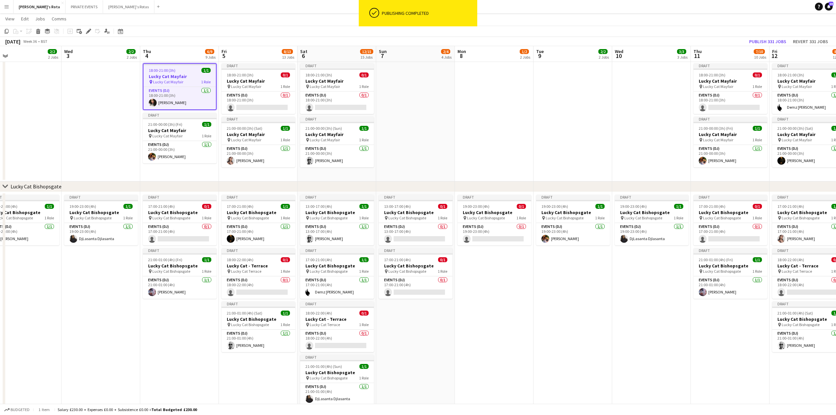
click at [8, 3] on button "Menu" at bounding box center [6, 6] width 13 height 13
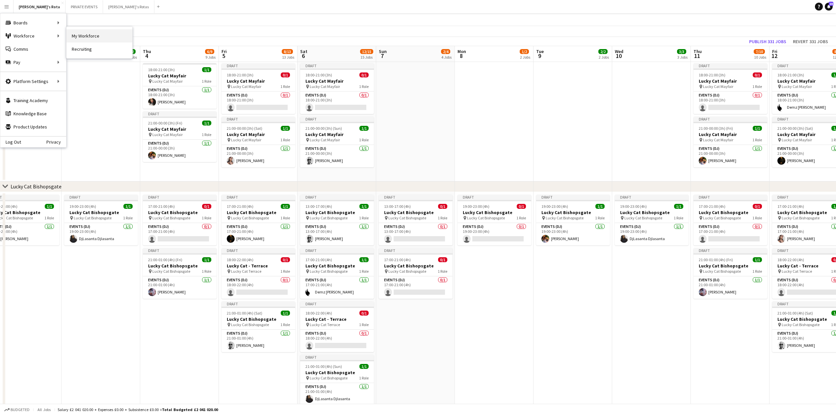
click at [97, 36] on link "My Workforce" at bounding box center [99, 35] width 66 height 13
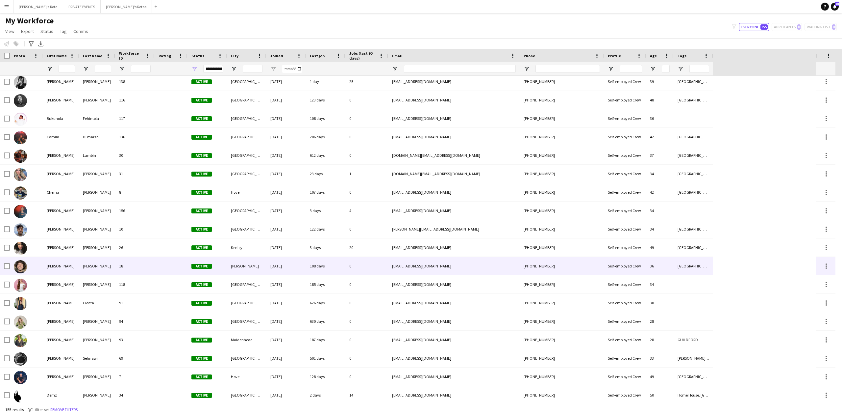
scroll to position [482, 0]
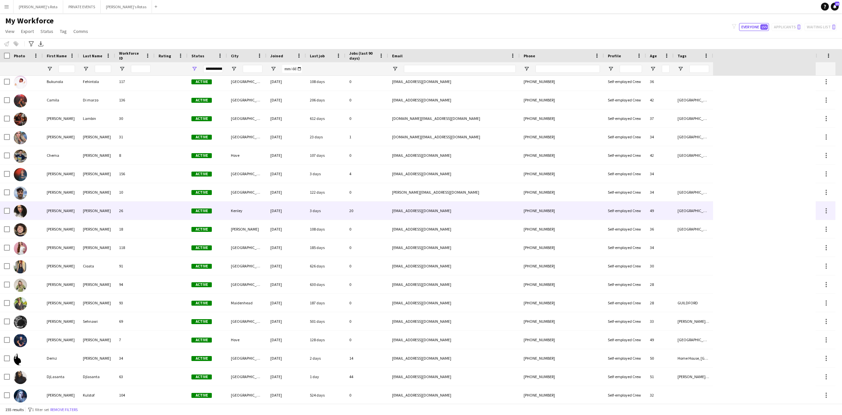
click at [74, 210] on div "[PERSON_NAME]" at bounding box center [61, 210] width 36 height 18
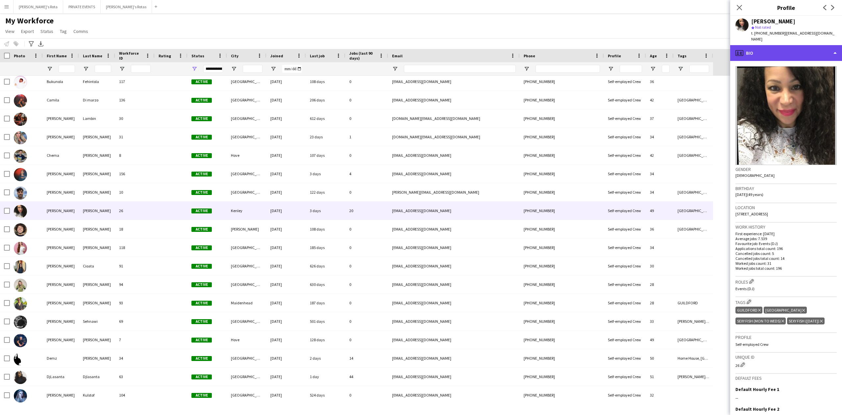
click at [784, 45] on div "profile Bio" at bounding box center [787, 53] width 112 height 16
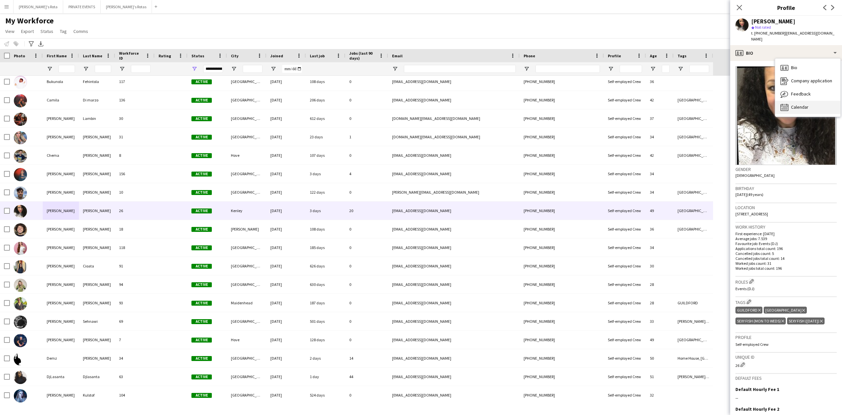
click at [808, 104] on span "Calendar" at bounding box center [799, 107] width 17 height 6
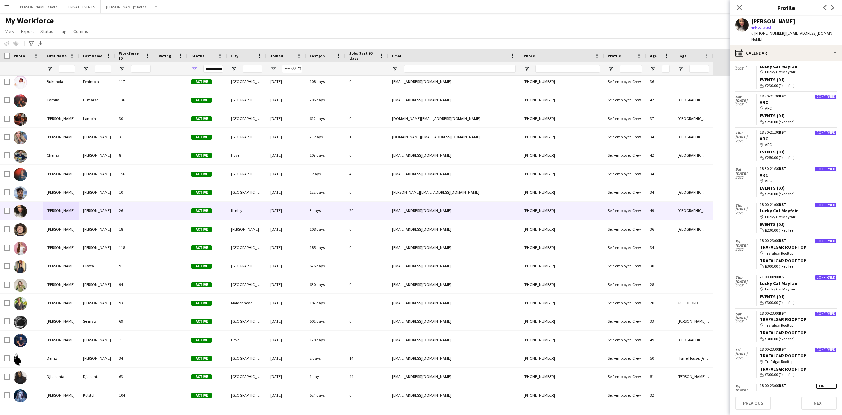
scroll to position [251, 0]
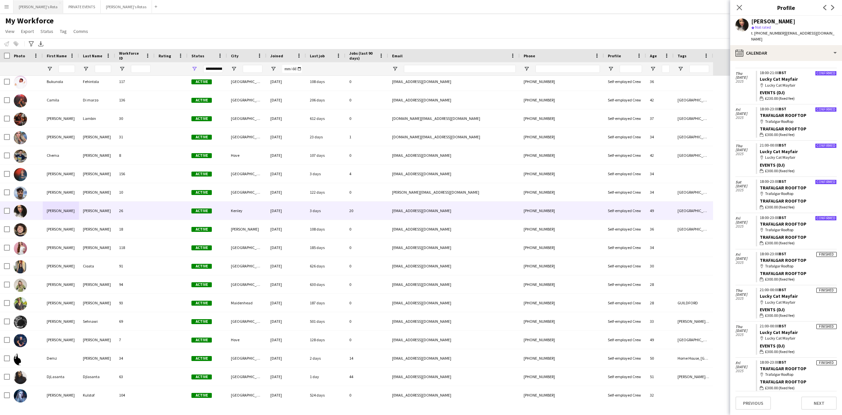
click at [22, 8] on button "[PERSON_NAME]'s Rota Close" at bounding box center [38, 6] width 50 height 13
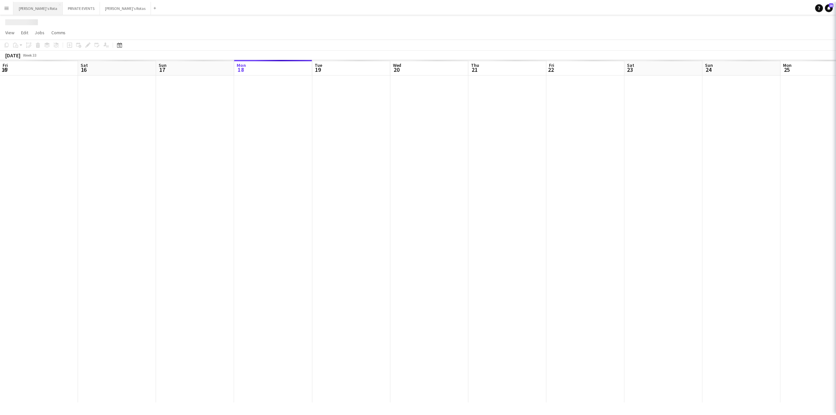
scroll to position [0, 157]
